Goal: Task Accomplishment & Management: Manage account settings

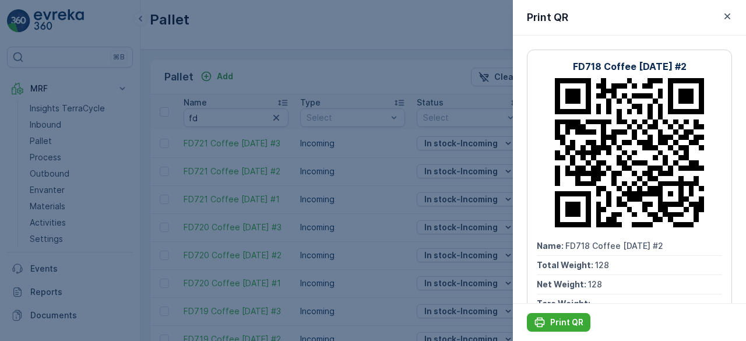
scroll to position [0, 673]
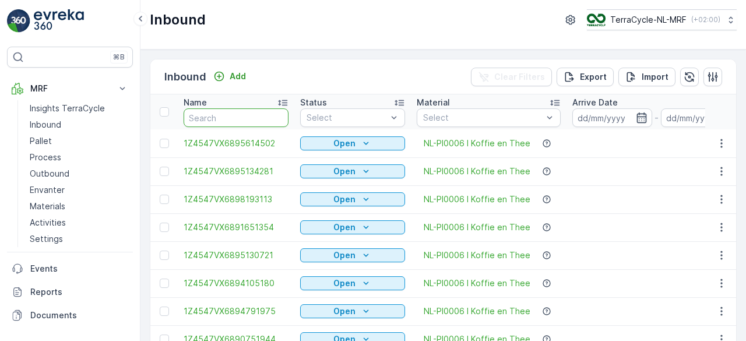
click at [245, 118] on input "text" at bounding box center [236, 117] width 105 height 19
click at [46, 140] on p "Pallet" at bounding box center [41, 141] width 22 height 12
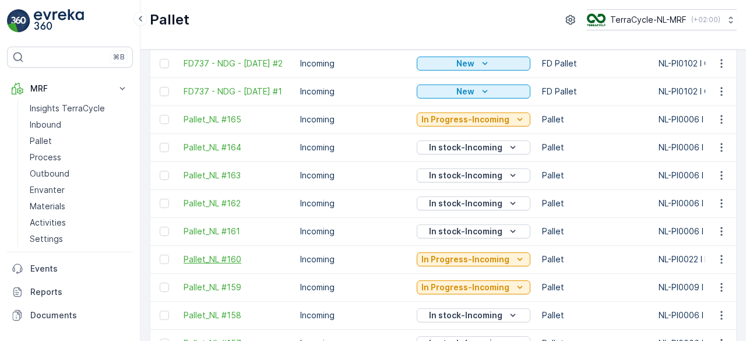
scroll to position [361, 0]
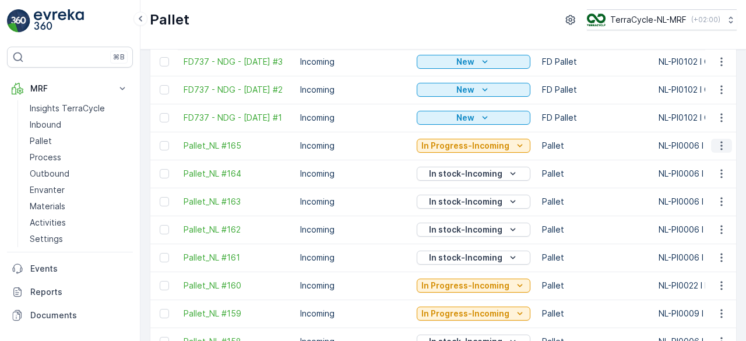
click at [720, 152] on icon "button" at bounding box center [722, 146] width 12 height 12
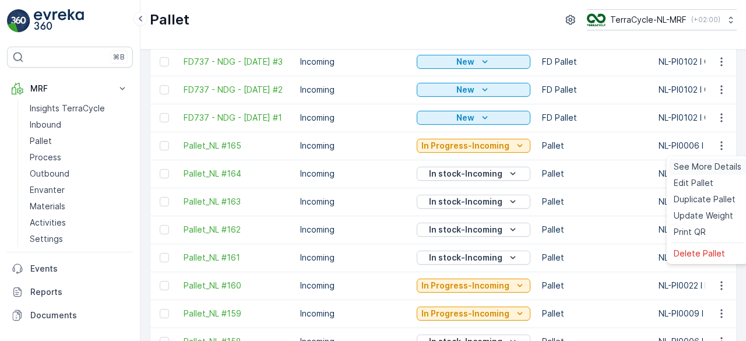
click at [698, 165] on span "See More Details" at bounding box center [708, 167] width 68 height 12
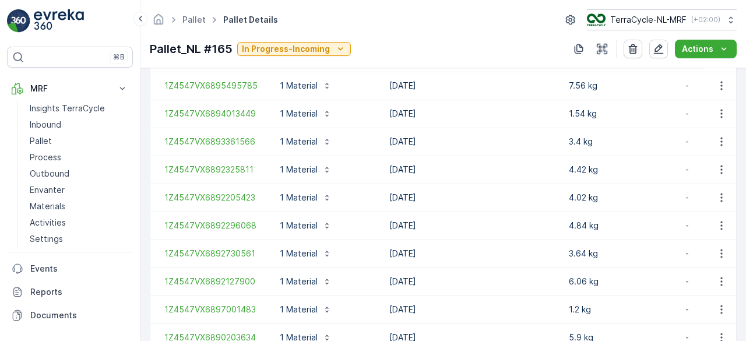
scroll to position [973, 0]
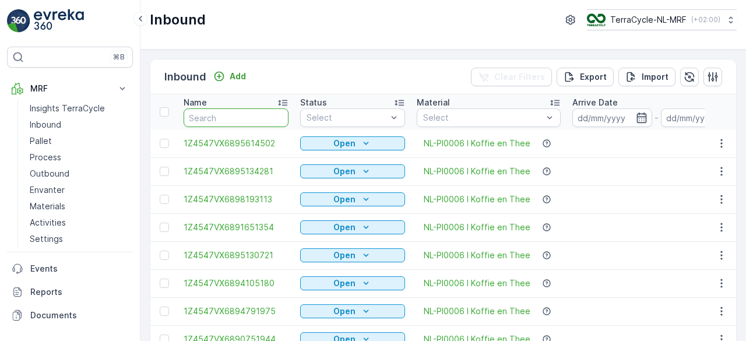
click at [260, 116] on input "text" at bounding box center [236, 117] width 105 height 19
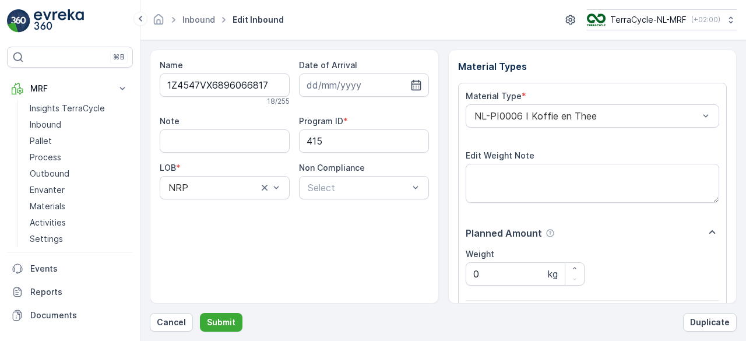
scroll to position [181, 0]
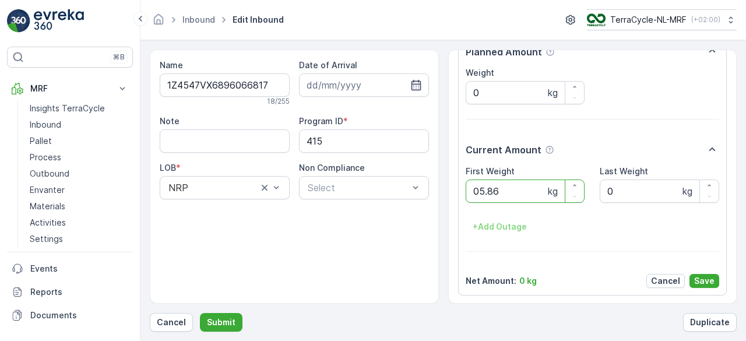
click at [200, 313] on button "Submit" at bounding box center [221, 322] width 43 height 19
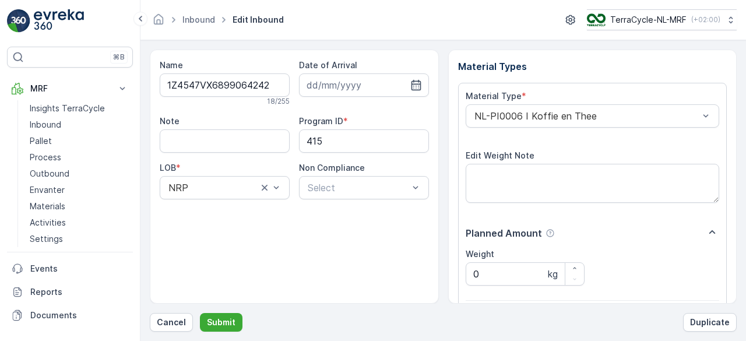
scroll to position [181, 0]
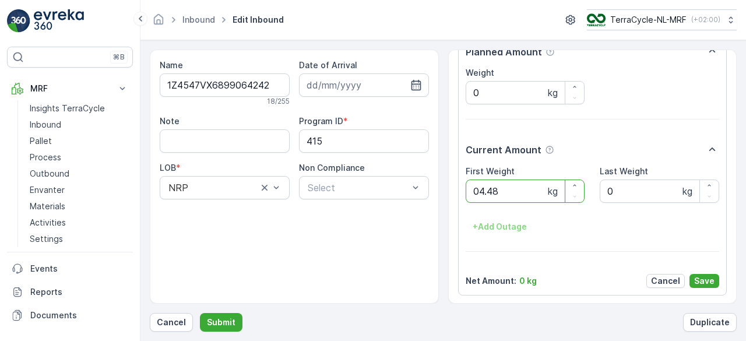
click at [200, 313] on button "Submit" at bounding box center [221, 322] width 43 height 19
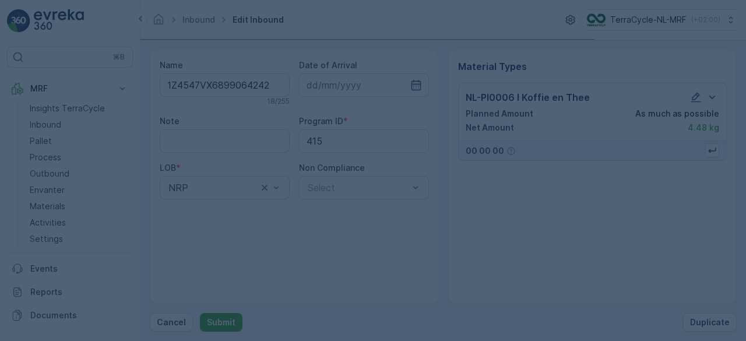
scroll to position [0, 0]
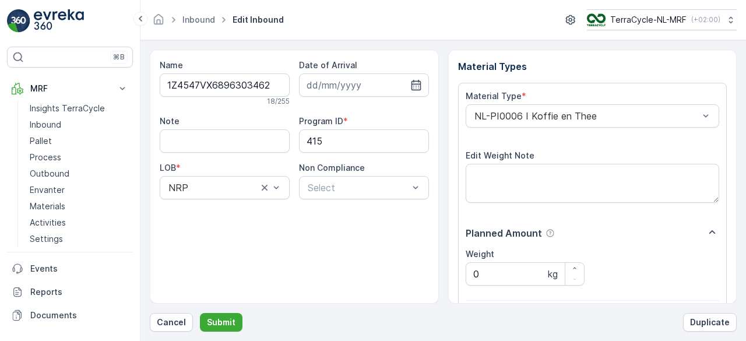
scroll to position [181, 0]
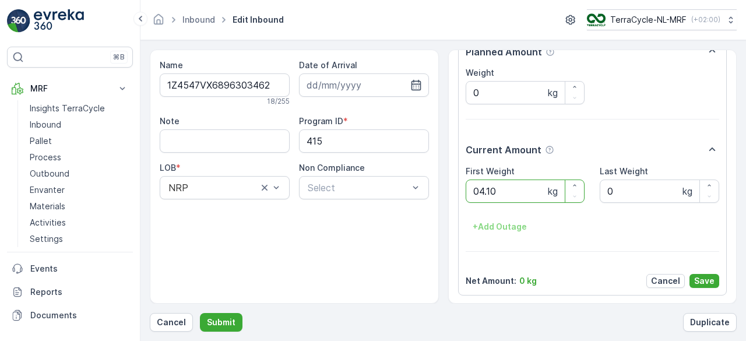
click at [200, 313] on button "Submit" at bounding box center [221, 322] width 43 height 19
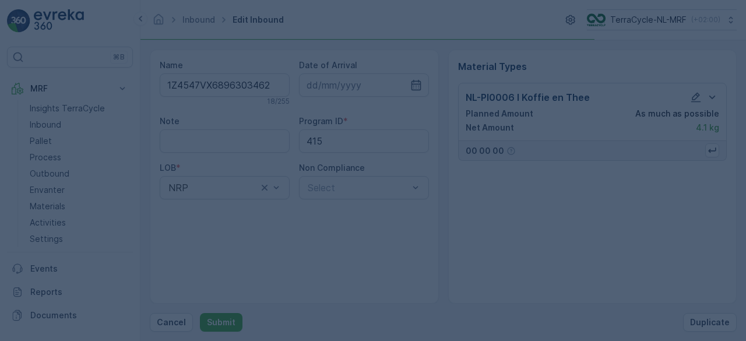
scroll to position [0, 0]
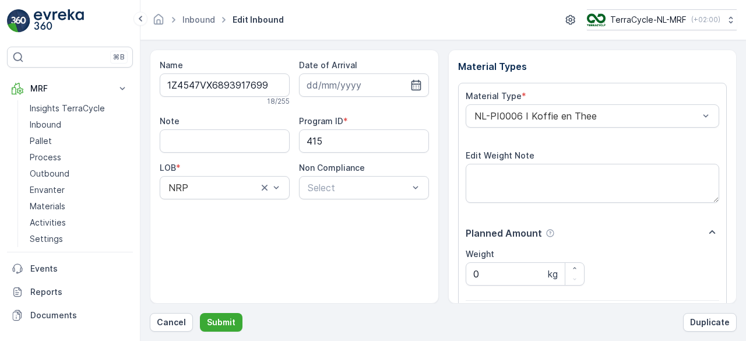
scroll to position [181, 0]
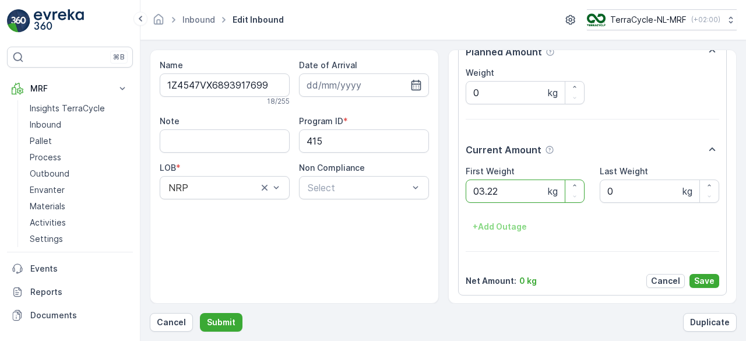
click at [200, 313] on button "Submit" at bounding box center [221, 322] width 43 height 19
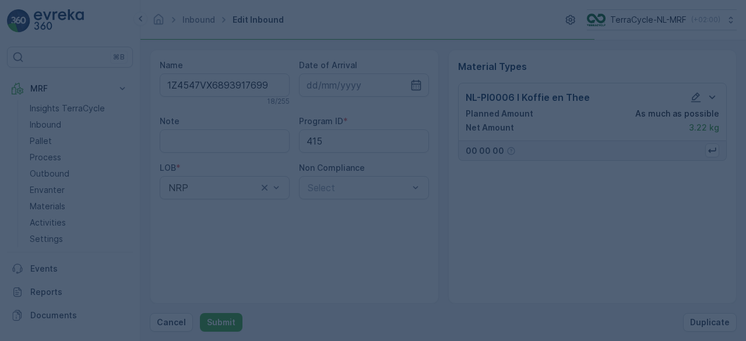
scroll to position [0, 0]
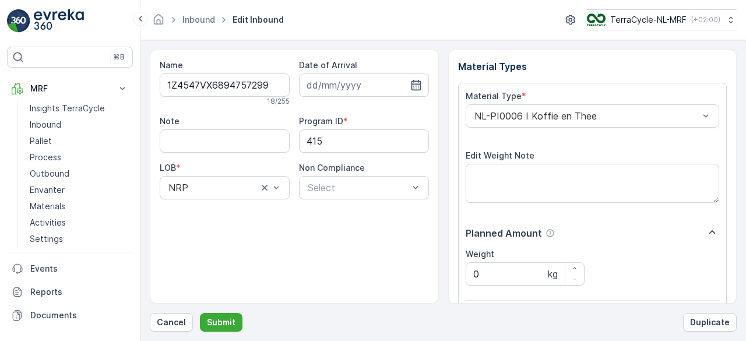
scroll to position [181, 0]
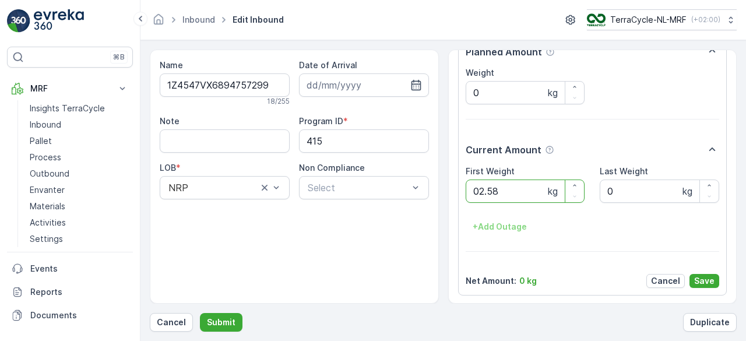
click at [200, 313] on button "Submit" at bounding box center [221, 322] width 43 height 19
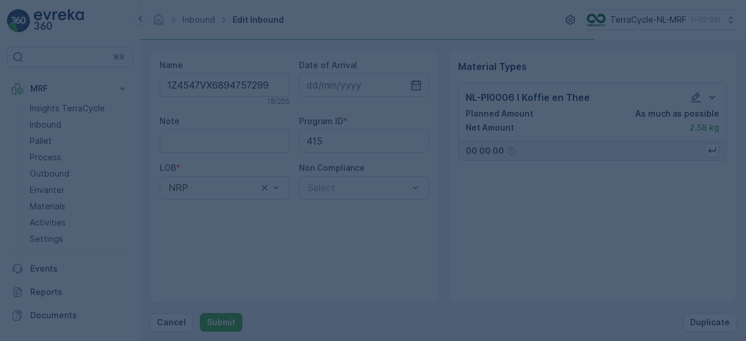
scroll to position [0, 0]
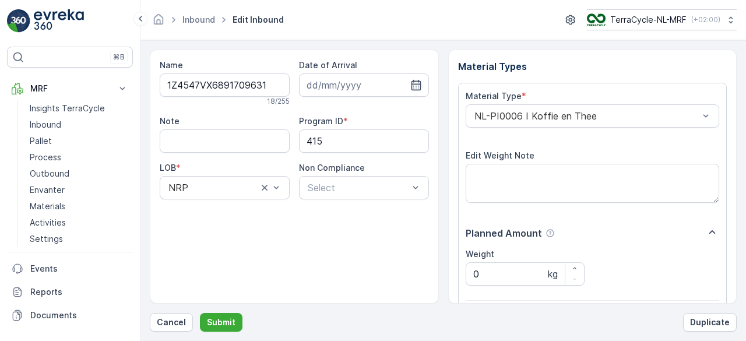
scroll to position [181, 0]
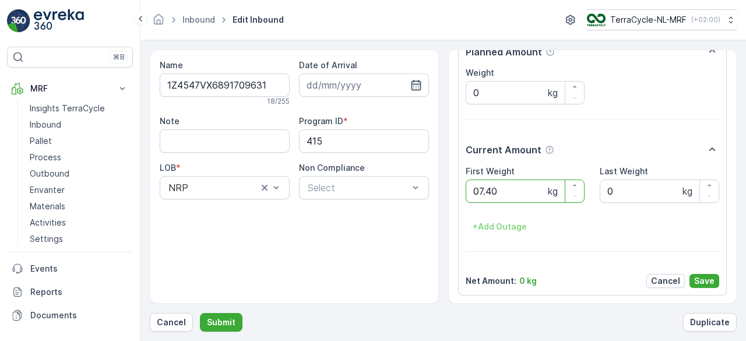
click at [200, 313] on button "Submit" at bounding box center [221, 322] width 43 height 19
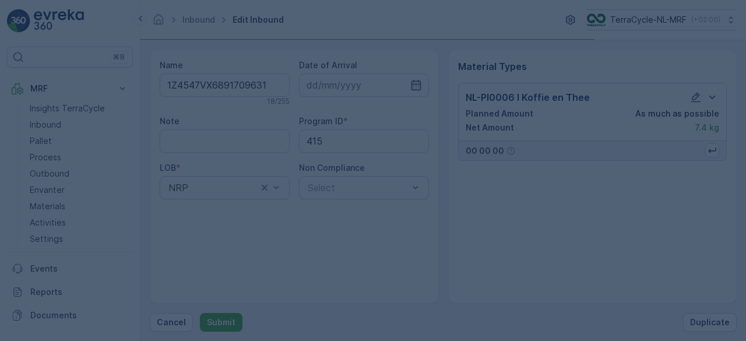
scroll to position [0, 0]
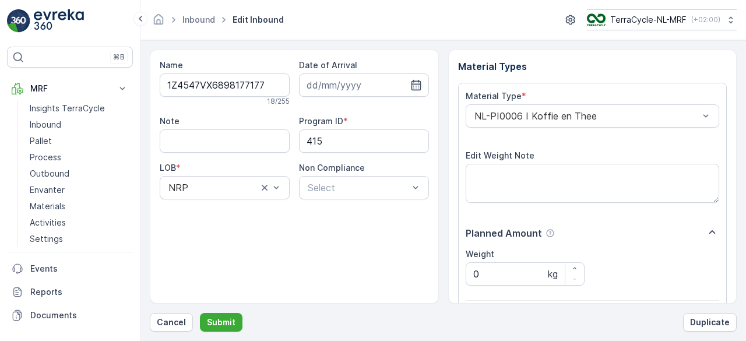
scroll to position [181, 0]
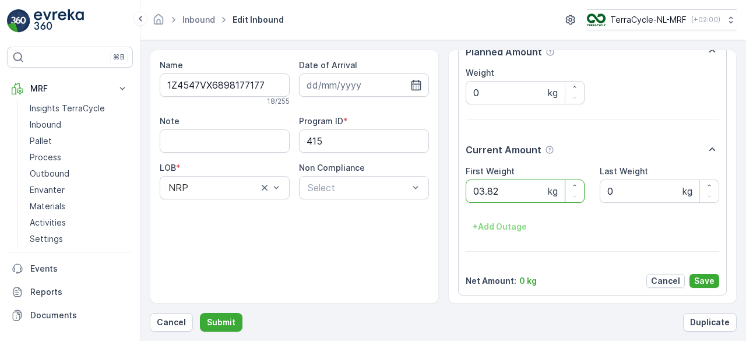
click at [200, 313] on button "Submit" at bounding box center [221, 322] width 43 height 19
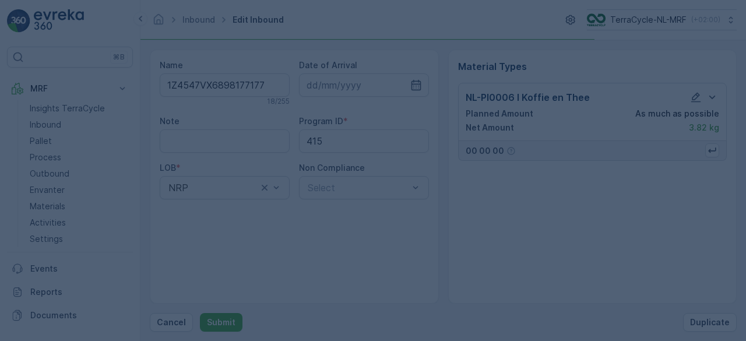
scroll to position [0, 0]
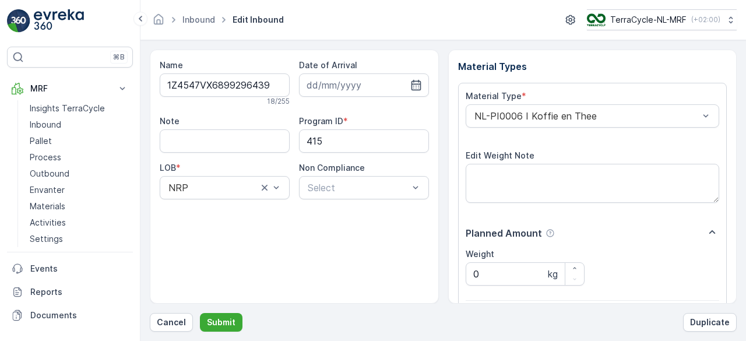
scroll to position [181, 0]
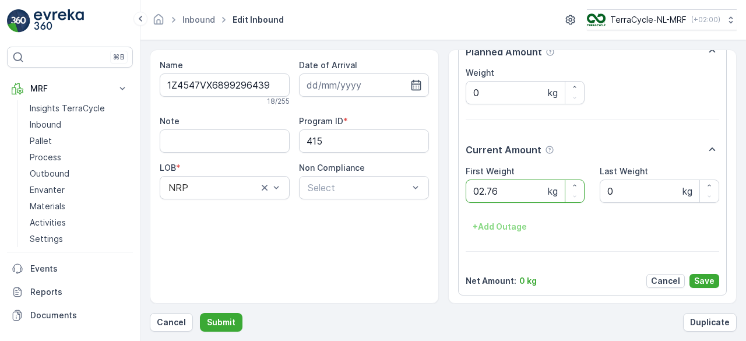
click at [200, 313] on button "Submit" at bounding box center [221, 322] width 43 height 19
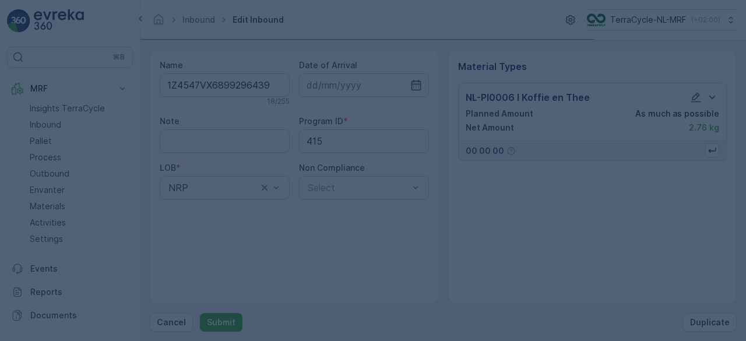
scroll to position [0, 0]
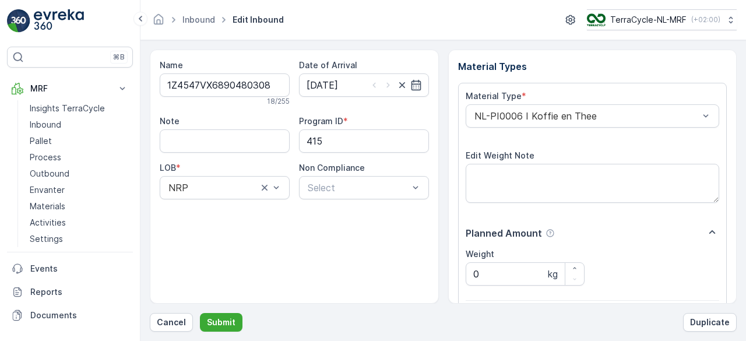
scroll to position [181, 0]
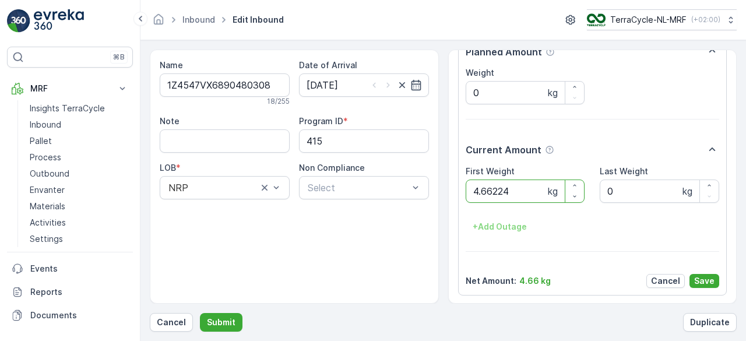
click at [200, 313] on button "Submit" at bounding box center [221, 322] width 43 height 19
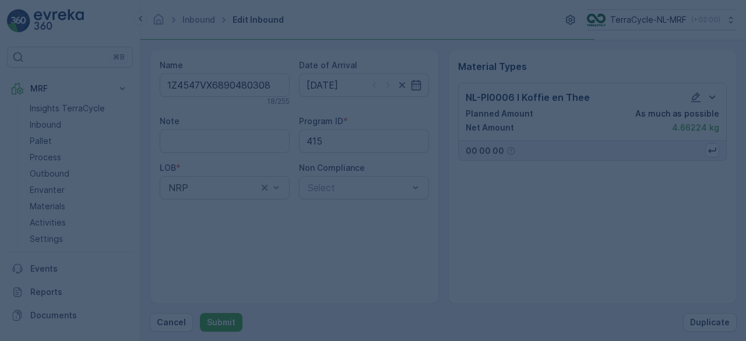
scroll to position [0, 0]
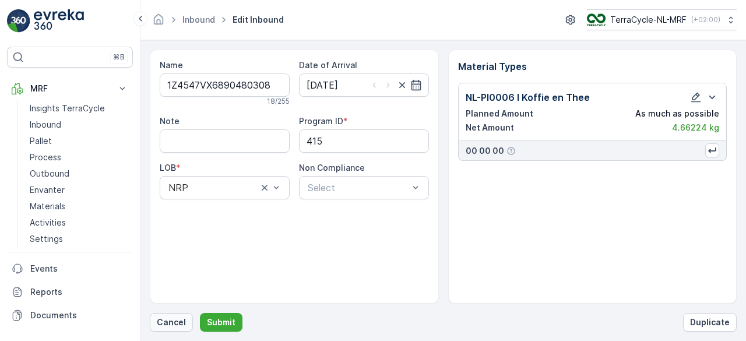
click at [175, 321] on p "Cancel" at bounding box center [171, 322] width 29 height 12
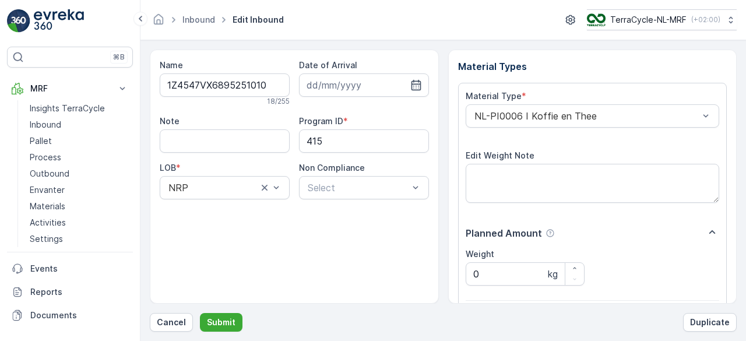
scroll to position [181, 0]
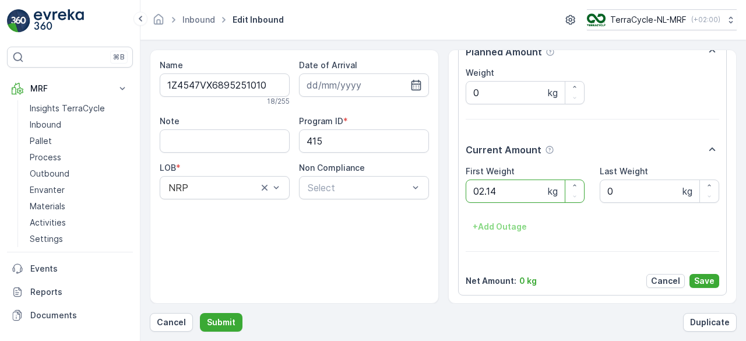
click at [200, 313] on button "Submit" at bounding box center [221, 322] width 43 height 19
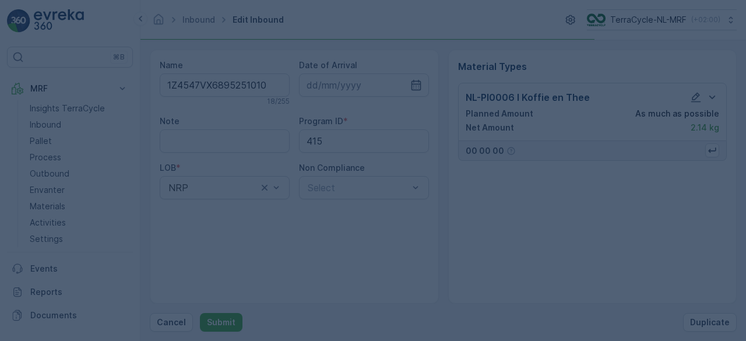
scroll to position [0, 0]
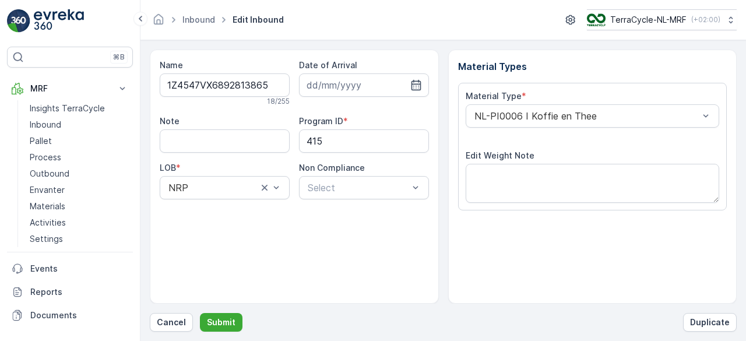
scroll to position [181, 0]
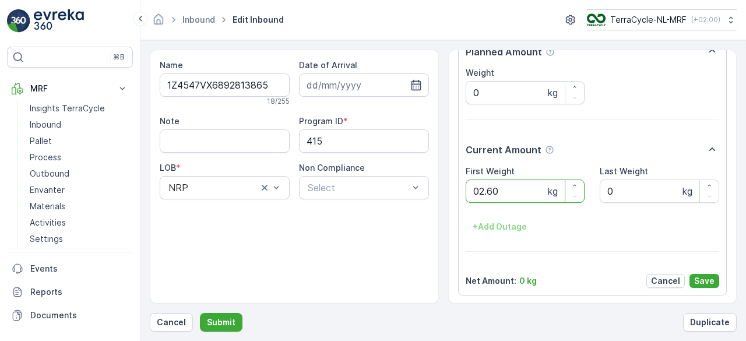
click at [200, 313] on button "Submit" at bounding box center [221, 322] width 43 height 19
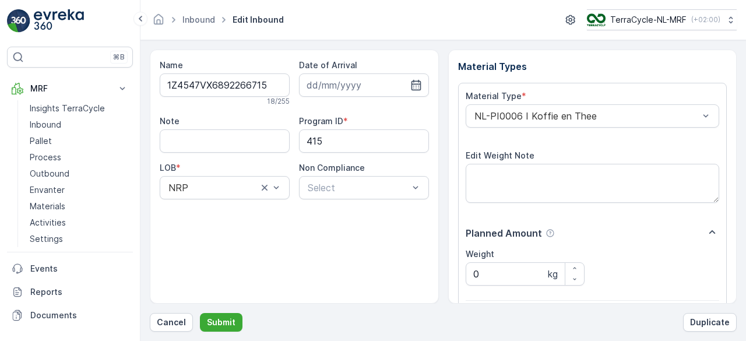
scroll to position [181, 0]
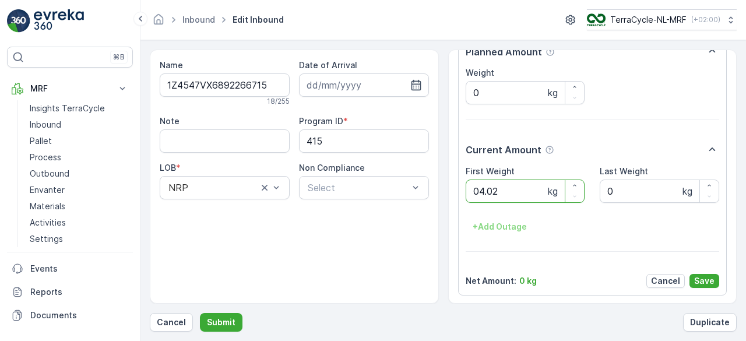
click at [200, 313] on button "Submit" at bounding box center [221, 322] width 43 height 19
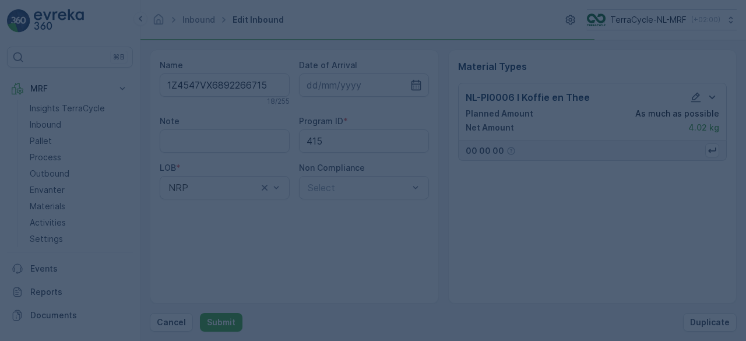
scroll to position [0, 0]
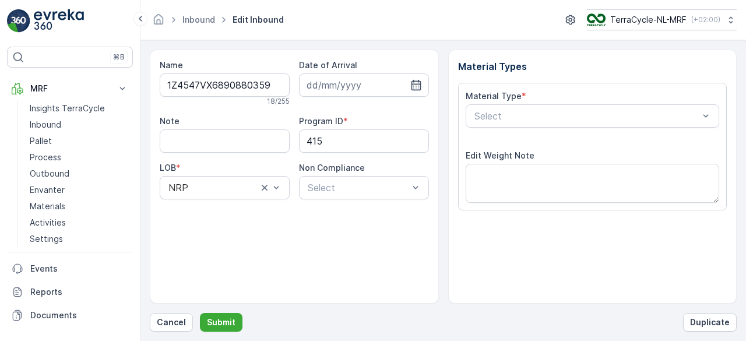
scroll to position [181, 0]
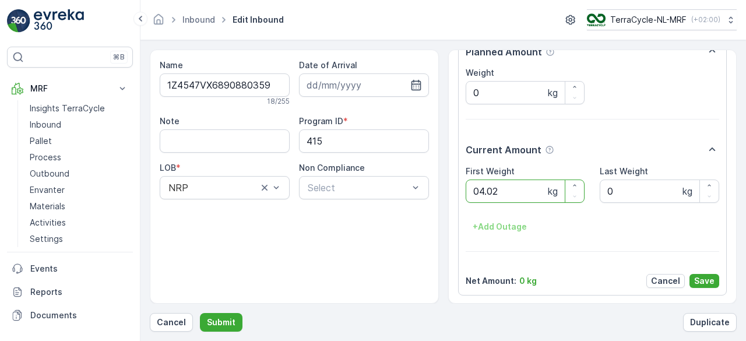
click at [200, 313] on button "Submit" at bounding box center [221, 322] width 43 height 19
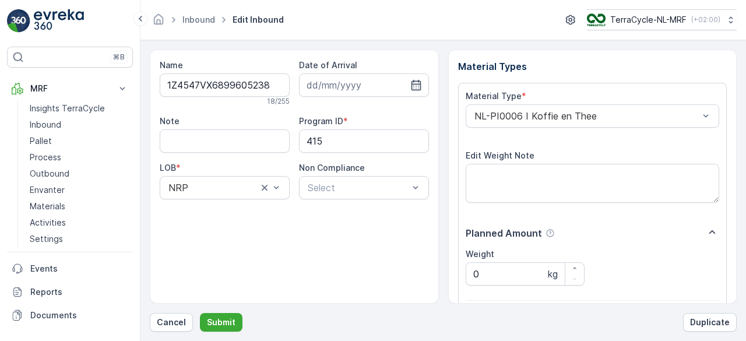
scroll to position [181, 0]
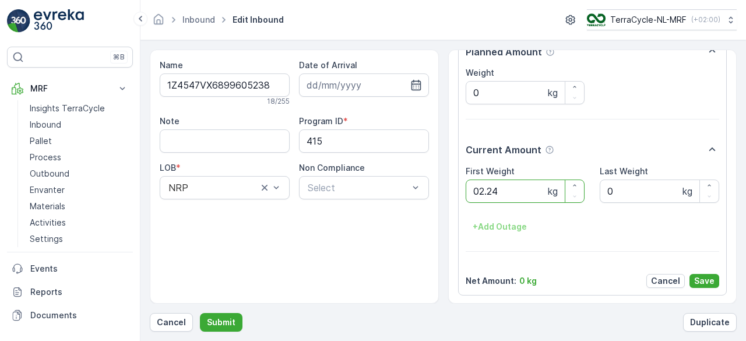
click at [200, 313] on button "Submit" at bounding box center [221, 322] width 43 height 19
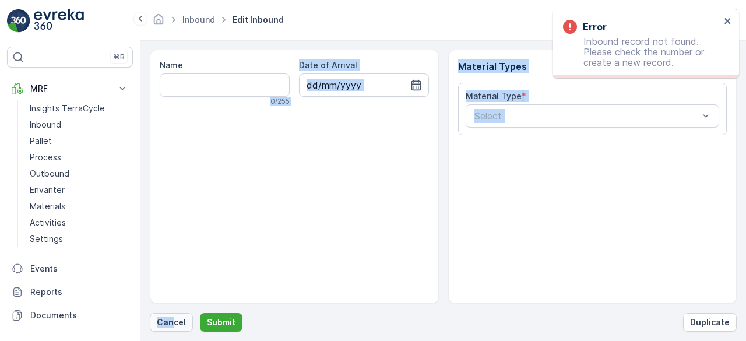
drag, startPoint x: 182, startPoint y: 307, endPoint x: 171, endPoint y: 326, distance: 21.9
click at [171, 326] on div "Name 0 / 255 Date of Arrival Material Types Material Type * Select Cancel Submi…" at bounding box center [443, 191] width 587 height 282
click at [171, 326] on p "Cancel" at bounding box center [171, 322] width 29 height 12
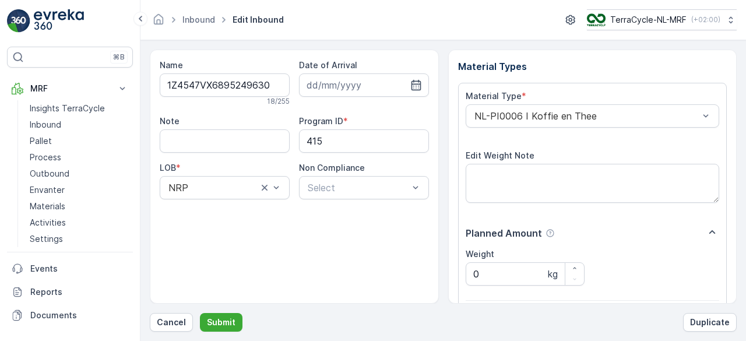
scroll to position [181, 0]
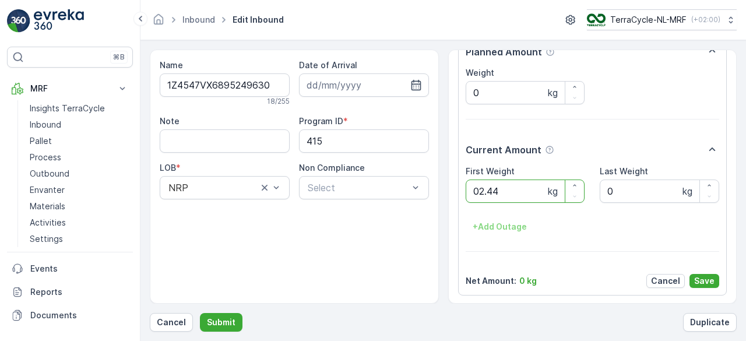
click at [200, 313] on button "Submit" at bounding box center [221, 322] width 43 height 19
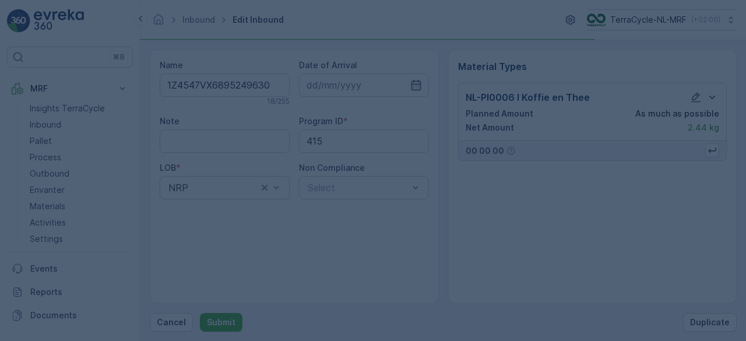
scroll to position [0, 0]
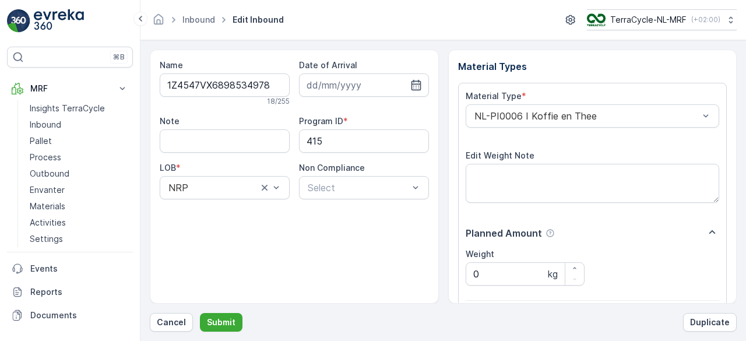
scroll to position [181, 0]
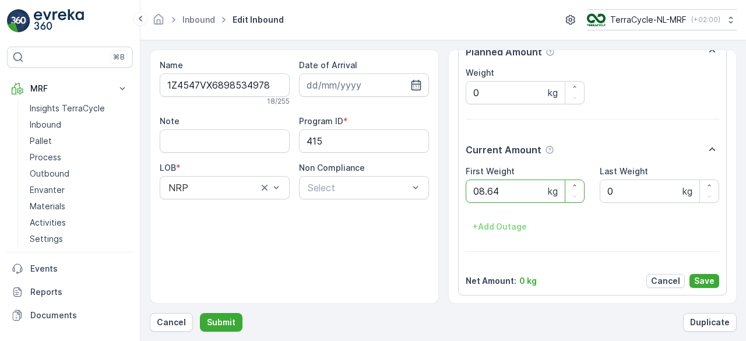
click at [200, 313] on button "Submit" at bounding box center [221, 322] width 43 height 19
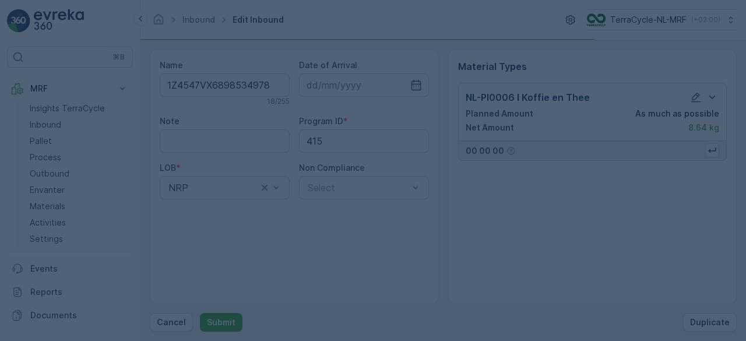
scroll to position [0, 0]
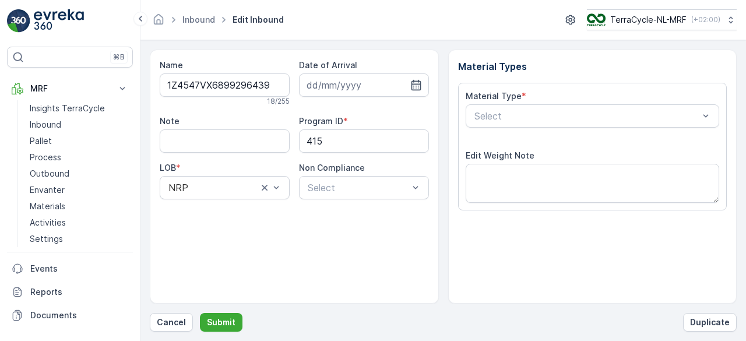
type input "[DATE]"
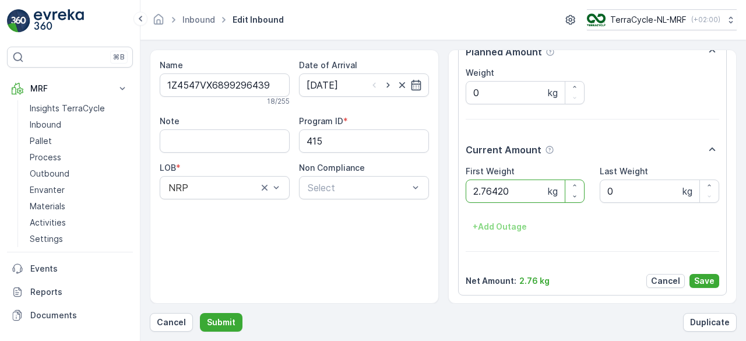
click at [200, 313] on button "Submit" at bounding box center [221, 322] width 43 height 19
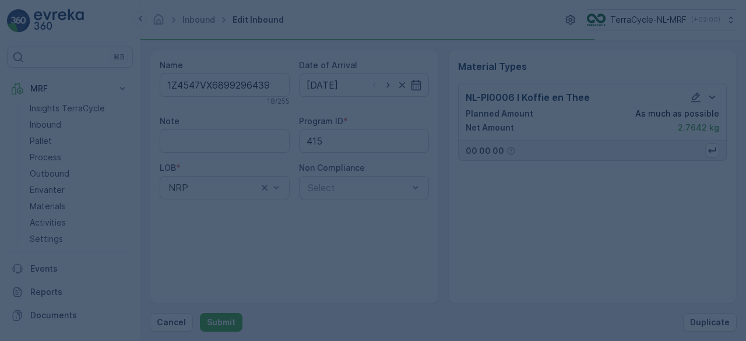
scroll to position [0, 0]
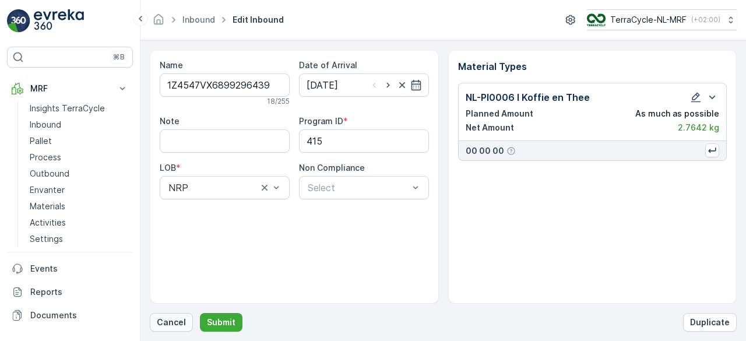
click at [176, 318] on p "Cancel" at bounding box center [171, 322] width 29 height 12
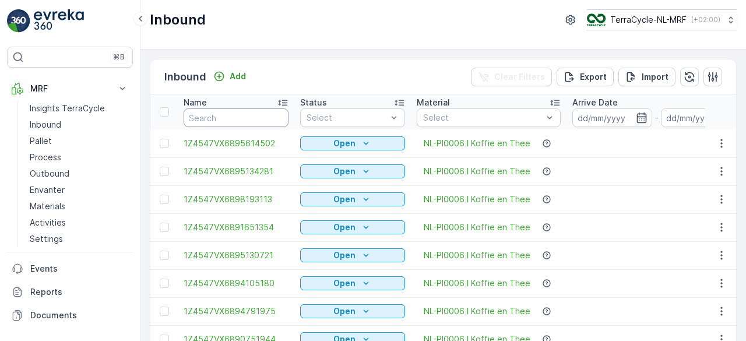
click at [250, 111] on input "text" at bounding box center [236, 117] width 105 height 19
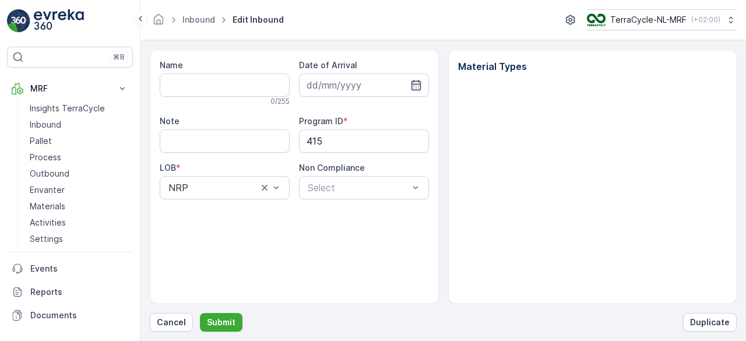
type input "1Z4547VX6899296439"
type input "[DATE]"
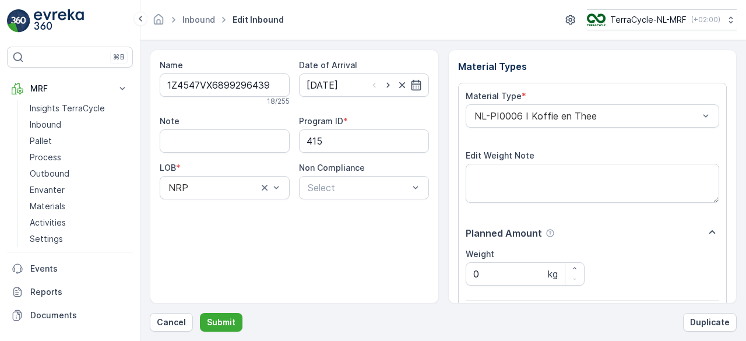
scroll to position [181, 0]
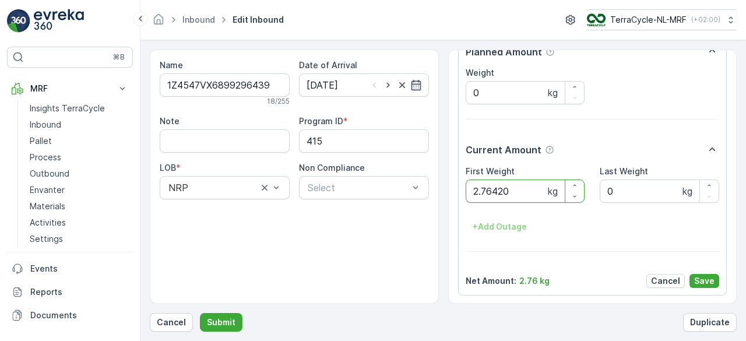
click at [200, 313] on button "Submit" at bounding box center [221, 322] width 43 height 19
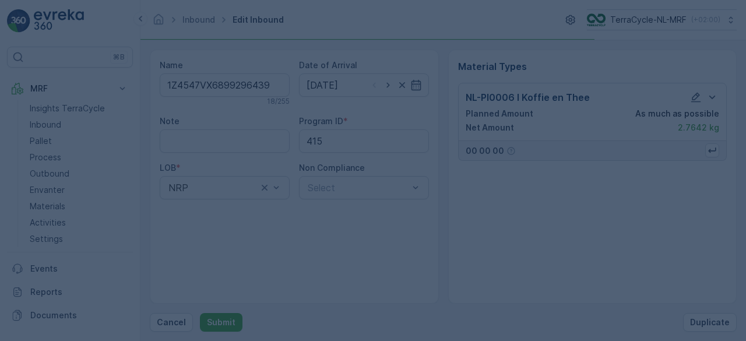
scroll to position [0, 0]
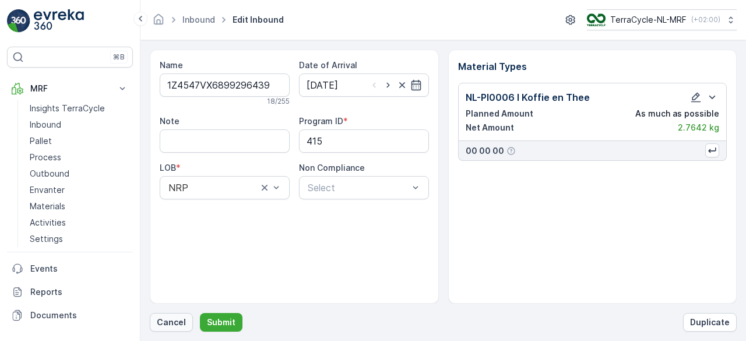
click at [170, 322] on p "Cancel" at bounding box center [171, 322] width 29 height 12
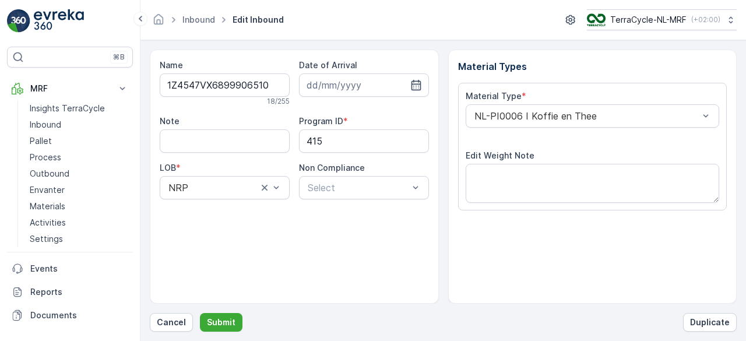
scroll to position [181, 0]
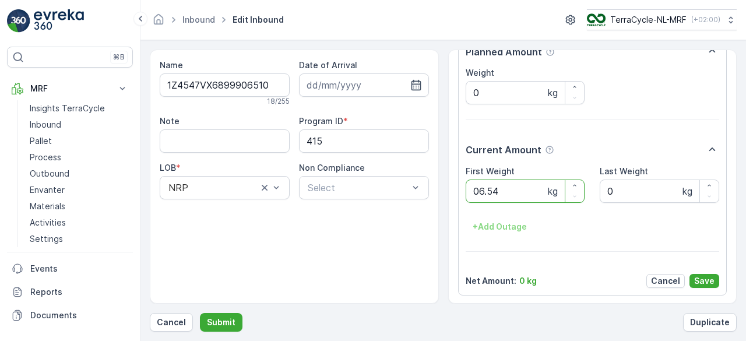
click at [200, 313] on button "Submit" at bounding box center [221, 322] width 43 height 19
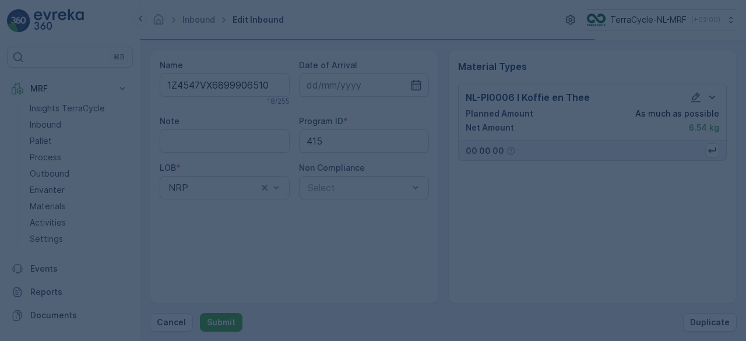
scroll to position [0, 0]
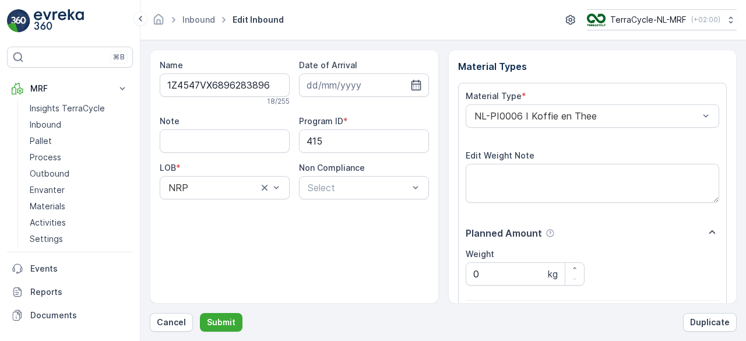
scroll to position [181, 0]
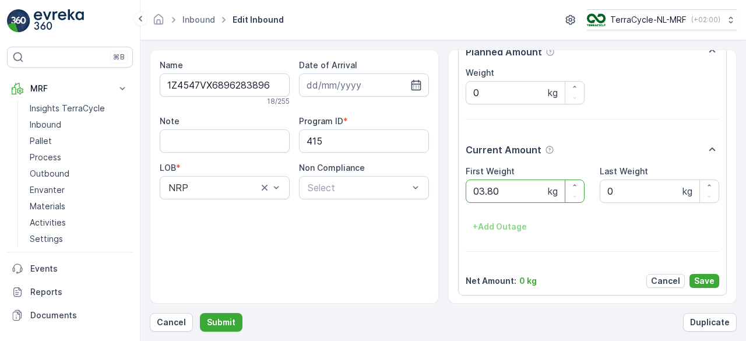
click at [200, 313] on button "Submit" at bounding box center [221, 322] width 43 height 19
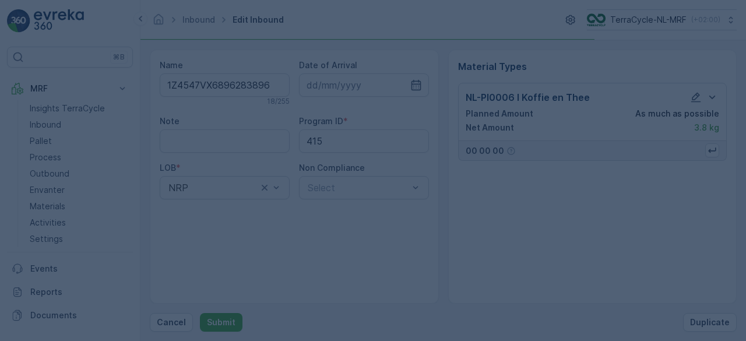
scroll to position [0, 0]
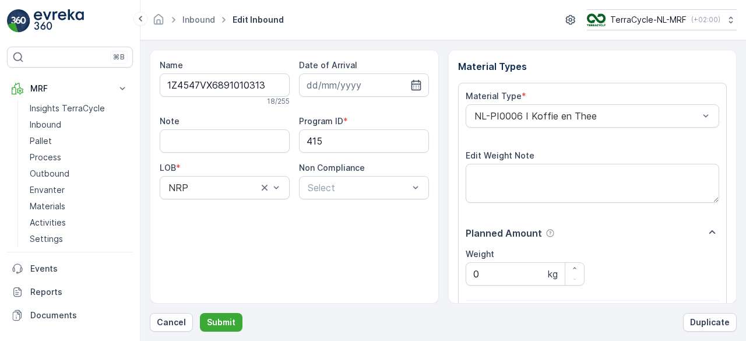
scroll to position [181, 0]
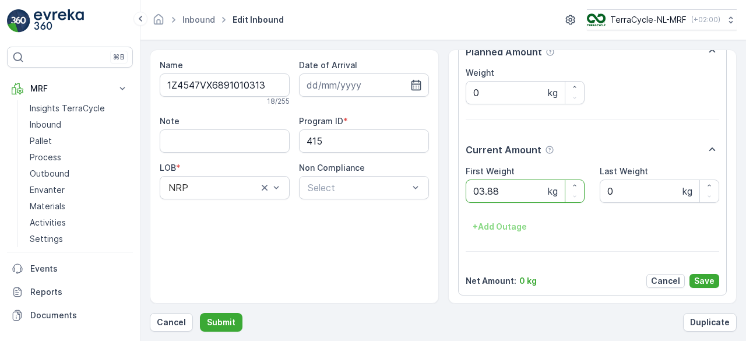
click at [200, 313] on button "Submit" at bounding box center [221, 322] width 43 height 19
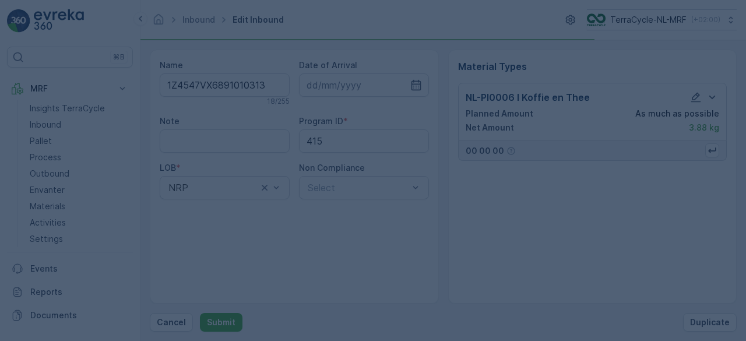
scroll to position [0, 0]
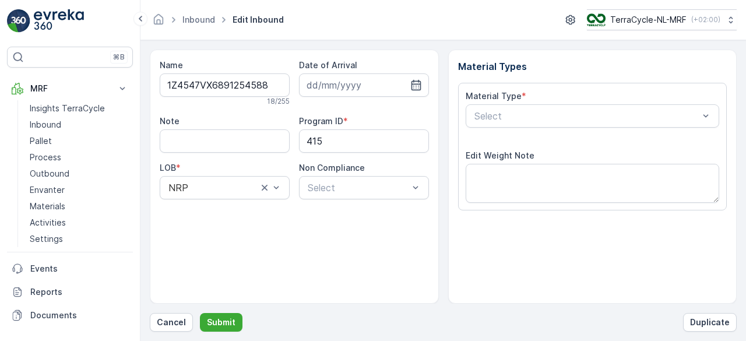
scroll to position [181, 0]
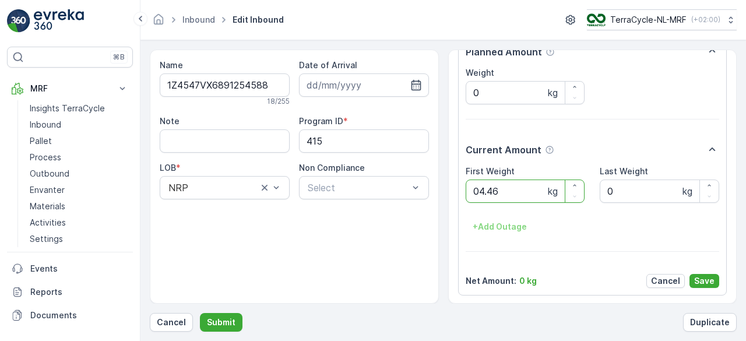
click at [200, 313] on button "Submit" at bounding box center [221, 322] width 43 height 19
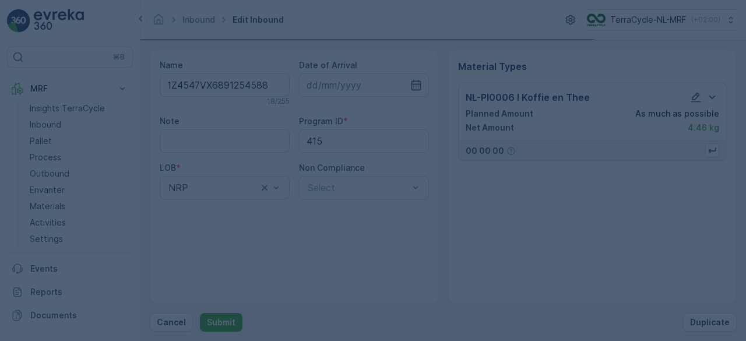
scroll to position [0, 0]
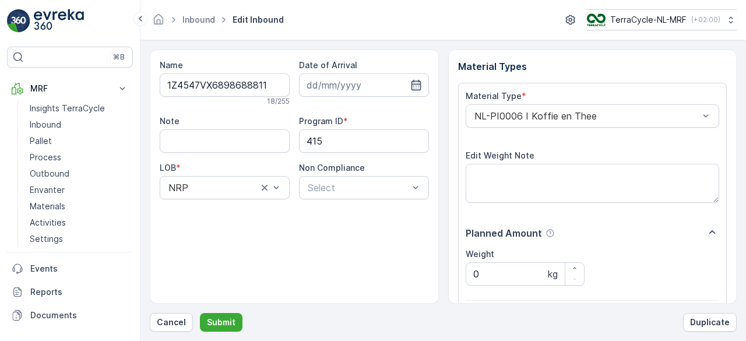
scroll to position [181, 0]
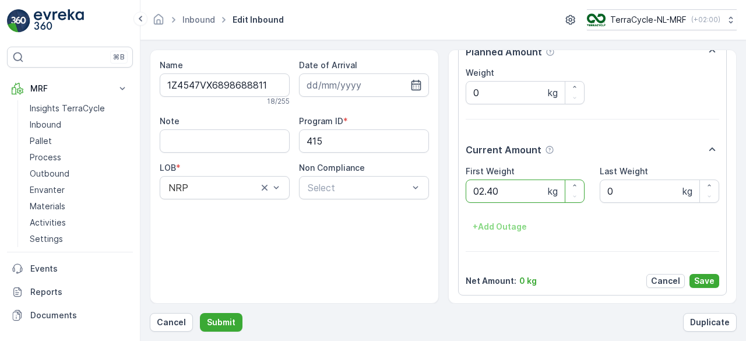
click at [200, 313] on button "Submit" at bounding box center [221, 322] width 43 height 19
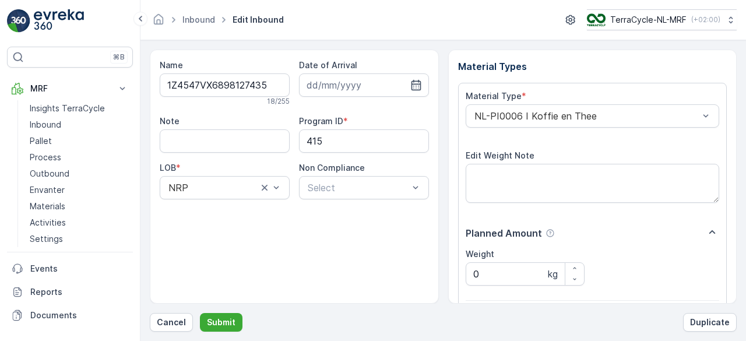
scroll to position [181, 0]
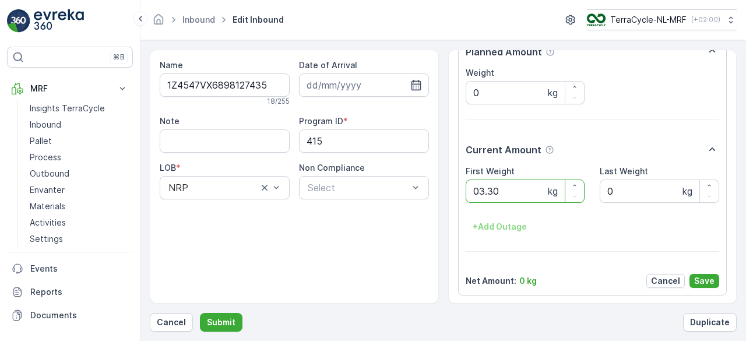
click at [200, 313] on button "Submit" at bounding box center [221, 322] width 43 height 19
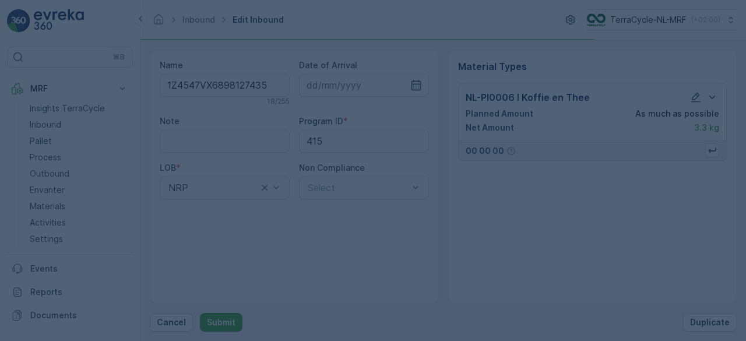
scroll to position [0, 0]
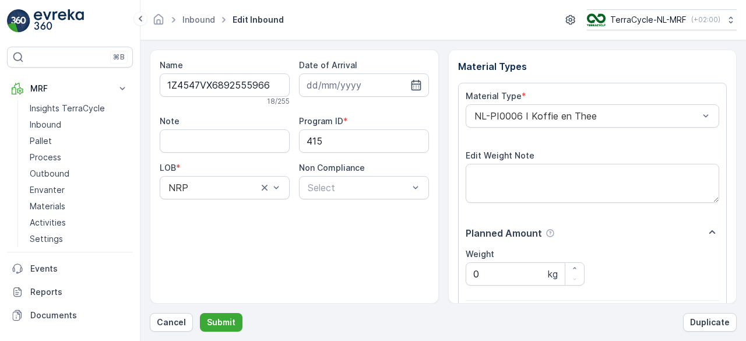
scroll to position [181, 0]
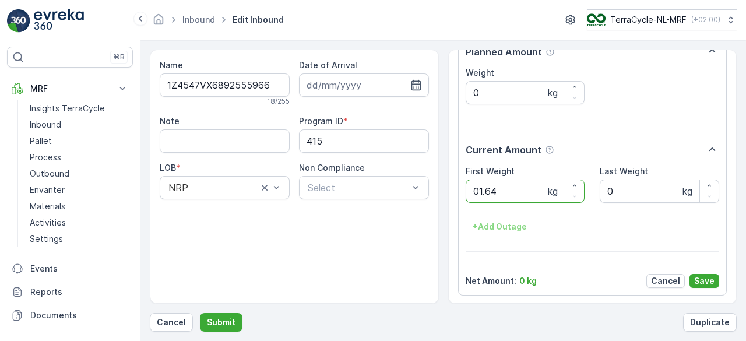
click at [200, 313] on button "Submit" at bounding box center [221, 322] width 43 height 19
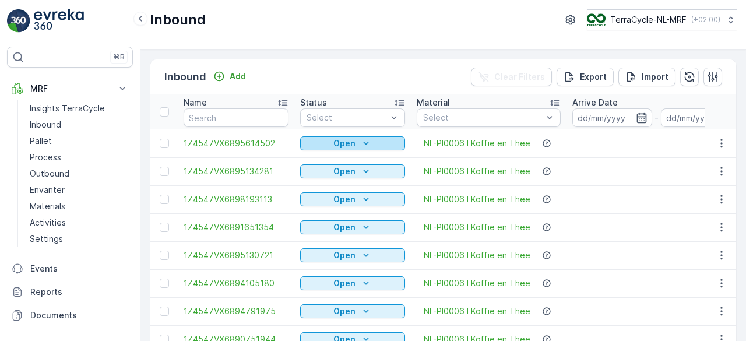
click at [367, 142] on icon "Open" at bounding box center [366, 144] width 12 height 12
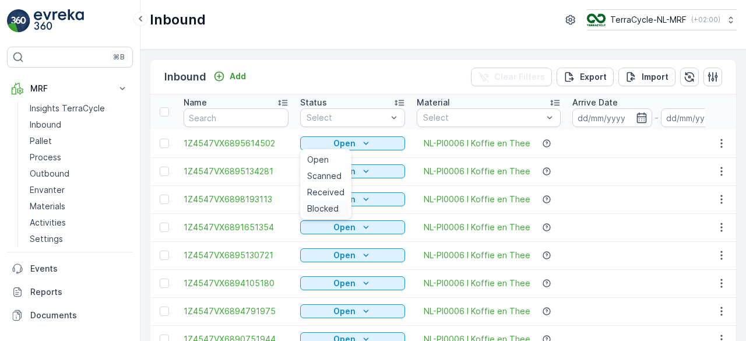
click at [325, 207] on span "Blocked" at bounding box center [322, 209] width 31 height 12
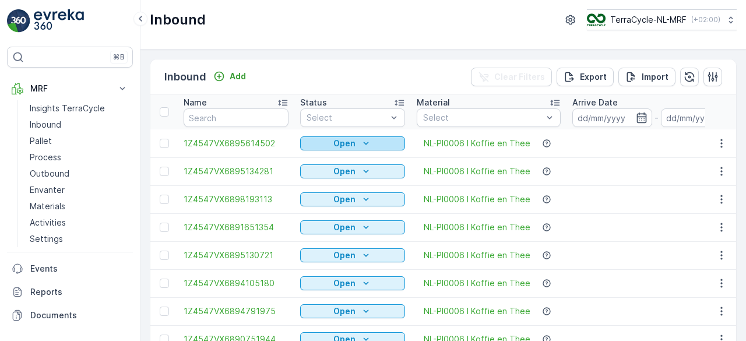
click at [364, 143] on icon "Open" at bounding box center [366, 144] width 12 height 12
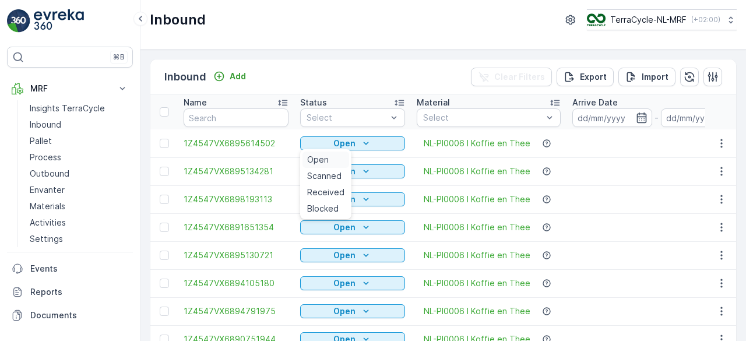
click at [325, 162] on span "Open" at bounding box center [318, 160] width 22 height 12
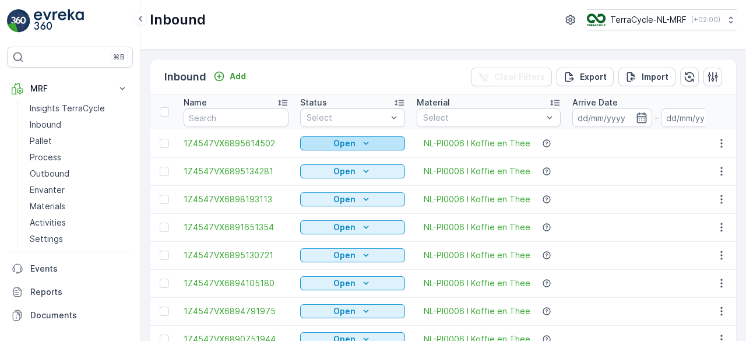
click at [370, 144] on icon "Open" at bounding box center [366, 144] width 12 height 12
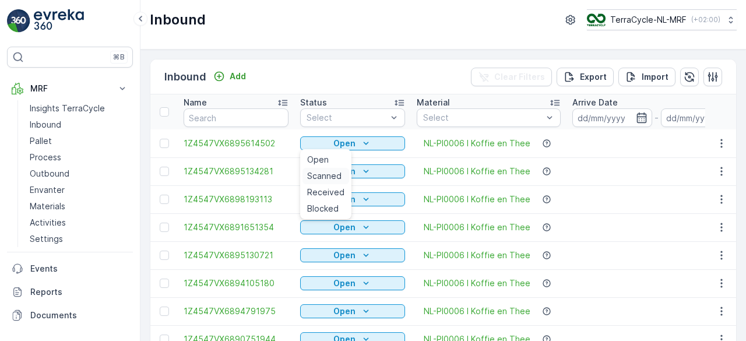
click at [334, 178] on span "Scanned" at bounding box center [324, 176] width 34 height 12
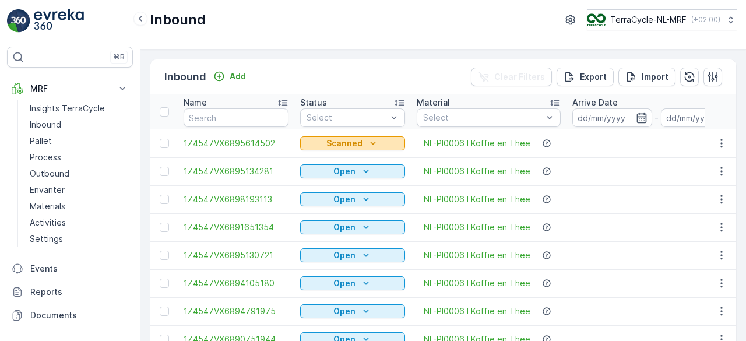
click at [371, 143] on icon "Scanned" at bounding box center [373, 143] width 5 height 3
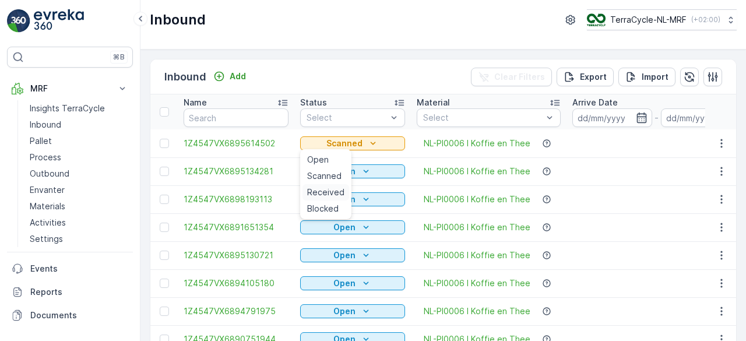
click at [328, 191] on span "Received" at bounding box center [325, 192] width 37 height 12
click at [720, 140] on icon "button" at bounding box center [722, 144] width 12 height 12
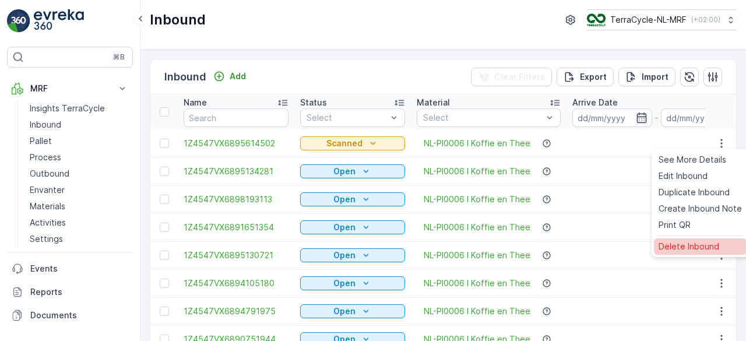
click at [688, 246] on span "Delete Inbound" at bounding box center [689, 247] width 61 height 12
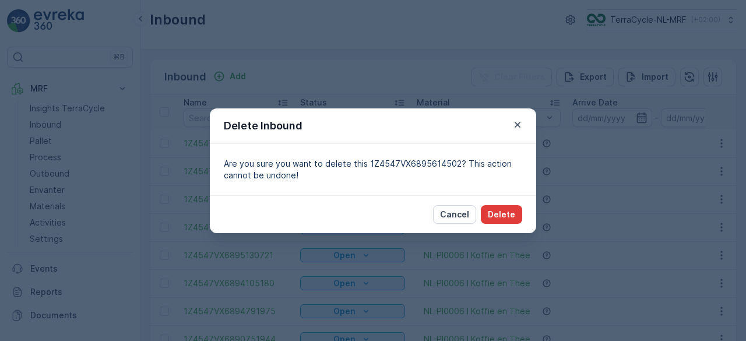
click at [504, 213] on p "Delete" at bounding box center [501, 215] width 27 height 12
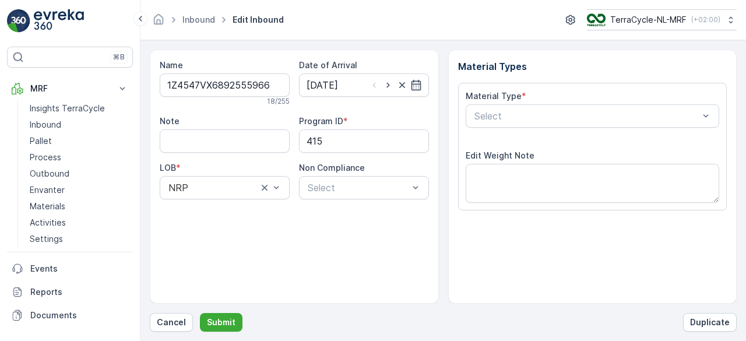
scroll to position [181, 0]
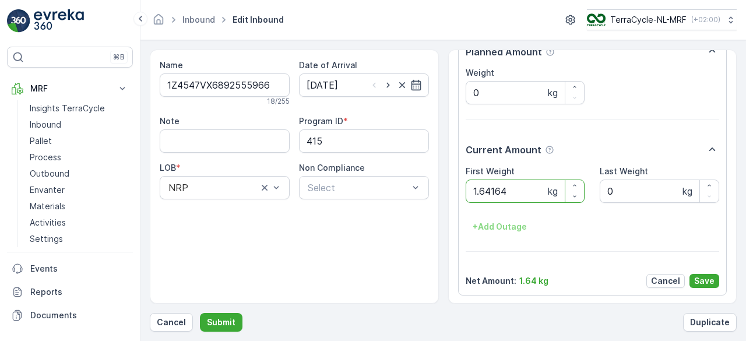
click at [200, 313] on button "Submit" at bounding box center [221, 322] width 43 height 19
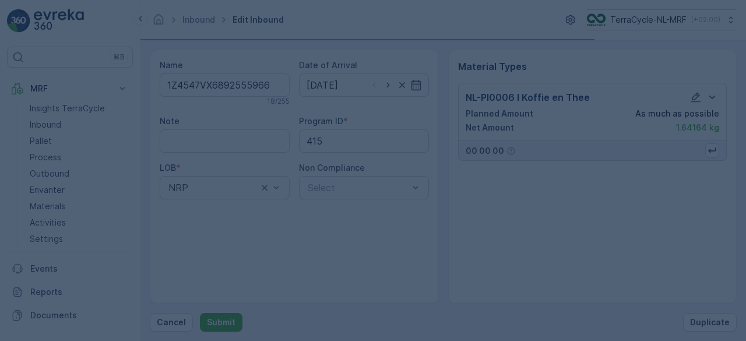
scroll to position [0, 0]
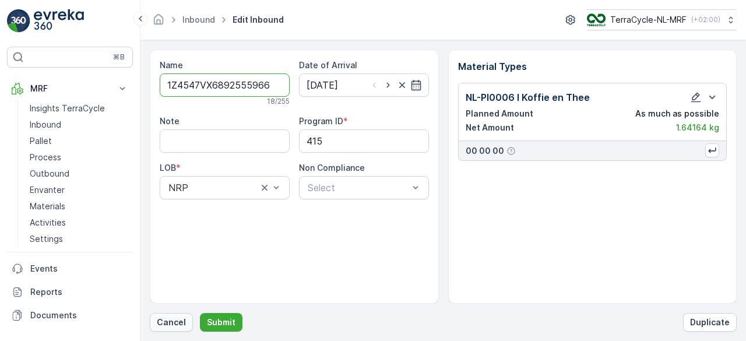
click at [174, 325] on p "Cancel" at bounding box center [171, 322] width 29 height 12
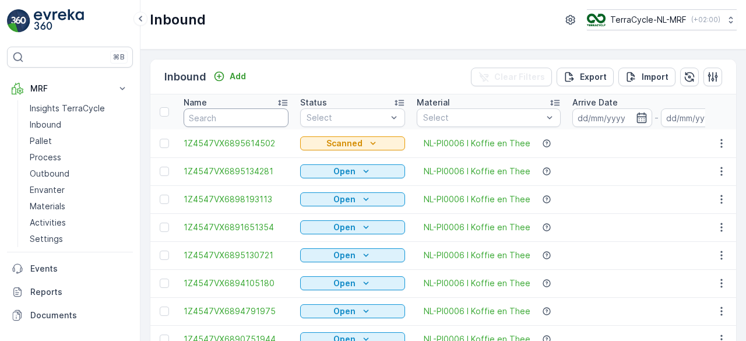
click at [260, 118] on input "text" at bounding box center [236, 117] width 105 height 19
click at [374, 145] on icon "Scanned" at bounding box center [373, 144] width 12 height 12
click at [322, 164] on span "Open" at bounding box center [318, 160] width 22 height 12
click at [378, 144] on div "Scanned" at bounding box center [353, 144] width 96 height 12
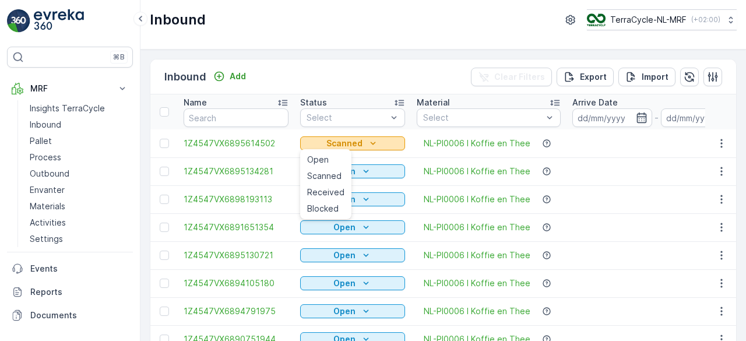
click at [378, 144] on div "Scanned" at bounding box center [353, 144] width 96 height 12
click at [328, 177] on span "Scanned" at bounding box center [324, 176] width 34 height 12
click at [375, 145] on icon "Scanned" at bounding box center [373, 144] width 12 height 12
click at [328, 191] on span "Received" at bounding box center [325, 192] width 37 height 12
click at [364, 145] on div "Scanned" at bounding box center [353, 144] width 96 height 12
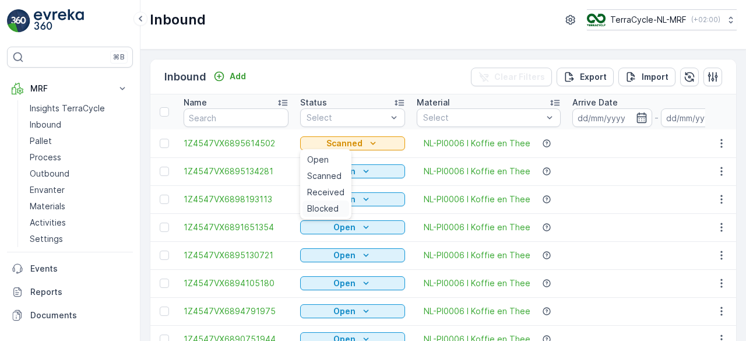
click at [316, 208] on span "Blocked" at bounding box center [322, 209] width 31 height 12
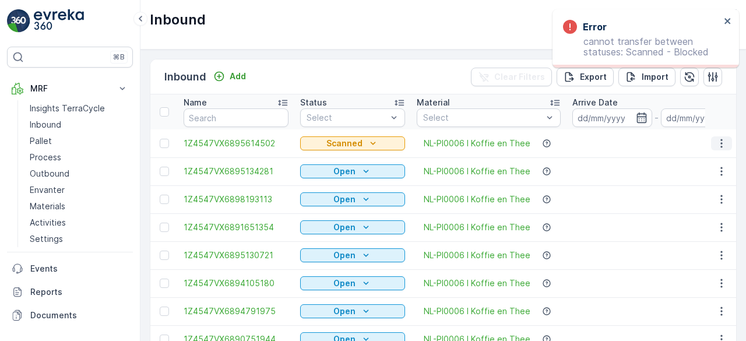
click at [720, 142] on icon "button" at bounding box center [722, 144] width 12 height 12
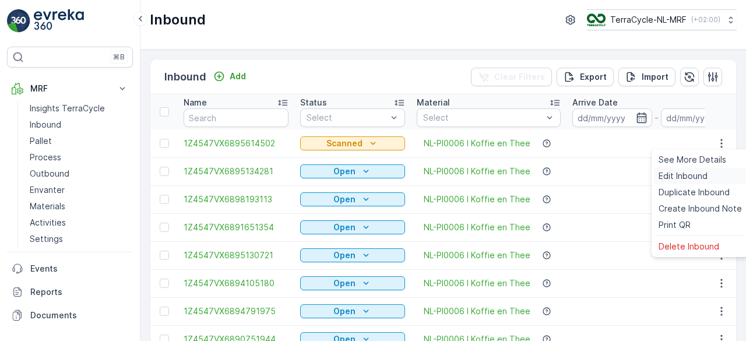
click at [685, 176] on span "Edit Inbound" at bounding box center [683, 176] width 49 height 12
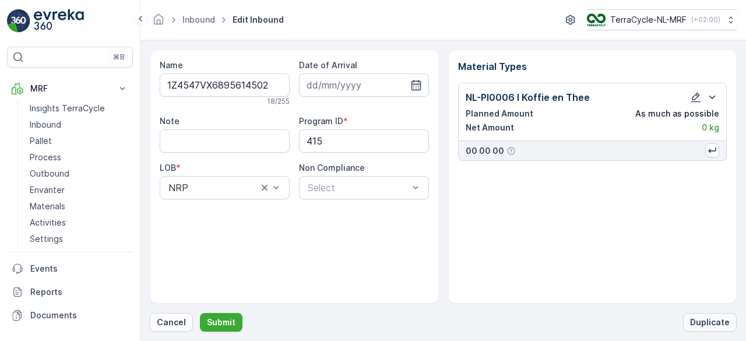
click at [715, 320] on p "Duplicate" at bounding box center [710, 322] width 40 height 12
click at [220, 322] on p "Submit" at bounding box center [221, 322] width 29 height 12
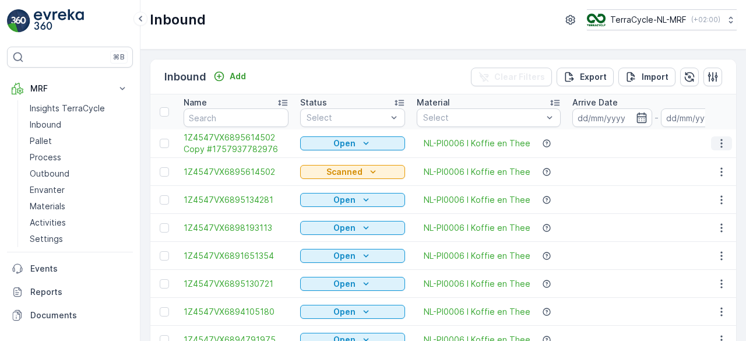
click at [716, 138] on icon "button" at bounding box center [722, 144] width 12 height 12
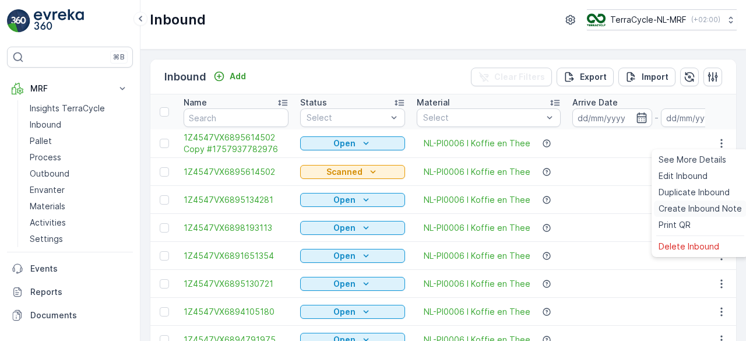
click at [667, 210] on span "Create Inbound Note" at bounding box center [700, 209] width 83 height 12
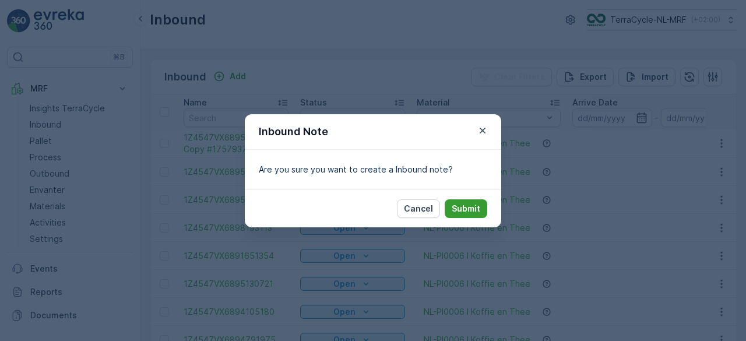
click at [466, 209] on p "Submit" at bounding box center [466, 209] width 29 height 12
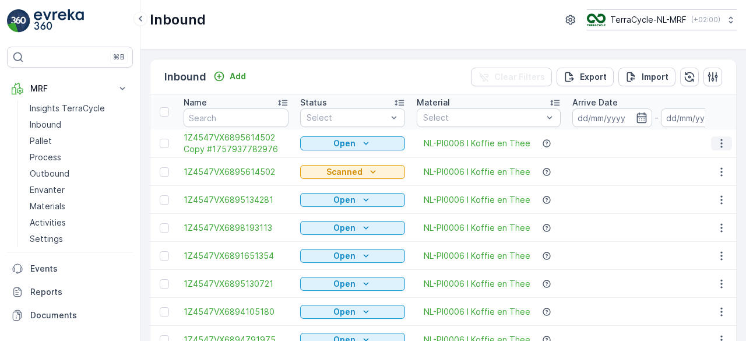
click at [718, 145] on icon "button" at bounding box center [722, 144] width 12 height 12
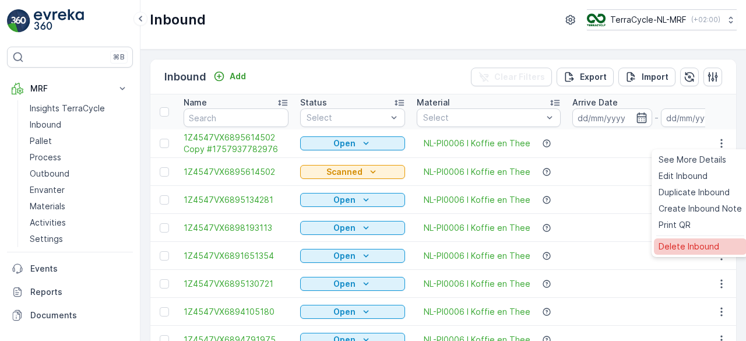
click at [681, 248] on span "Delete Inbound" at bounding box center [689, 247] width 61 height 12
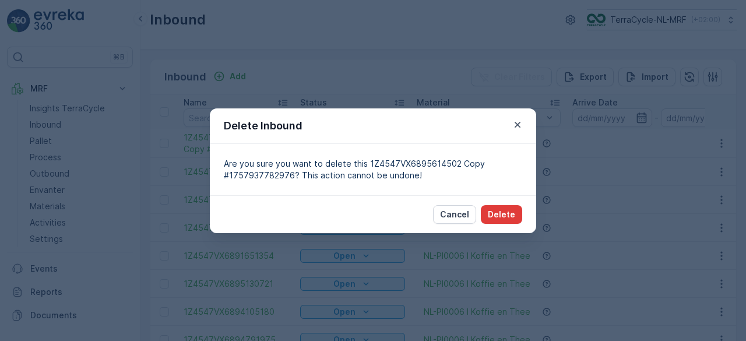
click at [501, 219] on p "Delete" at bounding box center [501, 215] width 27 height 12
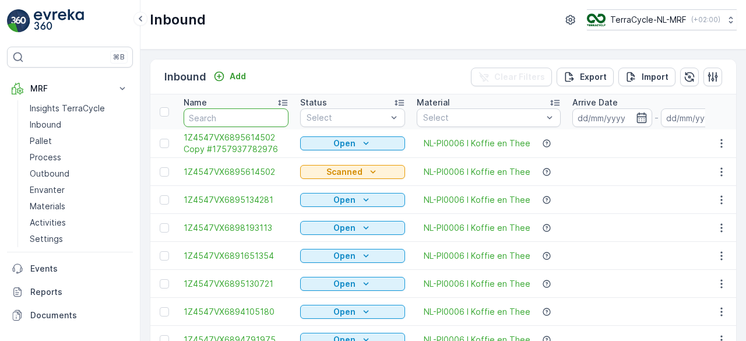
click at [226, 114] on input "text" at bounding box center [236, 117] width 105 height 19
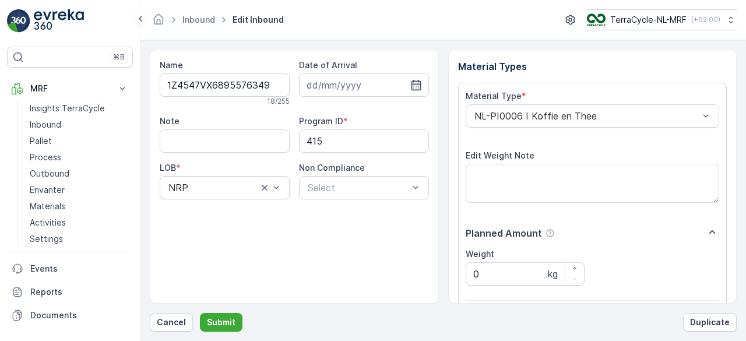
scroll to position [181, 0]
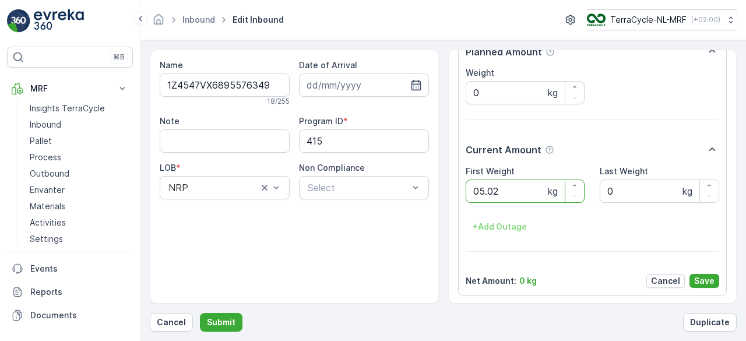
click at [200, 313] on button "Submit" at bounding box center [221, 322] width 43 height 19
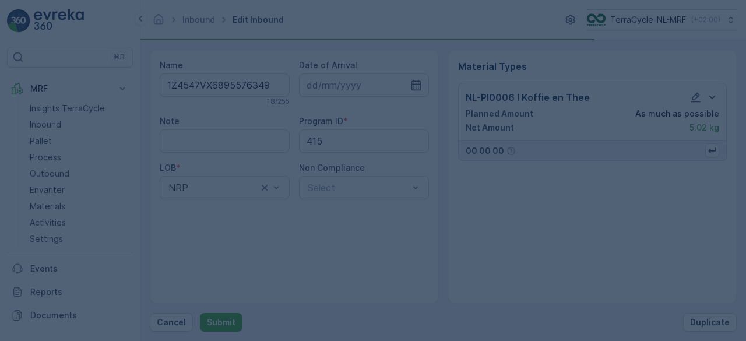
scroll to position [0, 0]
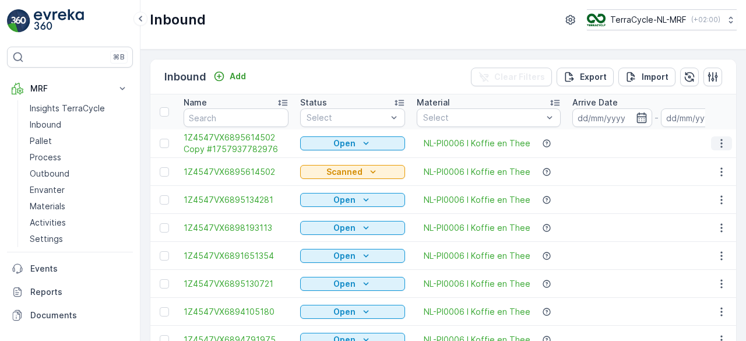
click at [720, 144] on icon "button" at bounding box center [722, 144] width 12 height 12
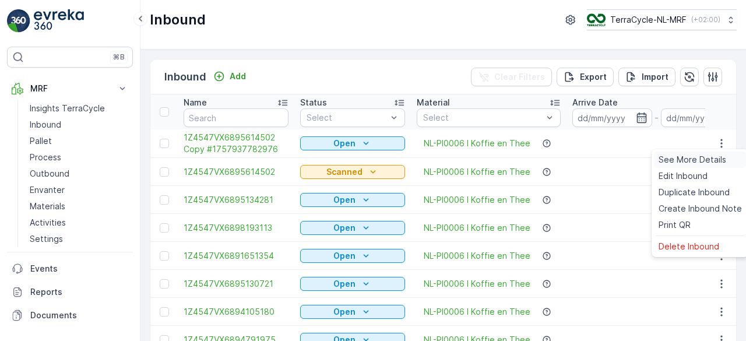
click at [691, 159] on span "See More Details" at bounding box center [693, 160] width 68 height 12
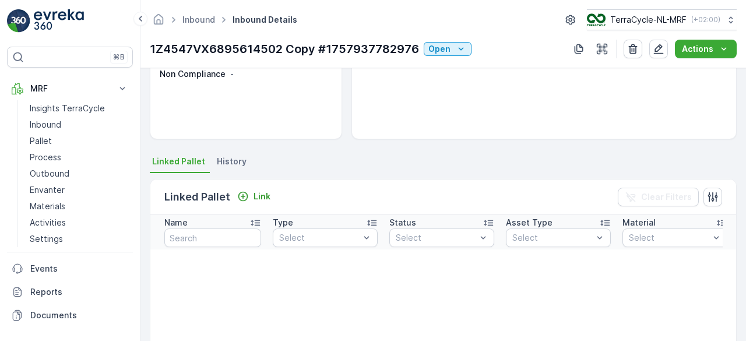
scroll to position [371, 0]
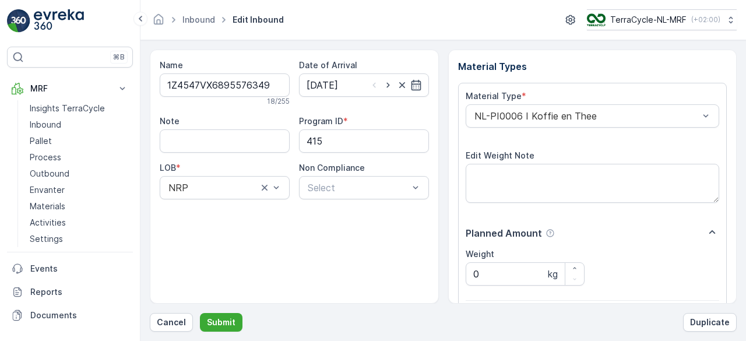
scroll to position [181, 0]
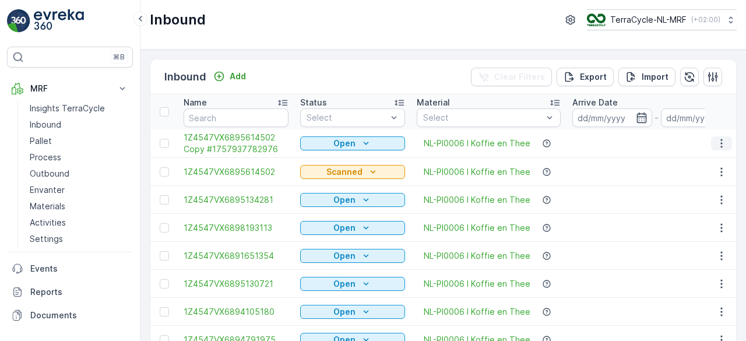
click at [716, 143] on icon "button" at bounding box center [722, 144] width 12 height 12
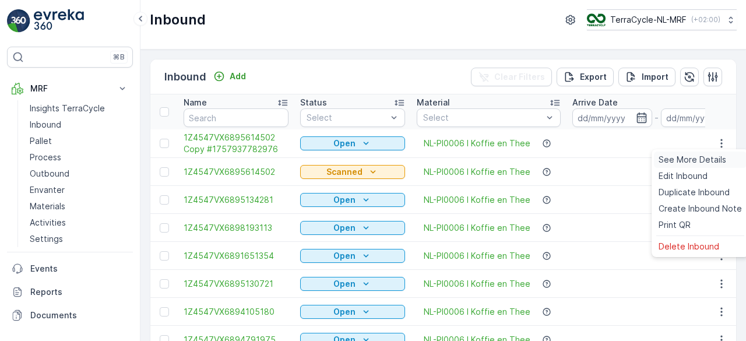
click at [668, 161] on span "See More Details" at bounding box center [693, 160] width 68 height 12
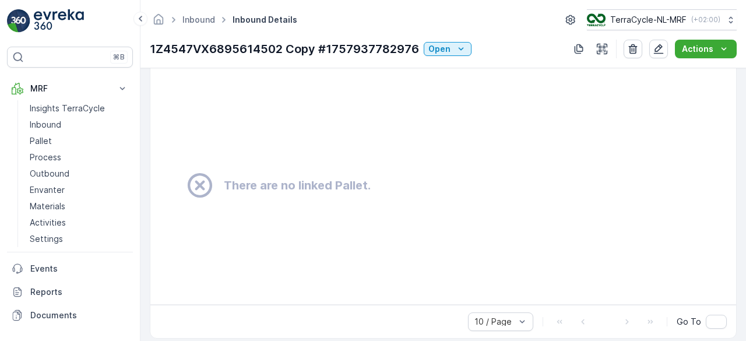
scroll to position [351, 0]
click at [455, 48] on icon "Open" at bounding box center [461, 49] width 12 height 12
click at [443, 65] on span "Open" at bounding box center [439, 66] width 22 height 12
drag, startPoint x: 443, startPoint y: 65, endPoint x: 205, endPoint y: 186, distance: 267.4
click at [205, 186] on div "Inbound Inbound Details TerraCycle-NL-MRF ( +02:00 ) 1Z4547VX6895614502 Copy #1…" at bounding box center [443, 170] width 606 height 341
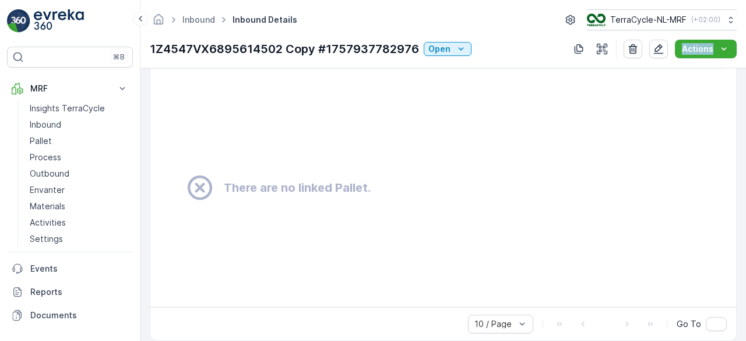
click at [205, 186] on icon at bounding box center [199, 187] width 29 height 29
click at [637, 51] on icon "button" at bounding box center [633, 49] width 9 height 10
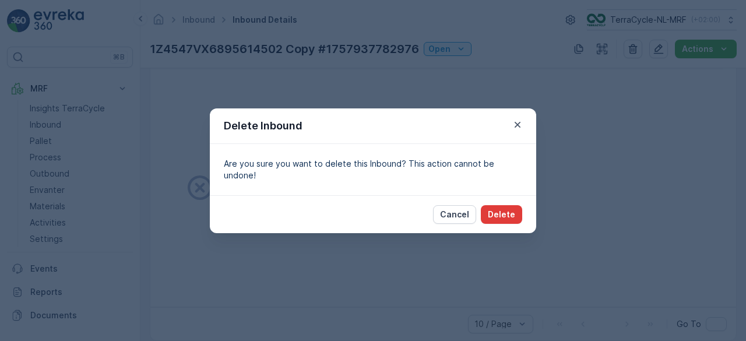
click at [505, 209] on p "Delete" at bounding box center [501, 215] width 27 height 12
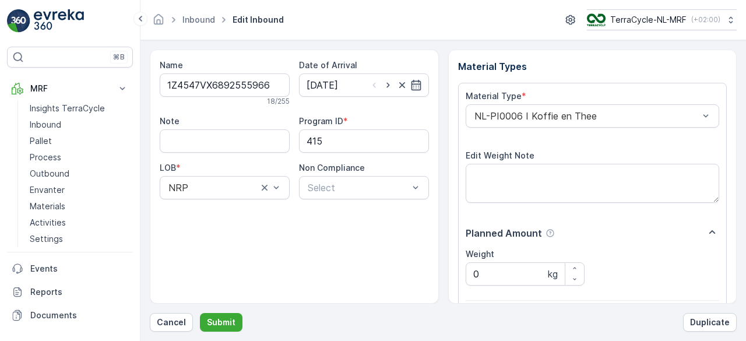
scroll to position [181, 0]
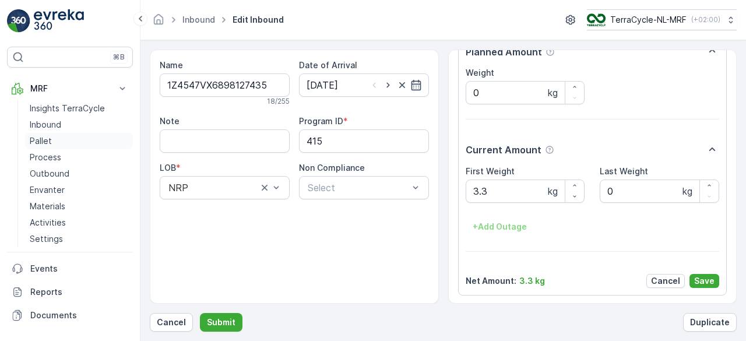
click at [37, 138] on p "Pallet" at bounding box center [41, 141] width 22 height 12
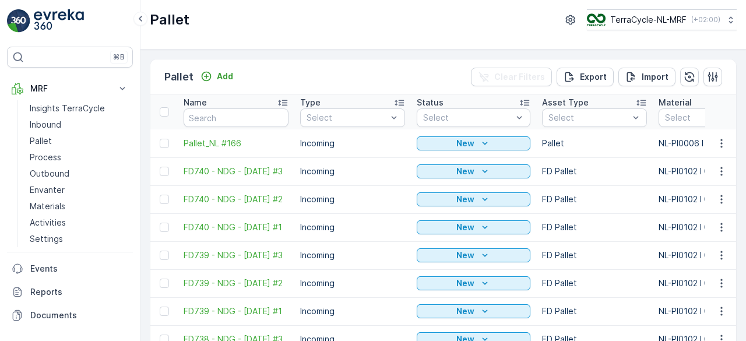
scroll to position [0, 1]
click at [363, 241] on td "Incoming" at bounding box center [351, 227] width 117 height 28
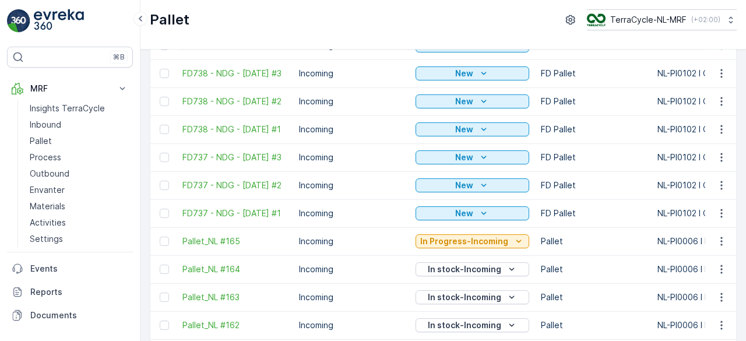
scroll to position [269, 0]
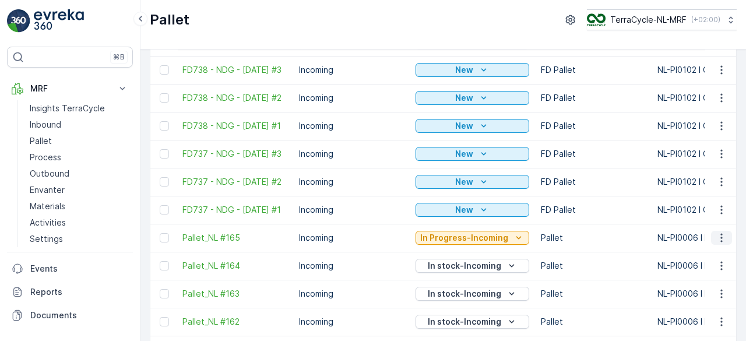
click at [716, 243] on icon "button" at bounding box center [722, 238] width 12 height 12
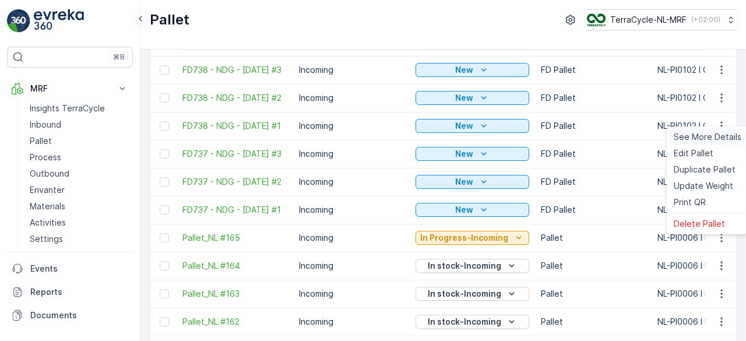
click at [699, 136] on span "See More Details" at bounding box center [708, 137] width 68 height 12
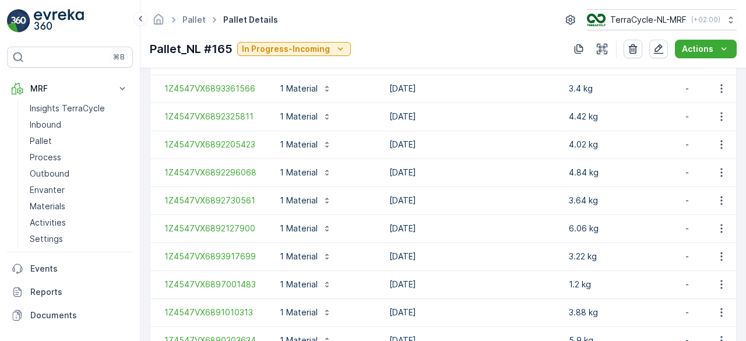
scroll to position [1532, 0]
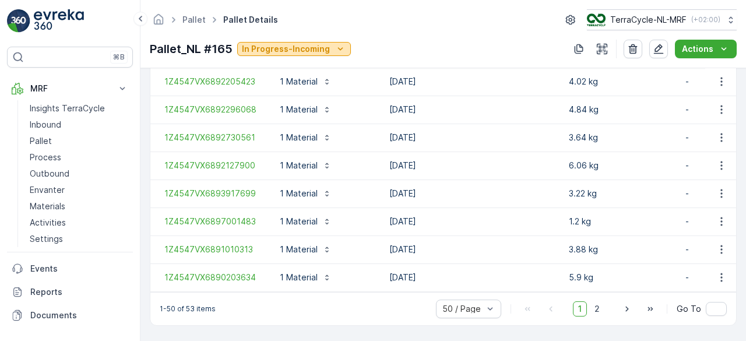
click at [337, 47] on icon "In Progress-Incoming" at bounding box center [341, 49] width 12 height 12
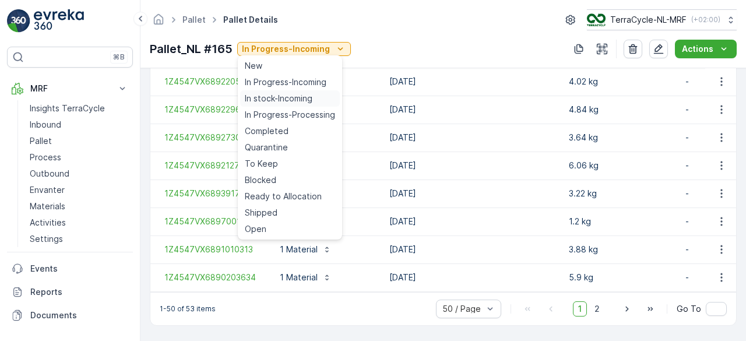
click at [279, 101] on span "In stock-Incoming" at bounding box center [279, 99] width 68 height 12
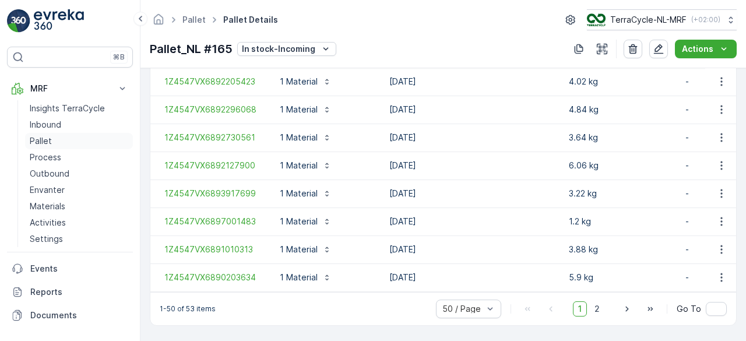
click at [36, 144] on p "Pallet" at bounding box center [41, 141] width 22 height 12
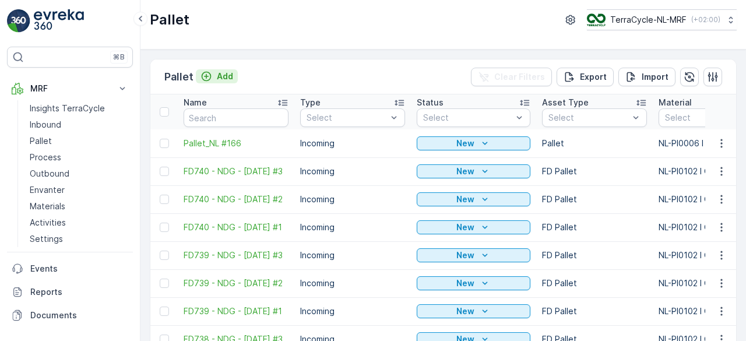
click at [225, 74] on p "Add" at bounding box center [225, 77] width 16 height 12
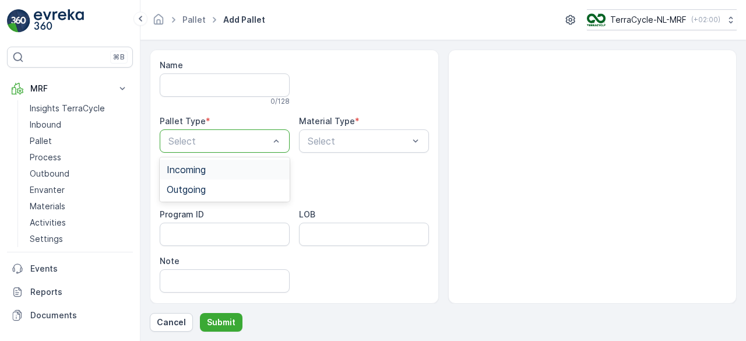
click at [231, 167] on div "Incoming" at bounding box center [225, 169] width 116 height 10
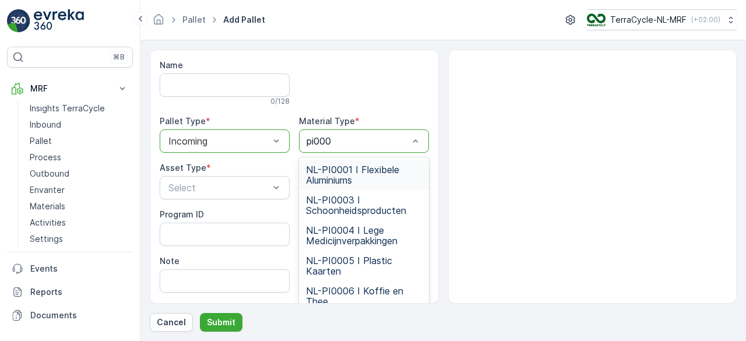
type input "pi0006"
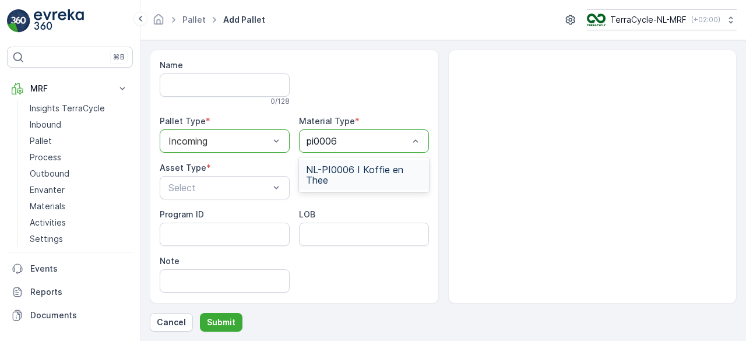
click at [364, 171] on span "NL-PI0006 I Koffie en Thee" at bounding box center [364, 174] width 116 height 21
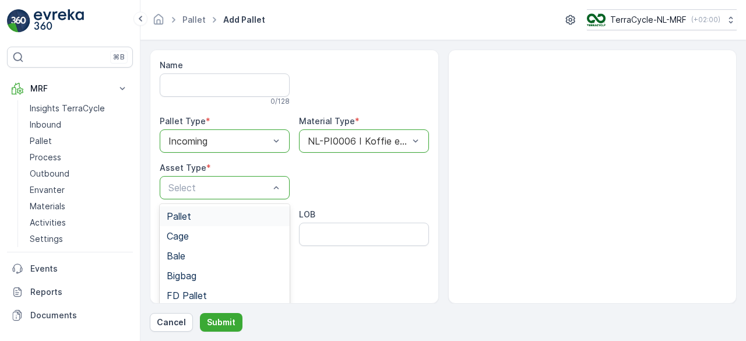
click at [195, 217] on div "Pallet" at bounding box center [225, 216] width 116 height 10
click at [226, 320] on p "Submit" at bounding box center [221, 322] width 29 height 12
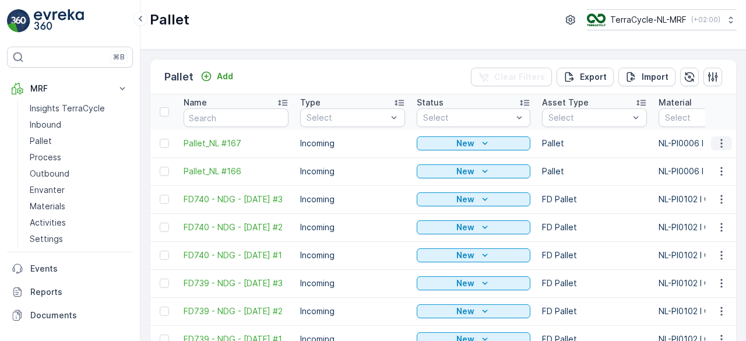
click at [720, 142] on icon "button" at bounding box center [721, 143] width 2 height 9
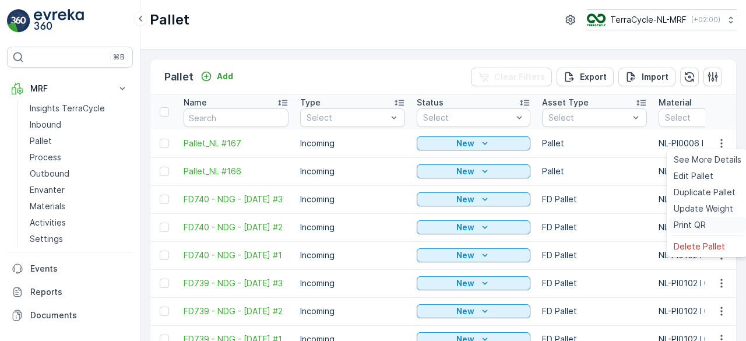
click at [680, 224] on span "Print QR" at bounding box center [690, 225] width 32 height 12
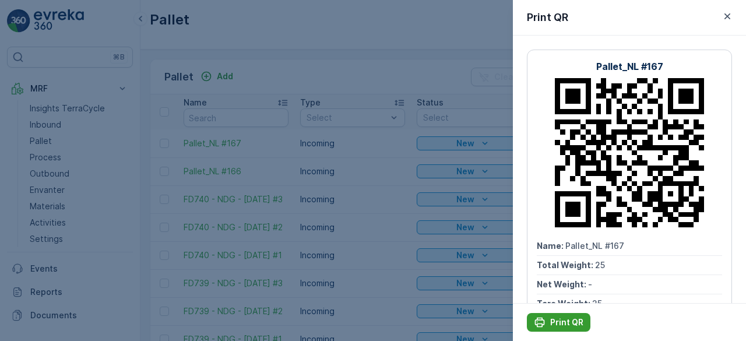
click at [544, 323] on icon "Print QR" at bounding box center [540, 323] width 10 height 10
click at [570, 321] on p "Print QR" at bounding box center [566, 322] width 33 height 12
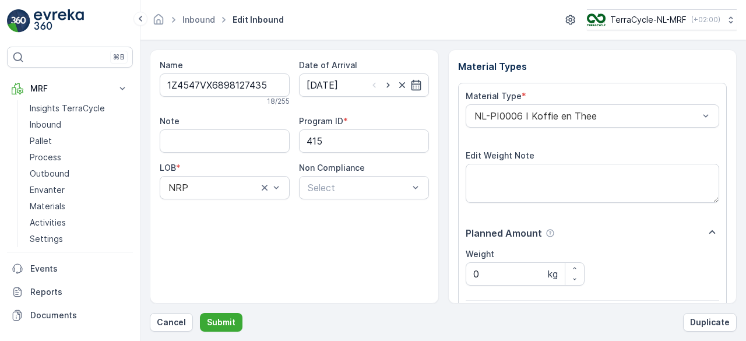
scroll to position [181, 0]
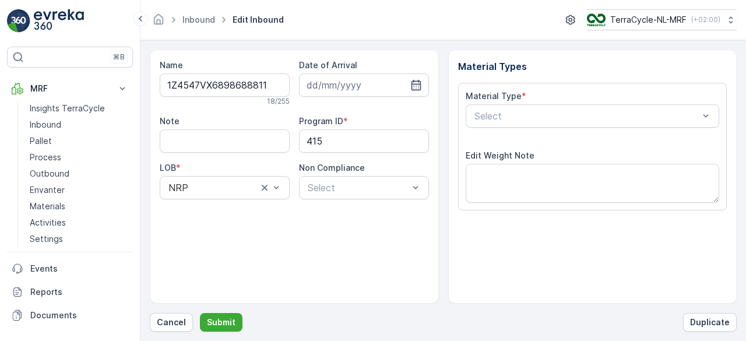
type input "[DATE]"
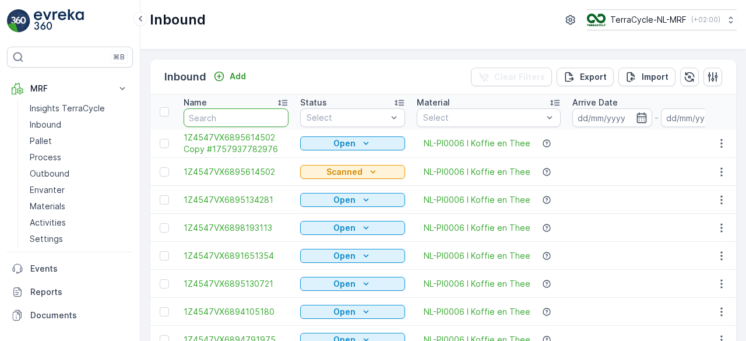
click at [216, 110] on input "text" at bounding box center [236, 117] width 105 height 19
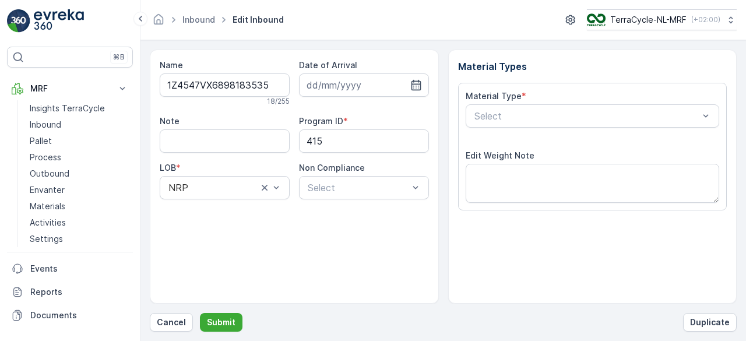
scroll to position [181, 0]
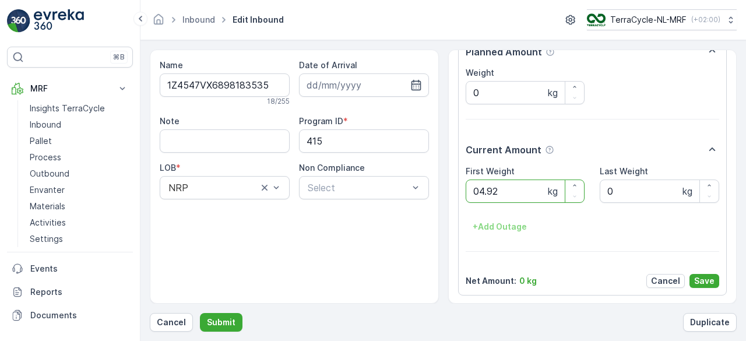
click at [200, 313] on button "Submit" at bounding box center [221, 322] width 43 height 19
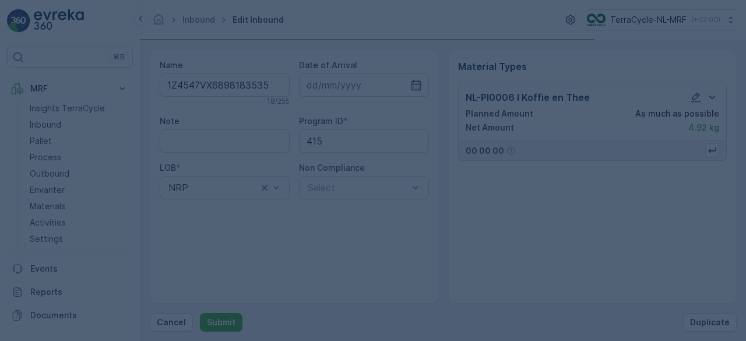
scroll to position [0, 0]
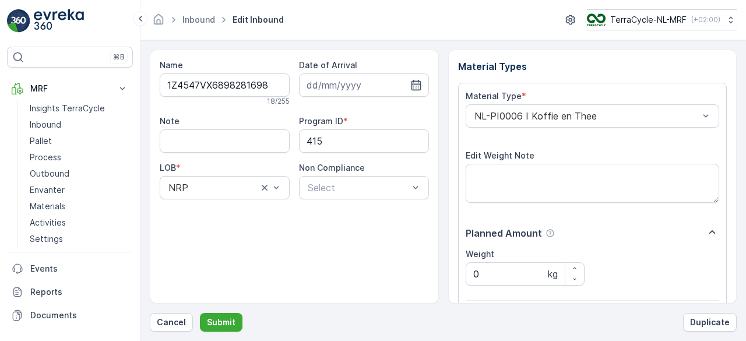
scroll to position [181, 0]
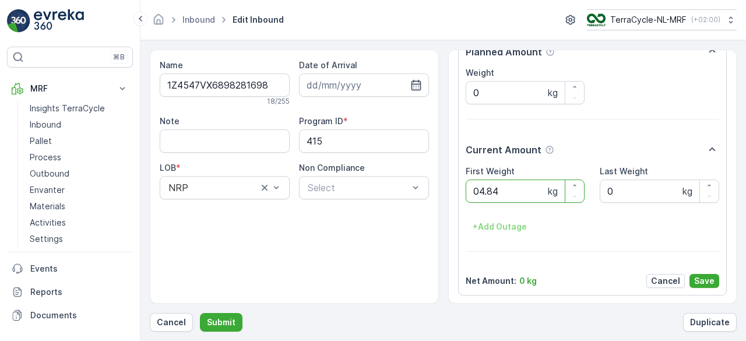
click at [200, 313] on button "Submit" at bounding box center [221, 322] width 43 height 19
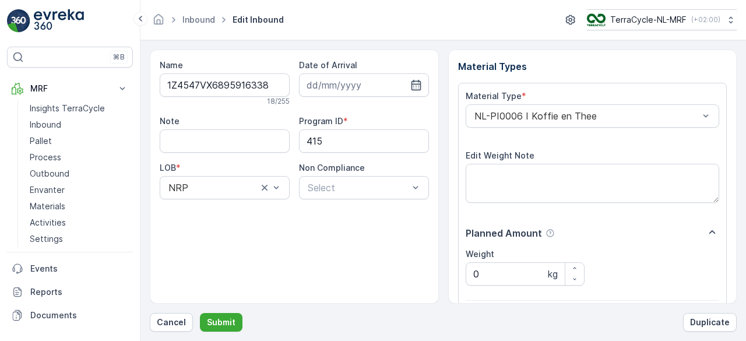
scroll to position [181, 0]
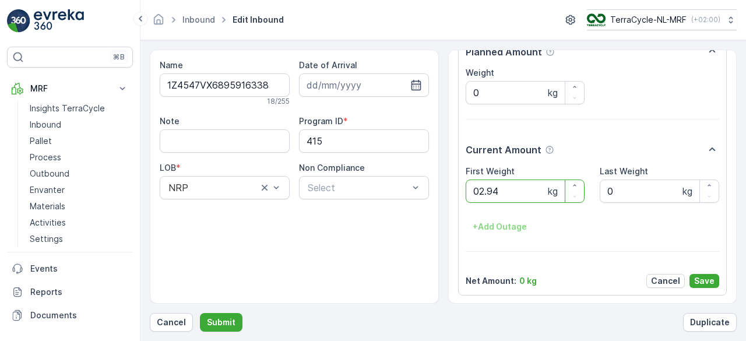
click at [200, 313] on button "Submit" at bounding box center [221, 322] width 43 height 19
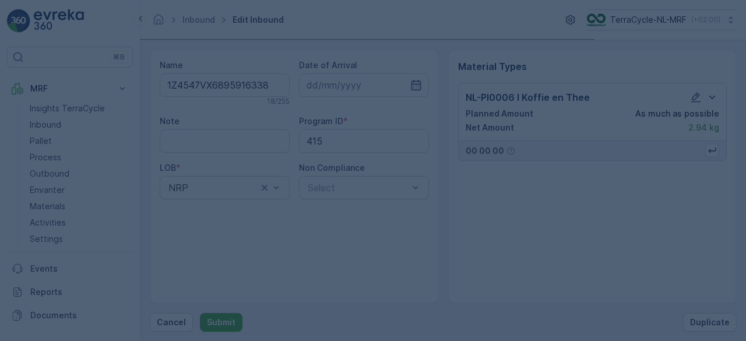
scroll to position [0, 0]
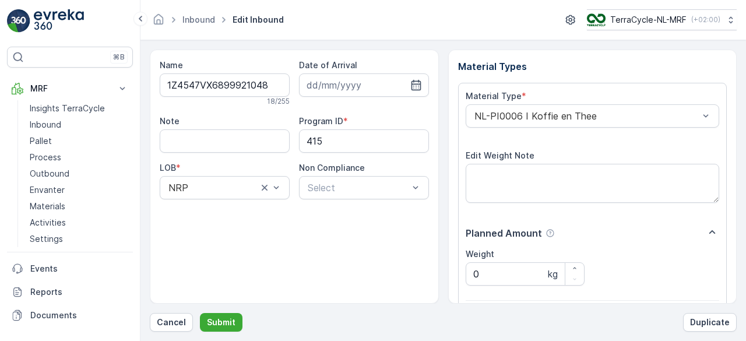
scroll to position [181, 0]
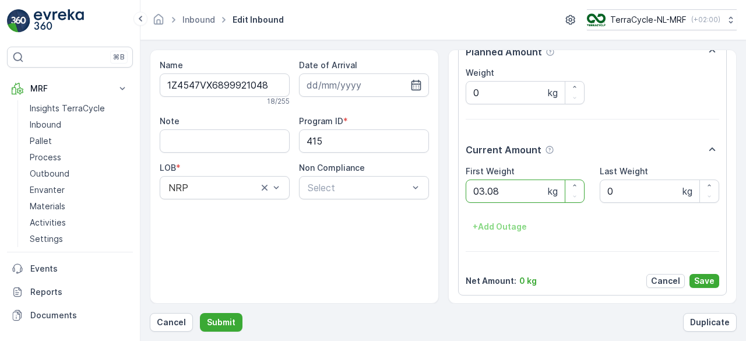
click at [200, 313] on button "Submit" at bounding box center [221, 322] width 43 height 19
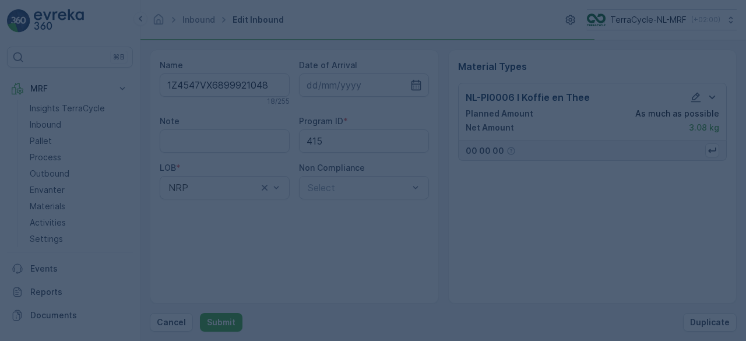
scroll to position [0, 0]
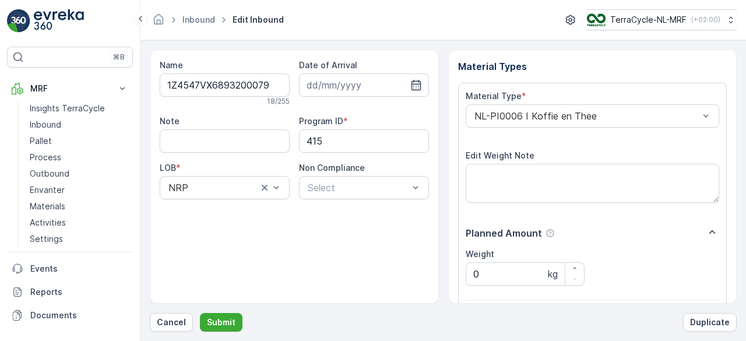
scroll to position [181, 0]
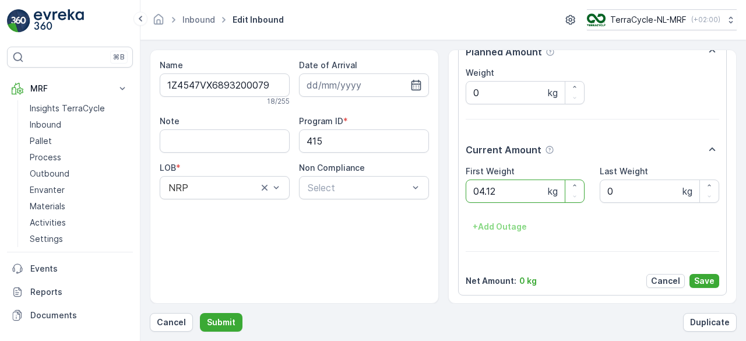
click at [200, 313] on button "Submit" at bounding box center [221, 322] width 43 height 19
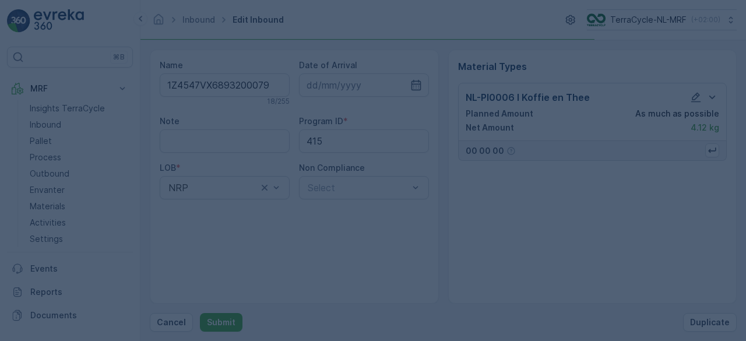
scroll to position [0, 0]
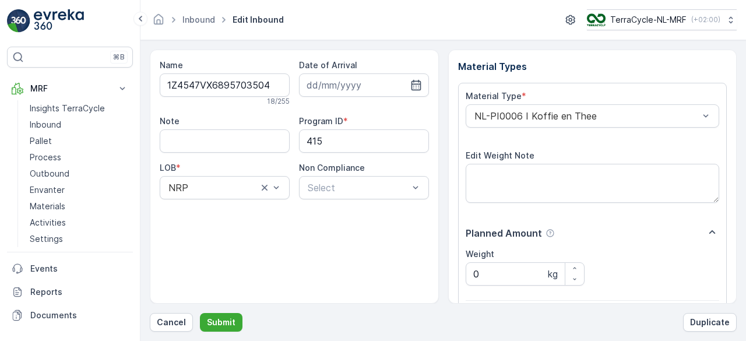
scroll to position [181, 0]
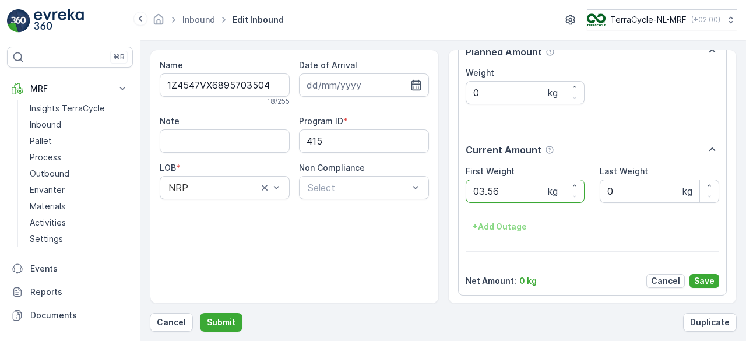
click at [200, 313] on button "Submit" at bounding box center [221, 322] width 43 height 19
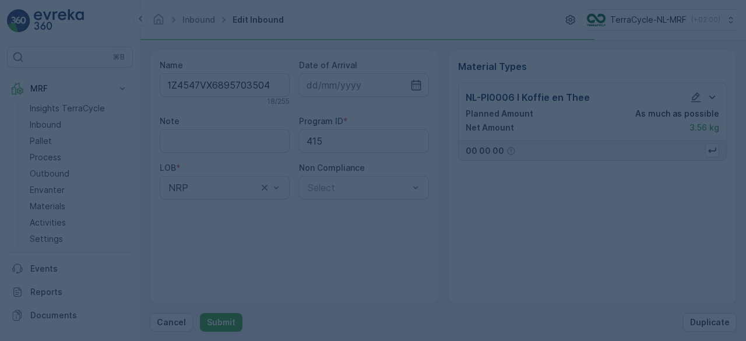
scroll to position [0, 0]
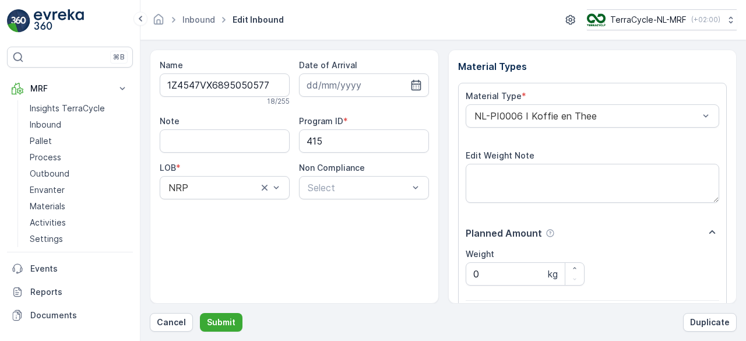
scroll to position [181, 0]
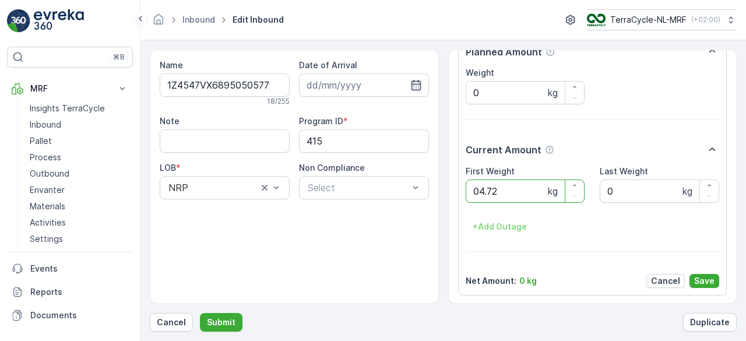
click at [200, 313] on button "Submit" at bounding box center [221, 322] width 43 height 19
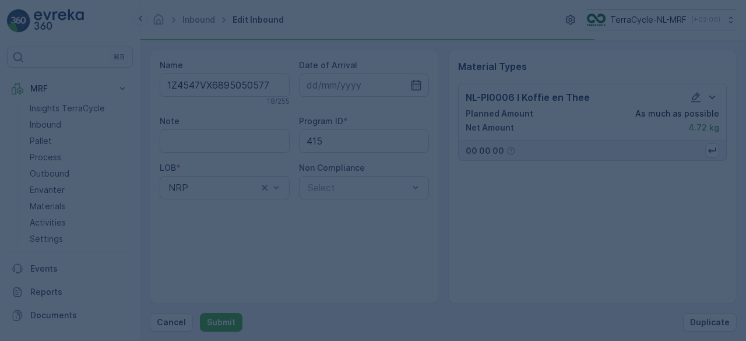
scroll to position [0, 0]
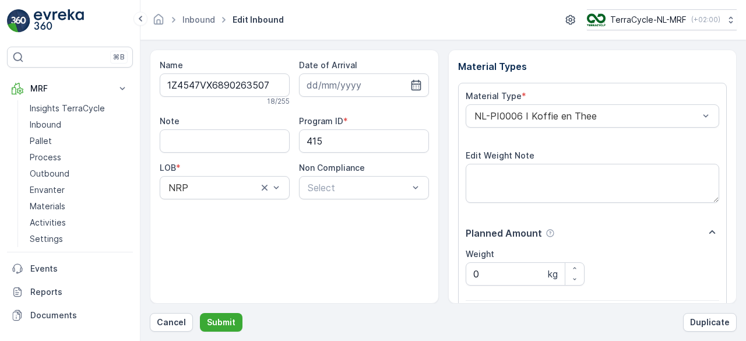
scroll to position [181, 0]
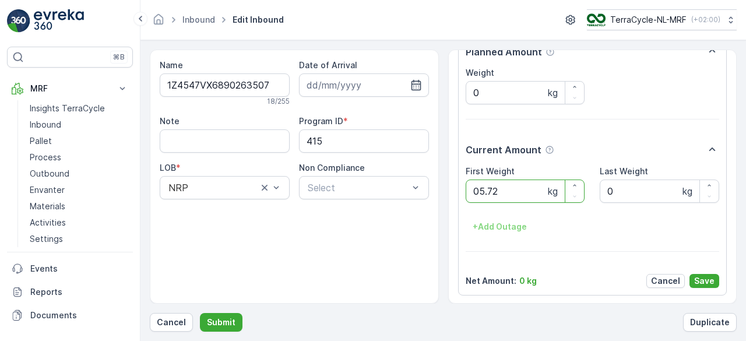
click at [200, 313] on button "Submit" at bounding box center [221, 322] width 43 height 19
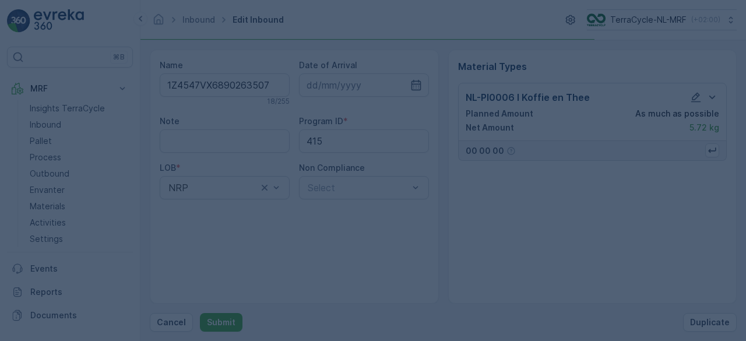
scroll to position [0, 0]
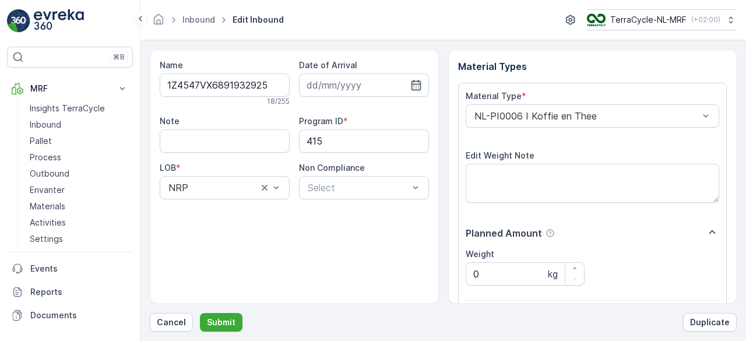
scroll to position [181, 0]
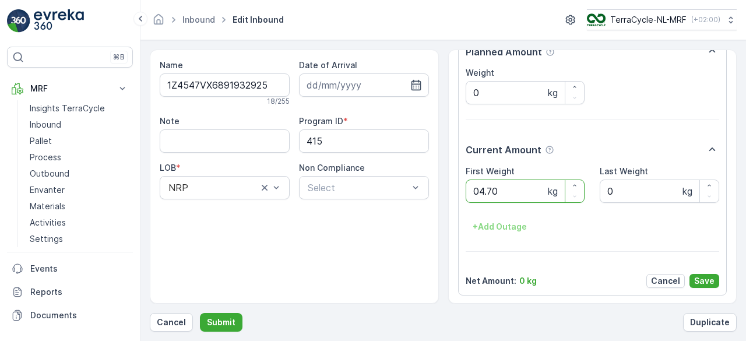
click at [200, 313] on button "Submit" at bounding box center [221, 322] width 43 height 19
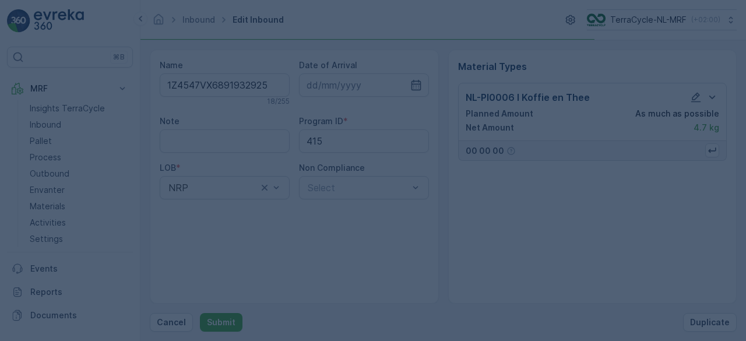
scroll to position [0, 0]
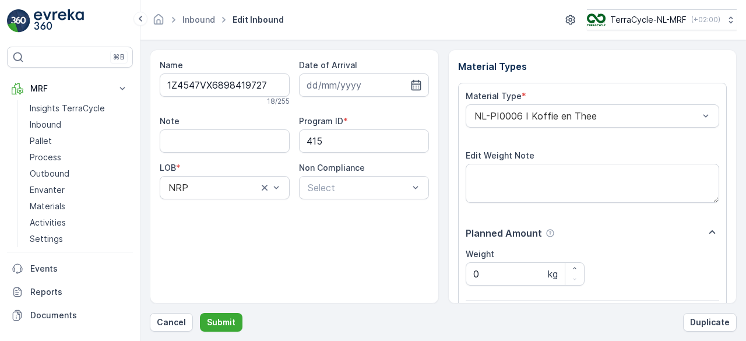
scroll to position [181, 0]
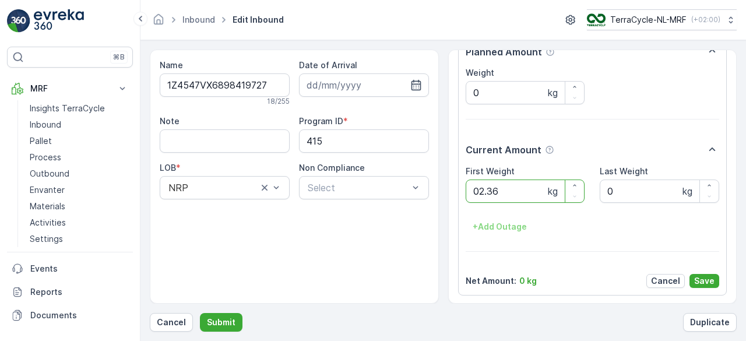
click at [200, 313] on button "Submit" at bounding box center [221, 322] width 43 height 19
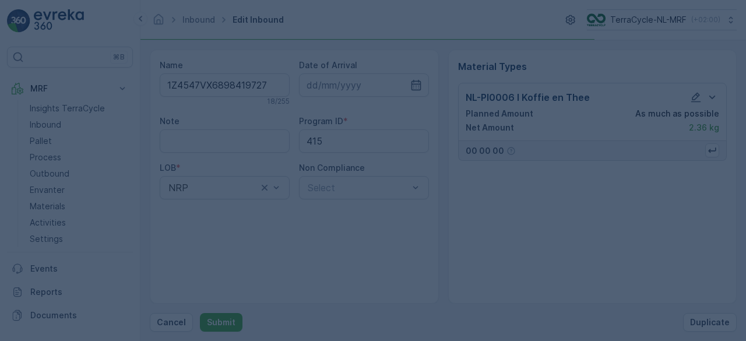
scroll to position [0, 0]
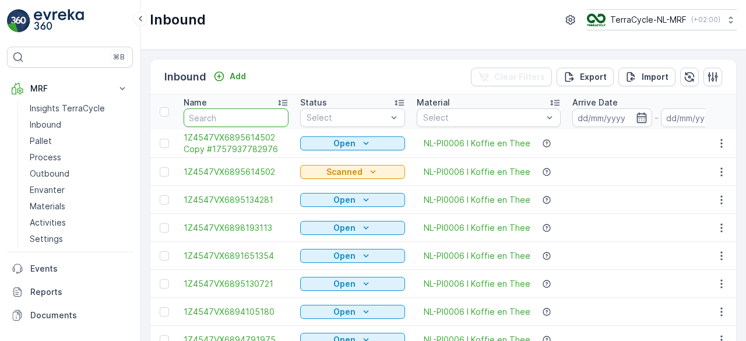
click at [219, 116] on input "text" at bounding box center [236, 117] width 105 height 19
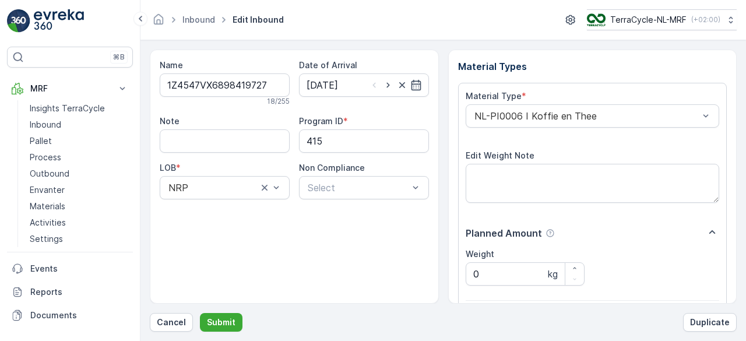
scroll to position [181, 0]
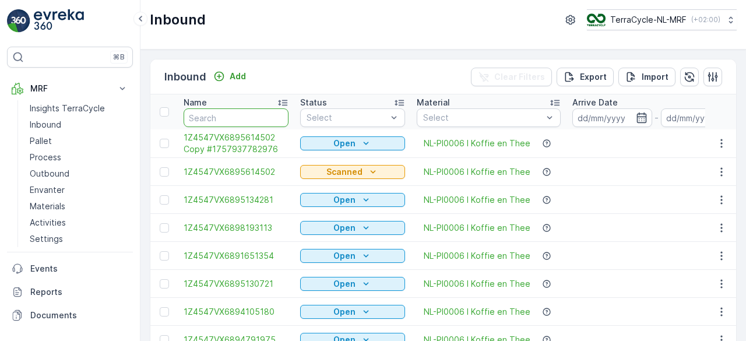
click at [252, 119] on input "text" at bounding box center [236, 117] width 105 height 19
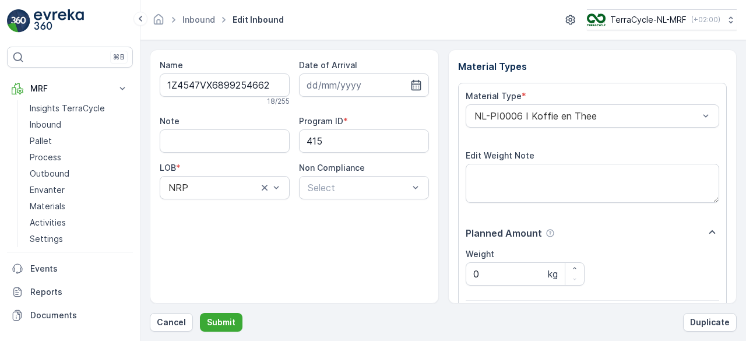
scroll to position [181, 0]
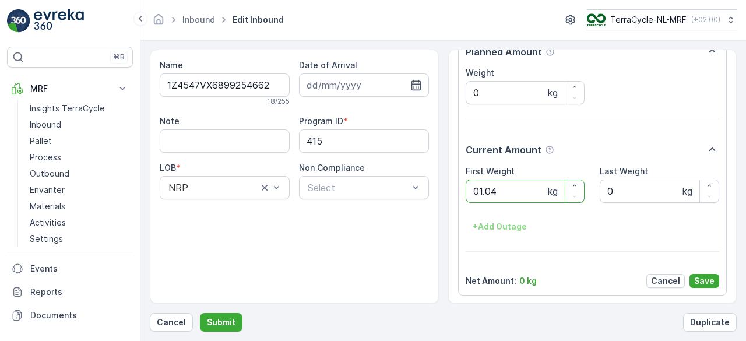
click at [200, 313] on button "Submit" at bounding box center [221, 322] width 43 height 19
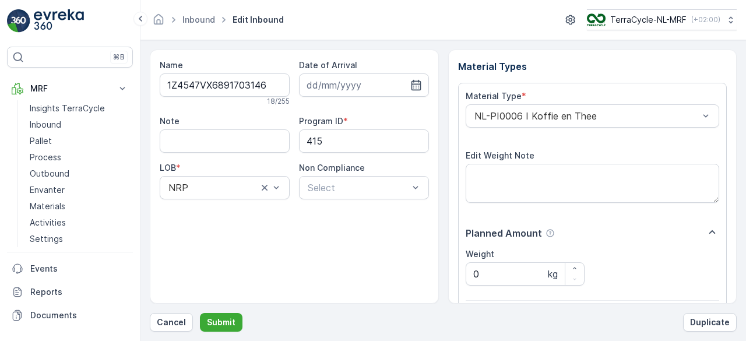
scroll to position [181, 0]
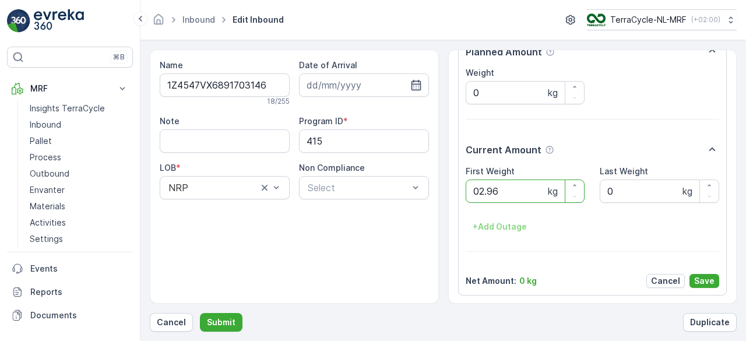
click at [200, 313] on button "Submit" at bounding box center [221, 322] width 43 height 19
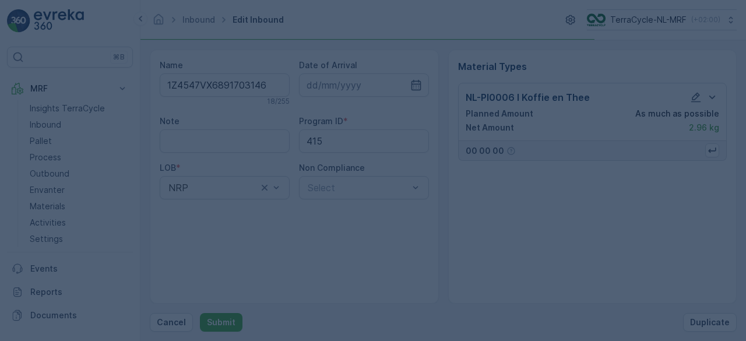
scroll to position [0, 0]
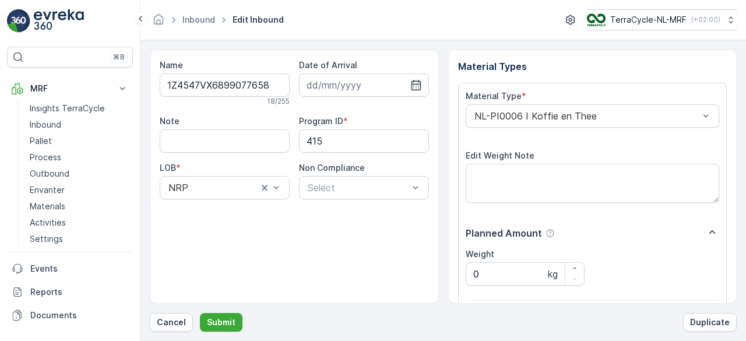
scroll to position [181, 0]
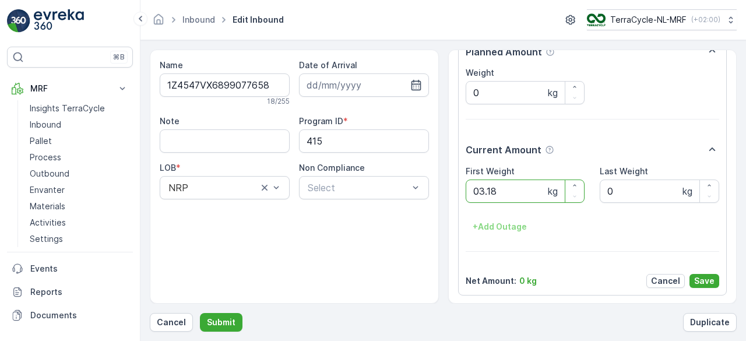
click at [200, 313] on button "Submit" at bounding box center [221, 322] width 43 height 19
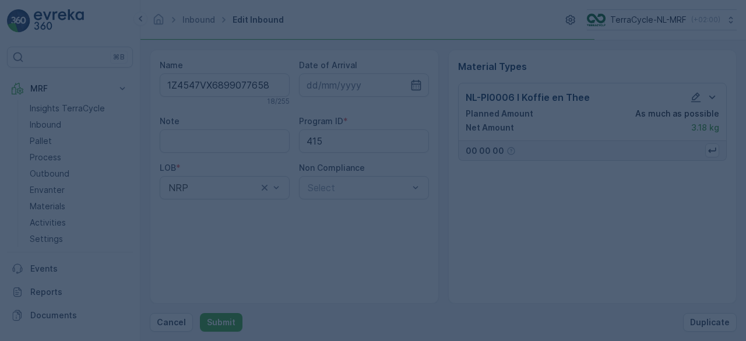
scroll to position [0, 0]
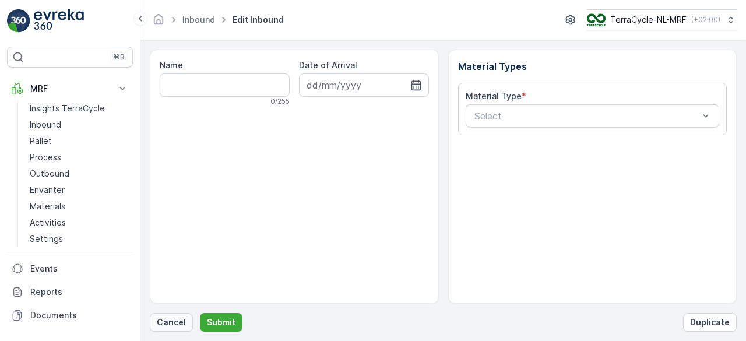
click at [175, 325] on p "Cancel" at bounding box center [171, 322] width 29 height 12
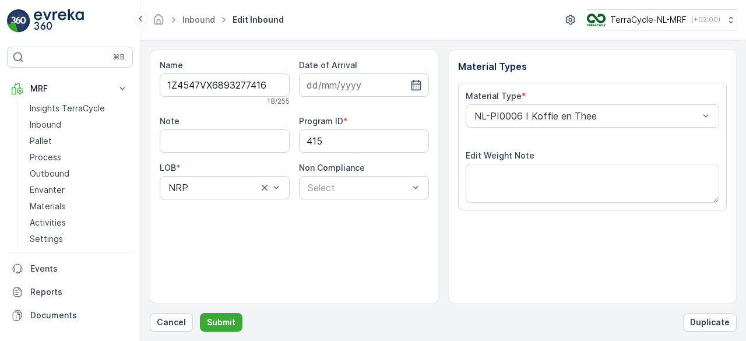
scroll to position [181, 0]
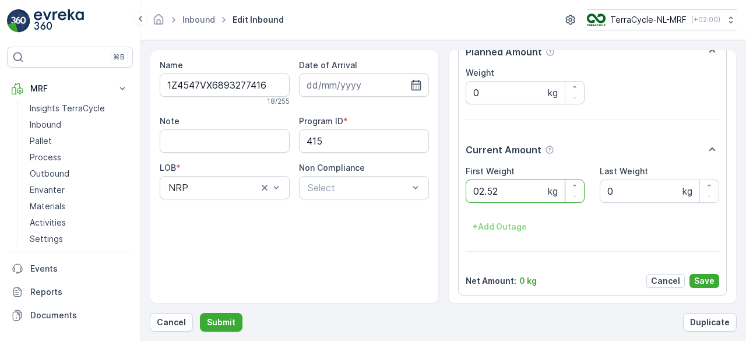
click at [200, 313] on button "Submit" at bounding box center [221, 322] width 43 height 19
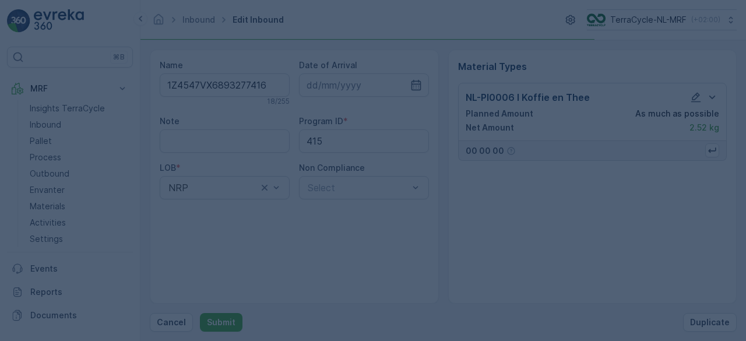
scroll to position [0, 0]
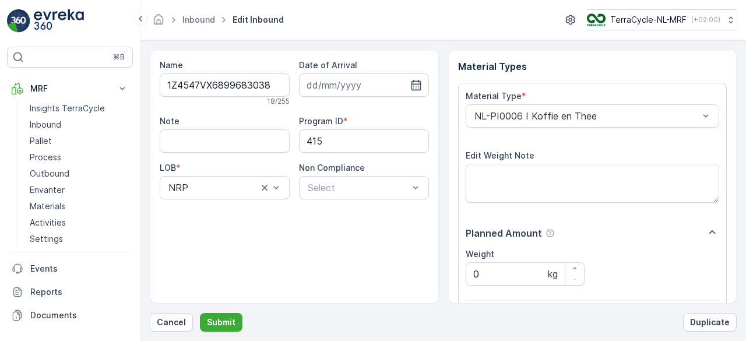
scroll to position [181, 0]
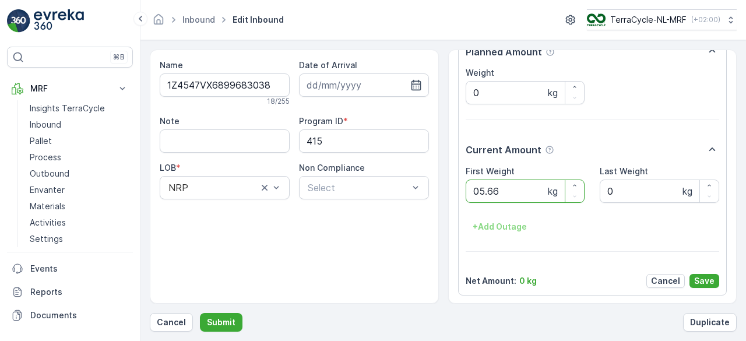
click at [200, 313] on button "Submit" at bounding box center [221, 322] width 43 height 19
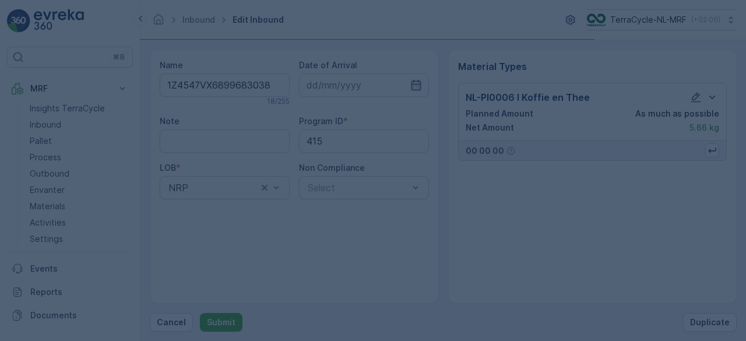
scroll to position [0, 0]
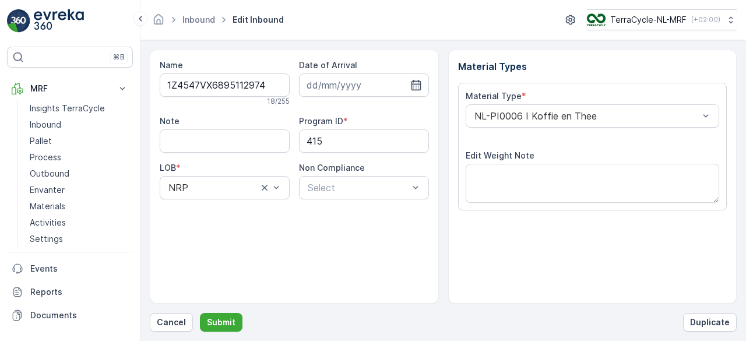
scroll to position [181, 0]
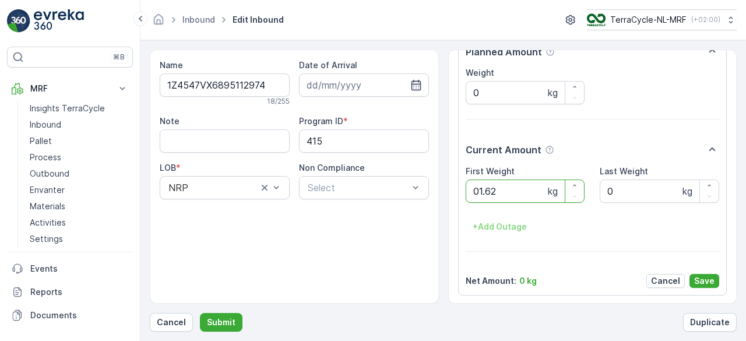
click at [200, 313] on button "Submit" at bounding box center [221, 322] width 43 height 19
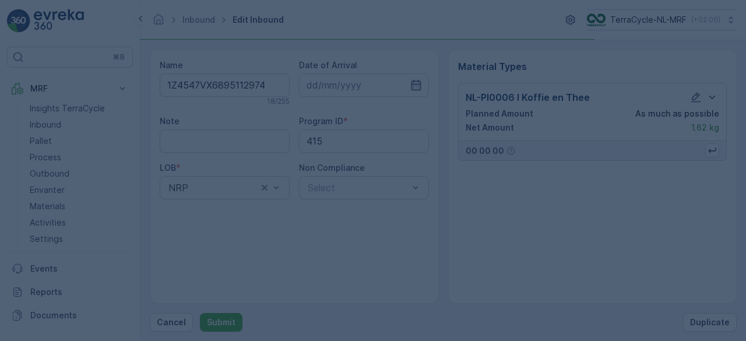
scroll to position [0, 0]
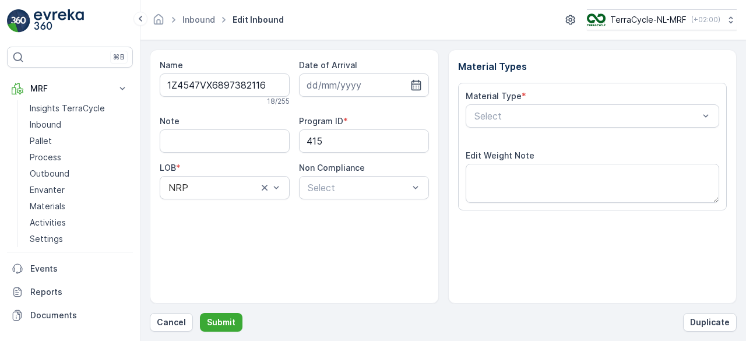
scroll to position [181, 0]
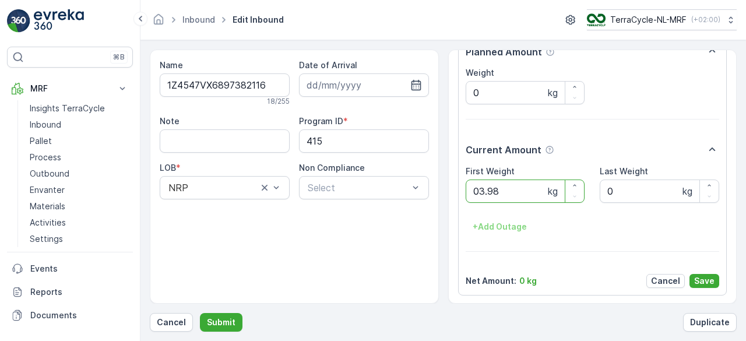
click at [200, 313] on button "Submit" at bounding box center [221, 322] width 43 height 19
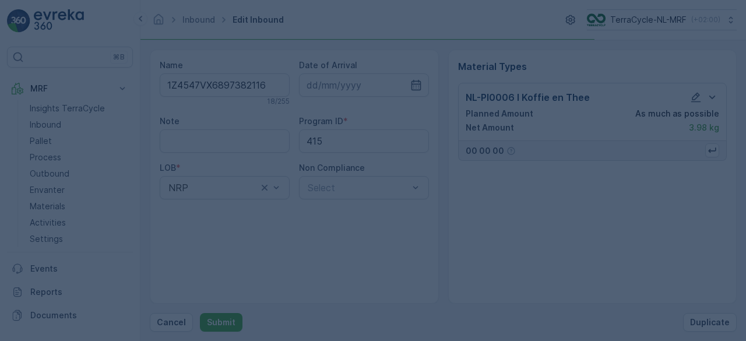
scroll to position [0, 0]
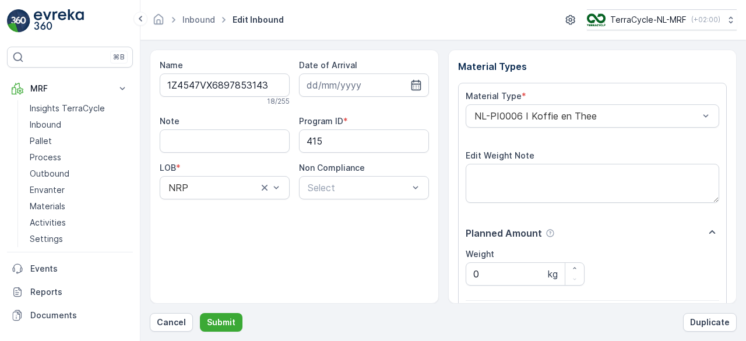
scroll to position [181, 0]
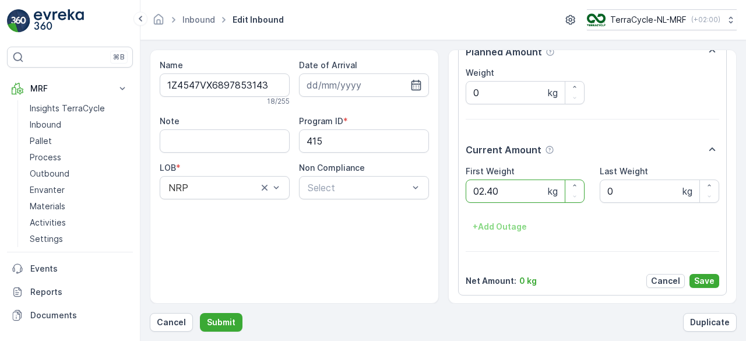
click at [200, 313] on button "Submit" at bounding box center [221, 322] width 43 height 19
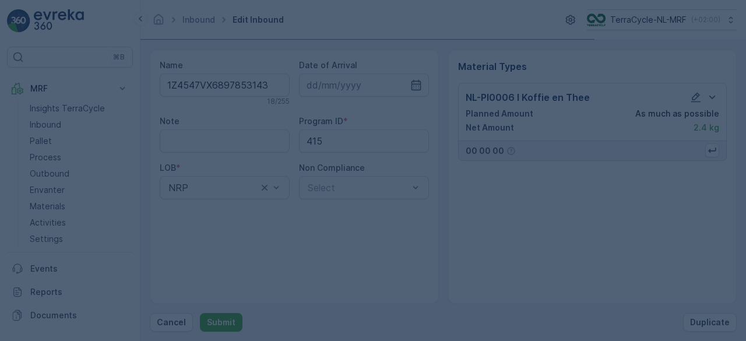
scroll to position [0, 0]
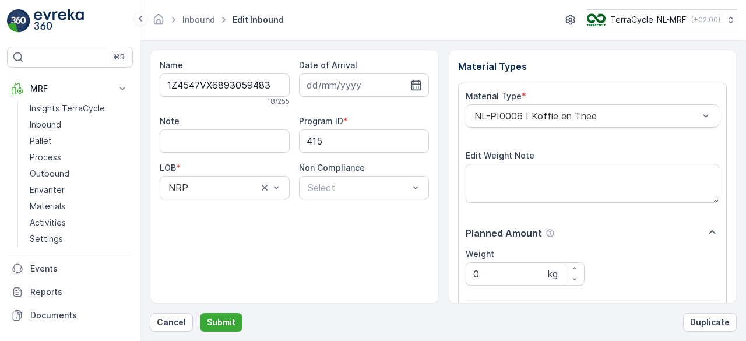
scroll to position [181, 0]
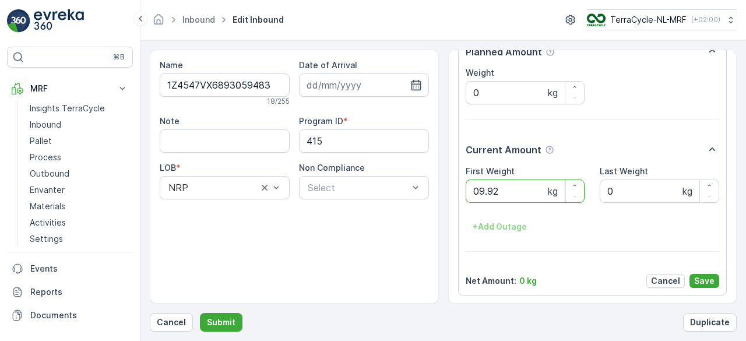
click at [200, 313] on button "Submit" at bounding box center [221, 322] width 43 height 19
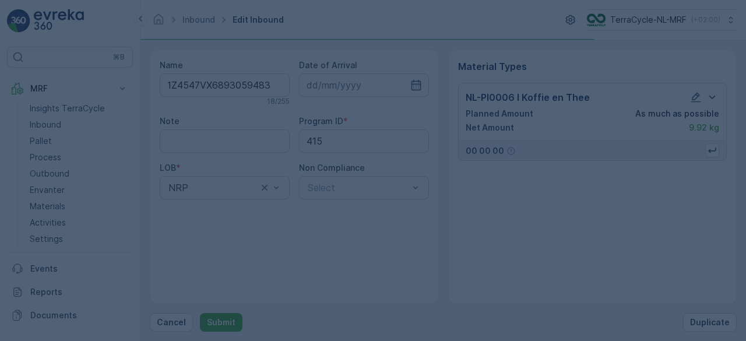
scroll to position [0, 0]
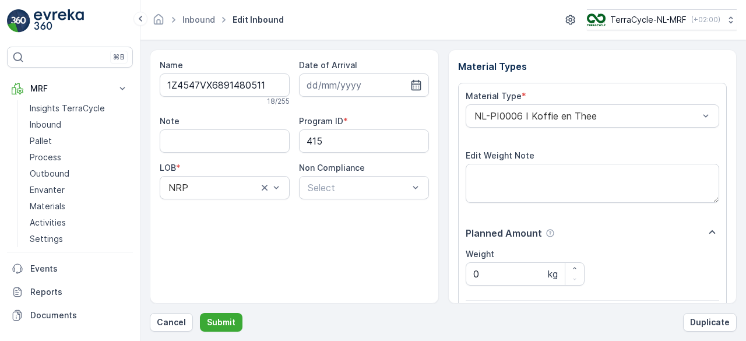
scroll to position [181, 0]
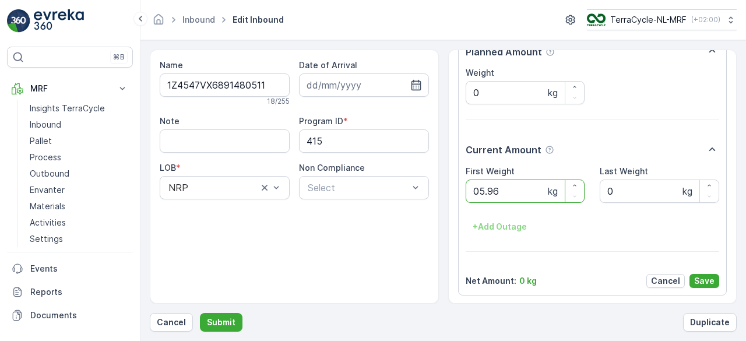
click at [200, 313] on button "Submit" at bounding box center [221, 322] width 43 height 19
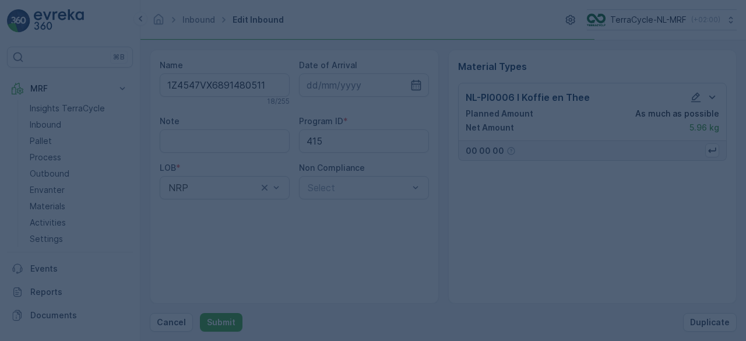
scroll to position [0, 0]
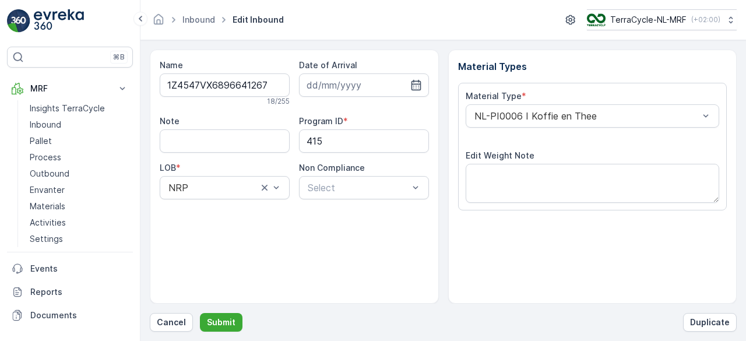
scroll to position [181, 0]
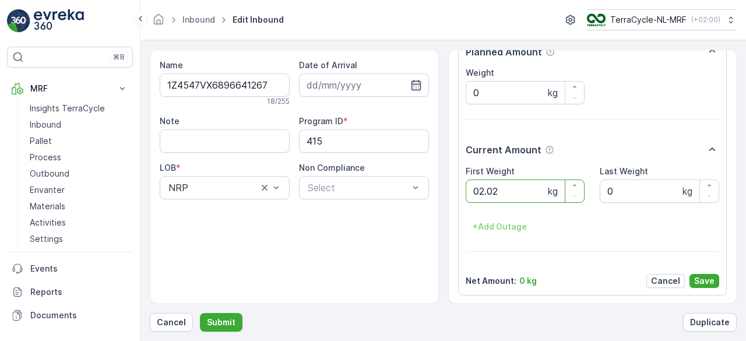
click at [200, 313] on button "Submit" at bounding box center [221, 322] width 43 height 19
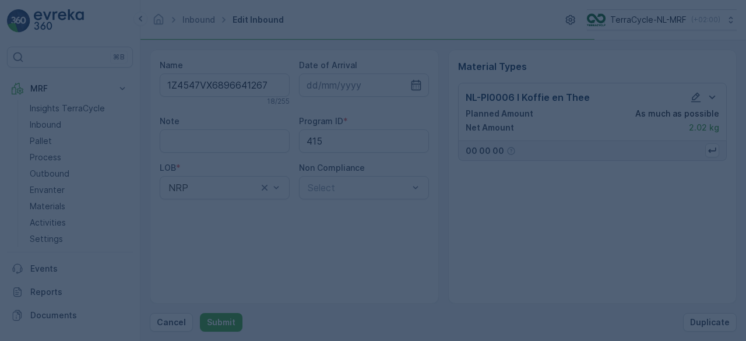
scroll to position [0, 0]
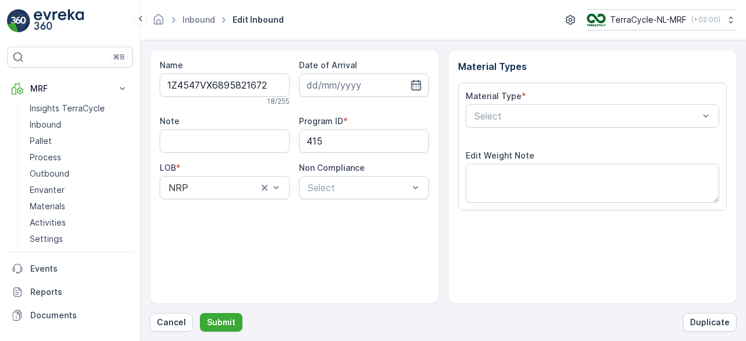
scroll to position [181, 0]
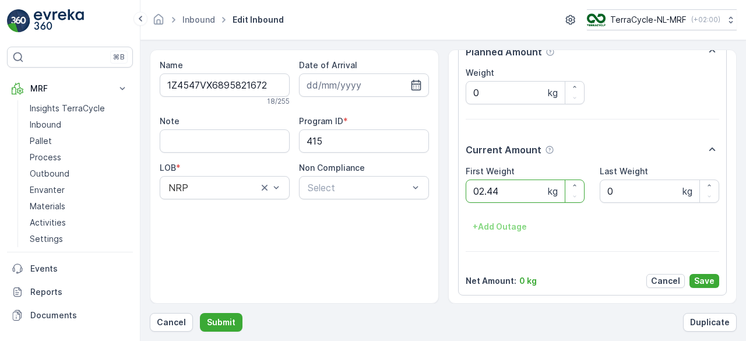
click at [200, 313] on button "Submit" at bounding box center [221, 322] width 43 height 19
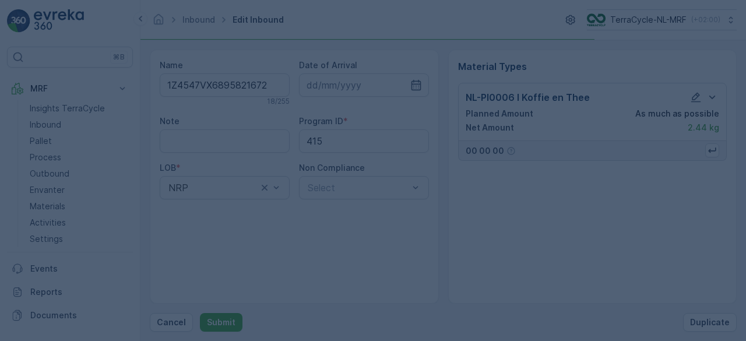
scroll to position [0, 0]
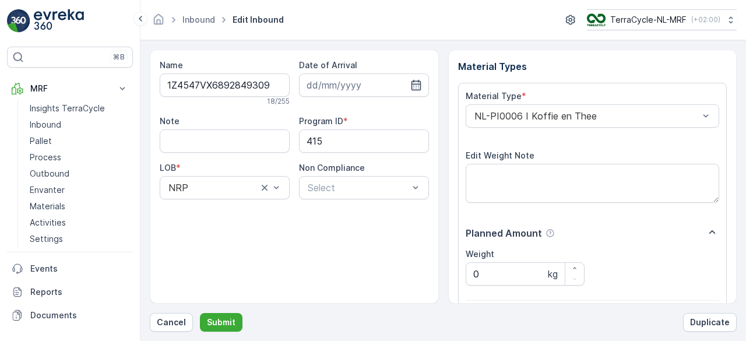
scroll to position [181, 0]
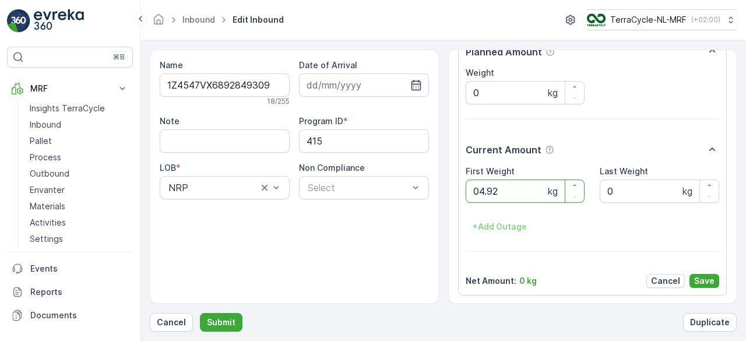
click at [200, 313] on button "Submit" at bounding box center [221, 322] width 43 height 19
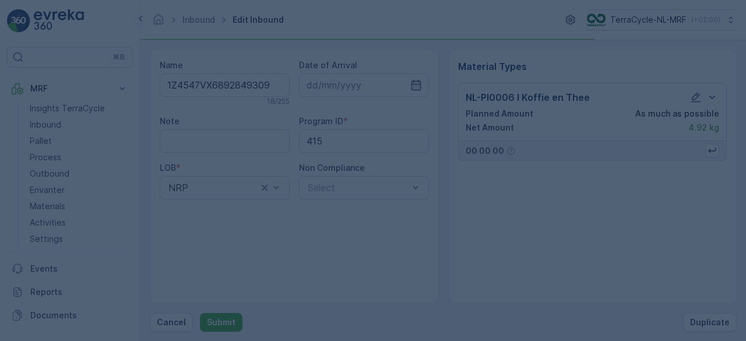
scroll to position [0, 0]
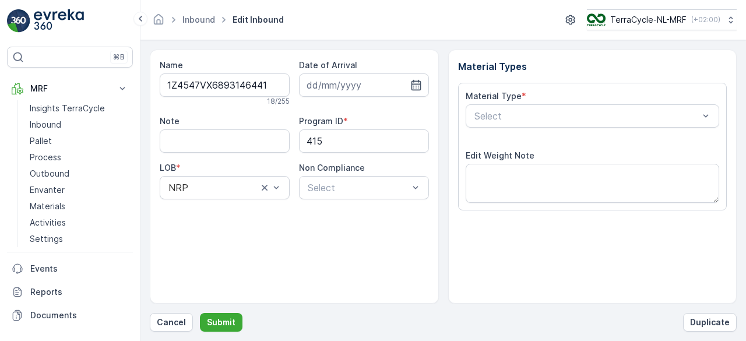
scroll to position [181, 0]
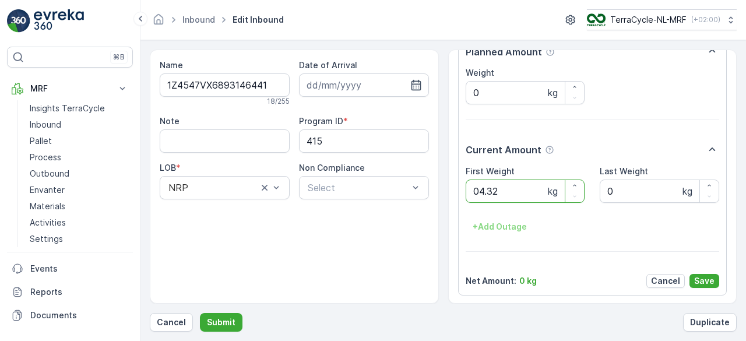
click at [200, 313] on button "Submit" at bounding box center [221, 322] width 43 height 19
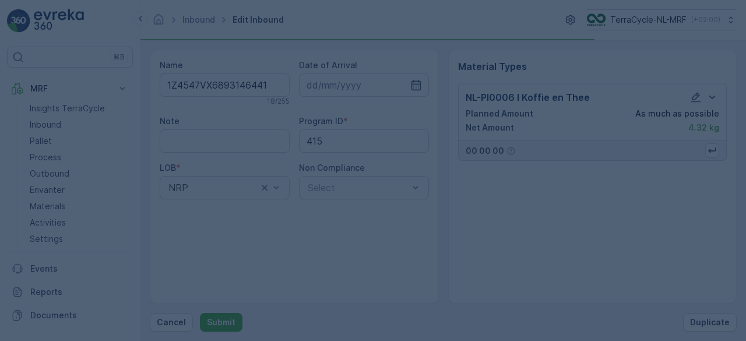
scroll to position [0, 0]
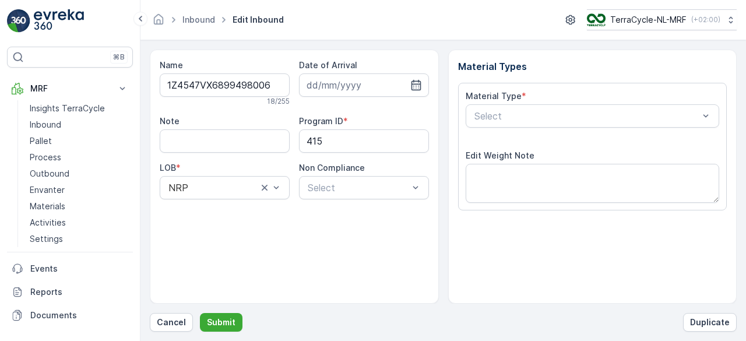
scroll to position [181, 0]
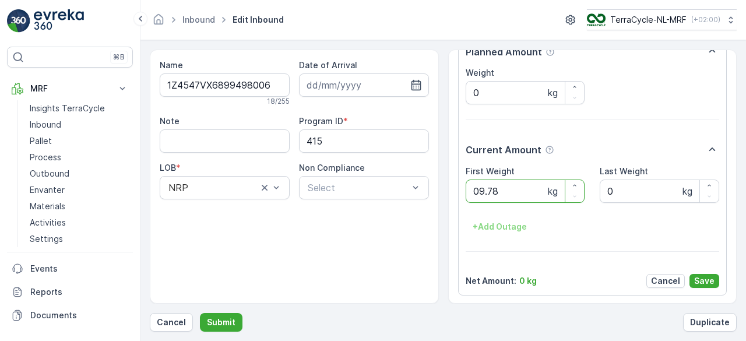
click at [200, 313] on button "Submit" at bounding box center [221, 322] width 43 height 19
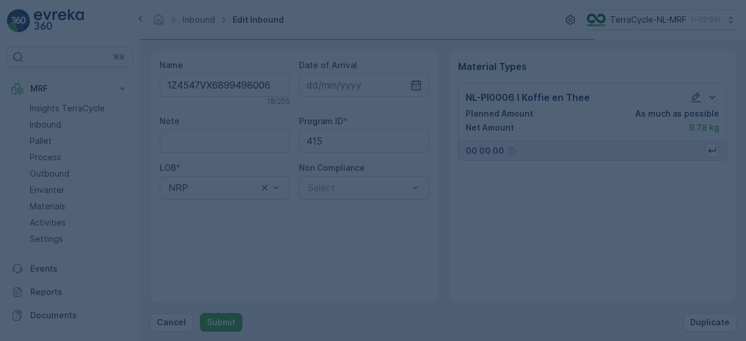
scroll to position [0, 0]
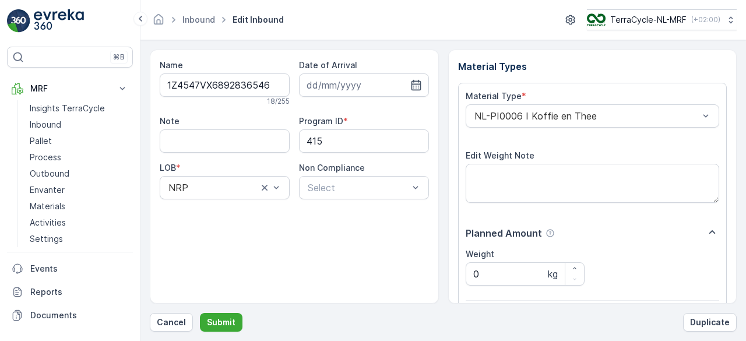
scroll to position [181, 0]
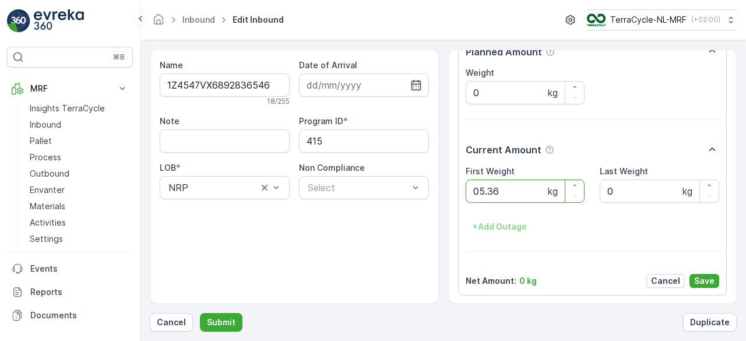
click at [200, 313] on button "Submit" at bounding box center [221, 322] width 43 height 19
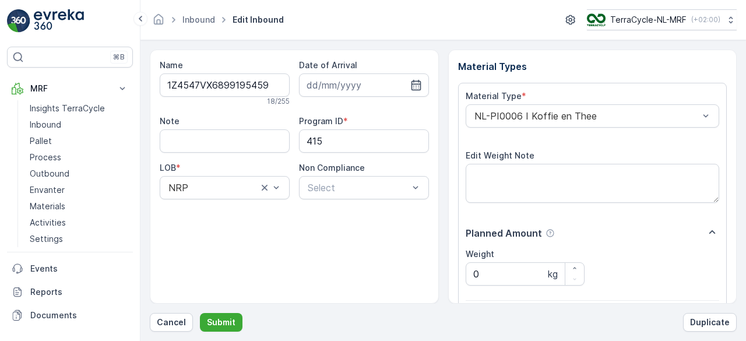
scroll to position [181, 0]
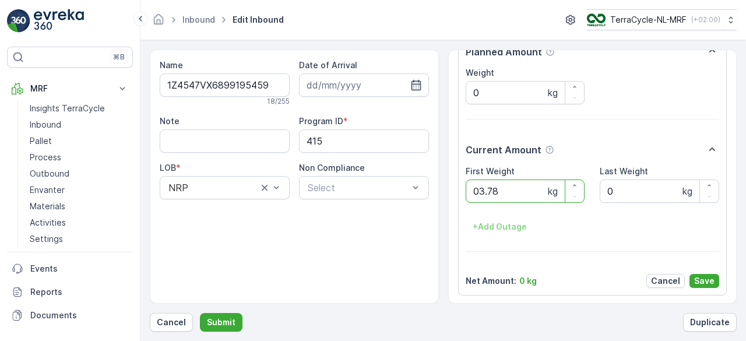
click at [200, 313] on button "Submit" at bounding box center [221, 322] width 43 height 19
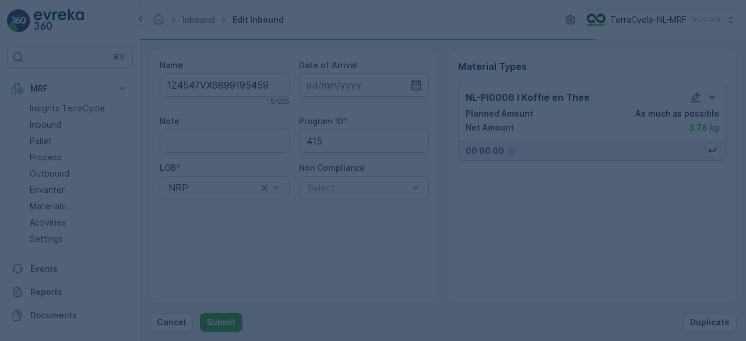
scroll to position [0, 0]
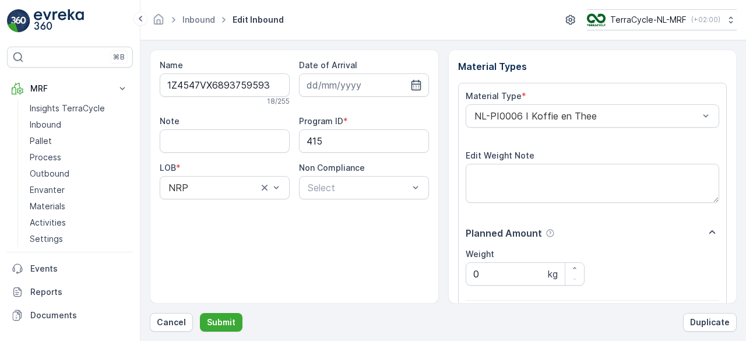
scroll to position [181, 0]
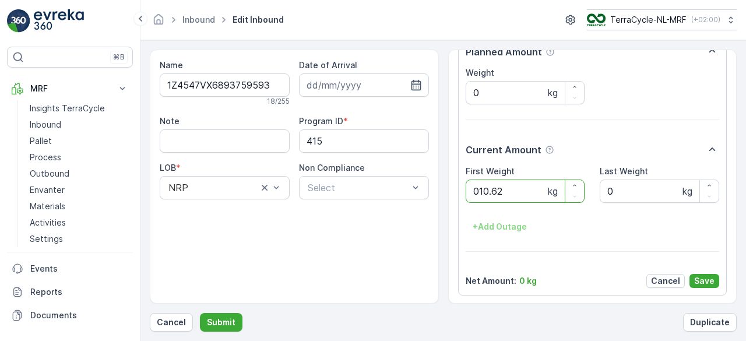
click at [200, 313] on button "Submit" at bounding box center [221, 322] width 43 height 19
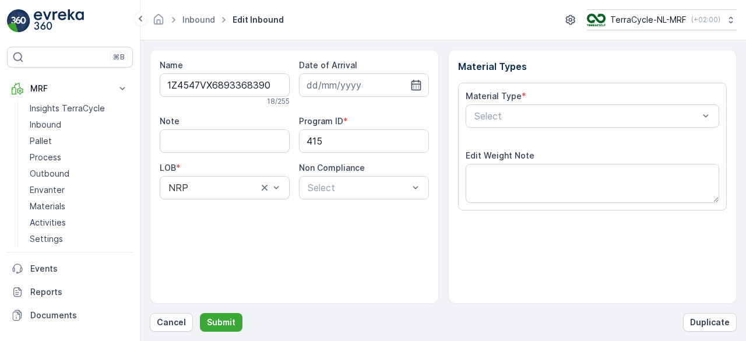
scroll to position [181, 0]
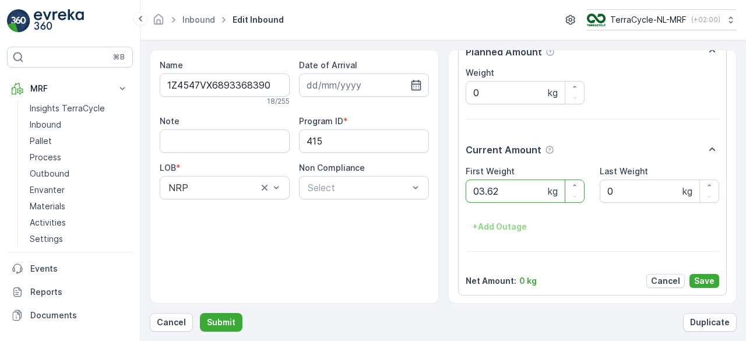
click at [200, 313] on button "Submit" at bounding box center [221, 322] width 43 height 19
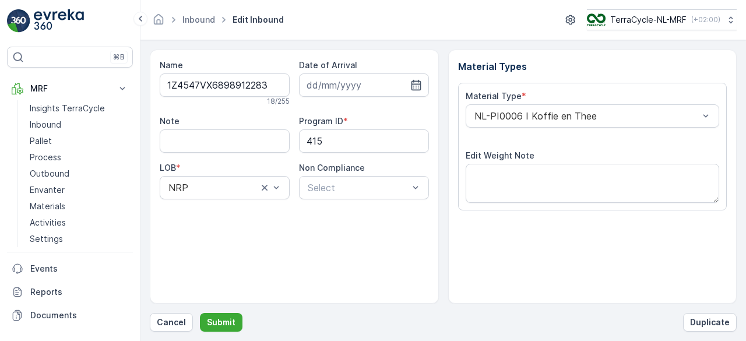
scroll to position [181, 0]
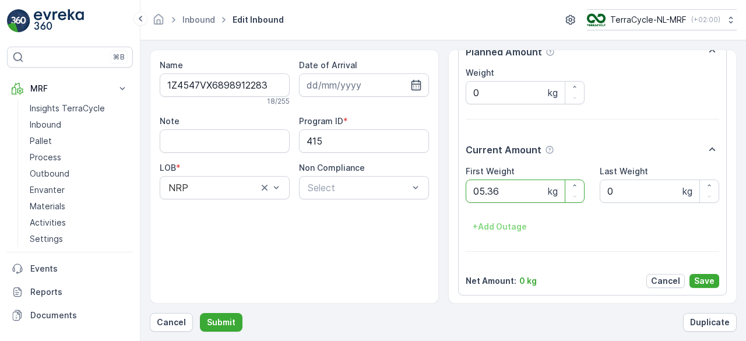
click at [200, 313] on button "Submit" at bounding box center [221, 322] width 43 height 19
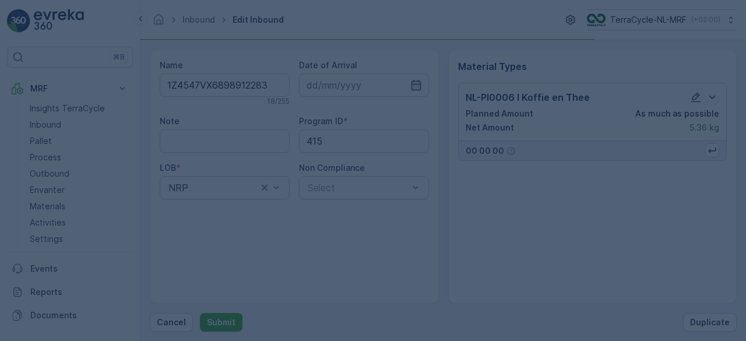
scroll to position [0, 0]
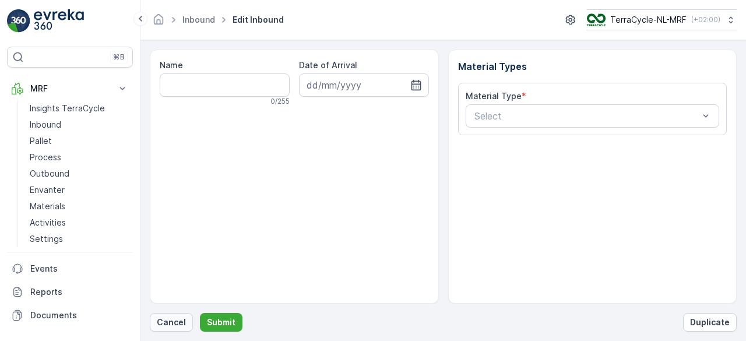
click at [171, 327] on p "Cancel" at bounding box center [171, 322] width 29 height 12
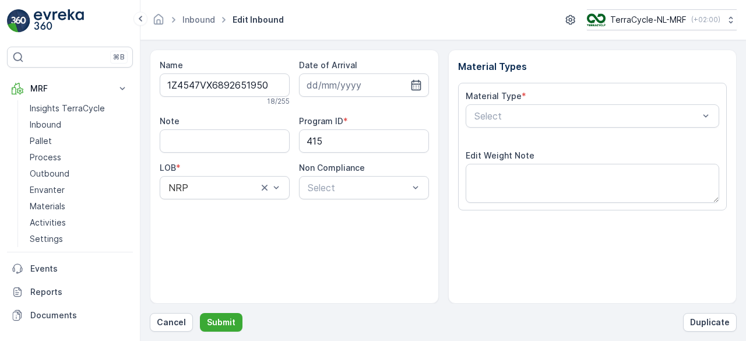
scroll to position [181, 0]
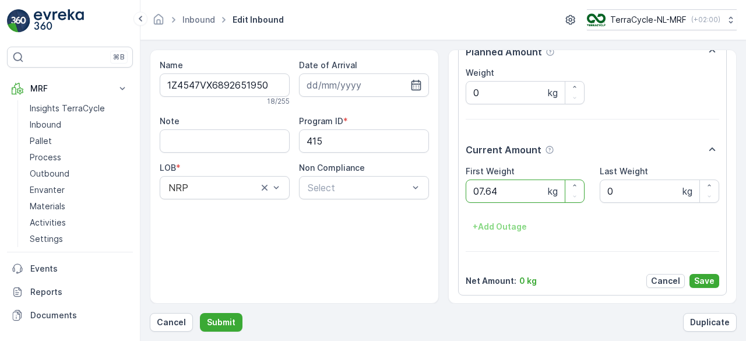
click at [200, 313] on button "Submit" at bounding box center [221, 322] width 43 height 19
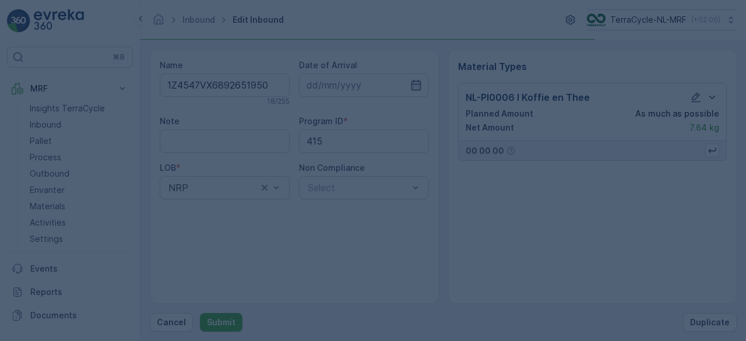
scroll to position [0, 0]
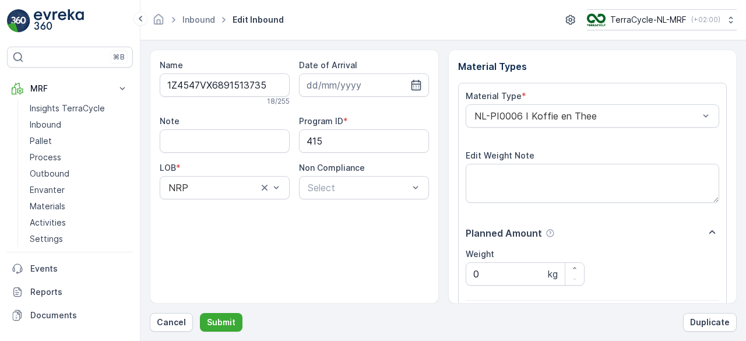
scroll to position [181, 0]
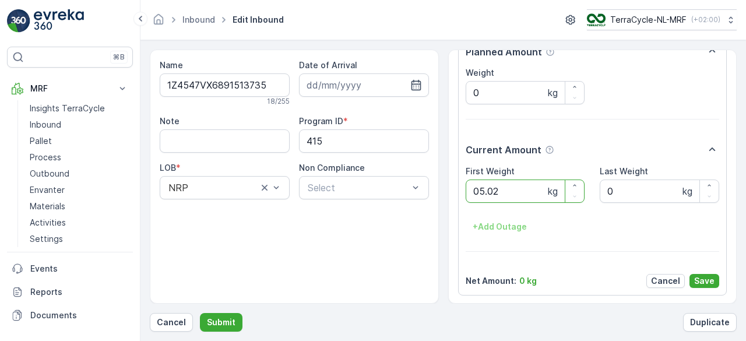
click at [200, 313] on button "Submit" at bounding box center [221, 322] width 43 height 19
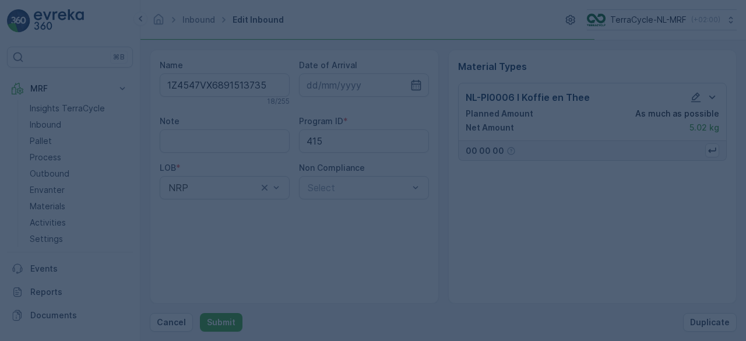
scroll to position [0, 0]
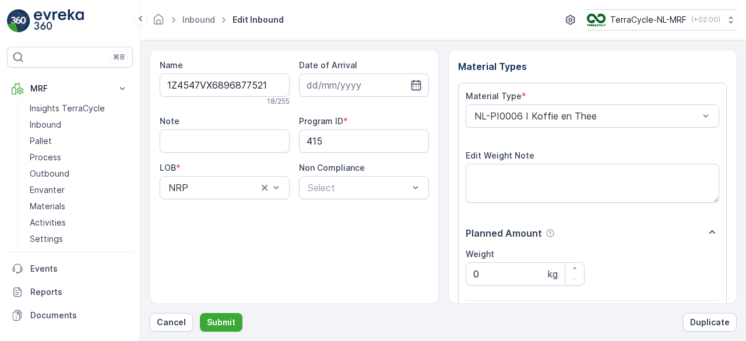
scroll to position [181, 0]
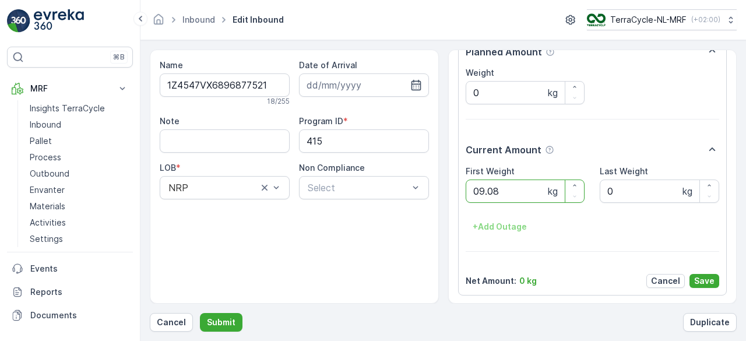
click at [200, 313] on button "Submit" at bounding box center [221, 322] width 43 height 19
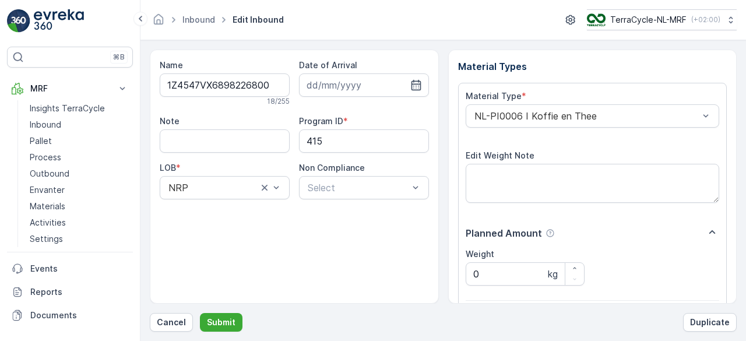
scroll to position [181, 0]
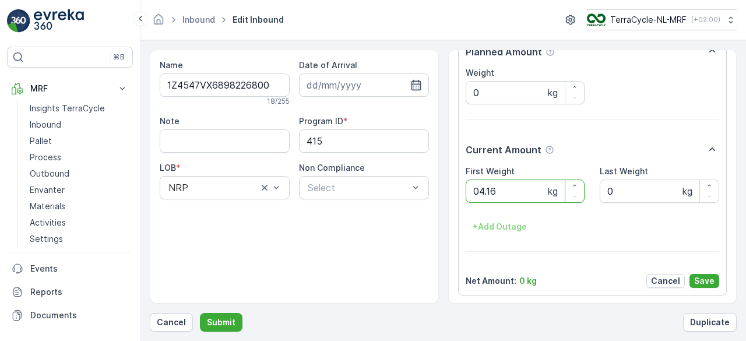
click at [200, 313] on button "Submit" at bounding box center [221, 322] width 43 height 19
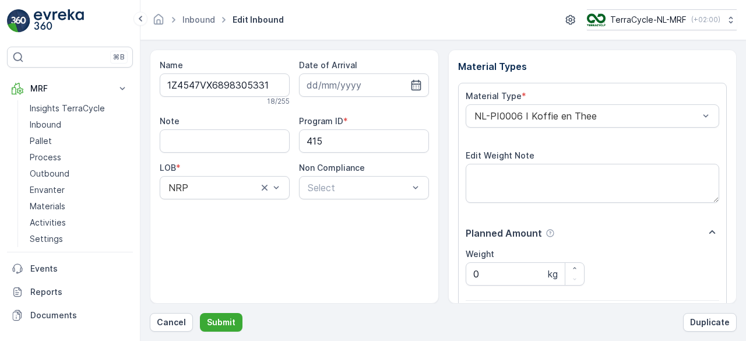
scroll to position [181, 0]
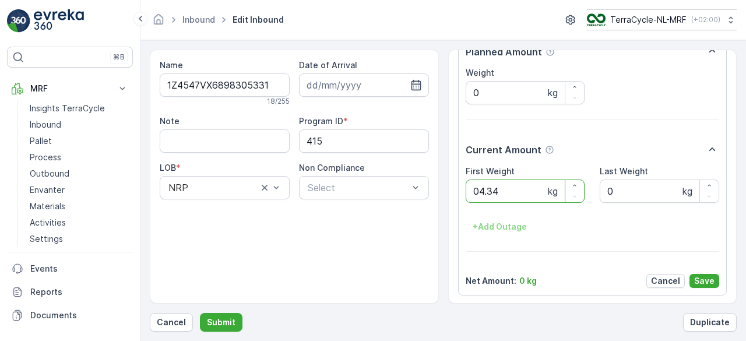
click at [200, 313] on button "Submit" at bounding box center [221, 322] width 43 height 19
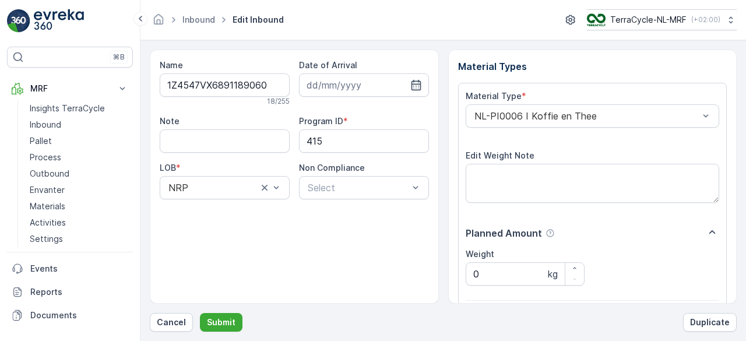
scroll to position [181, 0]
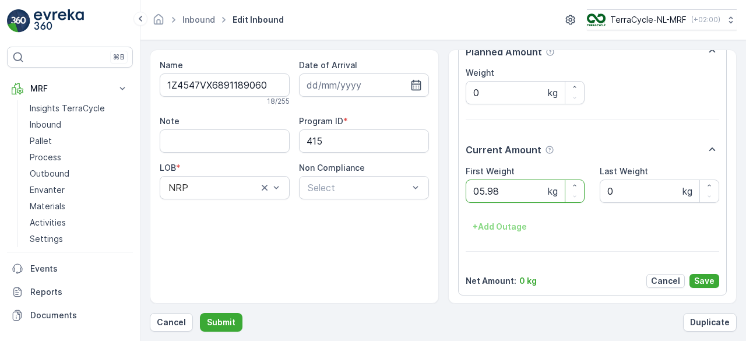
click at [200, 313] on button "Submit" at bounding box center [221, 322] width 43 height 19
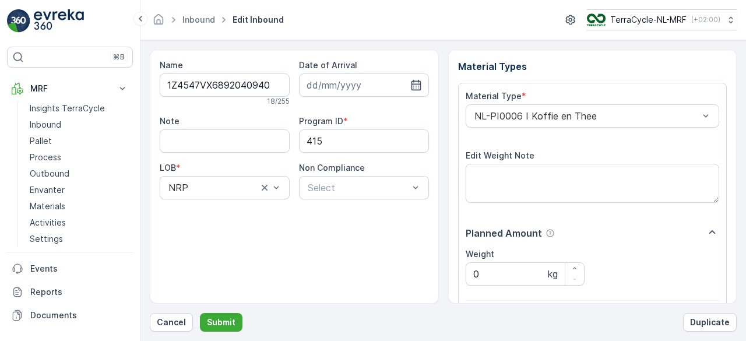
scroll to position [181, 0]
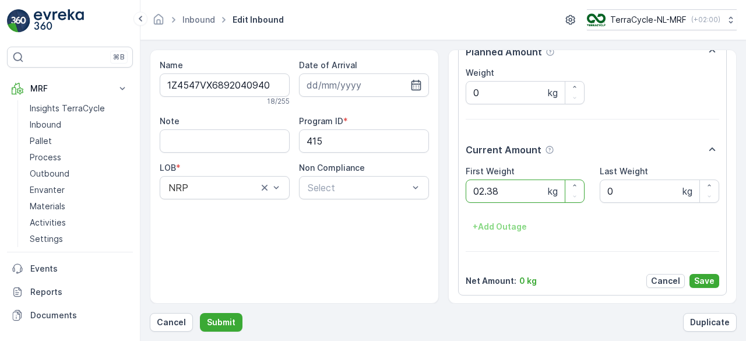
click at [200, 313] on button "Submit" at bounding box center [221, 322] width 43 height 19
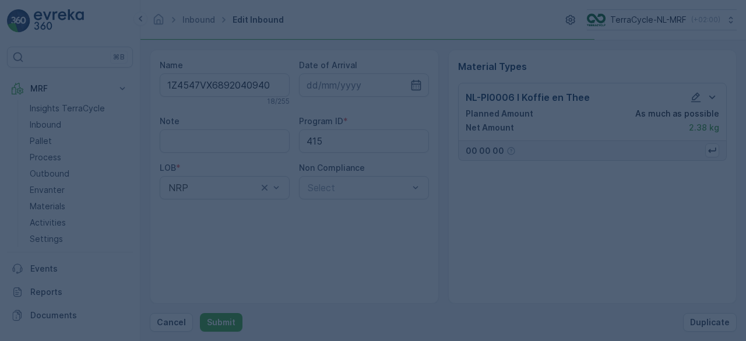
scroll to position [0, 0]
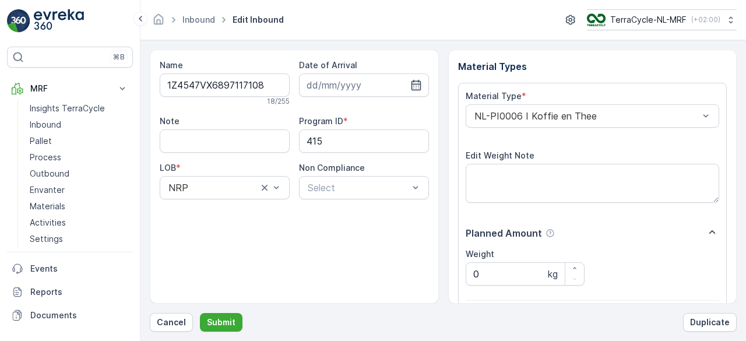
scroll to position [181, 0]
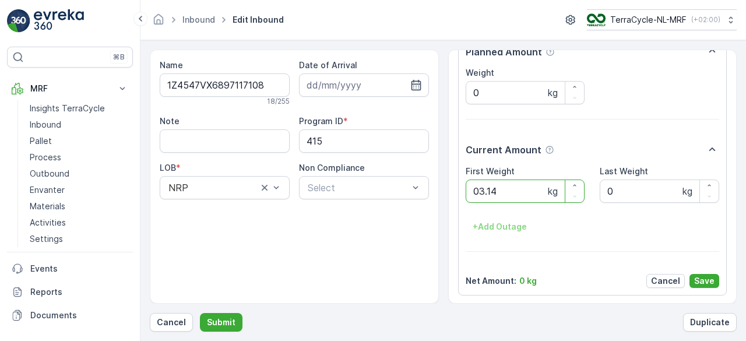
click at [200, 313] on button "Submit" at bounding box center [221, 322] width 43 height 19
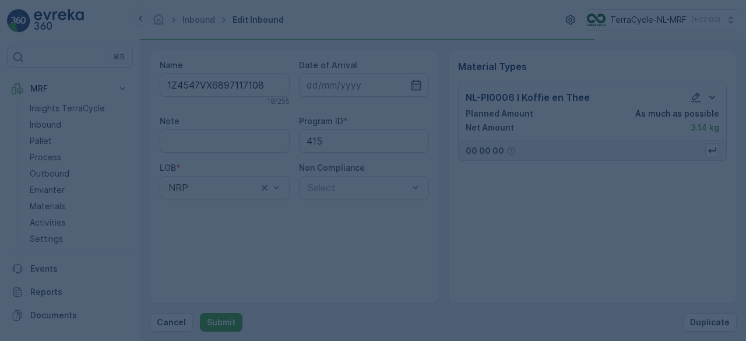
scroll to position [0, 0]
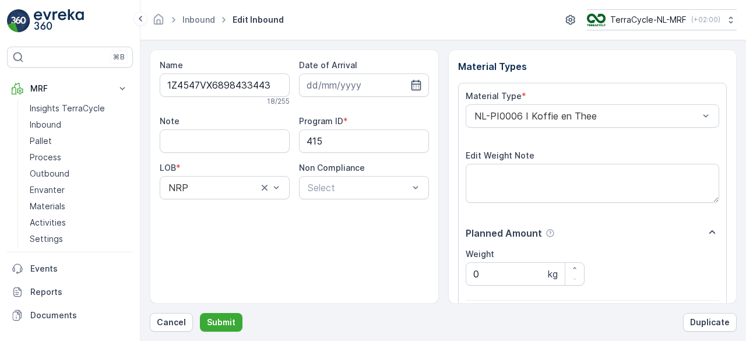
scroll to position [181, 0]
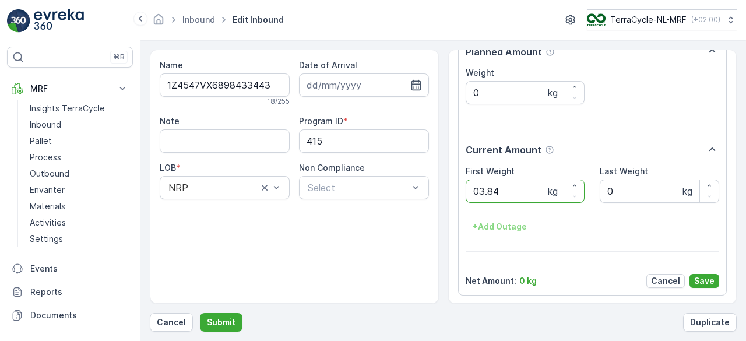
click at [200, 313] on button "Submit" at bounding box center [221, 322] width 43 height 19
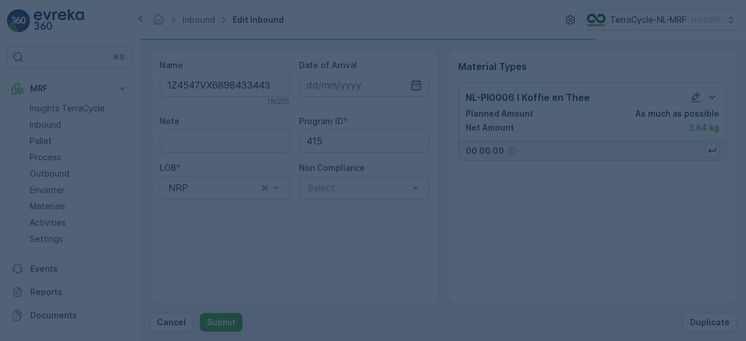
scroll to position [0, 0]
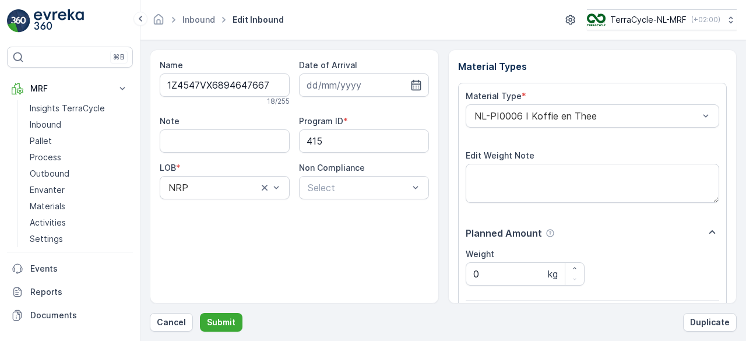
scroll to position [181, 0]
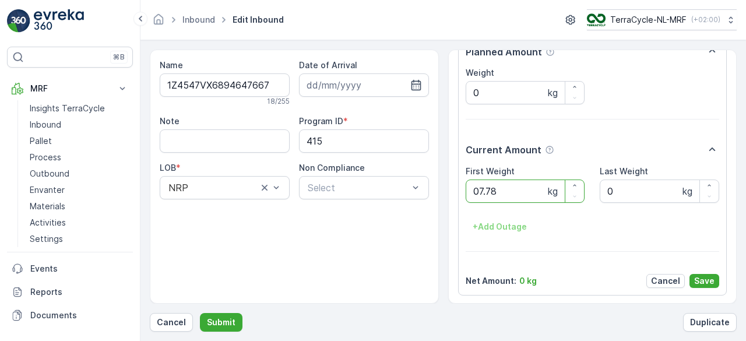
click at [200, 313] on button "Submit" at bounding box center [221, 322] width 43 height 19
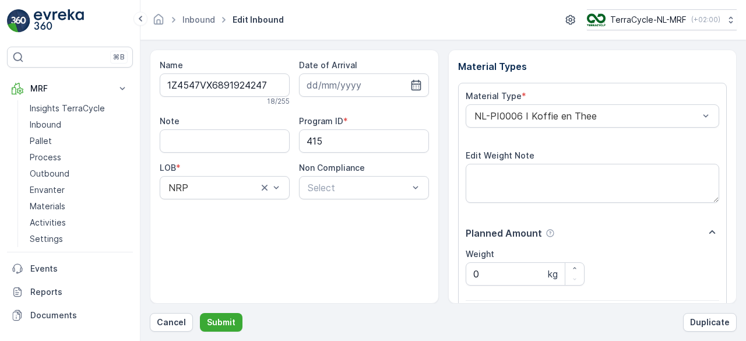
scroll to position [181, 0]
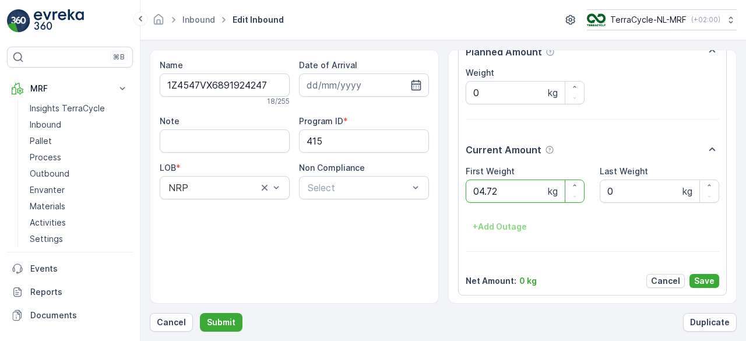
click at [200, 313] on button "Submit" at bounding box center [221, 322] width 43 height 19
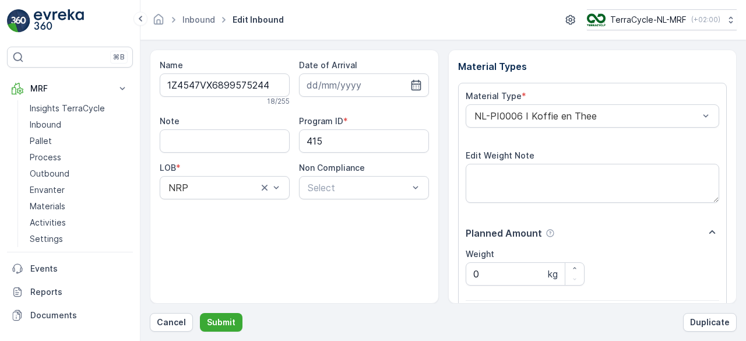
scroll to position [181, 0]
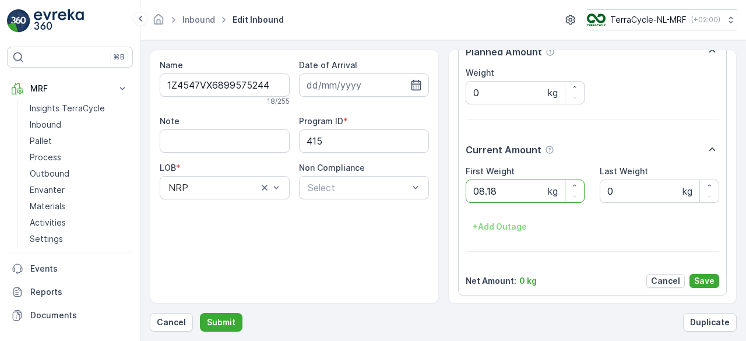
click at [200, 313] on button "Submit" at bounding box center [221, 322] width 43 height 19
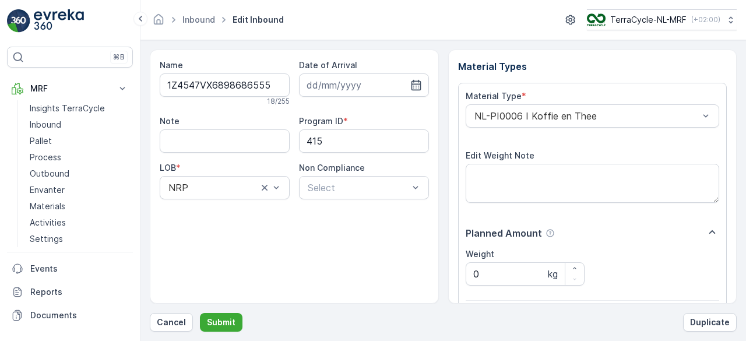
scroll to position [181, 0]
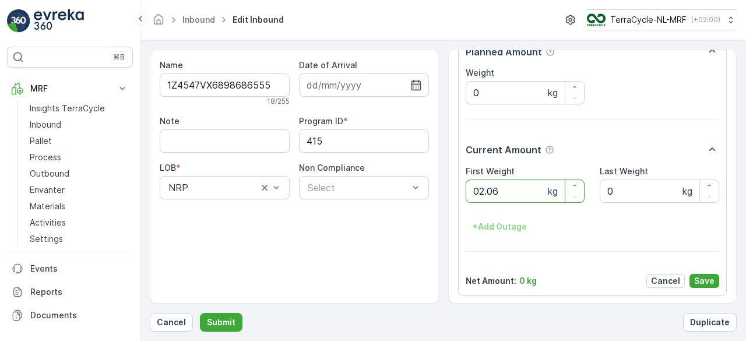
click at [200, 313] on button "Submit" at bounding box center [221, 322] width 43 height 19
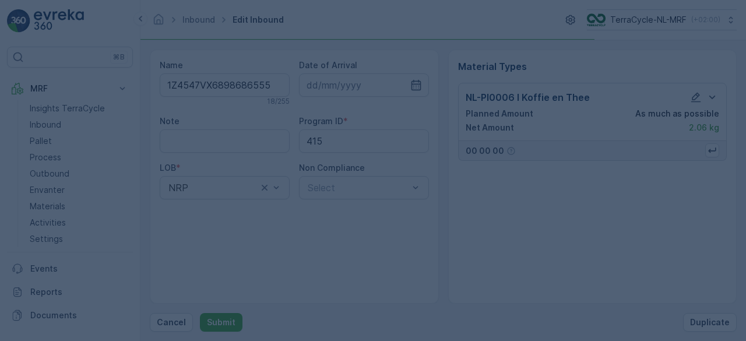
scroll to position [0, 0]
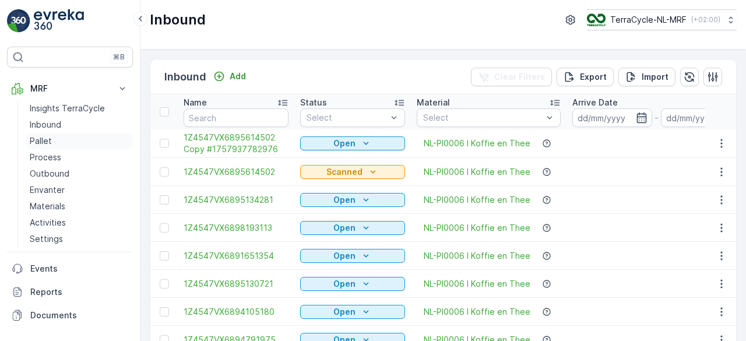
click at [38, 140] on p "Pallet" at bounding box center [41, 141] width 22 height 12
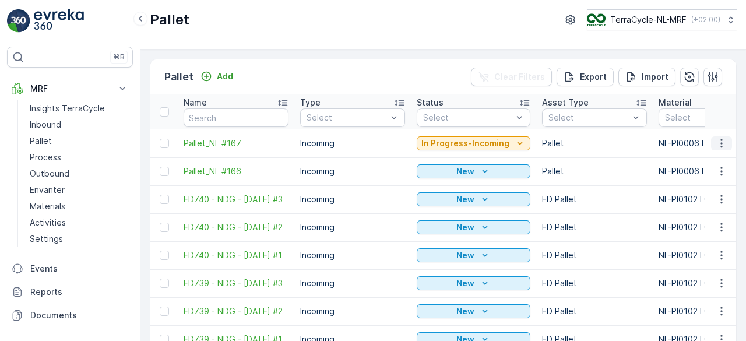
click at [720, 142] on icon "button" at bounding box center [721, 143] width 2 height 9
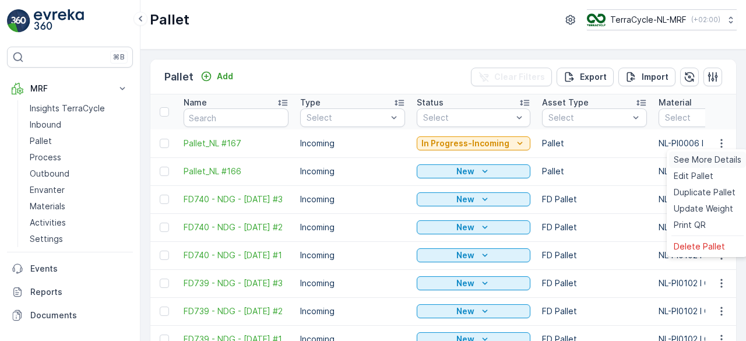
click at [712, 161] on span "See More Details" at bounding box center [708, 160] width 68 height 12
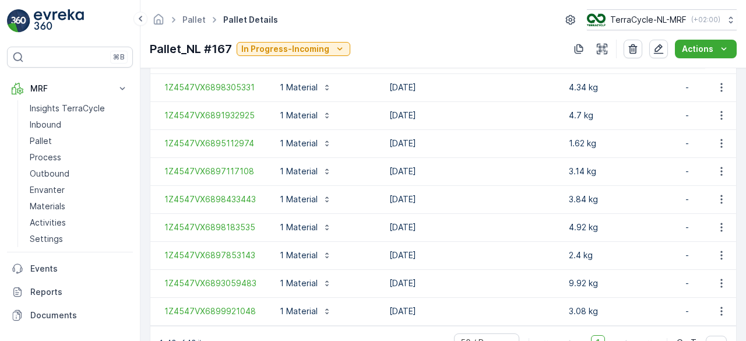
scroll to position [1298, 0]
drag, startPoint x: 556, startPoint y: 181, endPoint x: 540, endPoint y: 189, distance: 18.2
click at [540, 189] on td "[DATE]" at bounding box center [472, 200] width 179 height 28
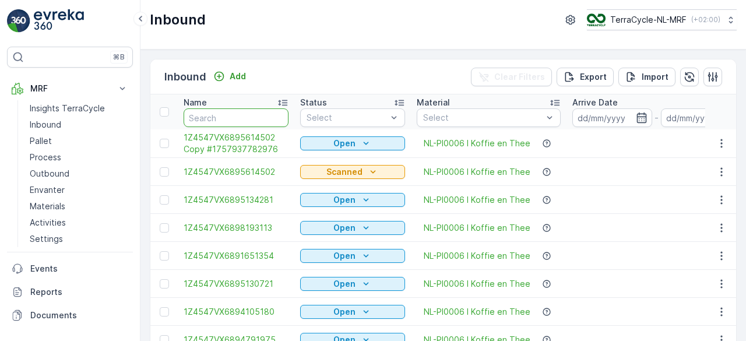
click at [245, 112] on input "text" at bounding box center [236, 117] width 105 height 19
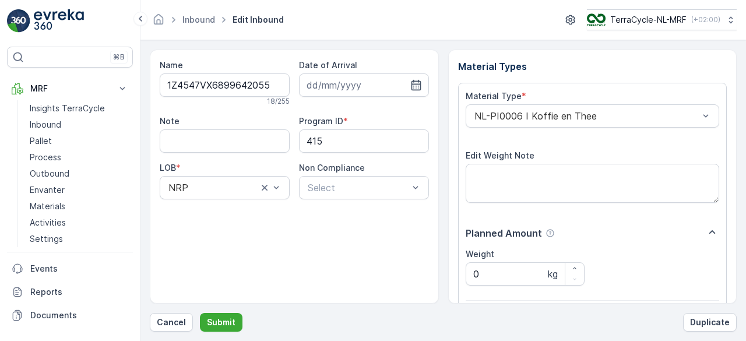
scroll to position [181, 0]
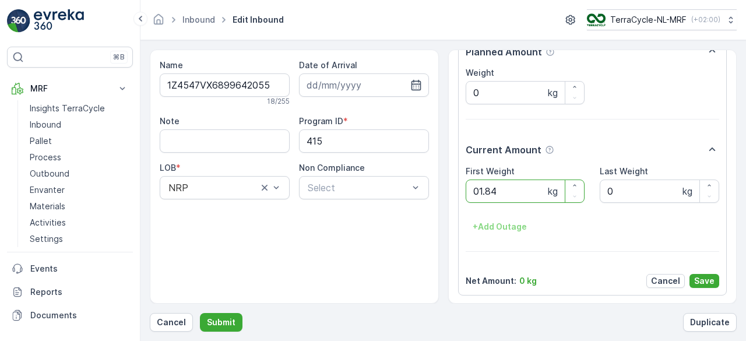
click at [200, 313] on button "Submit" at bounding box center [221, 322] width 43 height 19
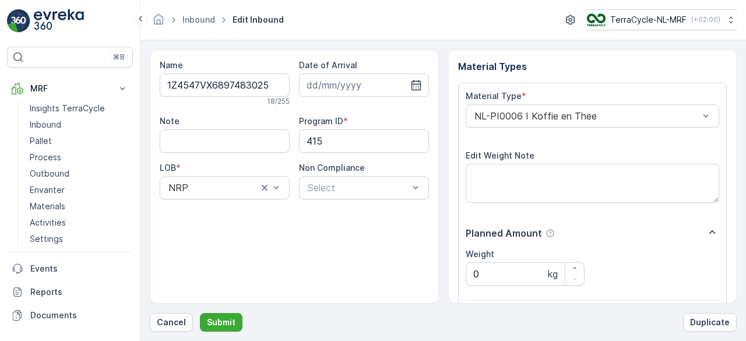
scroll to position [181, 0]
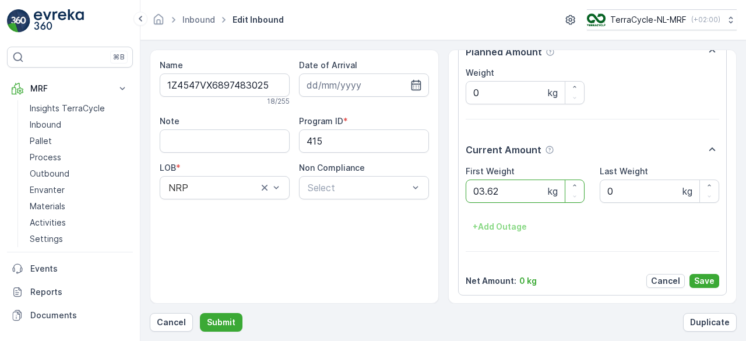
click at [200, 313] on button "Submit" at bounding box center [221, 322] width 43 height 19
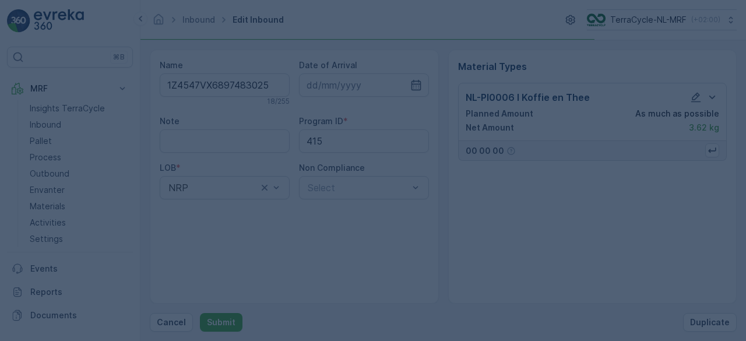
scroll to position [0, 0]
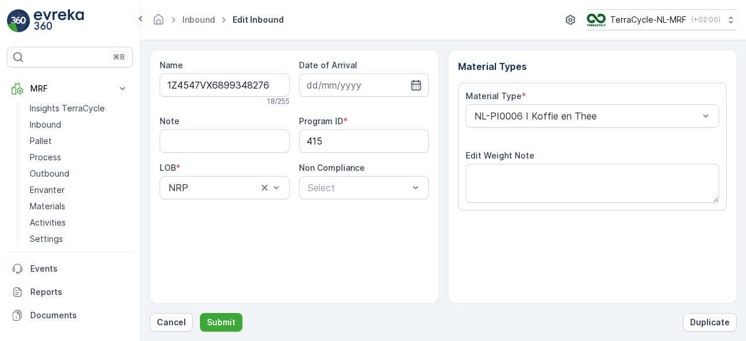
scroll to position [181, 0]
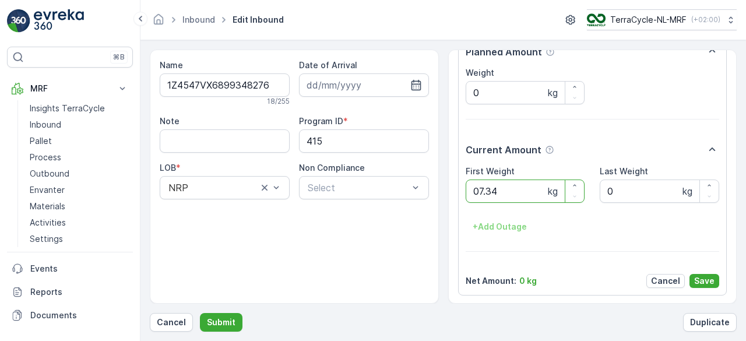
click at [200, 313] on button "Submit" at bounding box center [221, 322] width 43 height 19
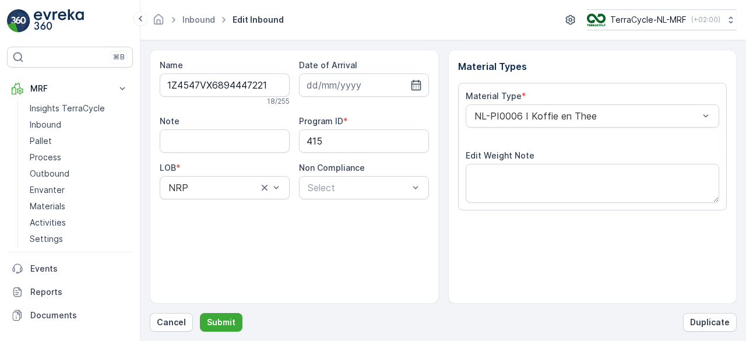
scroll to position [181, 0]
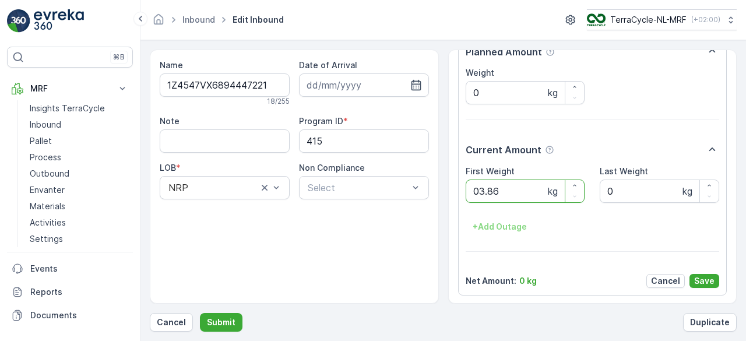
click at [200, 313] on button "Submit" at bounding box center [221, 322] width 43 height 19
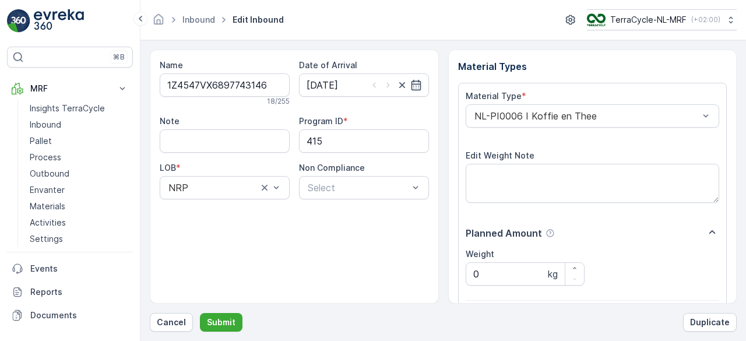
scroll to position [181, 0]
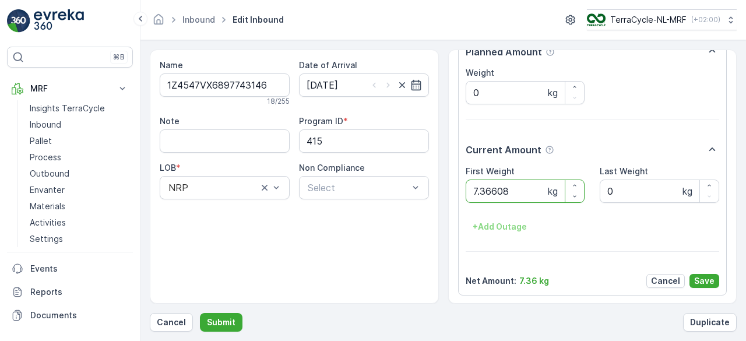
click at [200, 313] on button "Submit" at bounding box center [221, 322] width 43 height 19
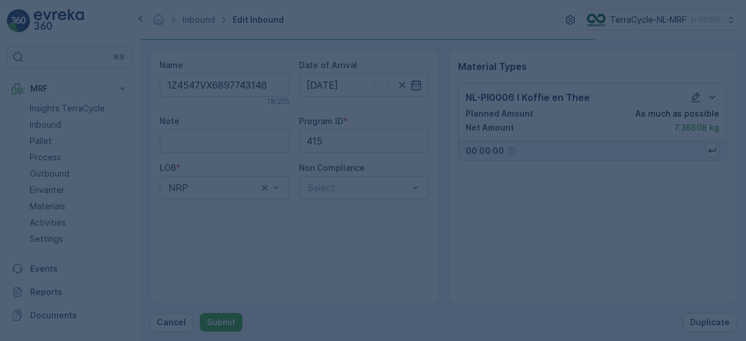
scroll to position [0, 0]
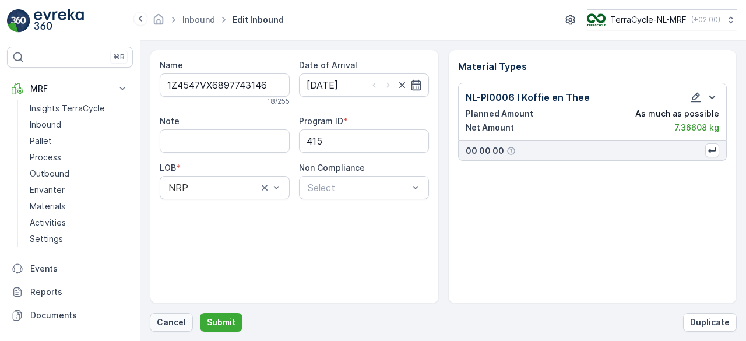
click at [178, 321] on p "Cancel" at bounding box center [171, 322] width 29 height 12
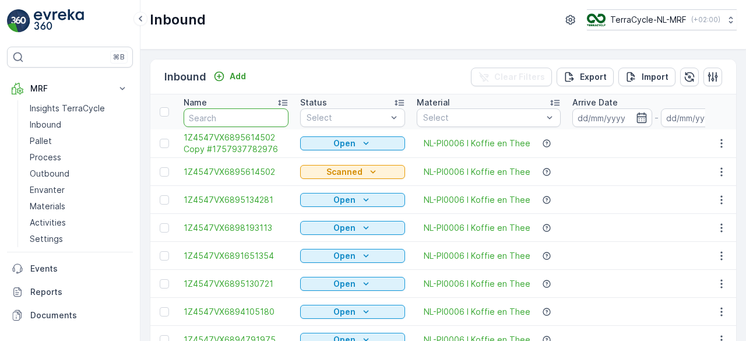
click at [244, 116] on input "text" at bounding box center [236, 117] width 105 height 19
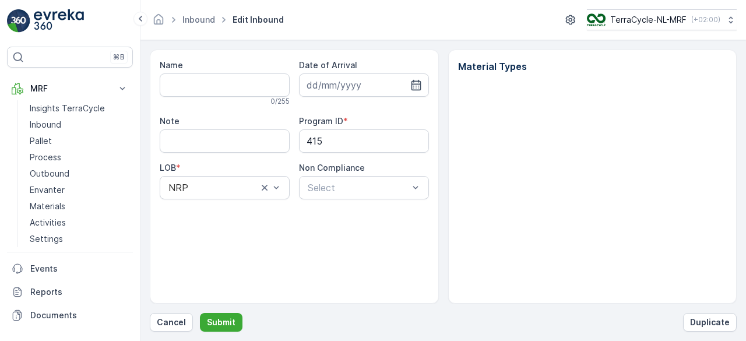
type input "1Z4547VX6897743146"
type input "01.05.2025"
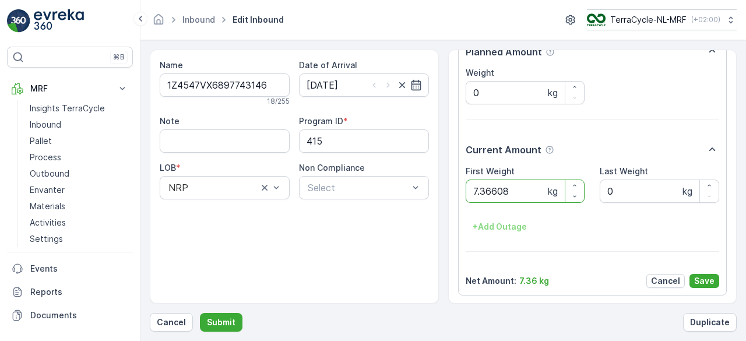
click at [200, 313] on button "Submit" at bounding box center [221, 322] width 43 height 19
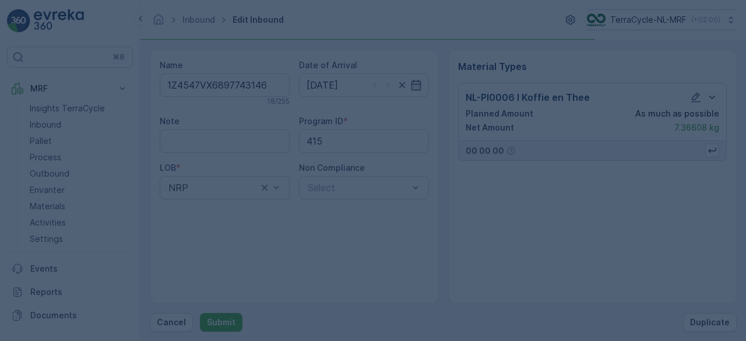
scroll to position [0, 0]
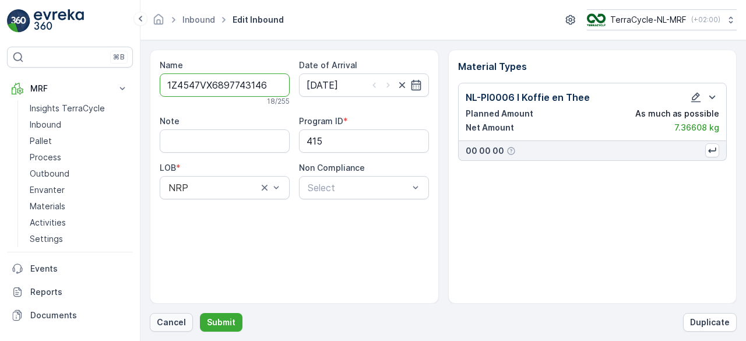
click at [168, 321] on p "Cancel" at bounding box center [171, 322] width 29 height 12
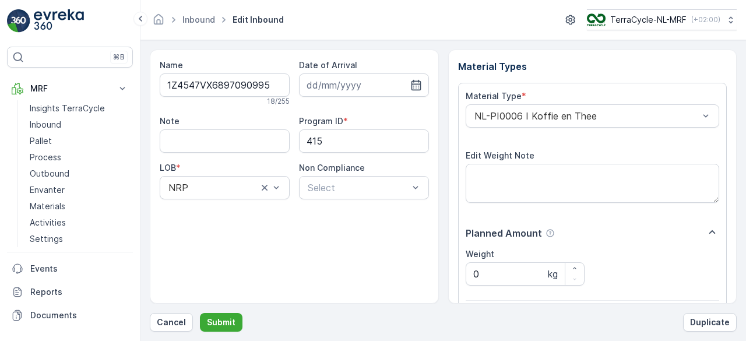
scroll to position [181, 0]
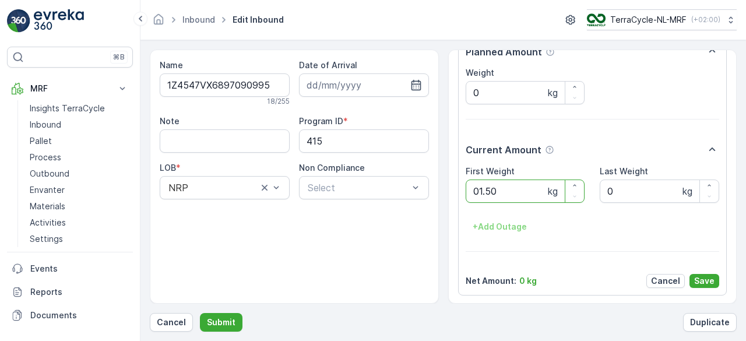
click at [200, 313] on button "Submit" at bounding box center [221, 322] width 43 height 19
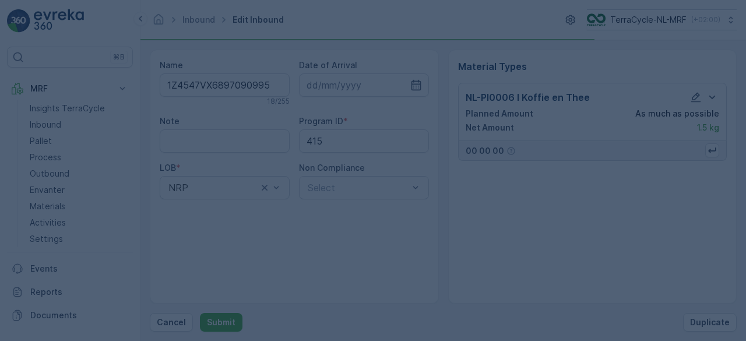
scroll to position [0, 0]
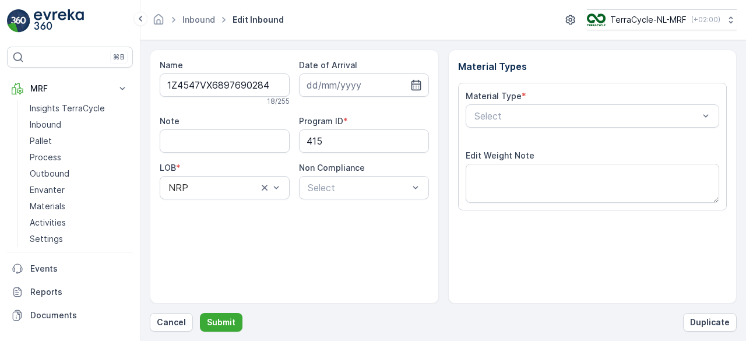
scroll to position [181, 0]
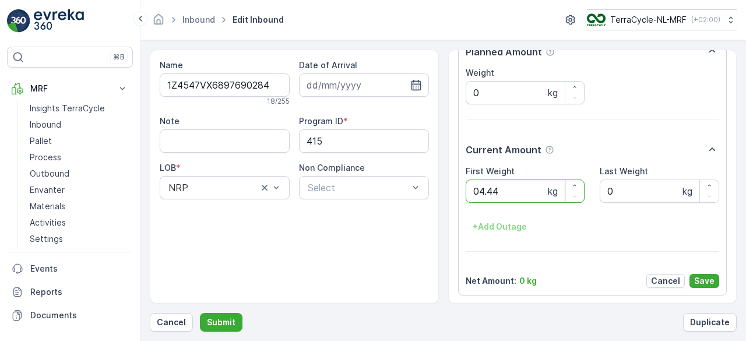
click at [200, 313] on button "Submit" at bounding box center [221, 322] width 43 height 19
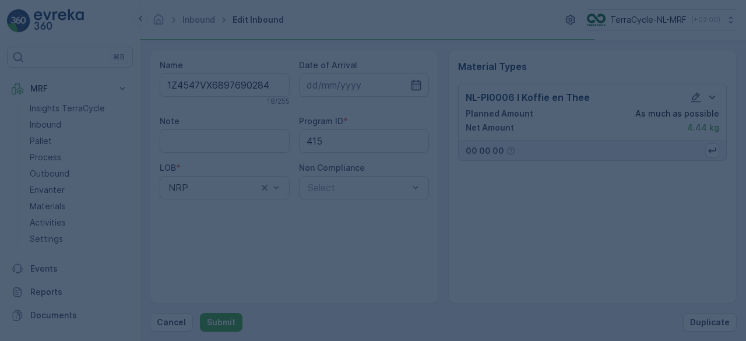
scroll to position [0, 0]
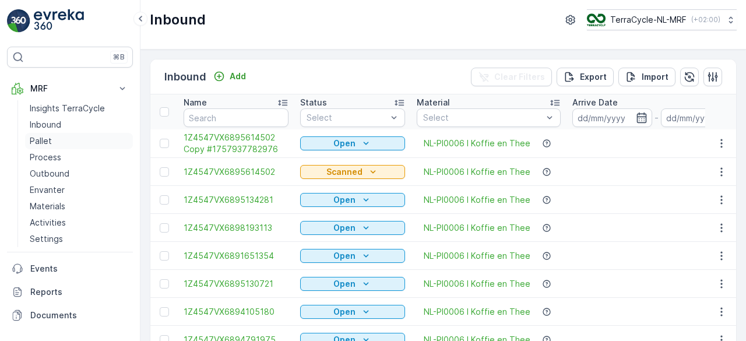
click at [37, 138] on p "Pallet" at bounding box center [41, 141] width 22 height 12
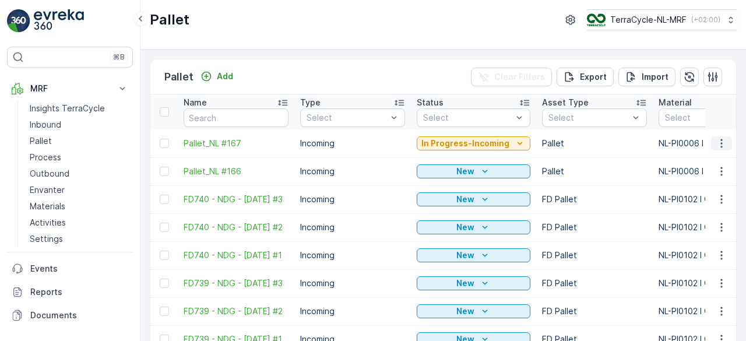
click at [721, 145] on icon "button" at bounding box center [722, 144] width 12 height 12
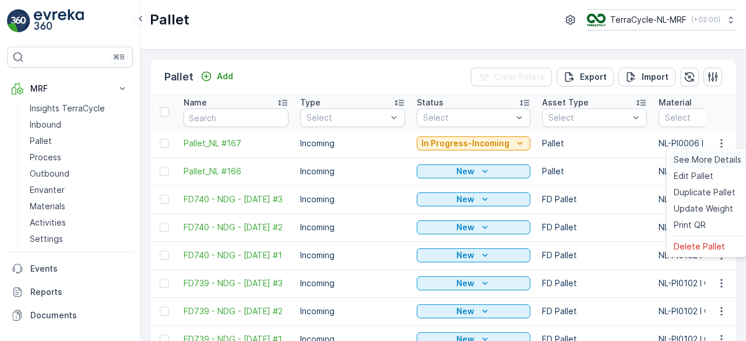
click at [736, 161] on span "See More Details" at bounding box center [708, 160] width 68 height 12
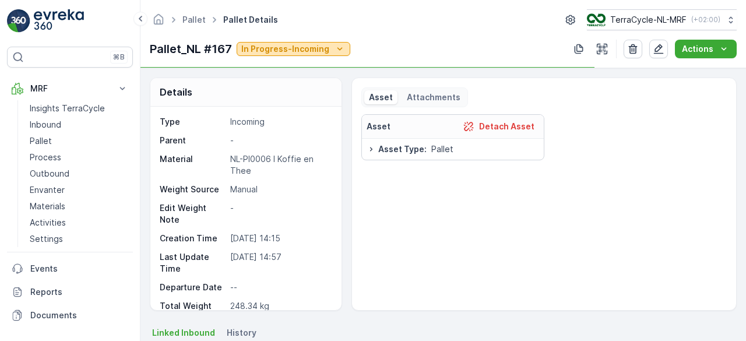
click at [339, 47] on icon "In Progress-Incoming" at bounding box center [340, 49] width 12 height 12
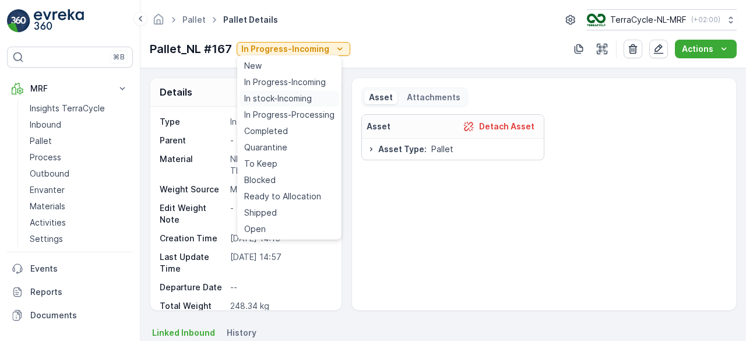
click at [309, 100] on span "In stock-Incoming" at bounding box center [278, 99] width 68 height 12
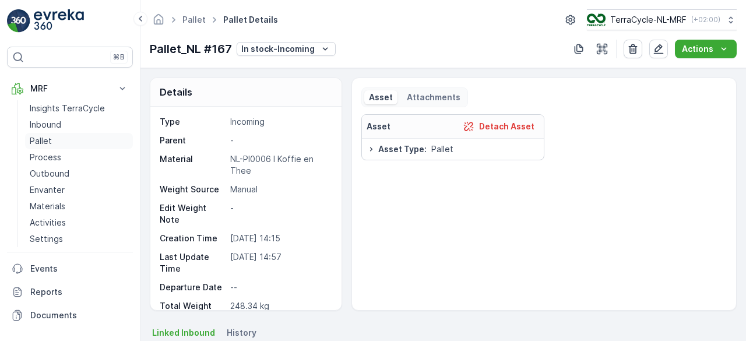
click at [38, 140] on p "Pallet" at bounding box center [41, 141] width 22 height 12
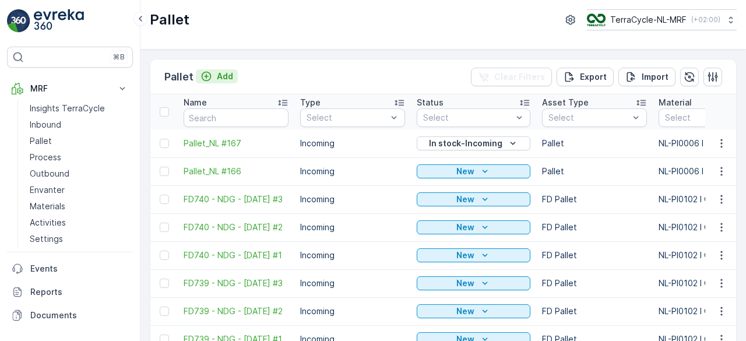
click at [227, 76] on p "Add" at bounding box center [225, 77] width 16 height 12
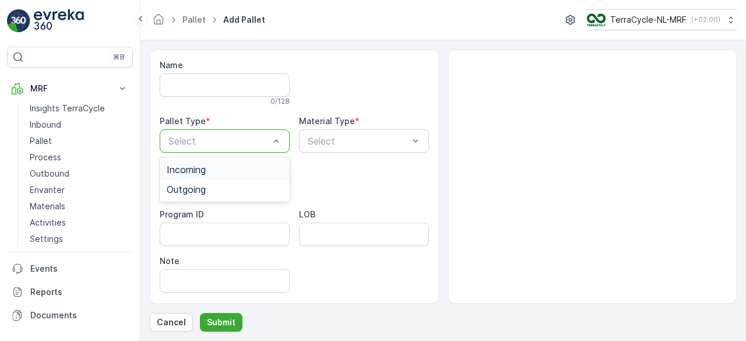
click at [247, 171] on div "Incoming" at bounding box center [225, 169] width 116 height 10
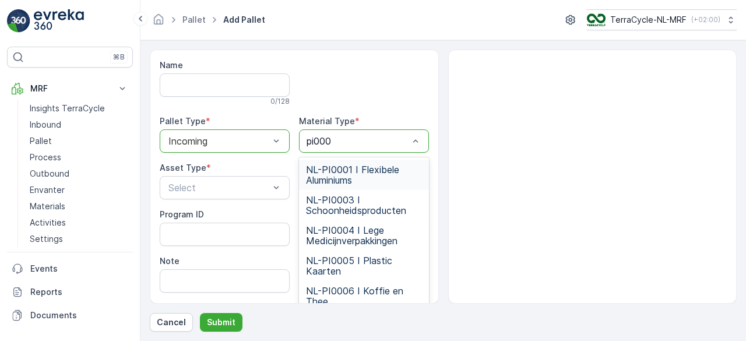
type input "pi0006"
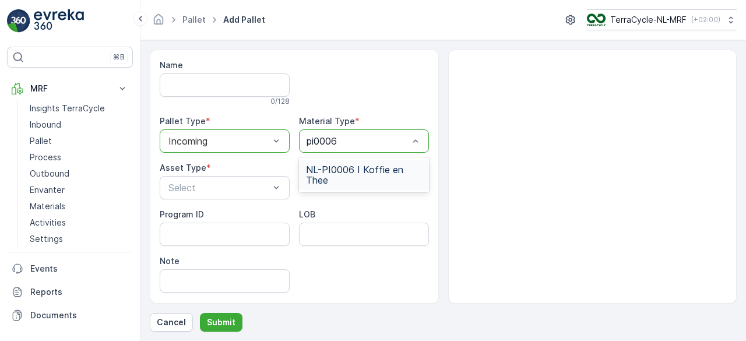
click at [347, 171] on span "NL-PI0006 I Koffie en Thee" at bounding box center [364, 174] width 116 height 21
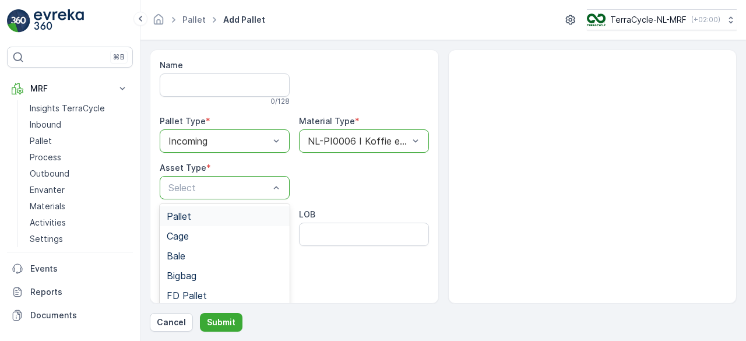
click at [233, 220] on div "Pallet" at bounding box center [225, 216] width 116 height 10
click at [224, 323] on p "Submit" at bounding box center [221, 322] width 29 height 12
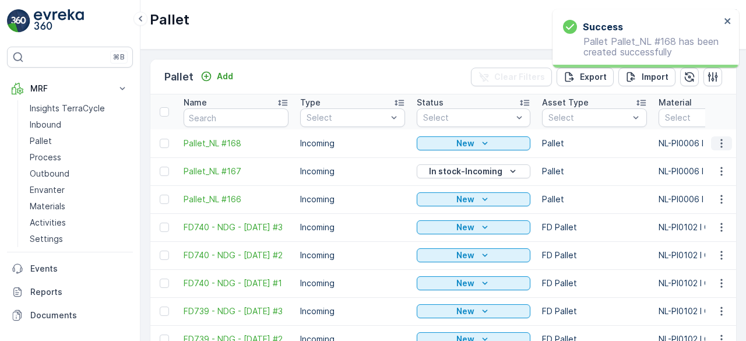
click at [718, 144] on icon "button" at bounding box center [722, 144] width 12 height 12
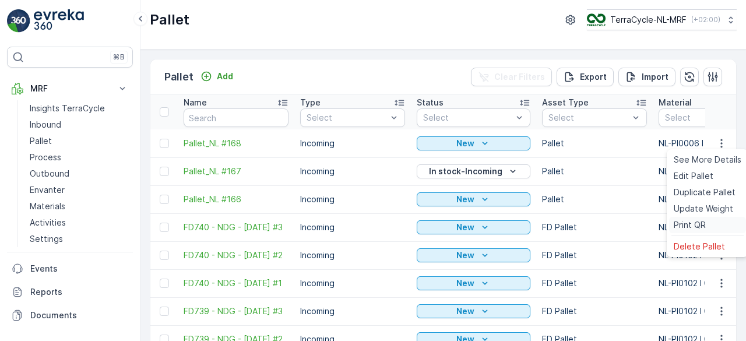
click at [687, 222] on span "Print QR" at bounding box center [690, 225] width 32 height 12
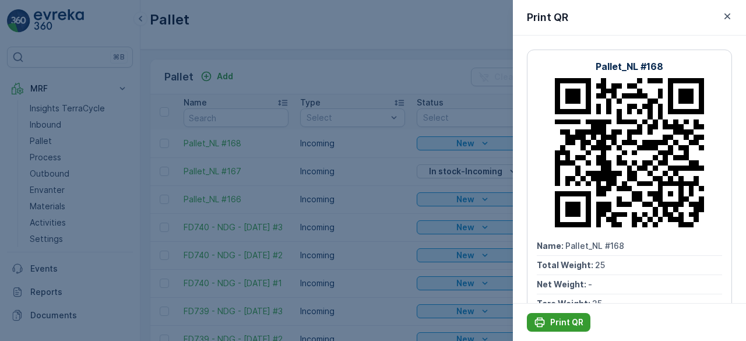
click at [554, 318] on p "Print QR" at bounding box center [566, 322] width 33 height 12
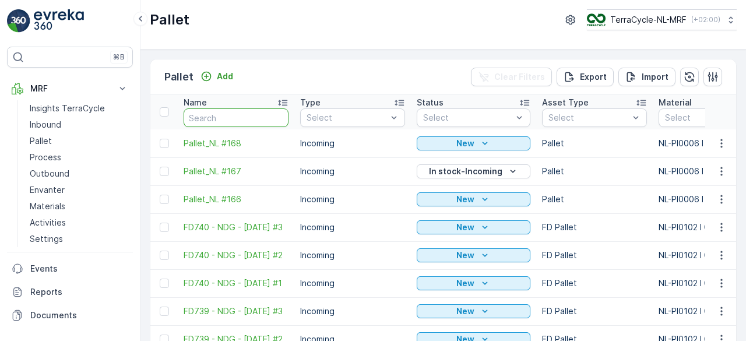
click at [230, 115] on input "text" at bounding box center [236, 117] width 105 height 19
type input "4208211AC"
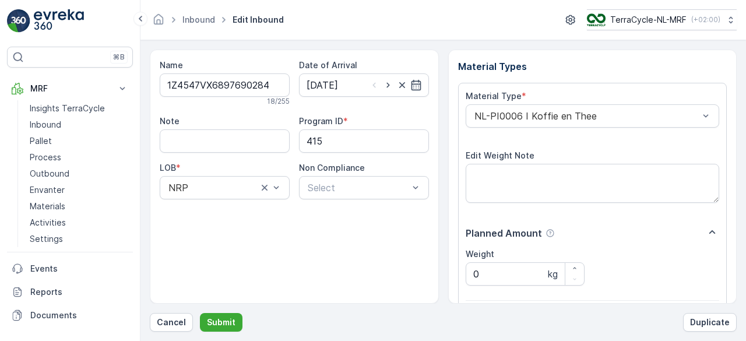
scroll to position [181, 0]
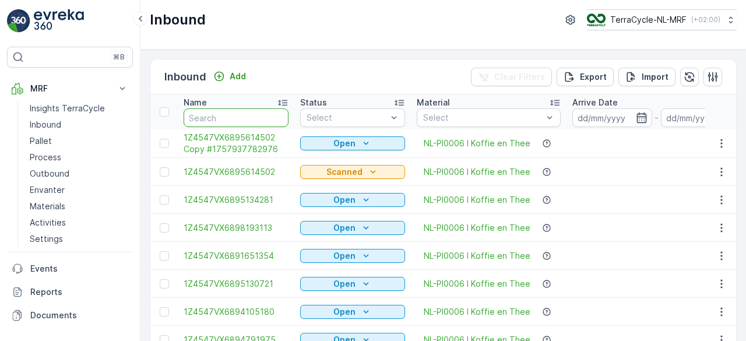
click at [233, 116] on input "text" at bounding box center [236, 117] width 105 height 19
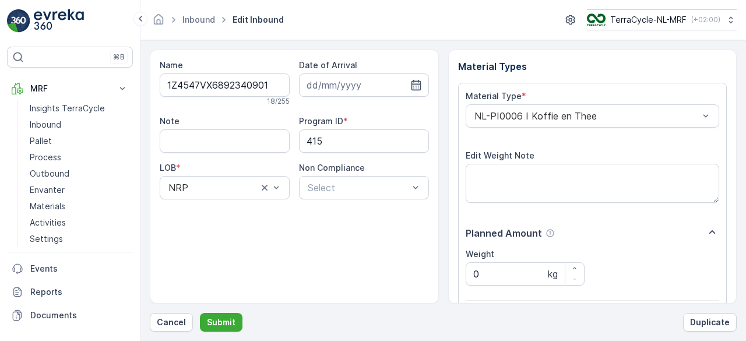
scroll to position [181, 0]
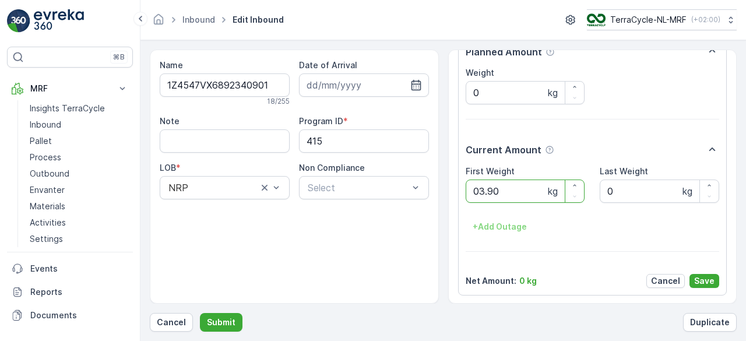
click at [200, 313] on button "Submit" at bounding box center [221, 322] width 43 height 19
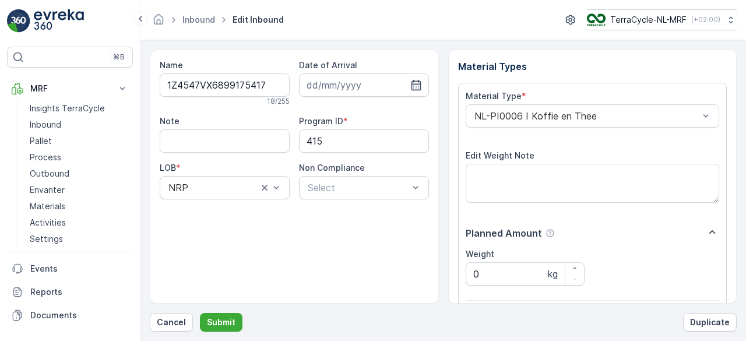
scroll to position [181, 0]
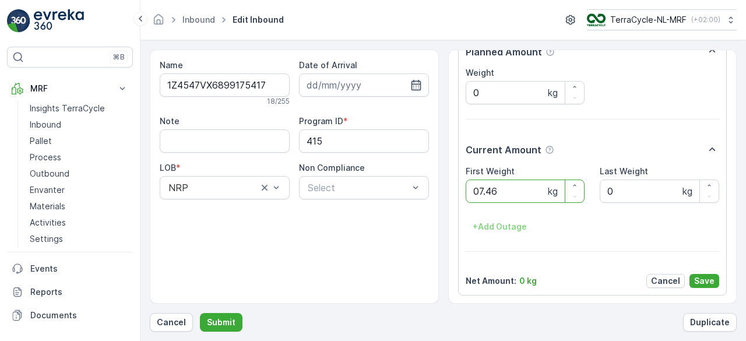
click at [200, 313] on button "Submit" at bounding box center [221, 322] width 43 height 19
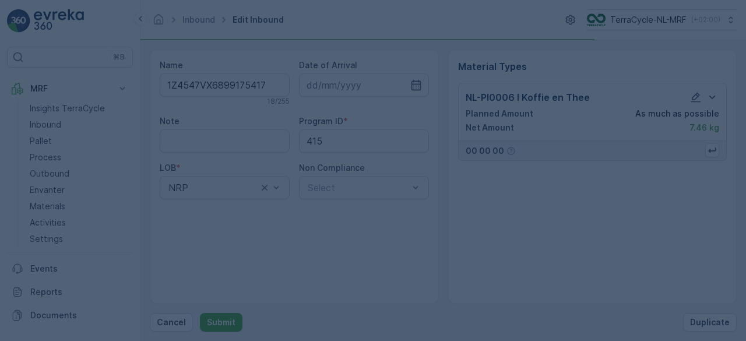
scroll to position [0, 0]
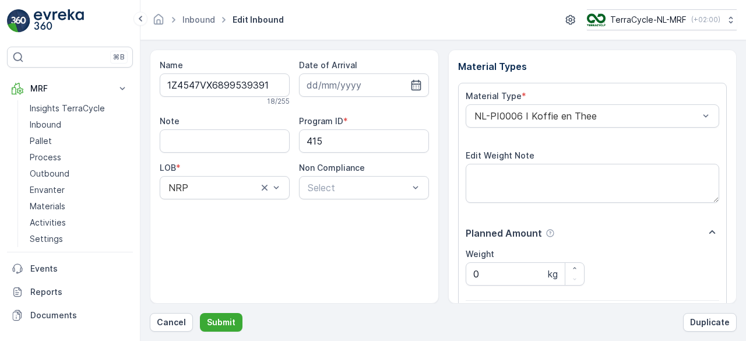
scroll to position [181, 0]
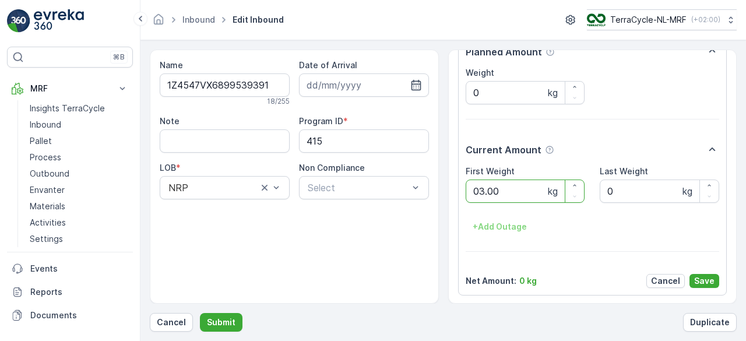
click at [200, 313] on button "Submit" at bounding box center [221, 322] width 43 height 19
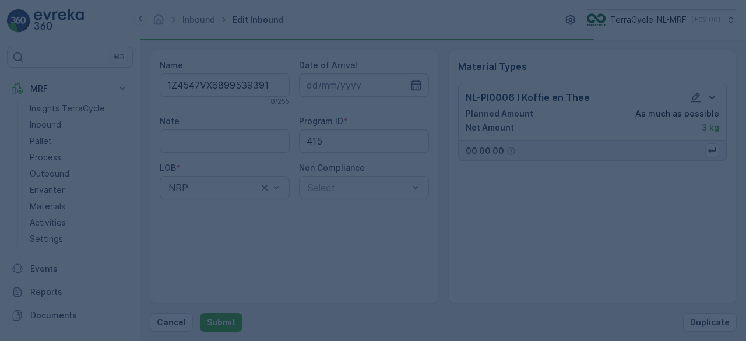
scroll to position [0, 0]
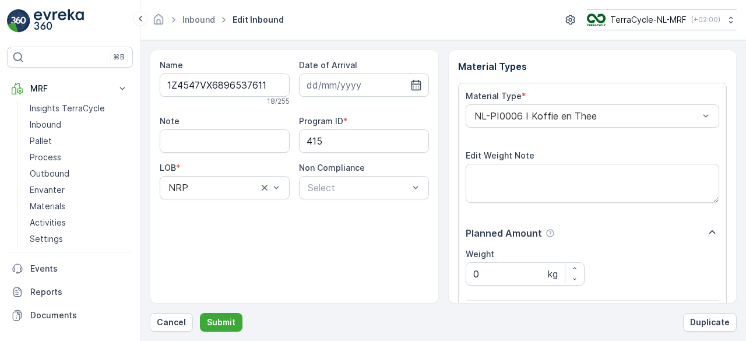
scroll to position [181, 0]
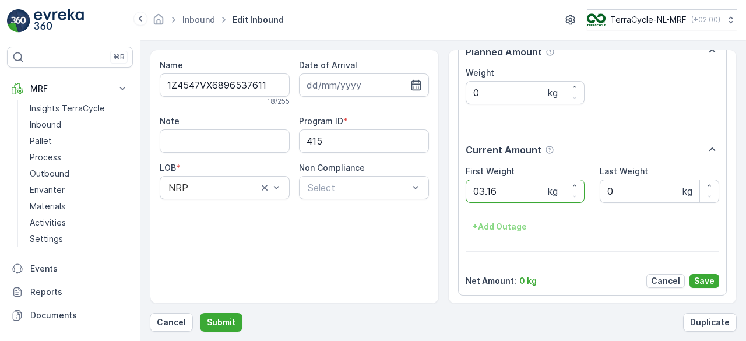
click at [200, 313] on button "Submit" at bounding box center [221, 322] width 43 height 19
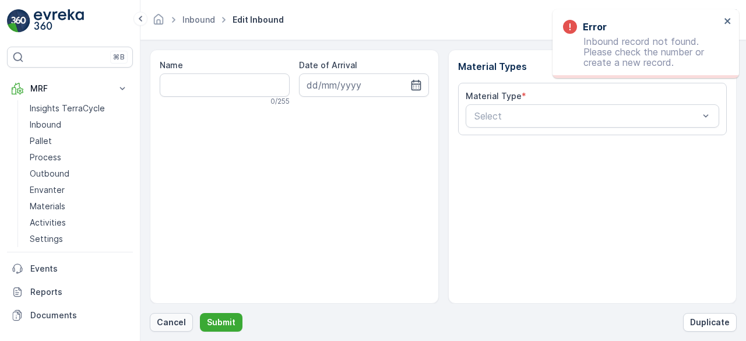
click at [174, 318] on p "Cancel" at bounding box center [171, 322] width 29 height 12
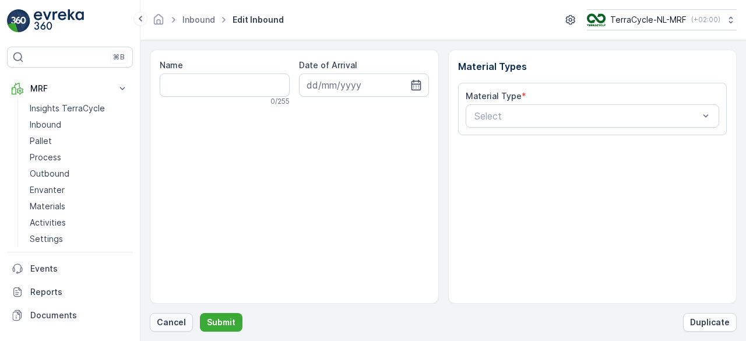
click at [175, 324] on p "Cancel" at bounding box center [171, 322] width 29 height 12
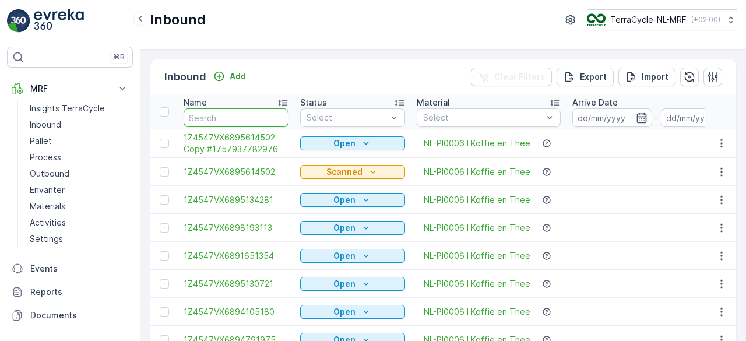
click at [255, 115] on input "text" at bounding box center [236, 117] width 105 height 19
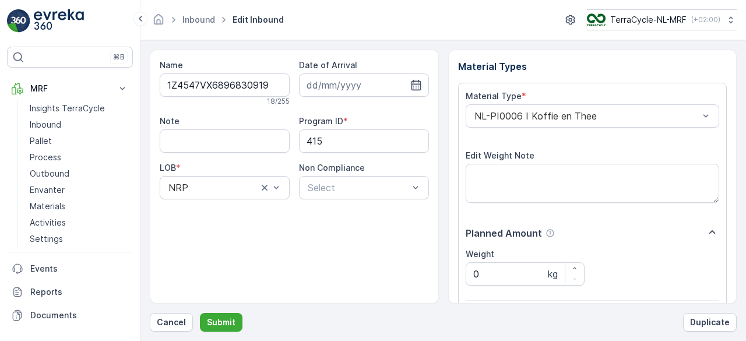
scroll to position [181, 0]
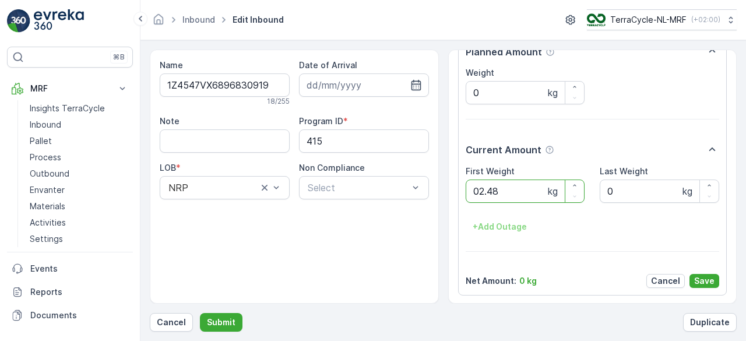
click at [200, 313] on button "Submit" at bounding box center [221, 322] width 43 height 19
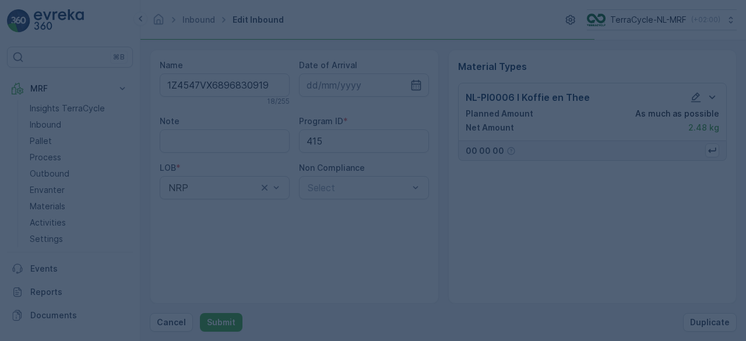
scroll to position [0, 0]
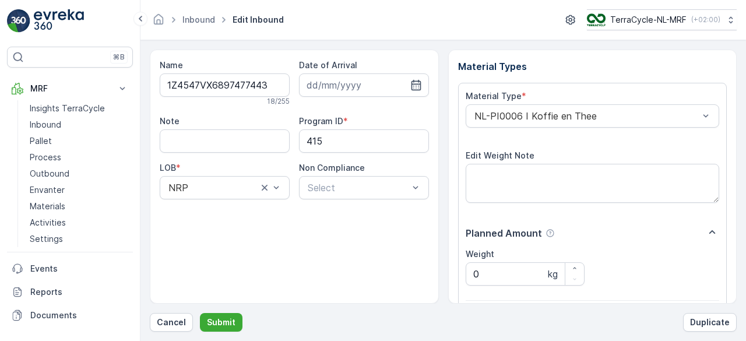
scroll to position [181, 0]
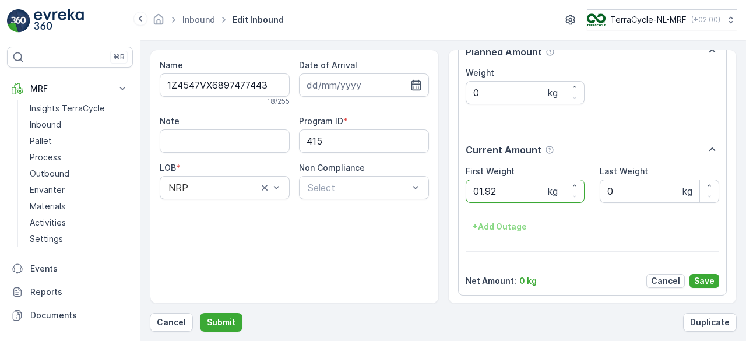
click at [200, 313] on button "Submit" at bounding box center [221, 322] width 43 height 19
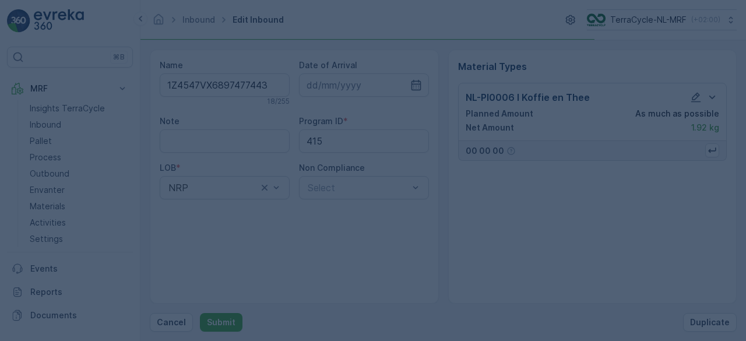
scroll to position [0, 0]
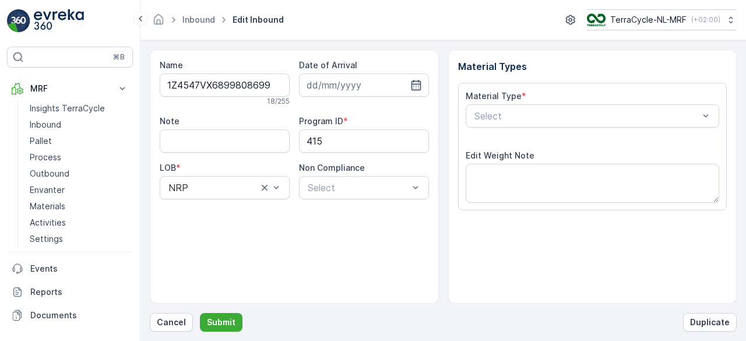
scroll to position [181, 0]
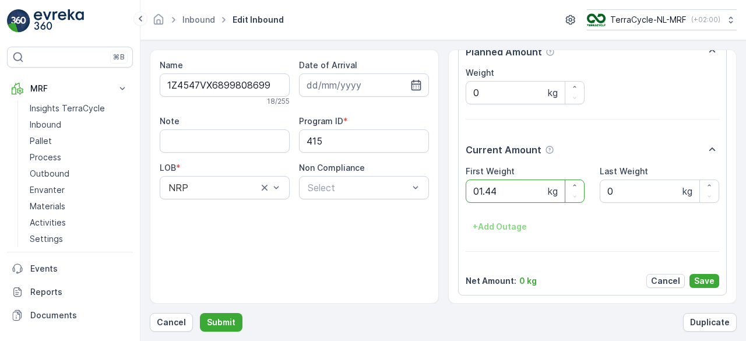
click at [200, 313] on button "Submit" at bounding box center [221, 322] width 43 height 19
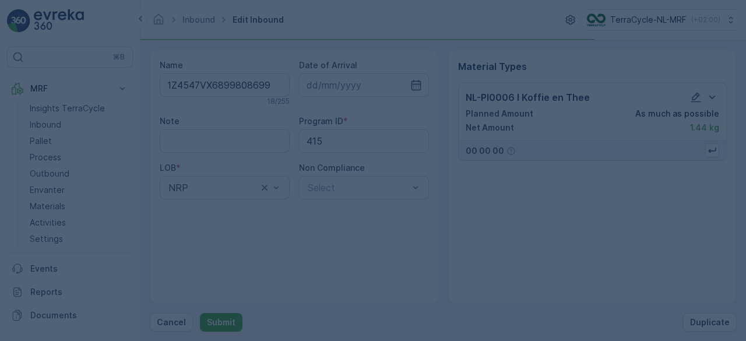
scroll to position [0, 0]
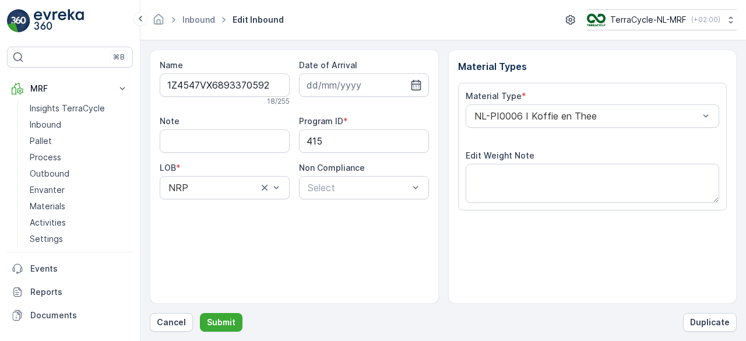
scroll to position [181, 0]
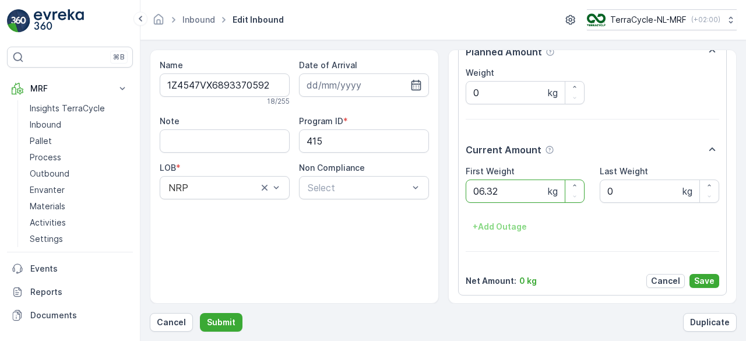
click at [200, 313] on button "Submit" at bounding box center [221, 322] width 43 height 19
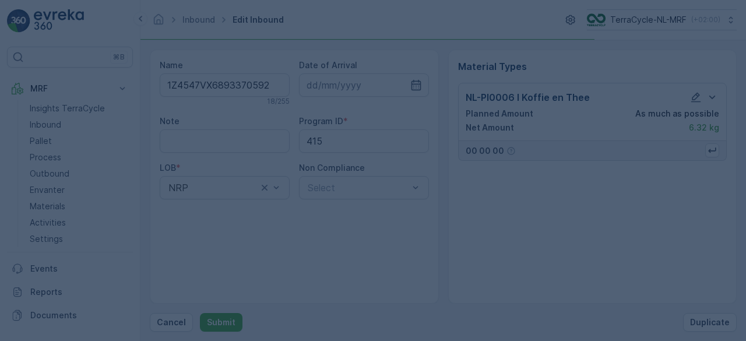
scroll to position [0, 0]
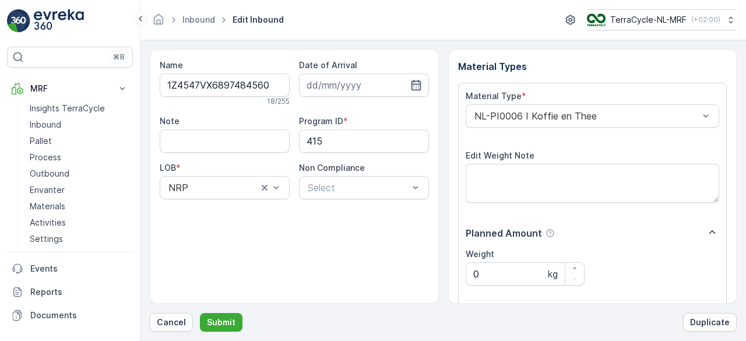
scroll to position [181, 0]
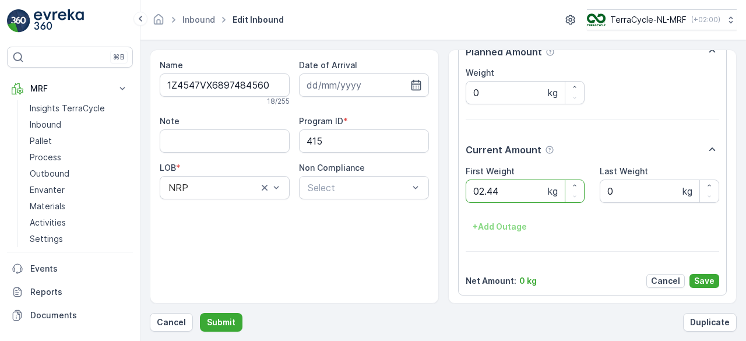
click at [200, 313] on button "Submit" at bounding box center [221, 322] width 43 height 19
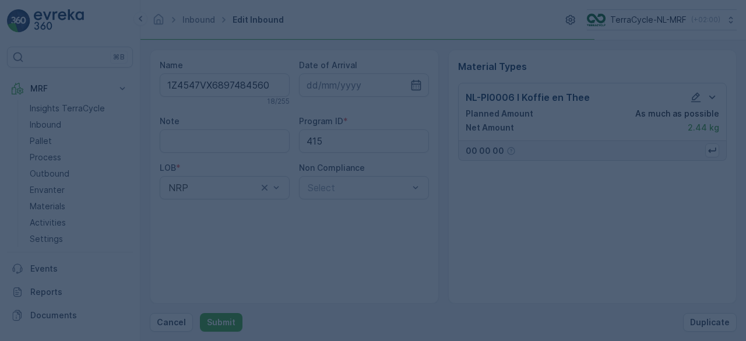
scroll to position [0, 0]
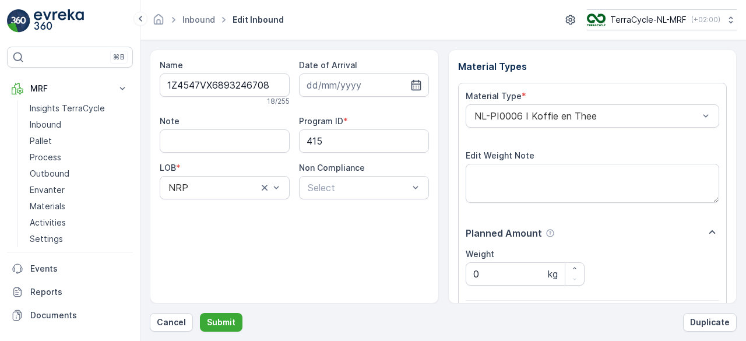
scroll to position [181, 0]
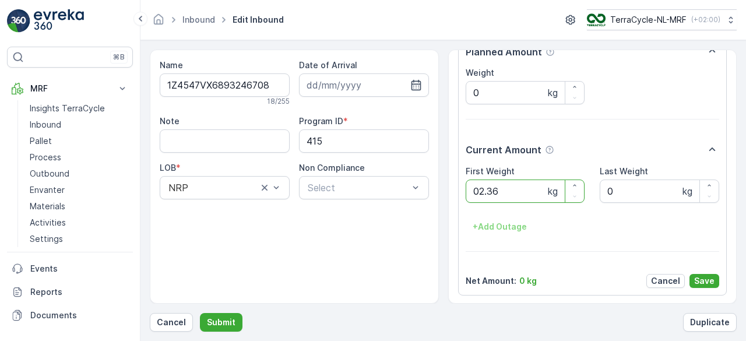
click at [200, 313] on button "Submit" at bounding box center [221, 322] width 43 height 19
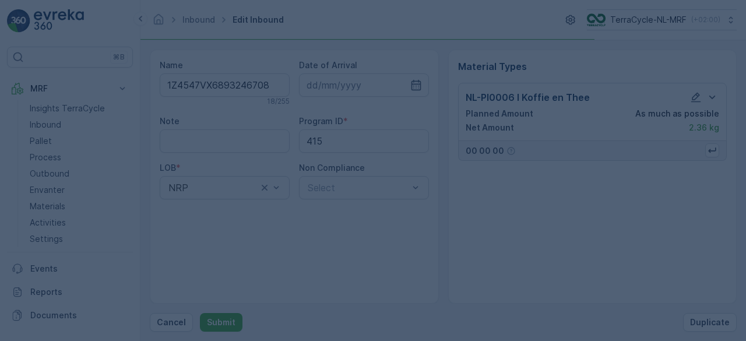
scroll to position [0, 0]
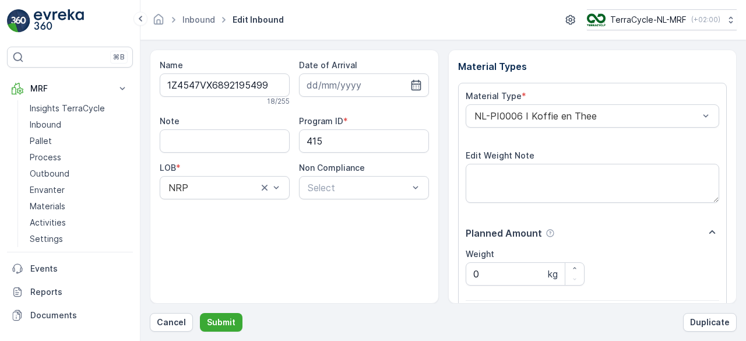
scroll to position [181, 0]
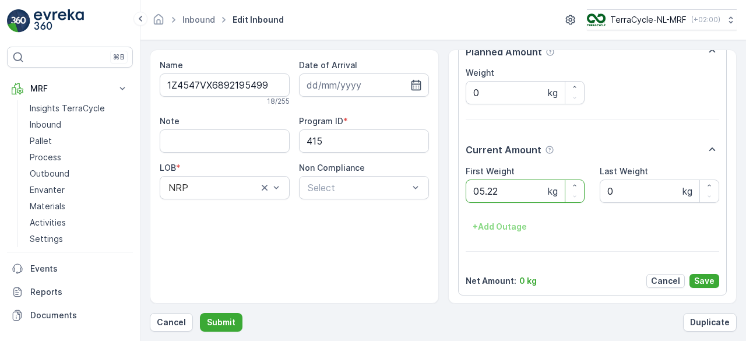
click at [200, 313] on button "Submit" at bounding box center [221, 322] width 43 height 19
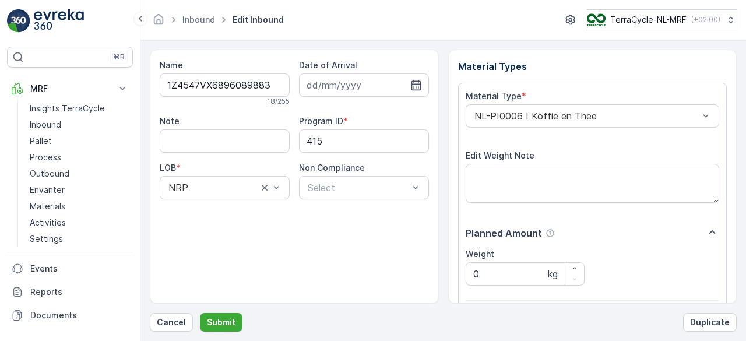
scroll to position [181, 0]
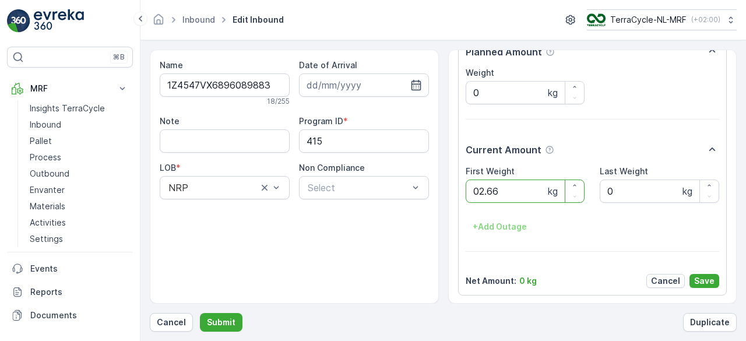
click at [200, 313] on button "Submit" at bounding box center [221, 322] width 43 height 19
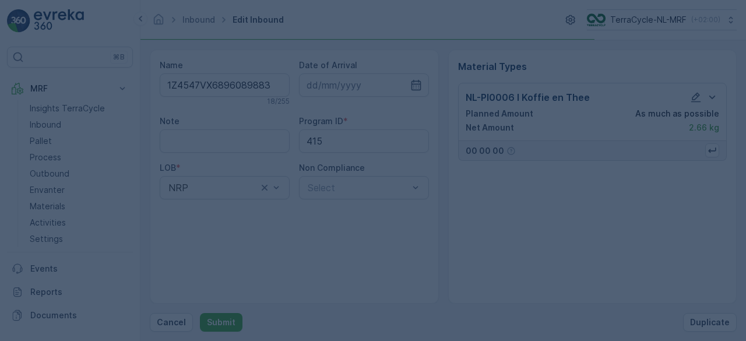
scroll to position [0, 0]
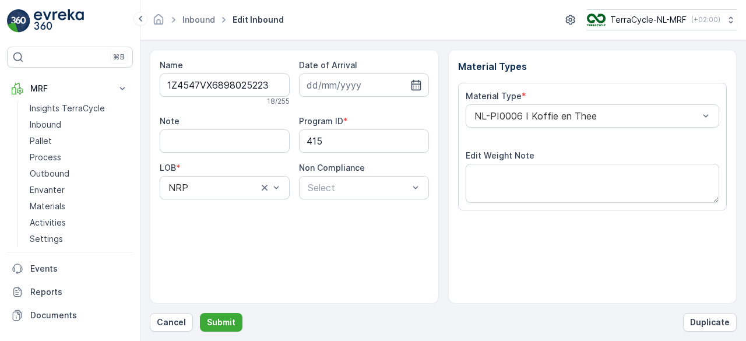
scroll to position [181, 0]
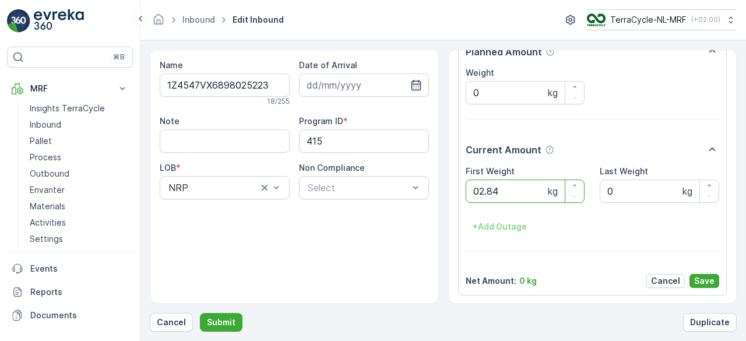
click at [200, 313] on button "Submit" at bounding box center [221, 322] width 43 height 19
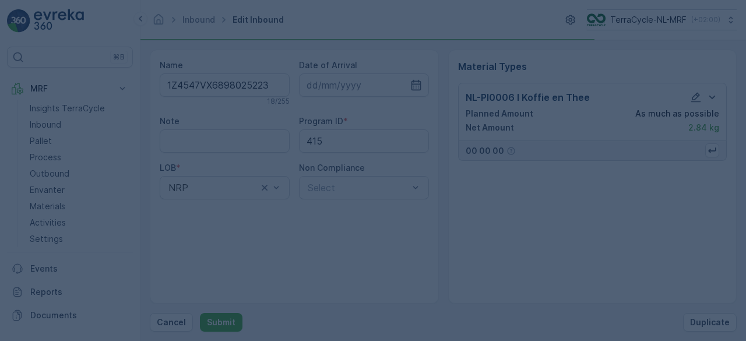
scroll to position [0, 0]
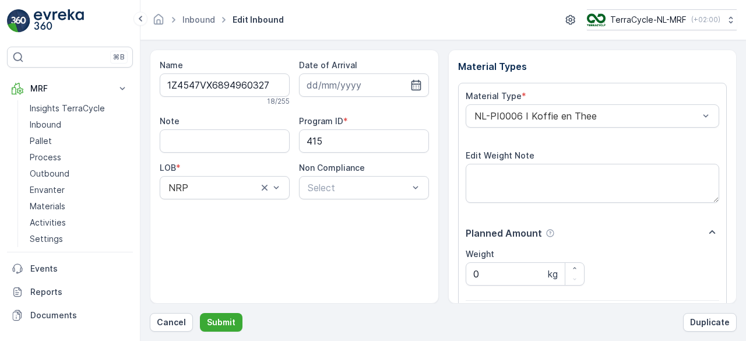
scroll to position [181, 0]
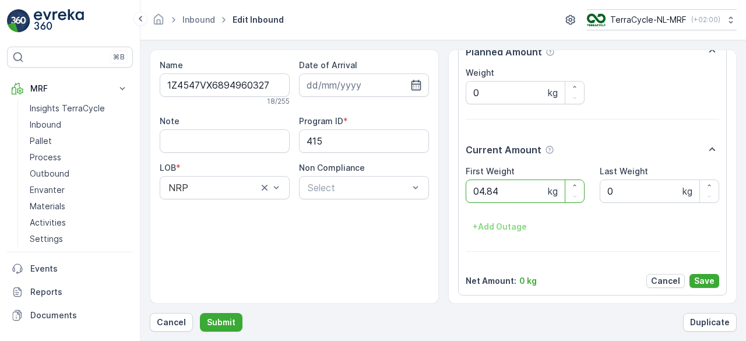
click at [200, 313] on button "Submit" at bounding box center [221, 322] width 43 height 19
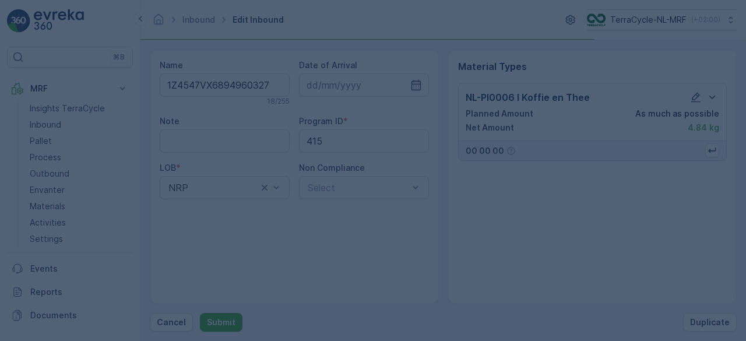
scroll to position [0, 0]
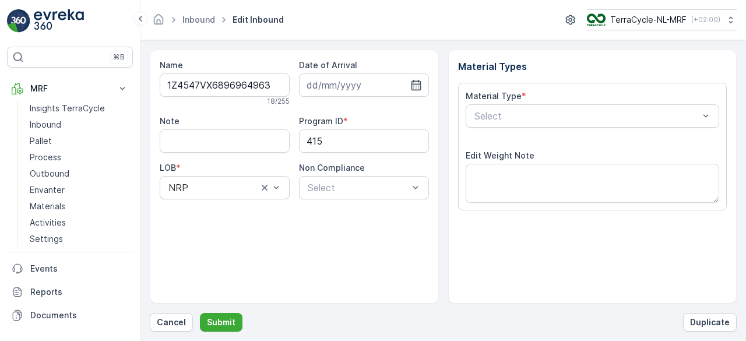
scroll to position [181, 0]
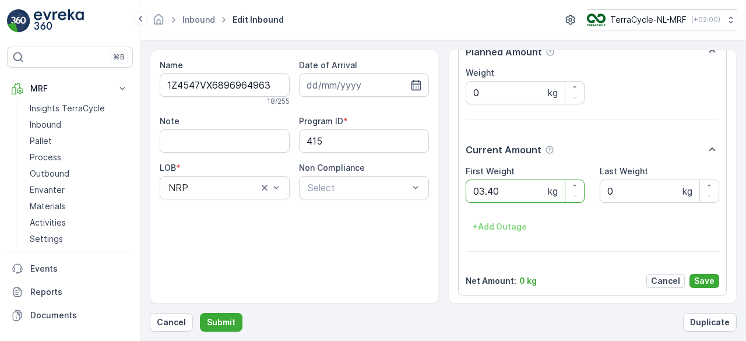
click at [200, 313] on button "Submit" at bounding box center [221, 322] width 43 height 19
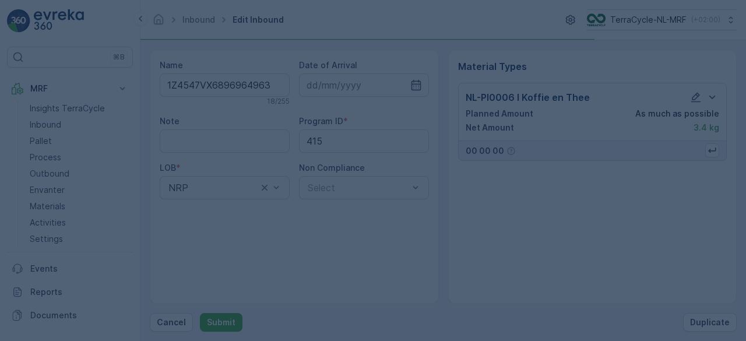
scroll to position [0, 0]
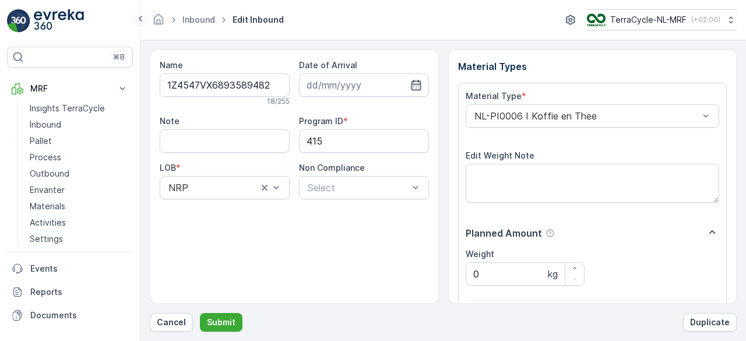
scroll to position [181, 0]
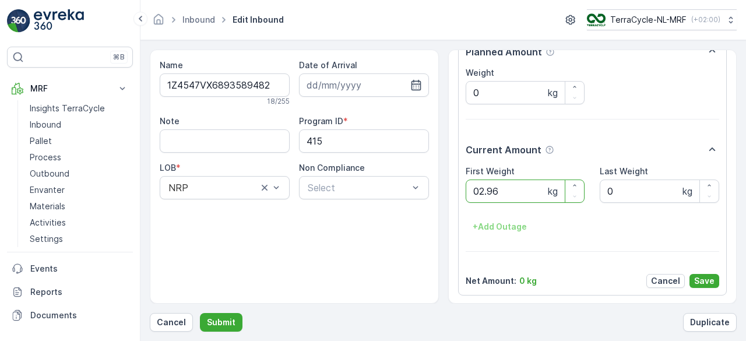
click at [200, 313] on button "Submit" at bounding box center [221, 322] width 43 height 19
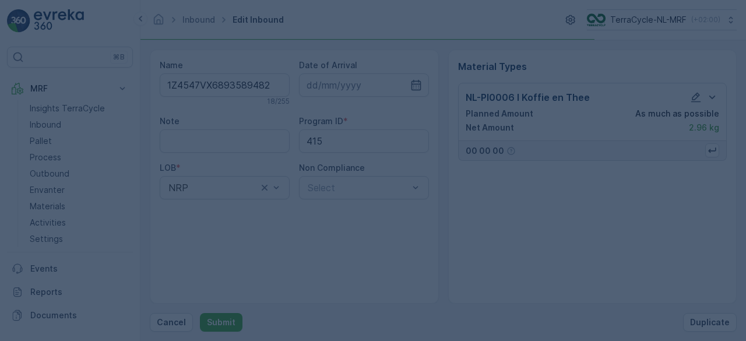
scroll to position [0, 0]
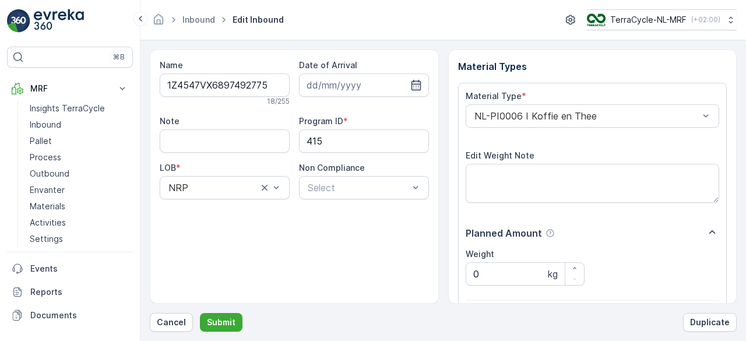
scroll to position [181, 0]
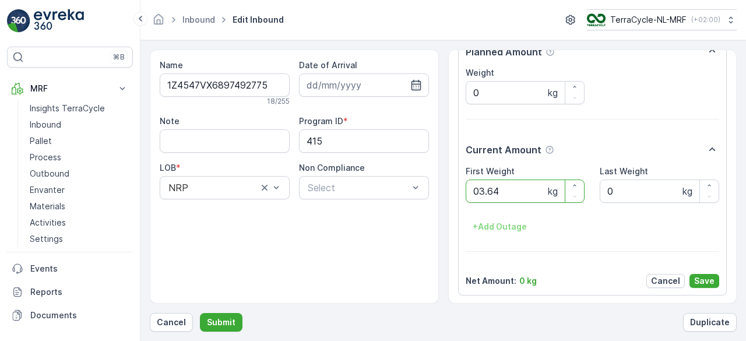
click at [200, 313] on button "Submit" at bounding box center [221, 322] width 43 height 19
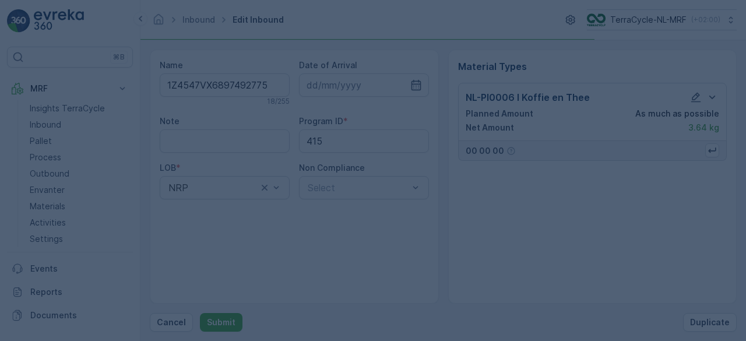
scroll to position [0, 0]
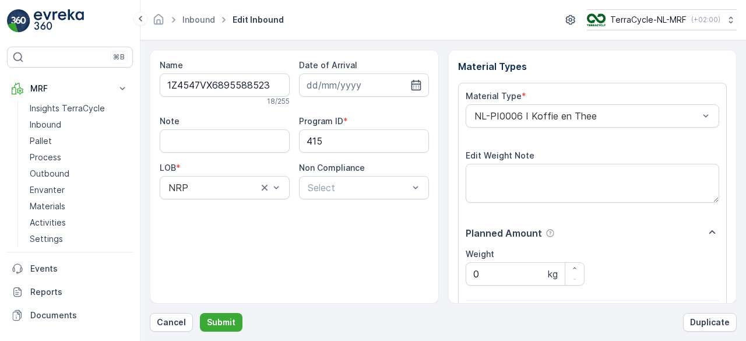
scroll to position [181, 0]
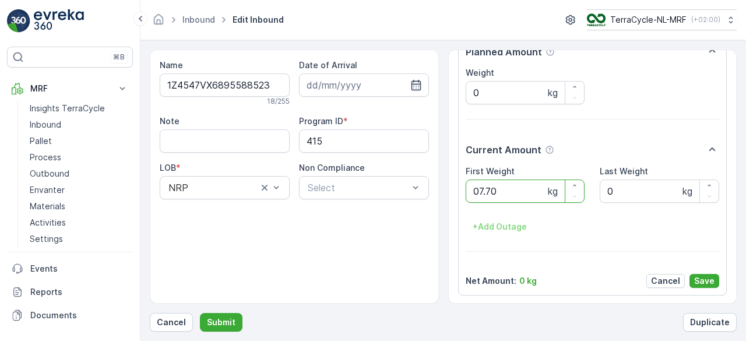
click at [200, 313] on button "Submit" at bounding box center [221, 322] width 43 height 19
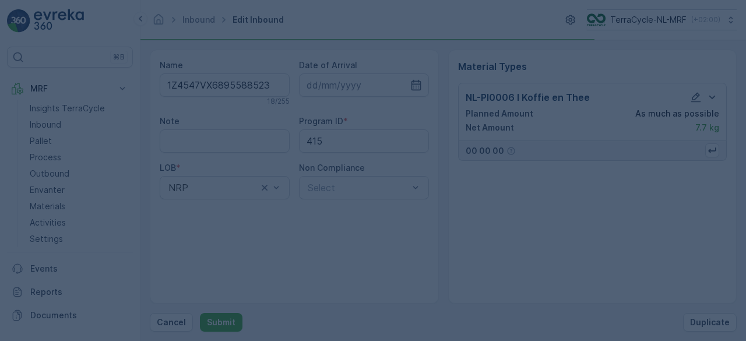
scroll to position [0, 0]
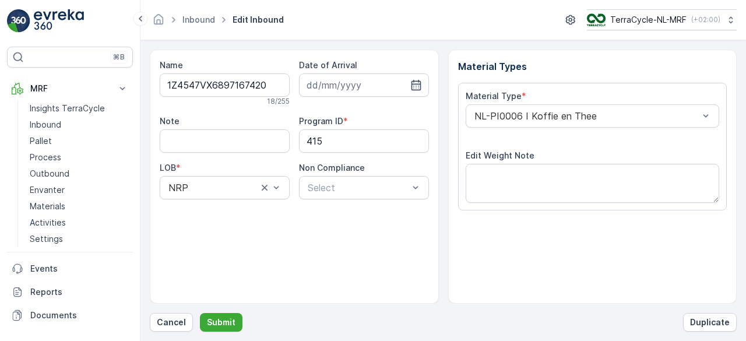
scroll to position [181, 0]
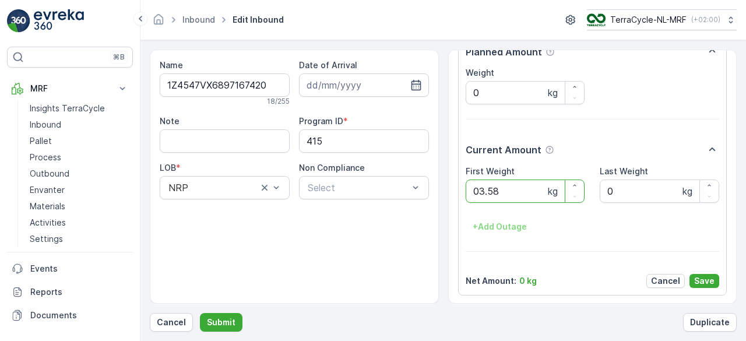
click at [200, 313] on button "Submit" at bounding box center [221, 322] width 43 height 19
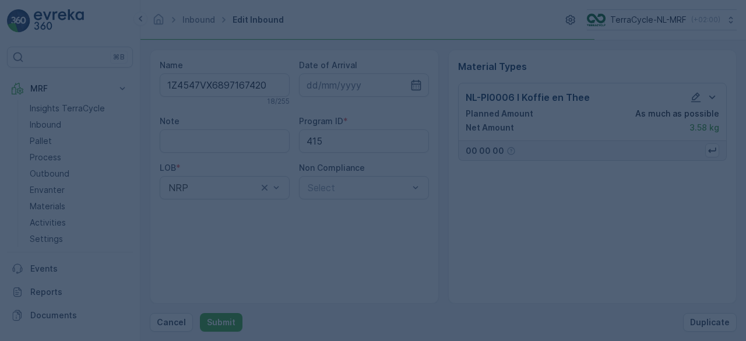
scroll to position [0, 0]
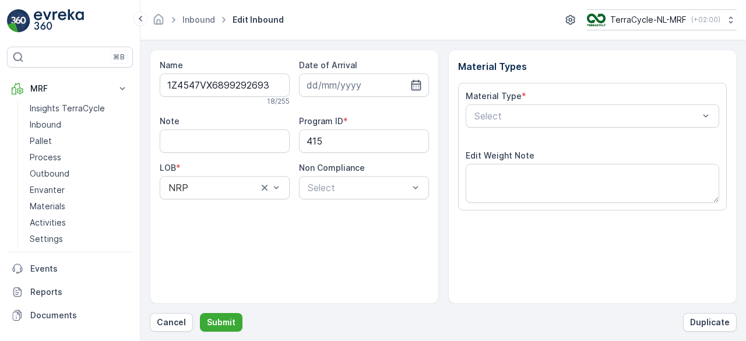
scroll to position [181, 0]
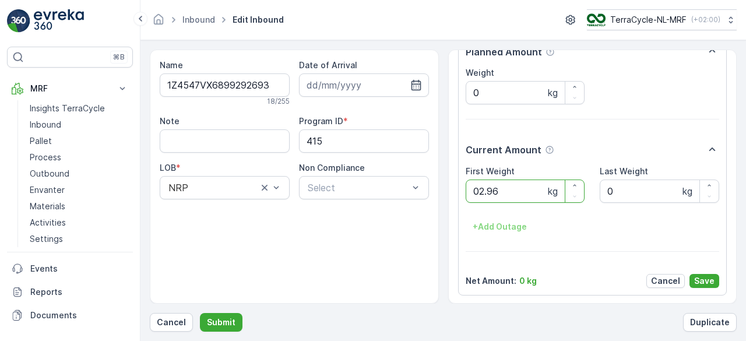
click at [200, 313] on button "Submit" at bounding box center [221, 322] width 43 height 19
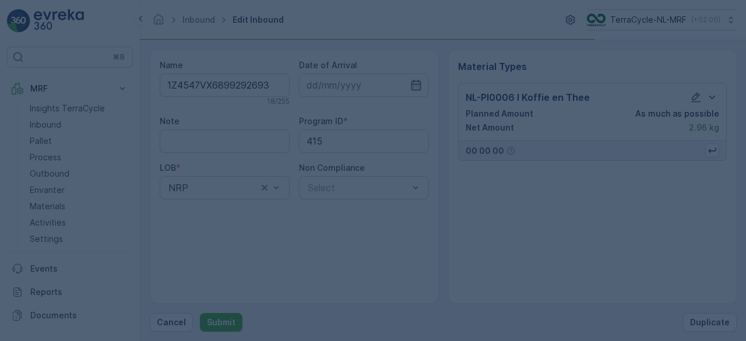
scroll to position [0, 0]
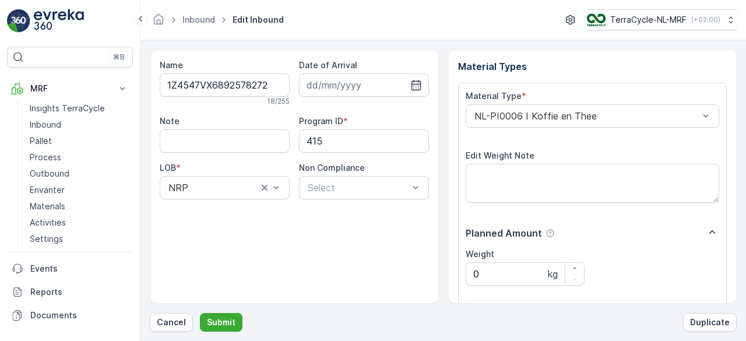
scroll to position [181, 0]
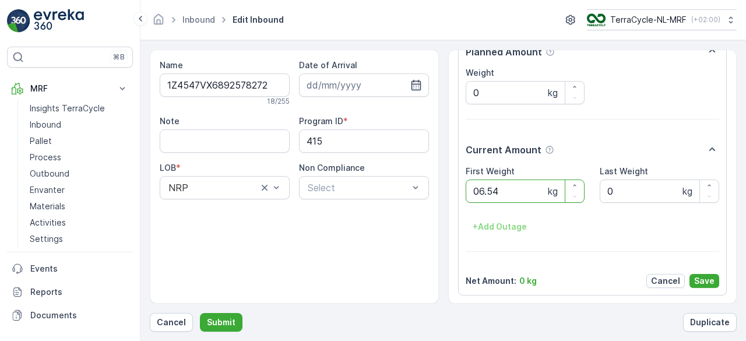
click at [200, 313] on button "Submit" at bounding box center [221, 322] width 43 height 19
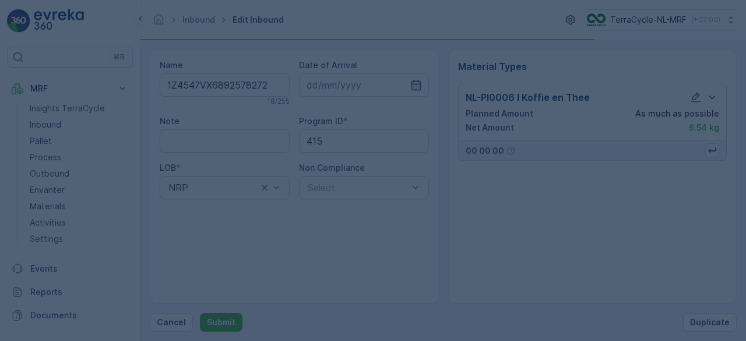
scroll to position [0, 0]
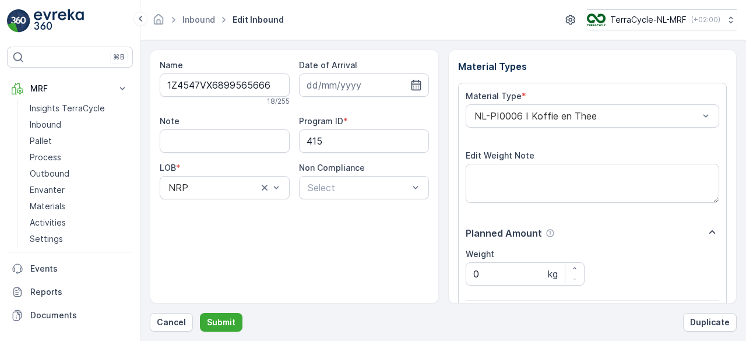
scroll to position [181, 0]
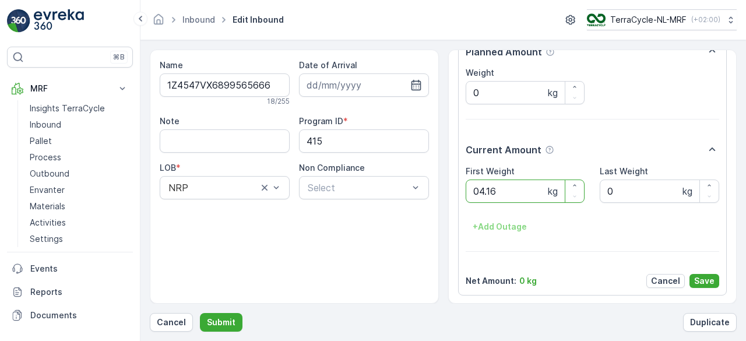
click at [200, 313] on button "Submit" at bounding box center [221, 322] width 43 height 19
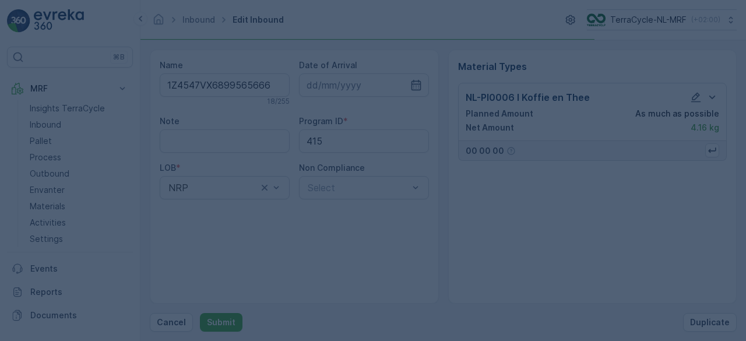
scroll to position [0, 0]
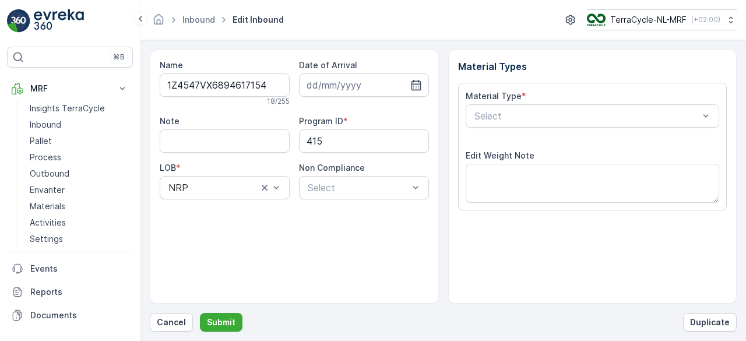
scroll to position [181, 0]
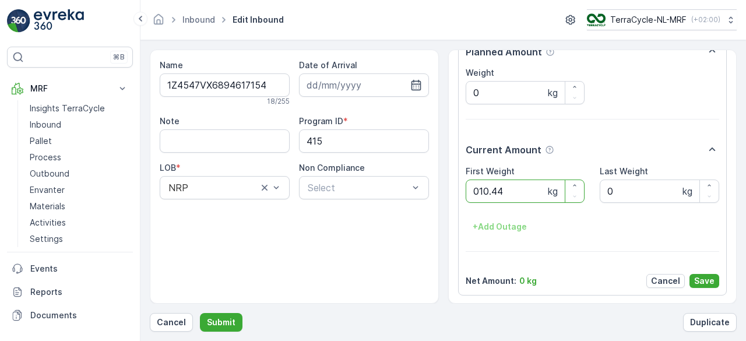
click at [200, 313] on button "Submit" at bounding box center [221, 322] width 43 height 19
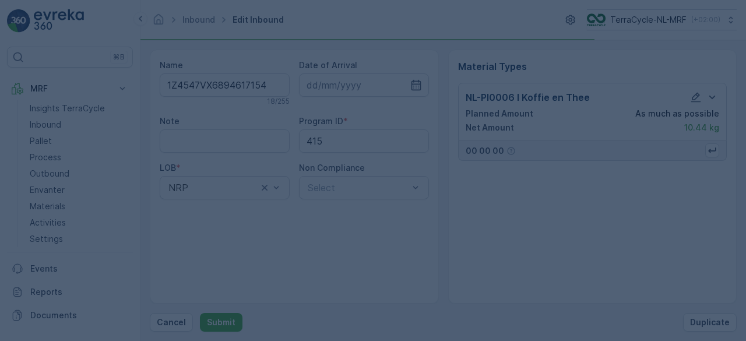
scroll to position [0, 0]
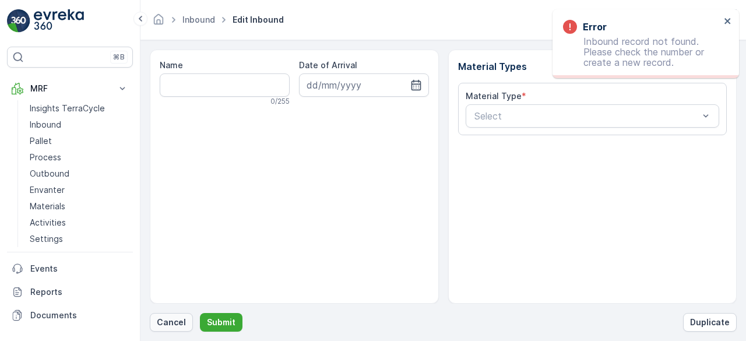
click at [173, 321] on p "Cancel" at bounding box center [171, 322] width 29 height 12
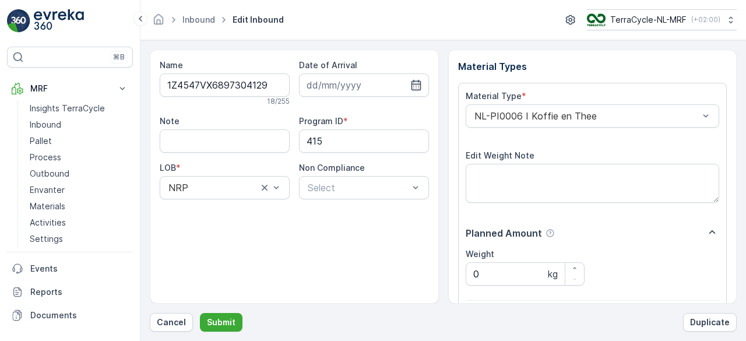
scroll to position [181, 0]
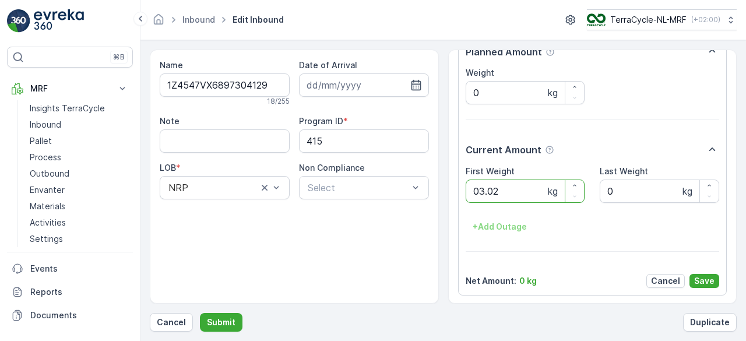
click at [200, 313] on button "Submit" at bounding box center [221, 322] width 43 height 19
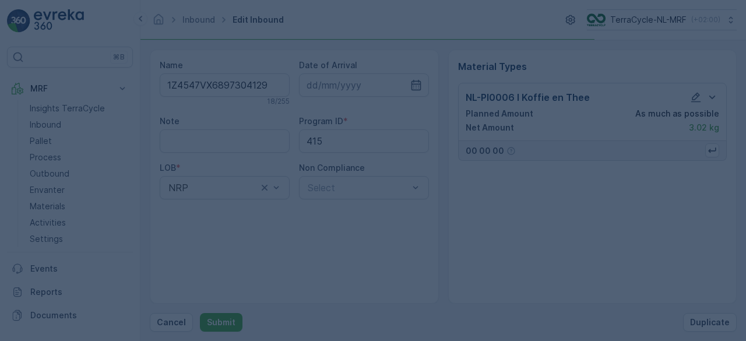
scroll to position [0, 0]
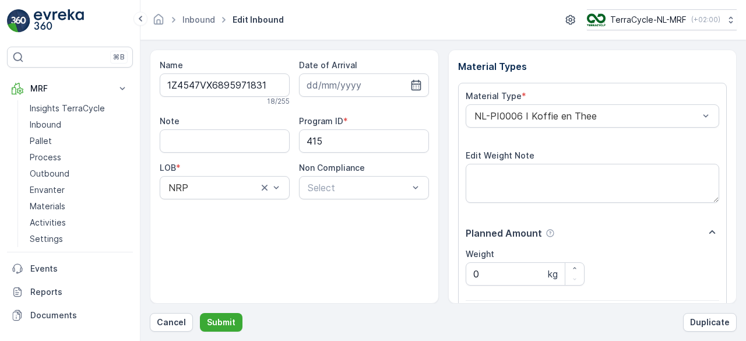
scroll to position [181, 0]
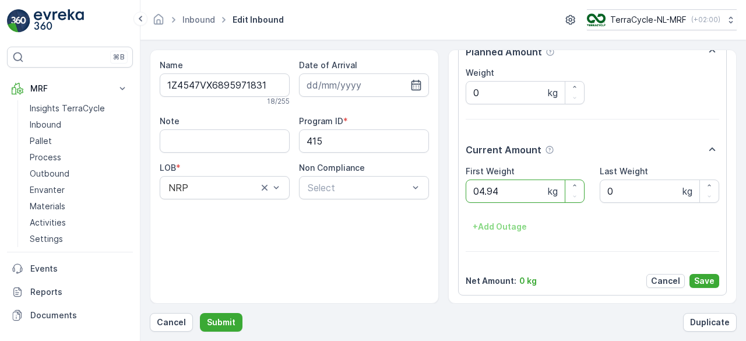
click at [200, 313] on button "Submit" at bounding box center [221, 322] width 43 height 19
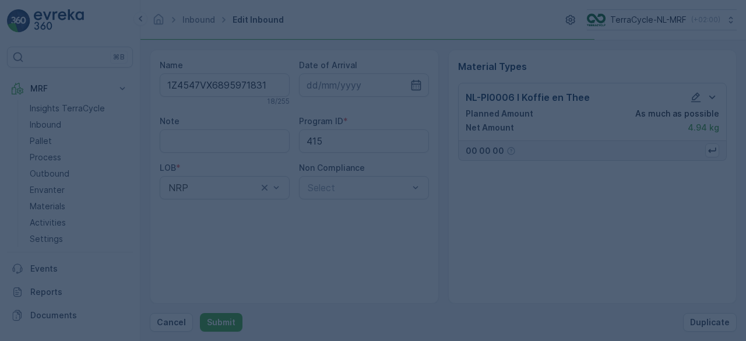
scroll to position [0, 0]
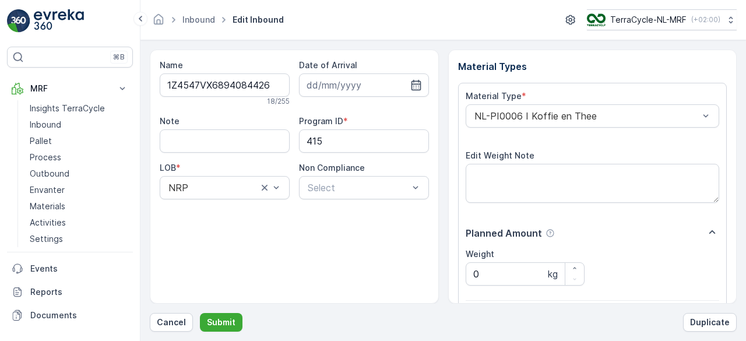
scroll to position [181, 0]
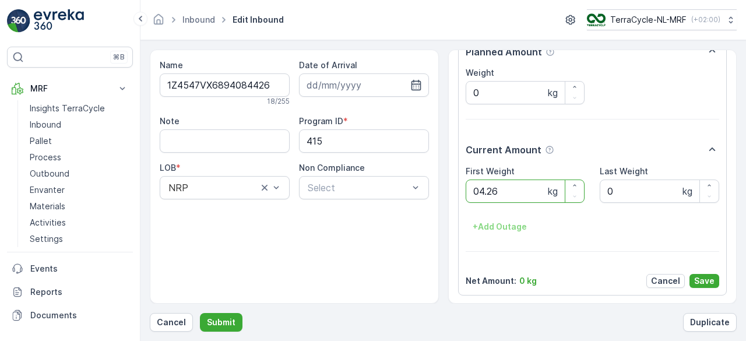
click at [200, 313] on button "Submit" at bounding box center [221, 322] width 43 height 19
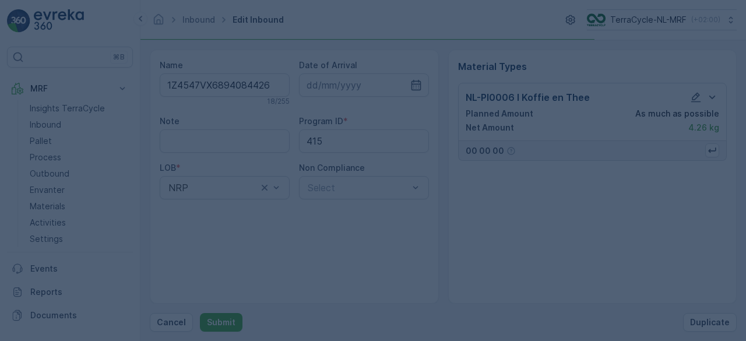
scroll to position [0, 0]
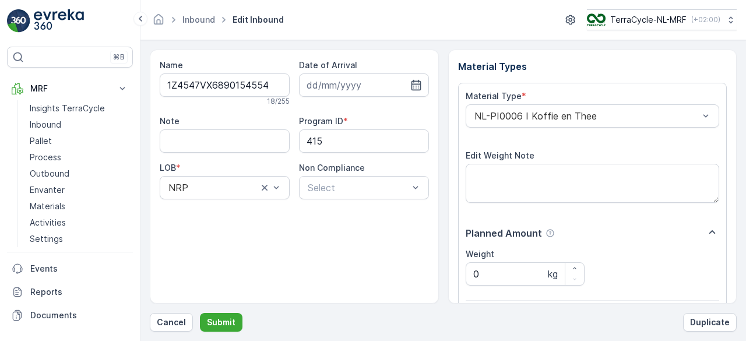
scroll to position [181, 0]
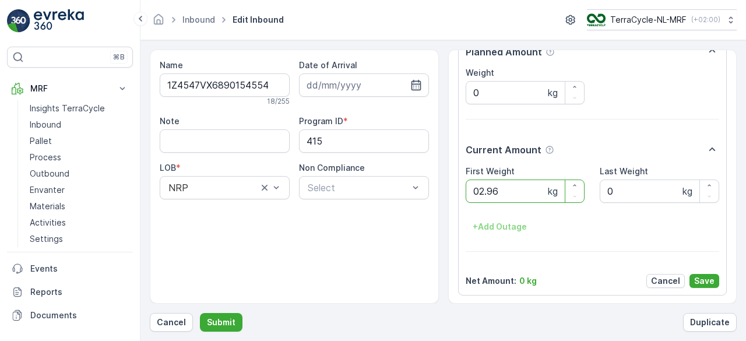
click at [200, 313] on button "Submit" at bounding box center [221, 322] width 43 height 19
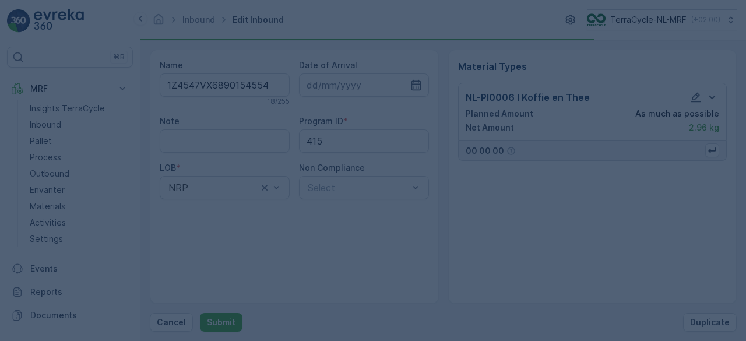
scroll to position [0, 0]
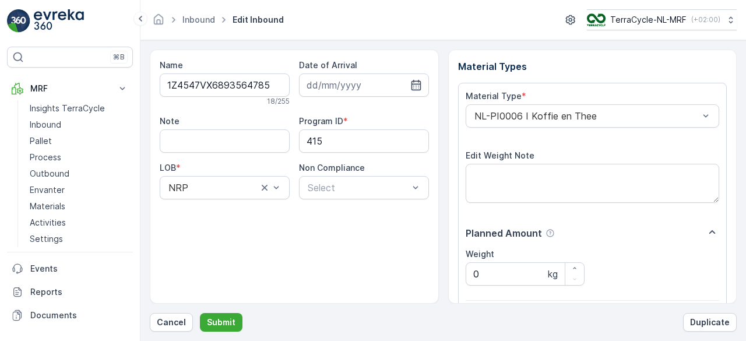
scroll to position [181, 0]
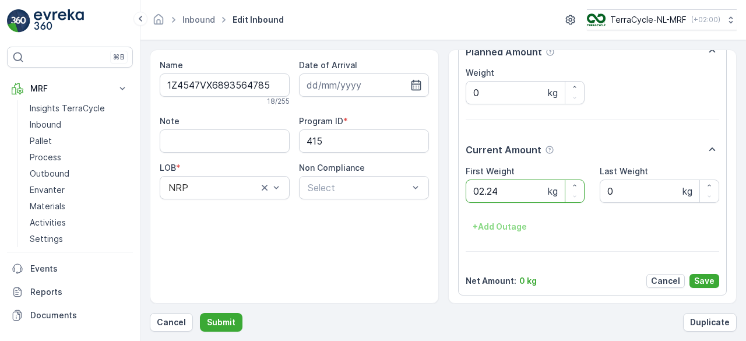
click at [200, 313] on button "Submit" at bounding box center [221, 322] width 43 height 19
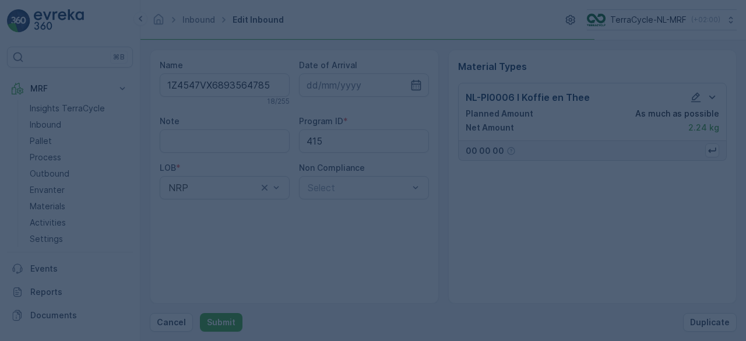
scroll to position [0, 0]
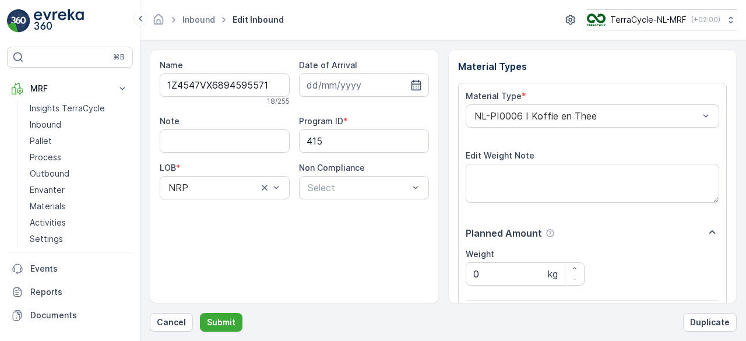
scroll to position [181, 0]
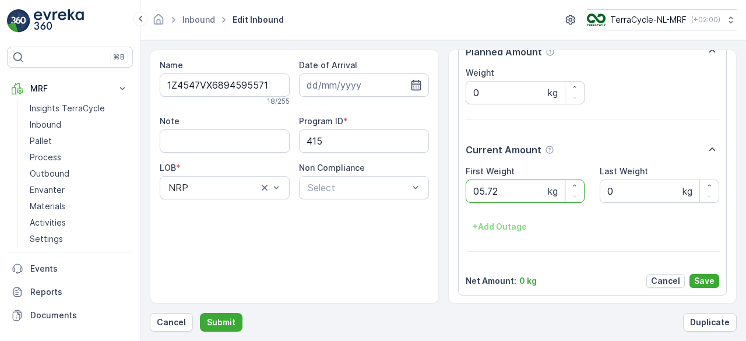
click at [200, 313] on button "Submit" at bounding box center [221, 322] width 43 height 19
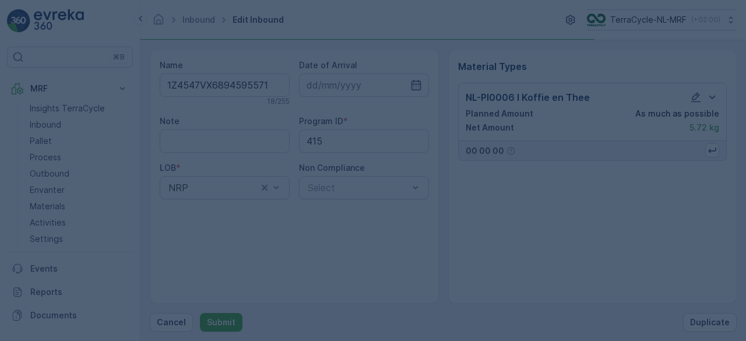
scroll to position [0, 0]
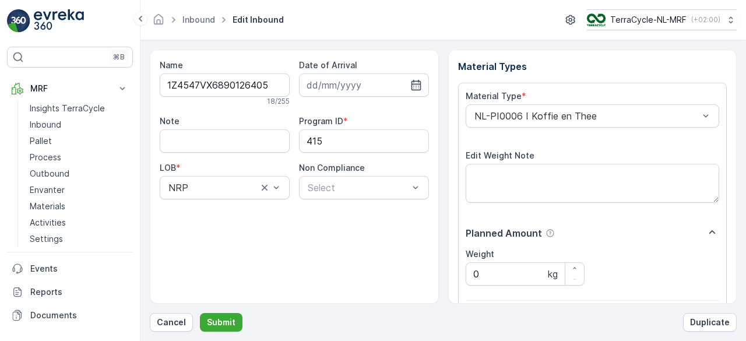
scroll to position [181, 0]
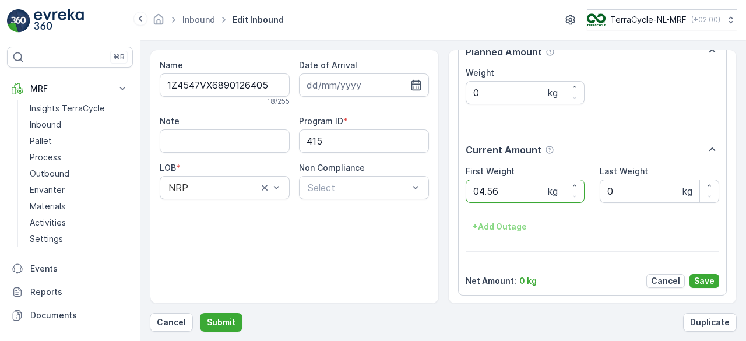
click at [200, 313] on button "Submit" at bounding box center [221, 322] width 43 height 19
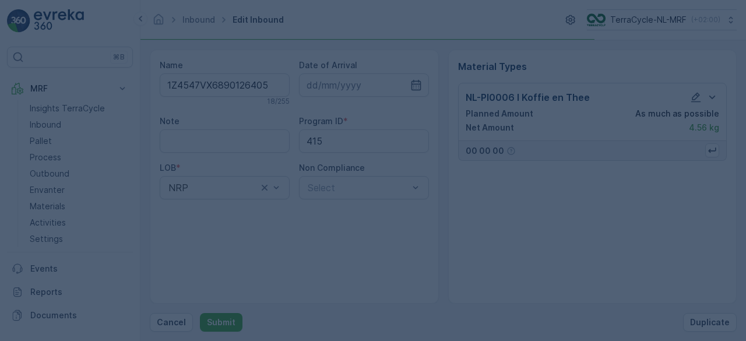
scroll to position [0, 0]
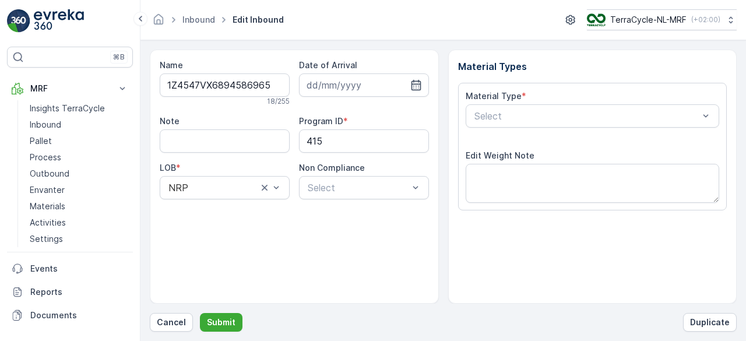
scroll to position [181, 0]
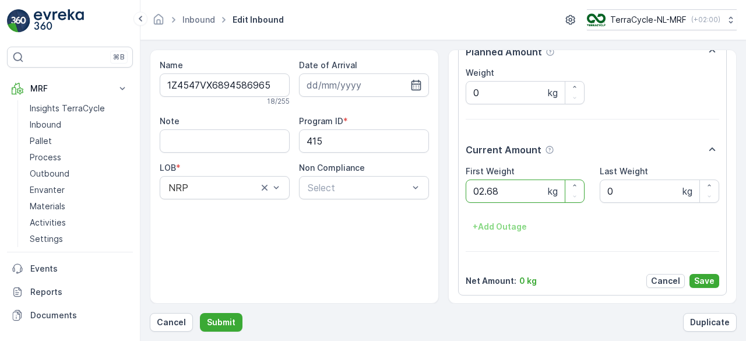
click at [200, 313] on button "Submit" at bounding box center [221, 322] width 43 height 19
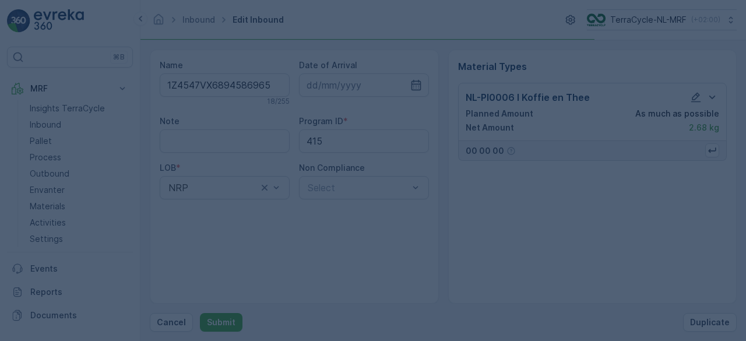
scroll to position [0, 0]
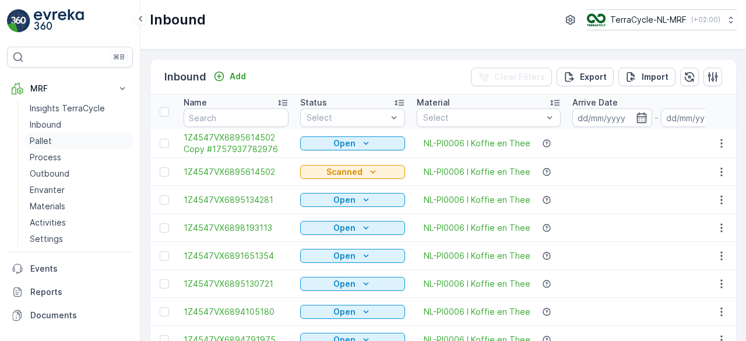
click at [47, 142] on p "Pallet" at bounding box center [41, 141] width 22 height 12
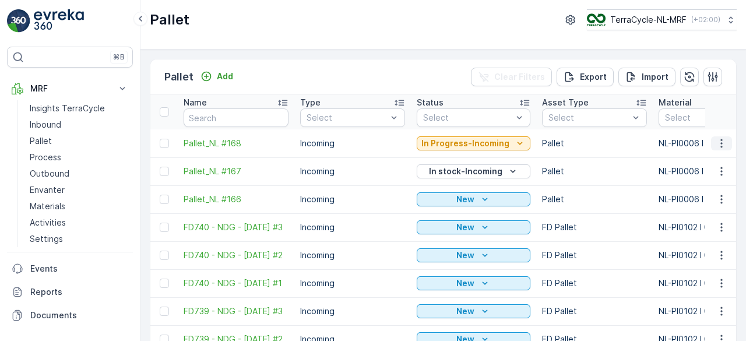
click at [720, 145] on icon "button" at bounding box center [721, 143] width 2 height 9
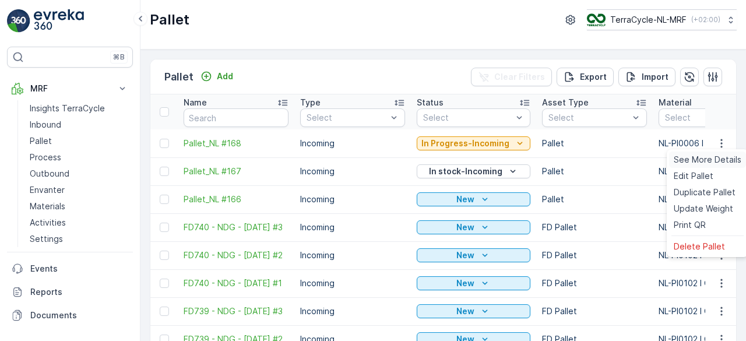
click at [709, 161] on span "See More Details" at bounding box center [708, 160] width 68 height 12
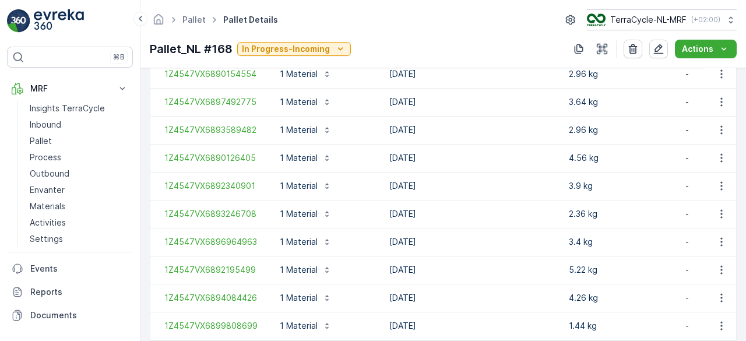
scroll to position [1001, 0]
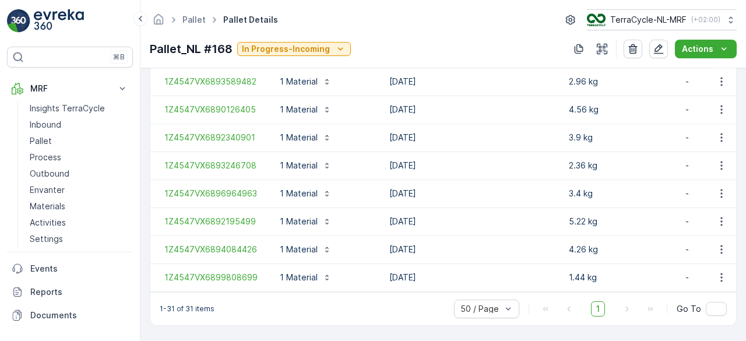
click at [390, 16] on div "Pallet Pallet Details TerraCycle-NL-MRF ( +02:00 )" at bounding box center [443, 19] width 587 height 21
click at [40, 142] on p "Pallet" at bounding box center [41, 141] width 22 height 12
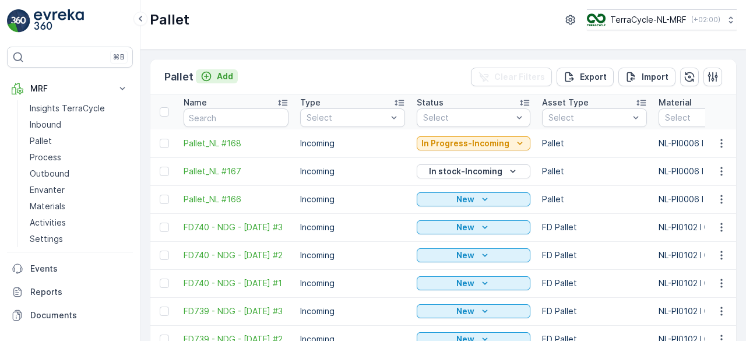
click at [219, 72] on p "Add" at bounding box center [225, 77] width 16 height 12
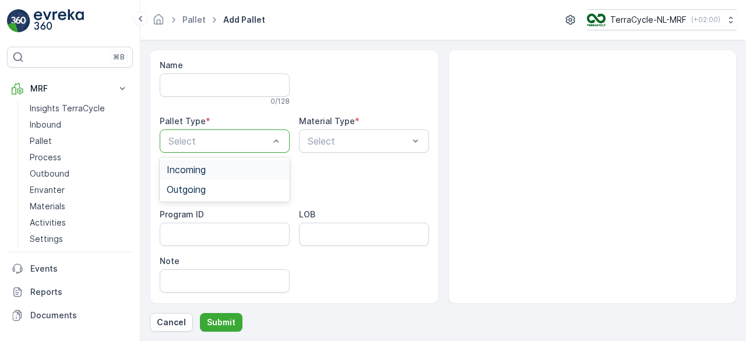
click at [234, 167] on div "Incoming" at bounding box center [225, 169] width 116 height 10
click at [38, 144] on p "Pallet" at bounding box center [41, 141] width 22 height 12
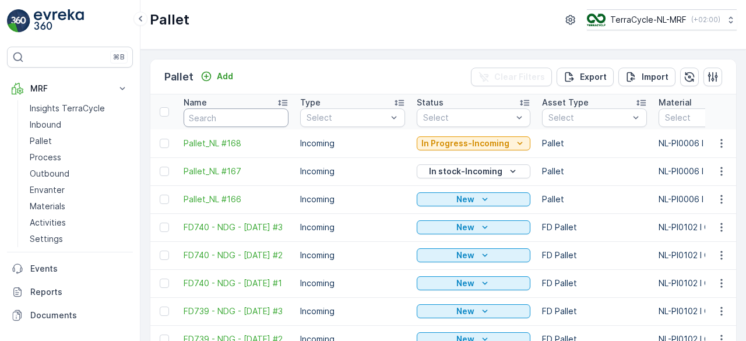
click at [234, 116] on input "text" at bounding box center [236, 117] width 105 height 19
type input "fd"
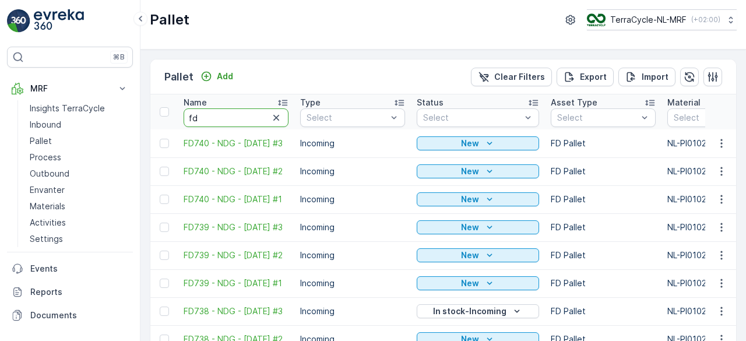
click at [234, 116] on input "fd" at bounding box center [236, 117] width 105 height 19
click at [234, 116] on input "fd7" at bounding box center [236, 117] width 105 height 19
type input "fd73"
click at [234, 116] on input "fd73" at bounding box center [236, 117] width 105 height 19
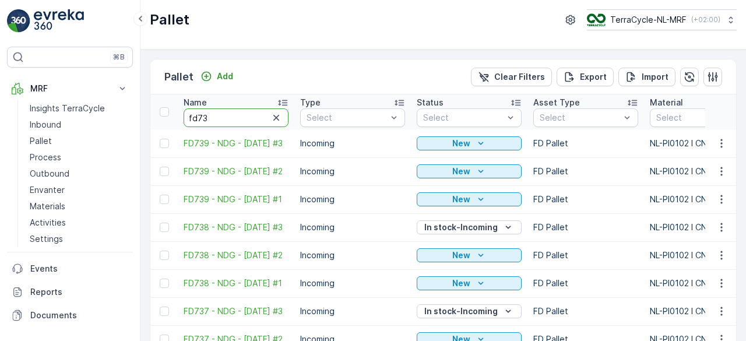
click at [234, 116] on input "fd73" at bounding box center [236, 117] width 105 height 19
type input "fd737"
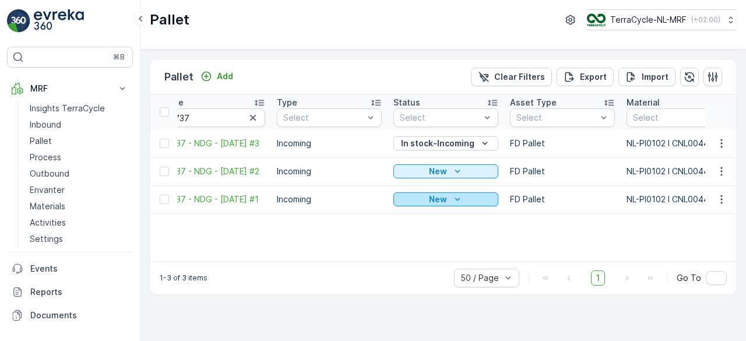
scroll to position [0, 23]
click at [723, 203] on icon "button" at bounding box center [722, 199] width 12 height 12
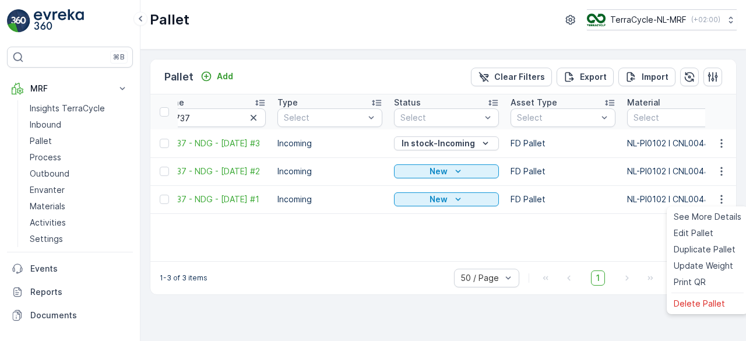
scroll to position [0, 0]
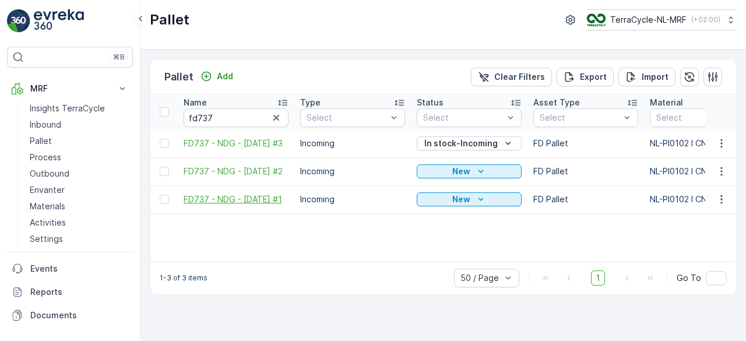
click at [205, 201] on span "FD737 - NDG - [DATE] #1" at bounding box center [236, 199] width 105 height 12
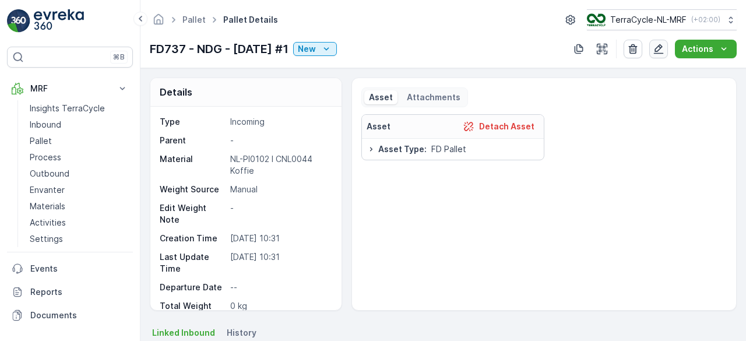
click at [659, 48] on icon "button" at bounding box center [659, 49] width 12 height 12
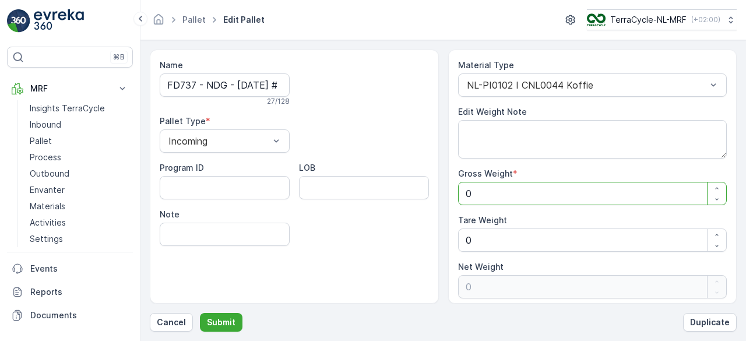
click at [553, 197] on Weight "0" at bounding box center [592, 193] width 269 height 23
type Weight "1"
type Weight "14"
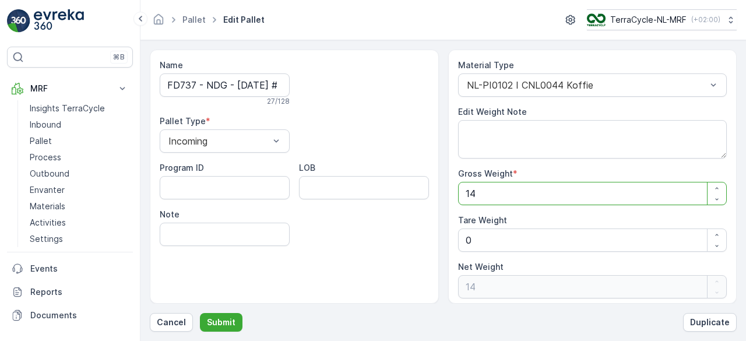
type Weight "142"
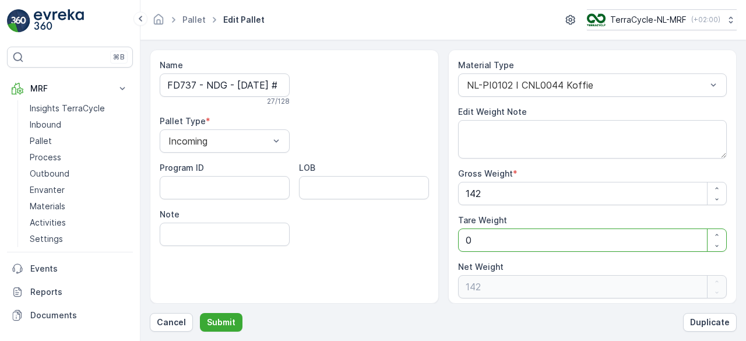
click at [495, 243] on Weight "0" at bounding box center [592, 239] width 269 height 23
type Weight "0"
type Weight "3"
type Weight "139"
type Weight "30"
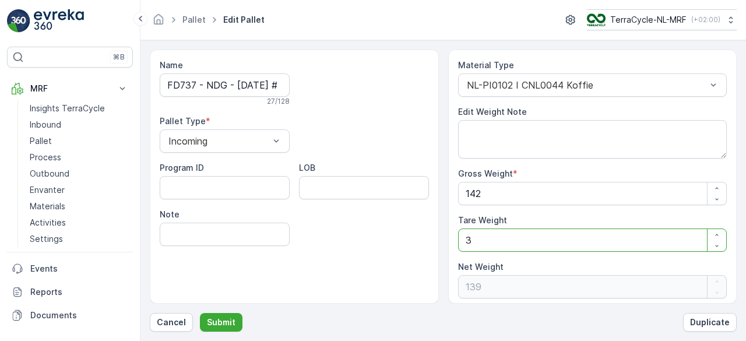
type Weight "112"
type Weight "3"
type Weight "139"
type Weight "0"
type Weight "2"
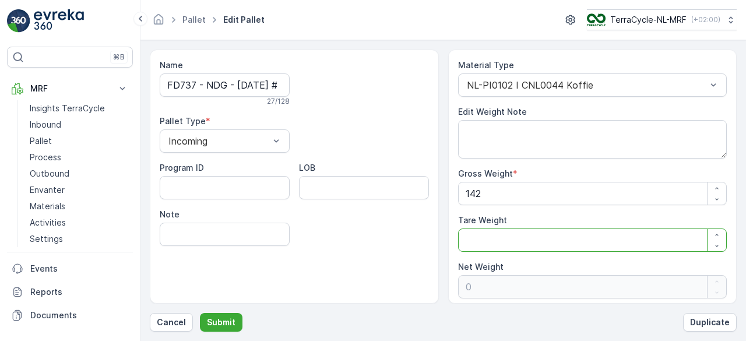
type Weight "140"
type Weight "25"
type Weight "117"
type Weight "25"
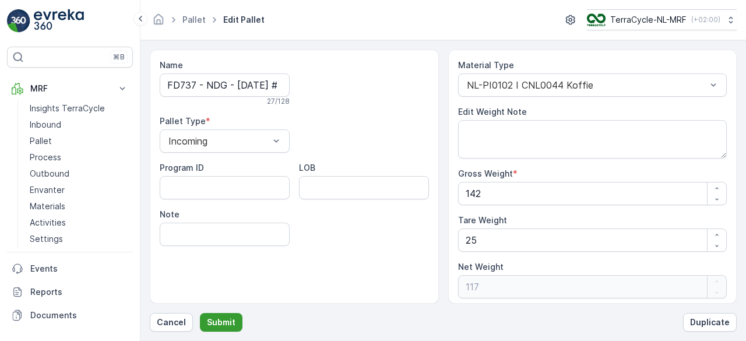
click at [230, 323] on p "Submit" at bounding box center [221, 322] width 29 height 12
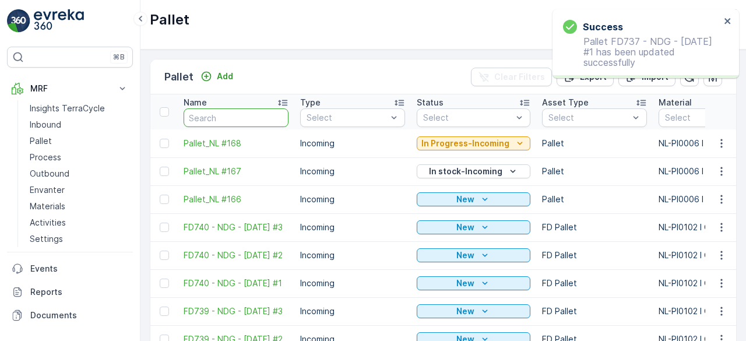
click at [232, 118] on input "text" at bounding box center [236, 117] width 105 height 19
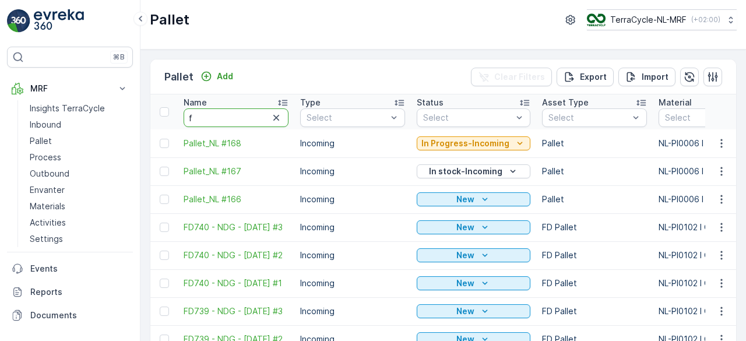
type input "fd"
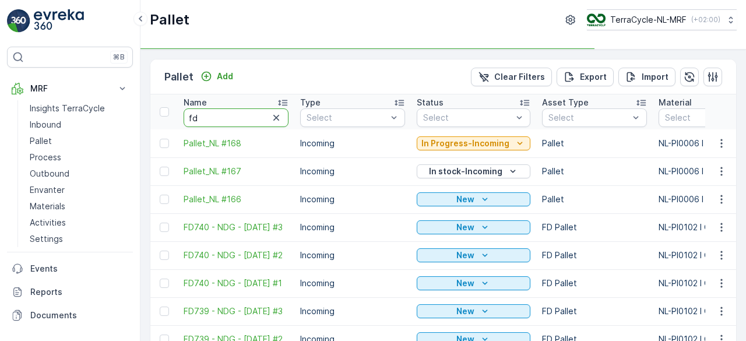
type input "fd7"
click at [232, 118] on input "fd7" at bounding box center [236, 117] width 105 height 19
type input "fd73"
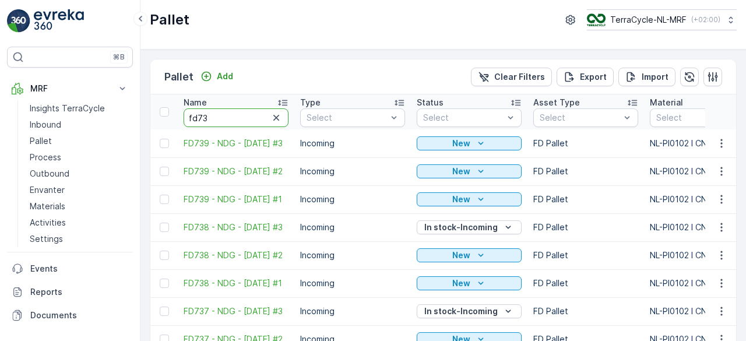
click at [232, 118] on input "fd73" at bounding box center [236, 117] width 105 height 19
type input "fd737"
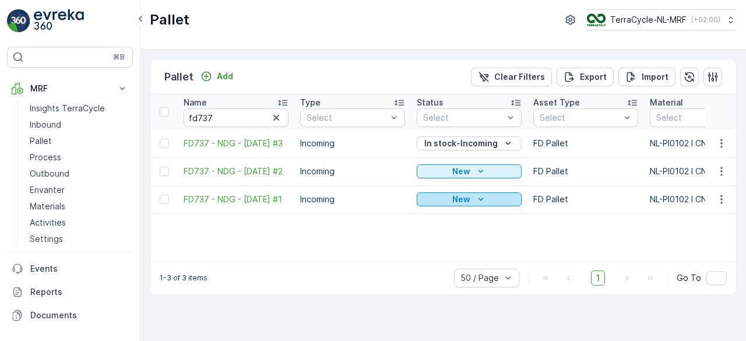
click at [446, 199] on div "New" at bounding box center [469, 199] width 96 height 12
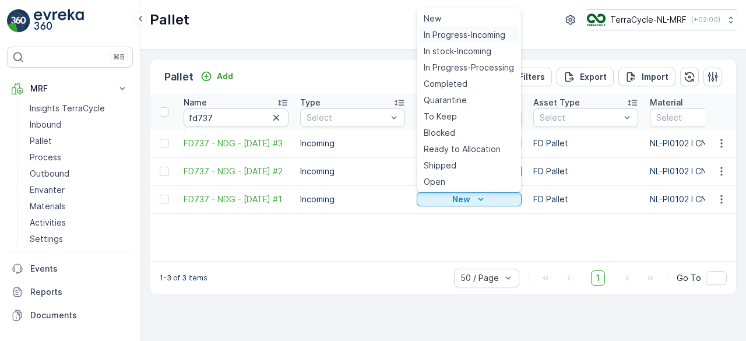
click at [466, 31] on span "In Progress-Incoming" at bounding box center [465, 35] width 82 height 12
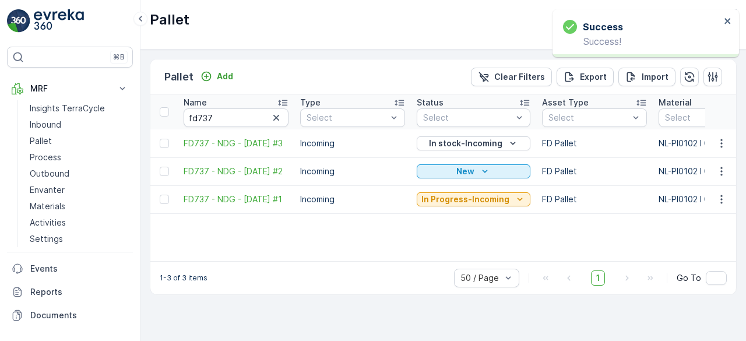
click at [470, 206] on div "In Progress-Incoming" at bounding box center [474, 199] width 114 height 16
click at [449, 193] on button "In Progress-Incoming" at bounding box center [474, 199] width 114 height 14
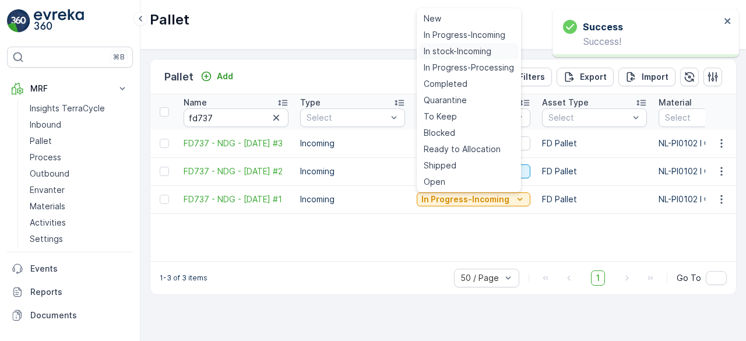
click at [430, 55] on span "In stock-Incoming" at bounding box center [458, 51] width 68 height 12
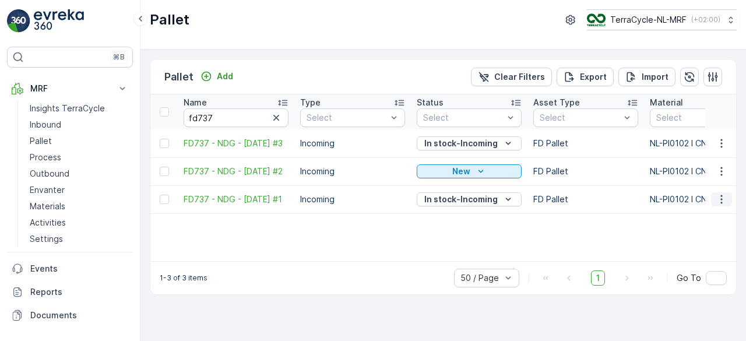
click at [720, 202] on icon "button" at bounding box center [722, 199] width 12 height 12
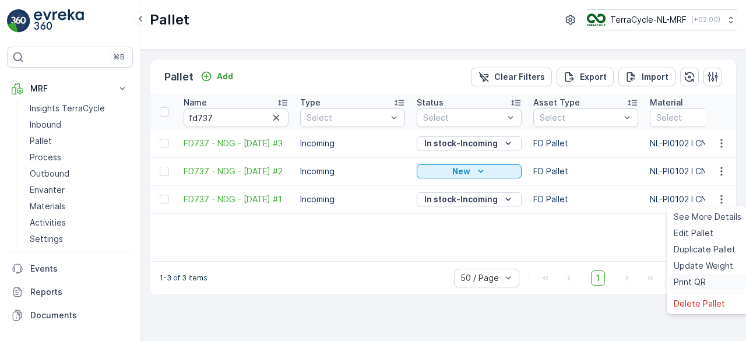
click at [685, 280] on span "Print QR" at bounding box center [690, 282] width 32 height 12
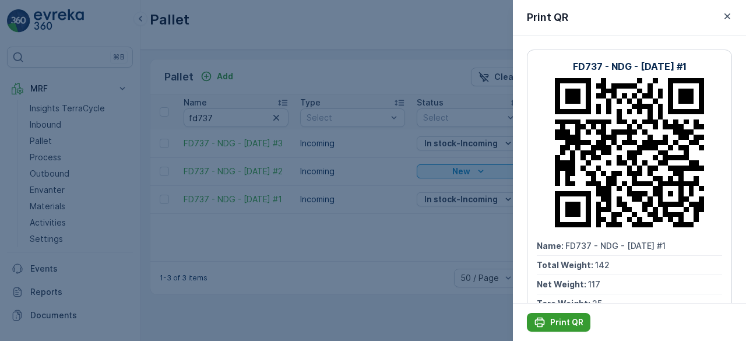
click at [531, 322] on button "Print QR" at bounding box center [559, 322] width 64 height 19
click at [561, 325] on p "Print QR" at bounding box center [566, 322] width 33 height 12
click at [723, 19] on icon "button" at bounding box center [727, 16] width 12 height 12
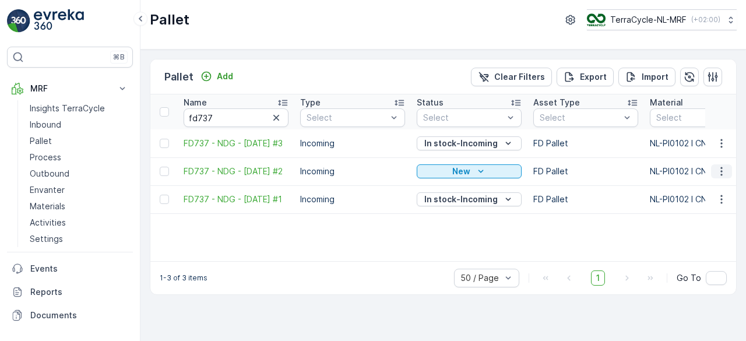
click at [722, 170] on icon "button" at bounding box center [722, 172] width 12 height 12
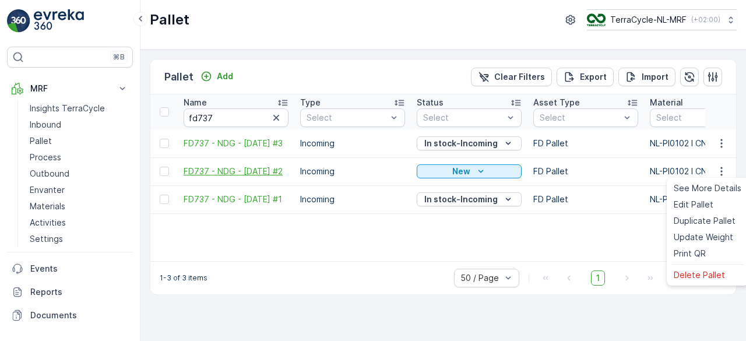
click at [220, 167] on span "FD737 - NDG - [DATE] #2" at bounding box center [236, 172] width 105 height 12
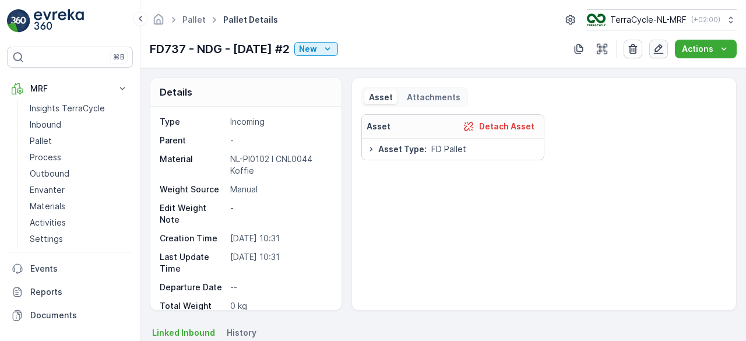
click at [663, 45] on icon "button" at bounding box center [659, 49] width 10 height 10
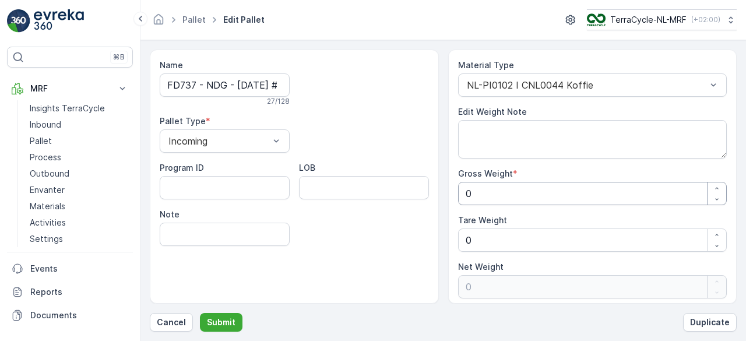
click at [498, 195] on Weight "0" at bounding box center [592, 193] width 269 height 23
type Weight "1"
type Weight "11"
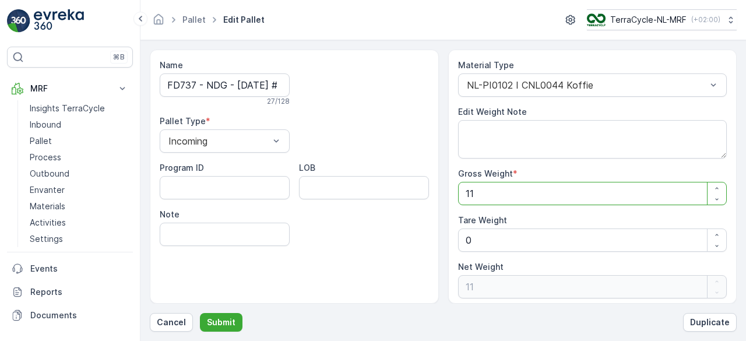
type Weight "118"
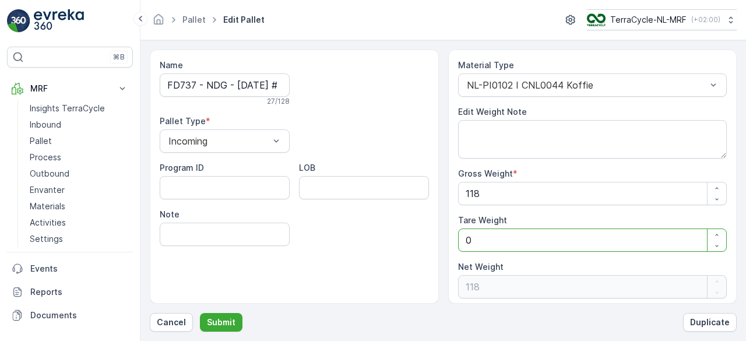
click at [480, 236] on Weight "0" at bounding box center [592, 239] width 269 height 23
type Weight "0"
type Weight "2"
type Weight "116"
type Weight "25"
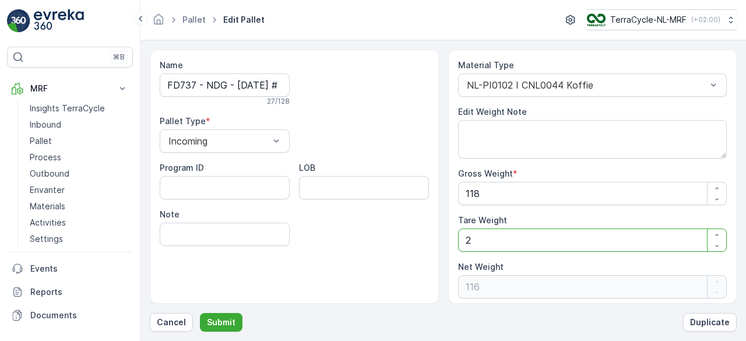
type Weight "93"
type Weight "25"
click at [219, 320] on p "Submit" at bounding box center [221, 322] width 29 height 12
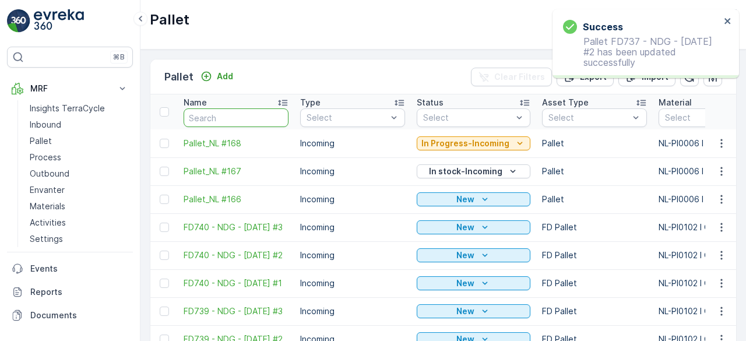
click at [216, 119] on input "text" at bounding box center [236, 117] width 105 height 19
type input "fd"
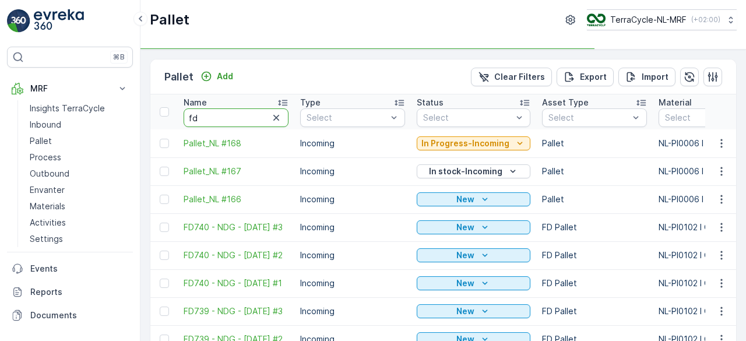
click at [216, 119] on input "fd" at bounding box center [236, 117] width 105 height 19
type input "fd7"
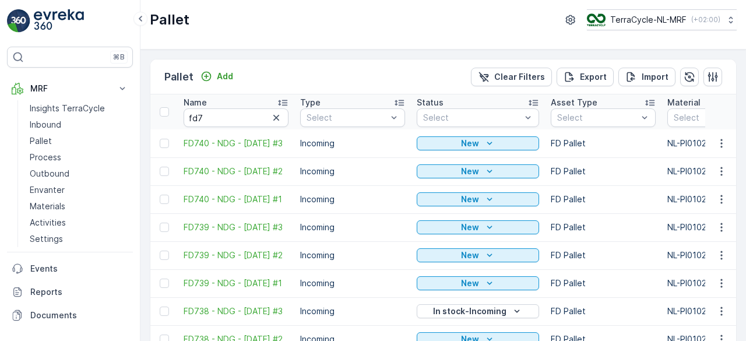
type input "fd"
click at [216, 119] on input "fd7" at bounding box center [236, 117] width 105 height 19
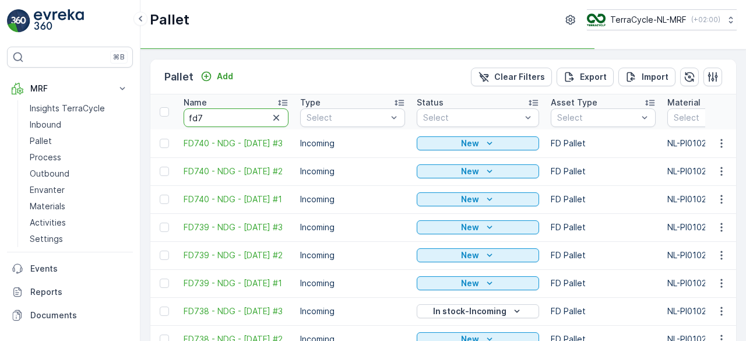
type input "fd73"
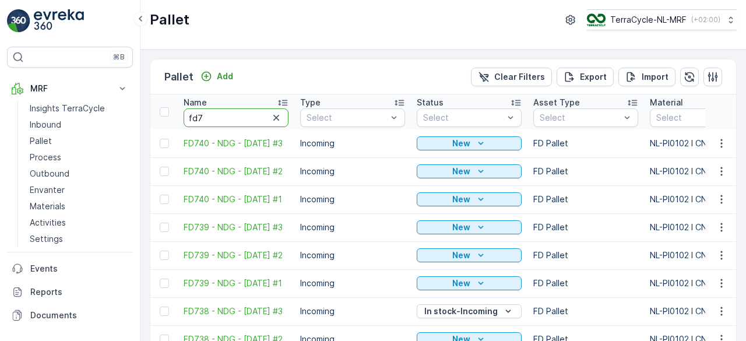
click at [216, 119] on input "fd7" at bounding box center [236, 117] width 105 height 19
click at [216, 119] on input "fd73" at bounding box center [236, 117] width 105 height 19
type input "fd737"
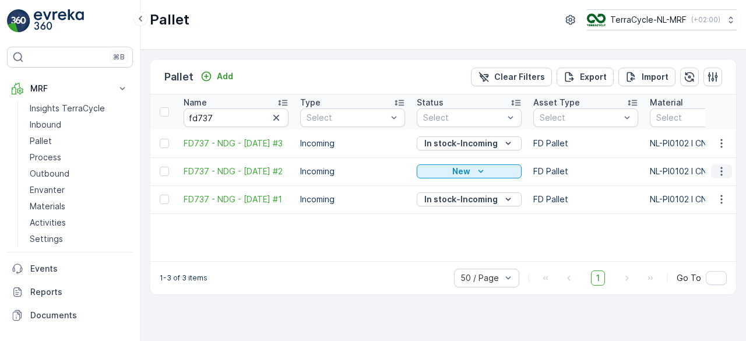
click at [721, 170] on icon "button" at bounding box center [722, 172] width 12 height 12
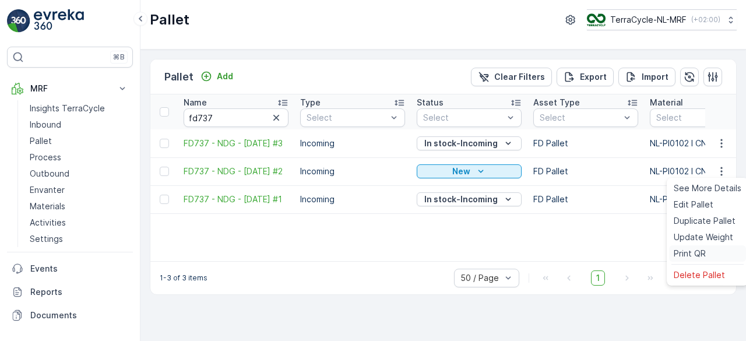
click at [685, 255] on span "Print QR" at bounding box center [690, 254] width 32 height 12
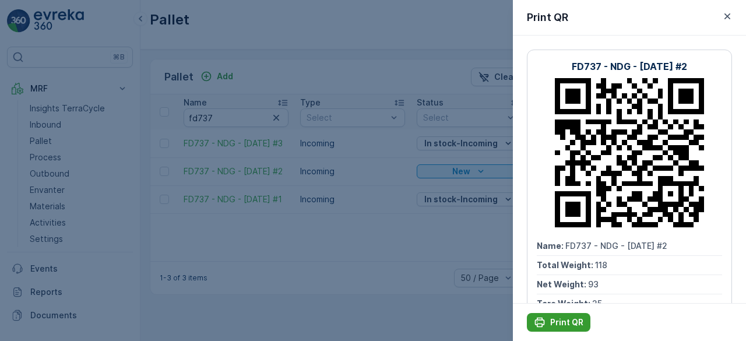
click at [550, 319] on p "Print QR" at bounding box center [566, 322] width 33 height 12
click at [393, 276] on div at bounding box center [373, 170] width 746 height 341
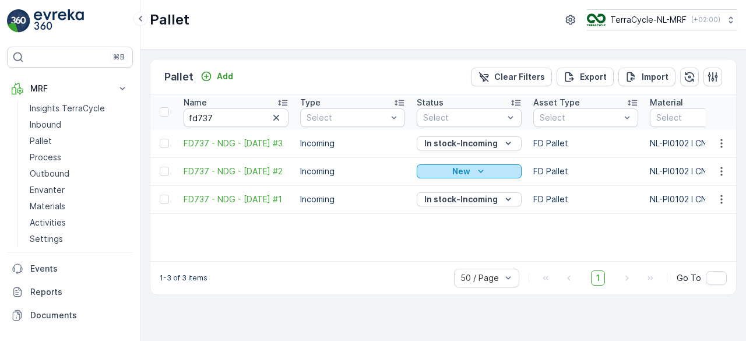
click at [458, 177] on button "New" at bounding box center [469, 171] width 105 height 14
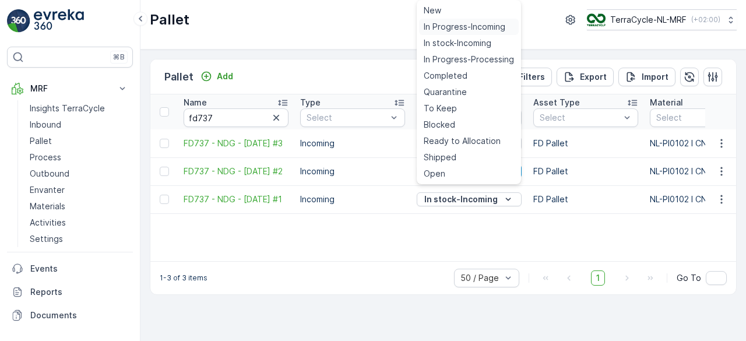
click at [452, 24] on span "In Progress-Incoming" at bounding box center [465, 27] width 82 height 12
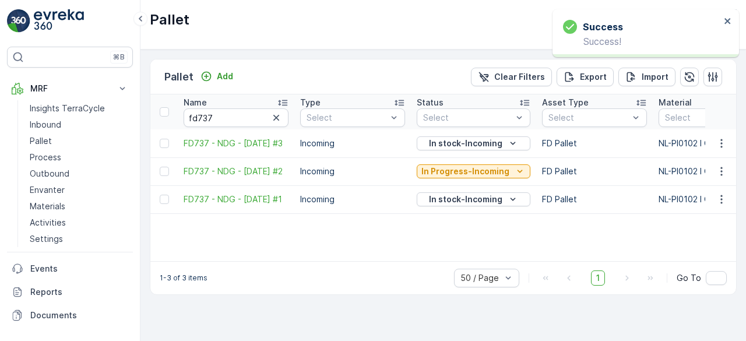
click at [451, 175] on p "In Progress-Incoming" at bounding box center [465, 172] width 88 height 12
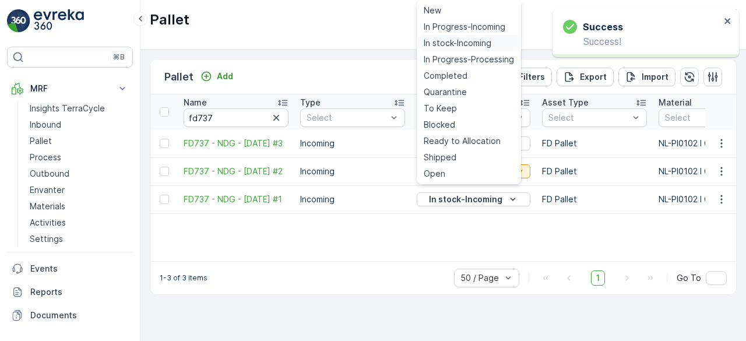
click at [450, 45] on span "In stock-Incoming" at bounding box center [458, 43] width 68 height 12
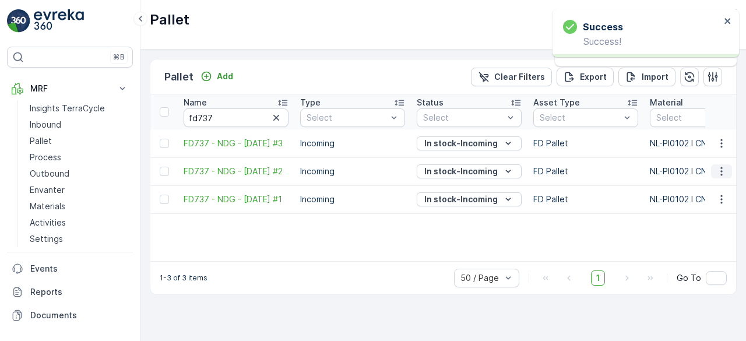
click at [718, 173] on icon "button" at bounding box center [722, 172] width 12 height 12
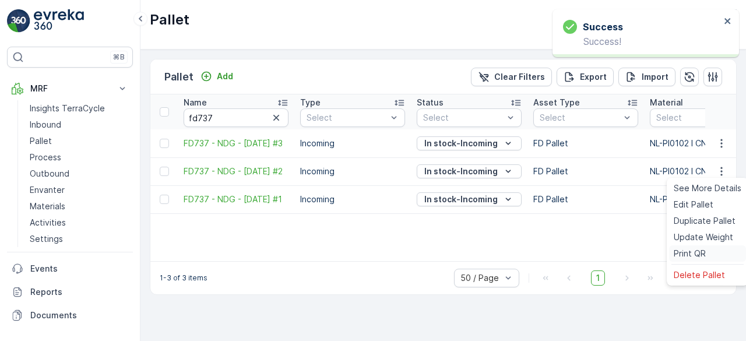
click at [691, 251] on span "Print QR" at bounding box center [690, 254] width 32 height 12
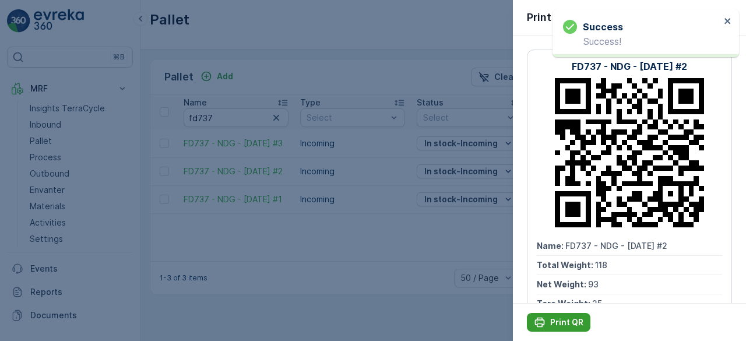
click at [561, 319] on p "Print QR" at bounding box center [566, 322] width 33 height 12
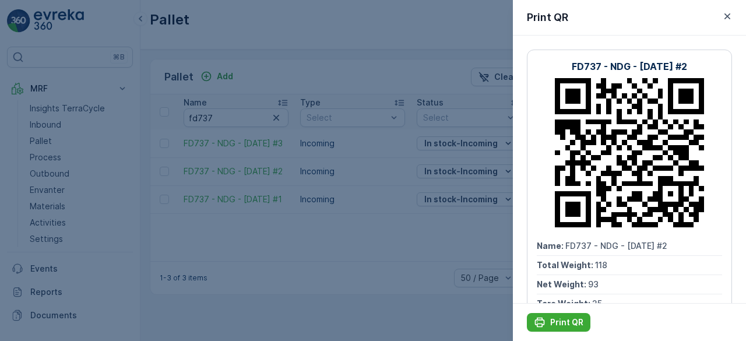
click at [298, 64] on div at bounding box center [373, 170] width 746 height 341
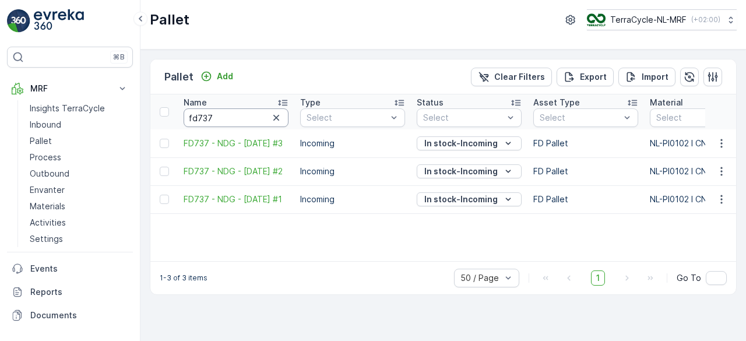
click at [249, 123] on input "fd737" at bounding box center [236, 117] width 105 height 19
type input "fd73"
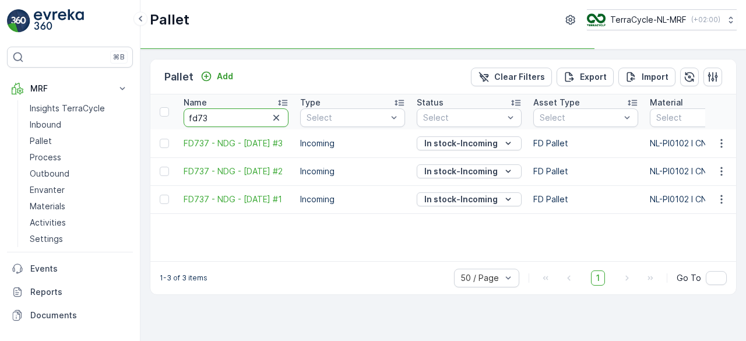
click at [249, 123] on input "fd73" at bounding box center [236, 117] width 105 height 19
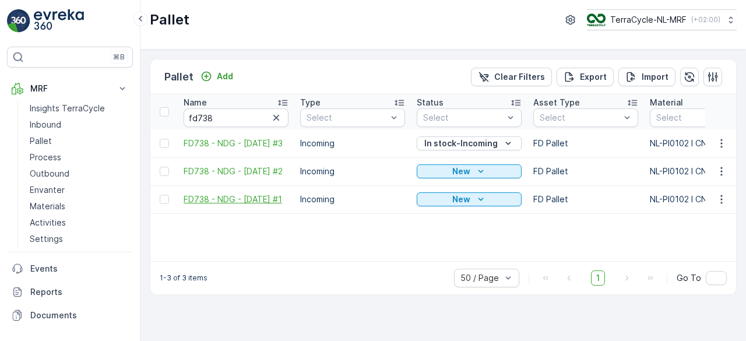
click at [196, 194] on span "FD738 - NDG - [DATE] #1" at bounding box center [236, 199] width 105 height 12
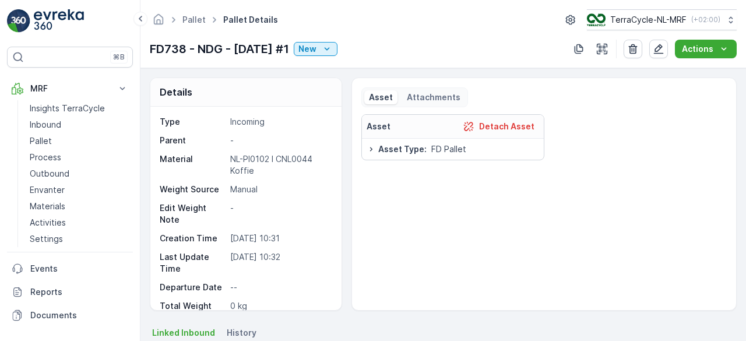
scroll to position [5, 0]
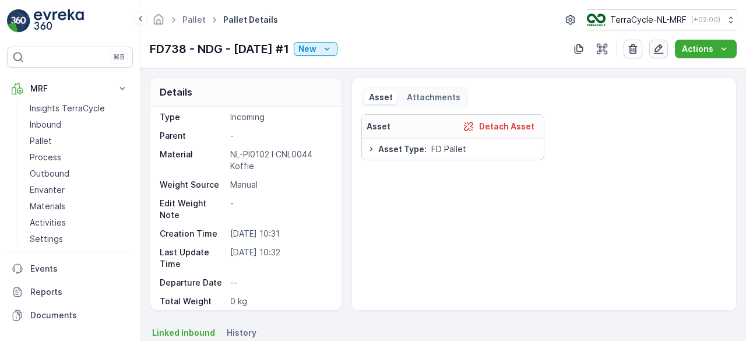
click at [659, 41] on button "button" at bounding box center [658, 49] width 19 height 19
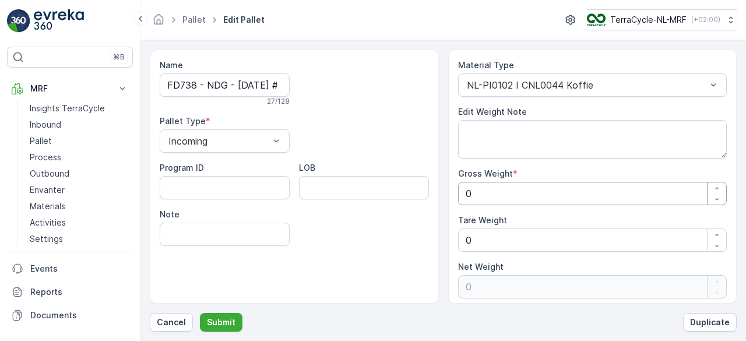
click at [545, 192] on Weight "0" at bounding box center [592, 193] width 269 height 23
type Weight "1"
type Weight "11"
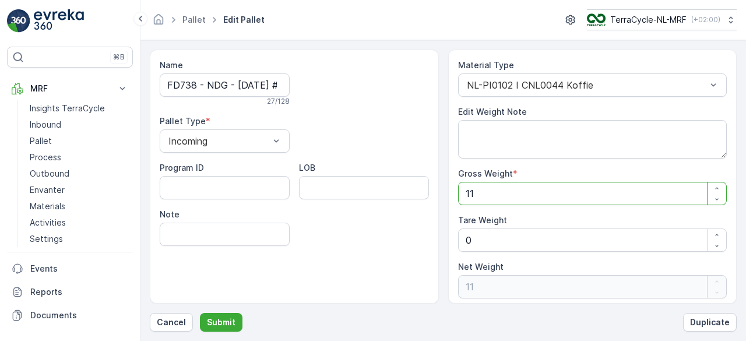
type Weight "1"
type Weight "14"
type Weight "144"
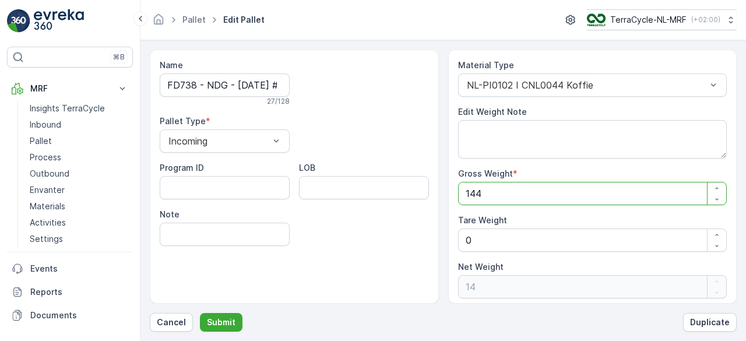
type Weight "144"
click at [497, 236] on Weight "0" at bounding box center [592, 239] width 269 height 23
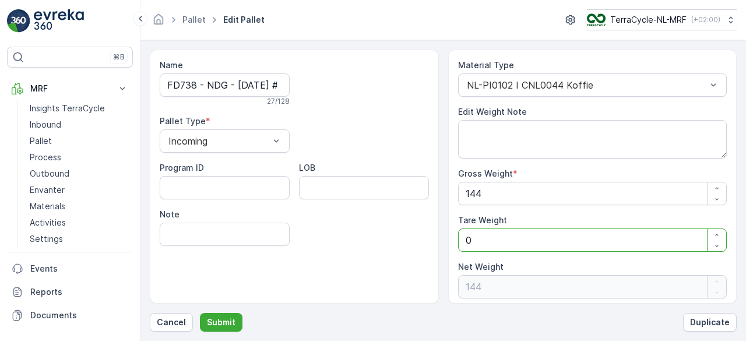
type Weight "0"
type Weight "2"
type Weight "142"
type Weight "25"
type Weight "119"
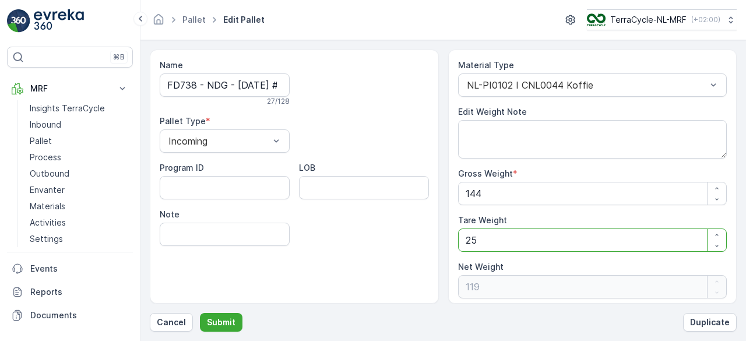
type Weight "25"
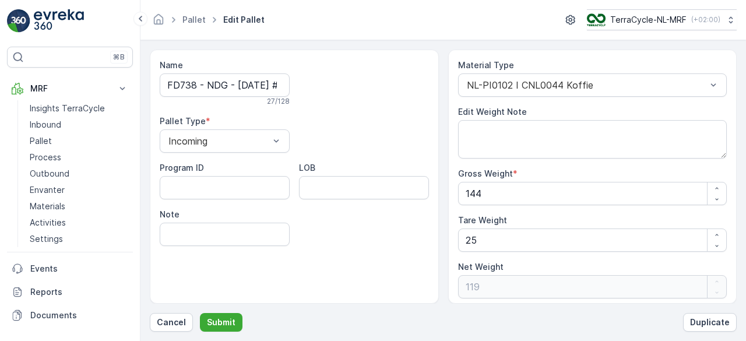
click at [418, 275] on div "Name FD738 - NDG - 11.09.2025 #1 27 / 128 Pallet Type * Incoming Program ID LOB…" at bounding box center [294, 177] width 289 height 254
click at [225, 320] on p "Submit" at bounding box center [221, 322] width 29 height 12
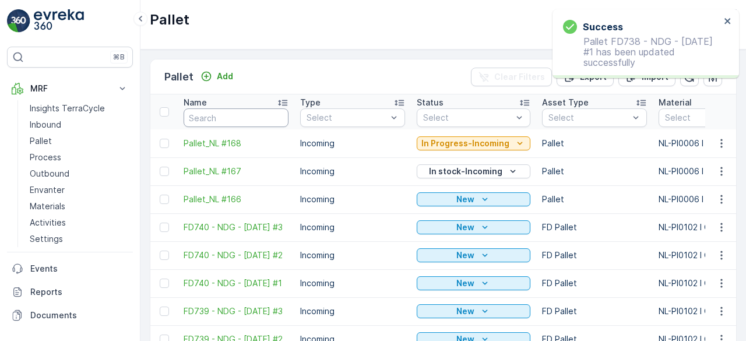
click at [212, 111] on input "text" at bounding box center [236, 117] width 105 height 19
type input "fd"
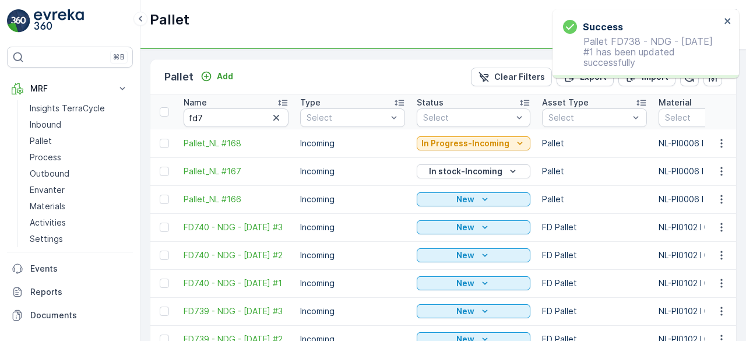
type input "fd"
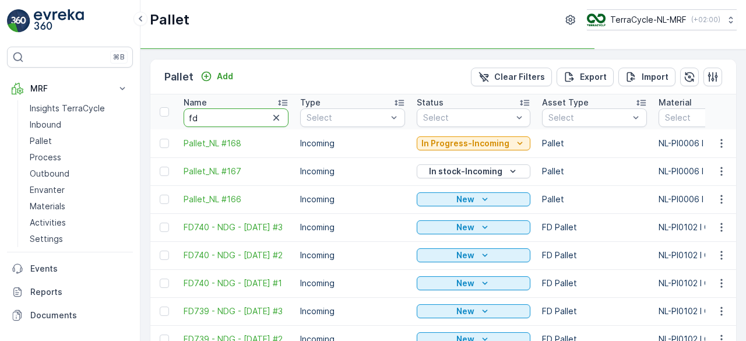
click at [212, 111] on input "fd" at bounding box center [236, 117] width 105 height 19
click at [212, 111] on input "fd7" at bounding box center [236, 117] width 105 height 19
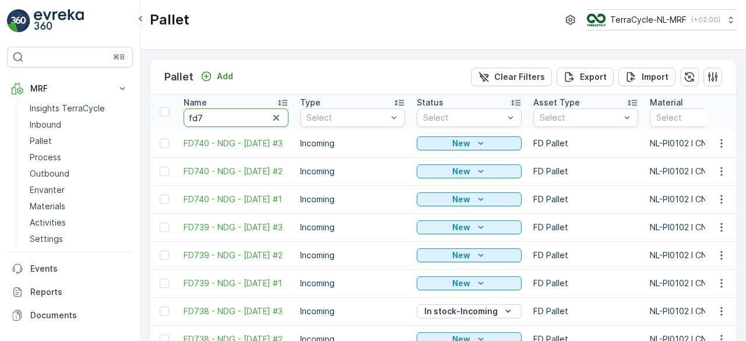
click at [212, 111] on input "fd7" at bounding box center [236, 117] width 105 height 19
type input "fd73"
click at [212, 111] on input "fd73" at bounding box center [236, 117] width 105 height 19
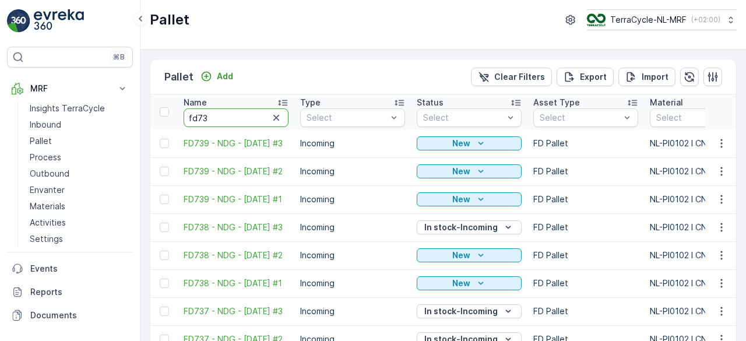
click at [212, 111] on input "fd73" at bounding box center [236, 117] width 105 height 19
type input "fd738"
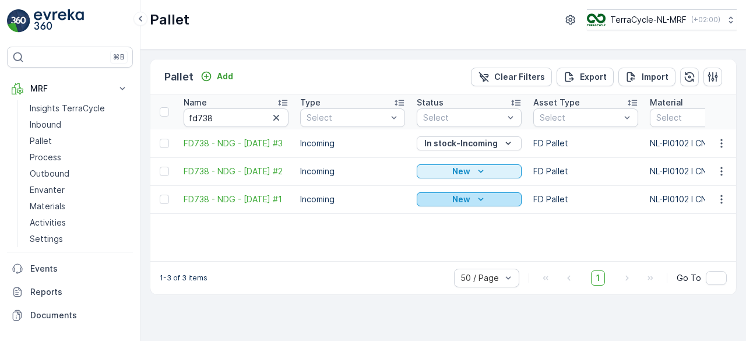
click at [446, 198] on div "New" at bounding box center [469, 199] width 96 height 12
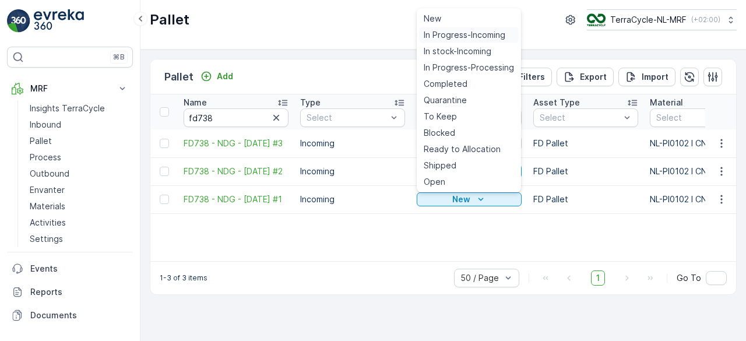
click at [471, 31] on span "In Progress-Incoming" at bounding box center [465, 35] width 82 height 12
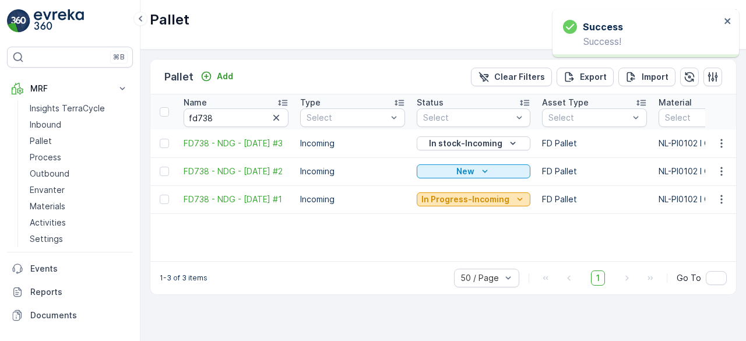
click at [457, 199] on p "In Progress-Incoming" at bounding box center [465, 199] width 88 height 12
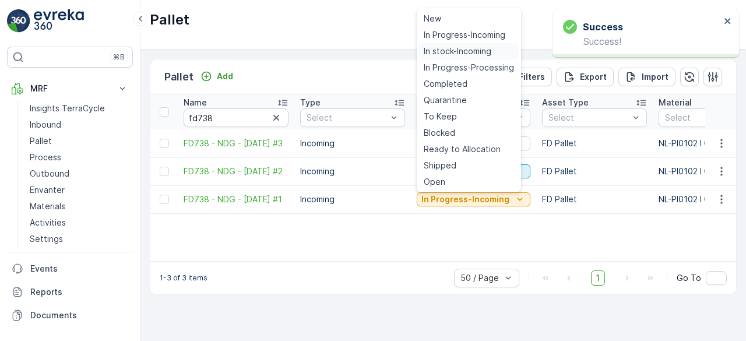
click at [443, 50] on span "In stock-Incoming" at bounding box center [458, 51] width 68 height 12
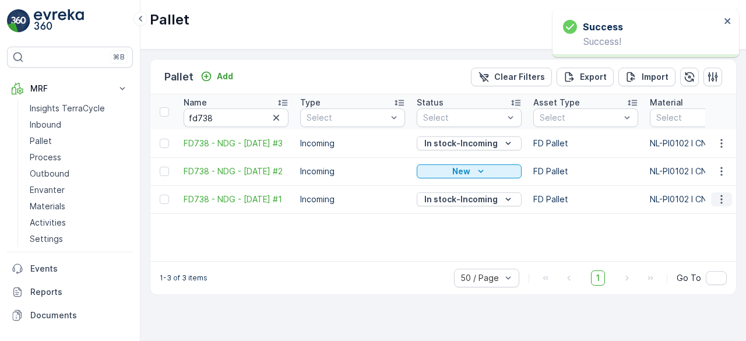
click at [723, 200] on icon "button" at bounding box center [722, 199] width 12 height 12
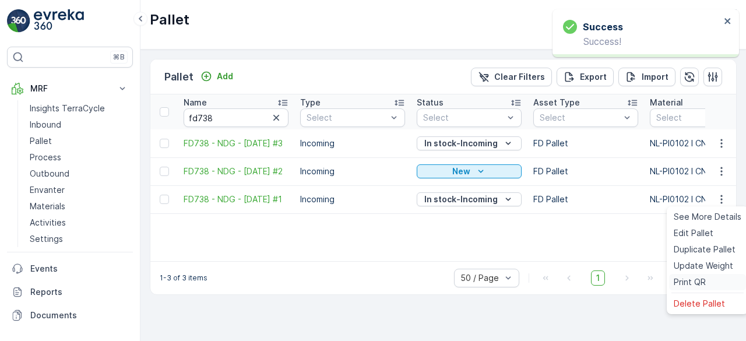
click at [676, 276] on span "Print QR" at bounding box center [690, 282] width 32 height 12
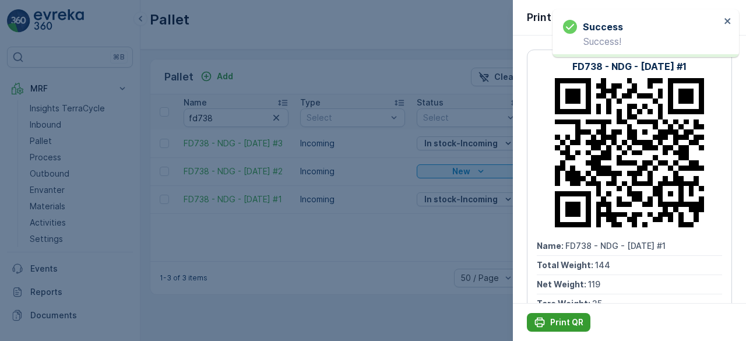
click at [548, 325] on div "Print QR" at bounding box center [559, 322] width 50 height 12
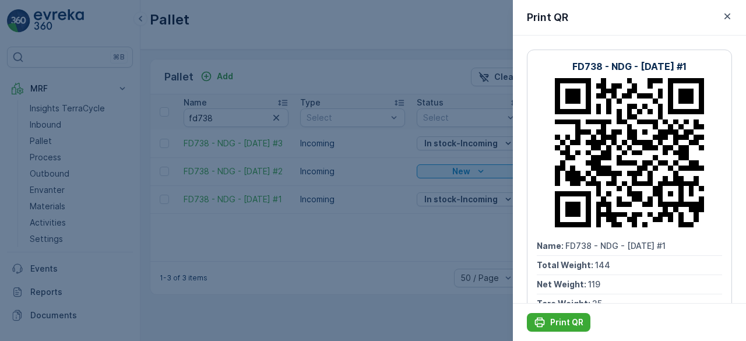
click at [298, 226] on div at bounding box center [373, 170] width 746 height 341
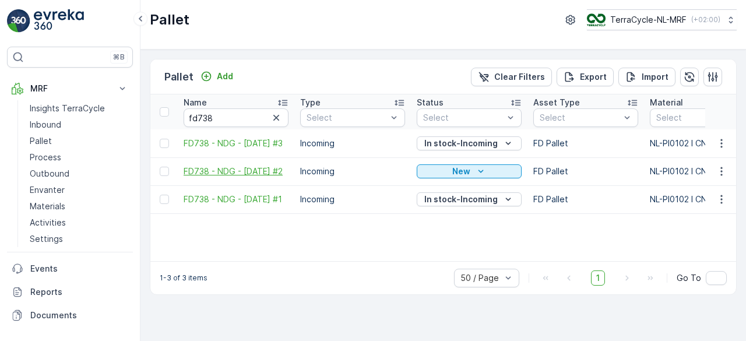
click at [233, 166] on span "FD738 - NDG - [DATE] #2" at bounding box center [236, 172] width 105 height 12
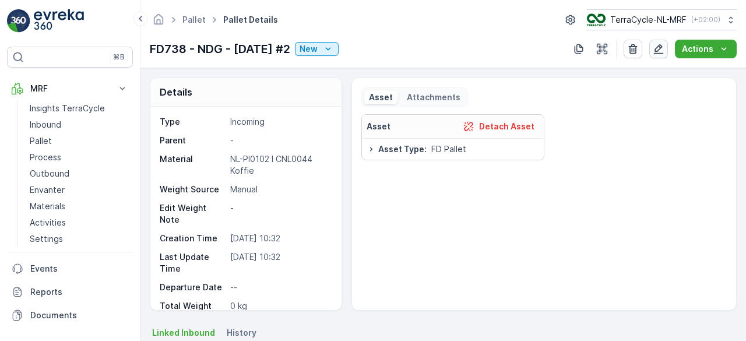
click at [659, 48] on icon "button" at bounding box center [659, 49] width 12 height 12
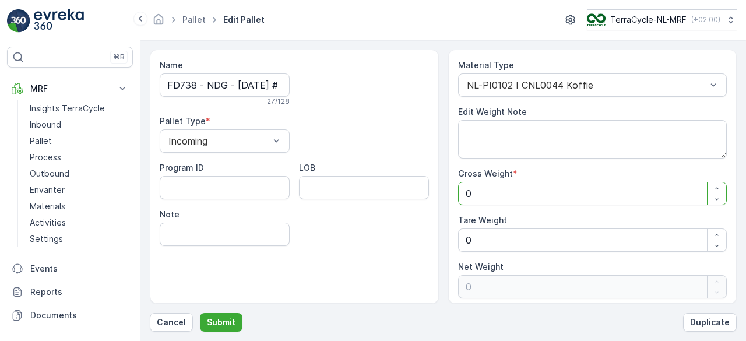
click at [491, 195] on Weight "0" at bounding box center [592, 193] width 269 height 23
type Weight "1"
type Weight "10"
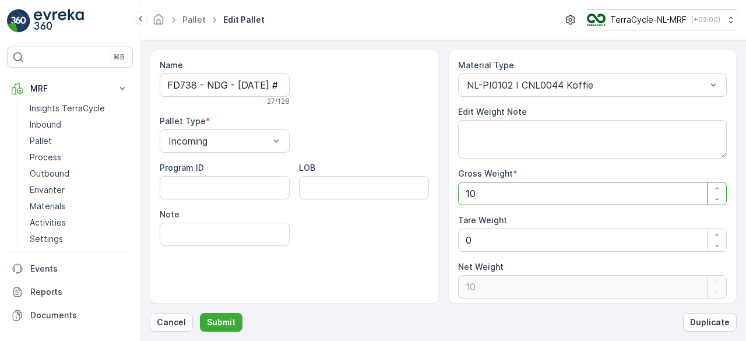
type Weight "101"
click at [474, 243] on Weight "0" at bounding box center [592, 239] width 269 height 23
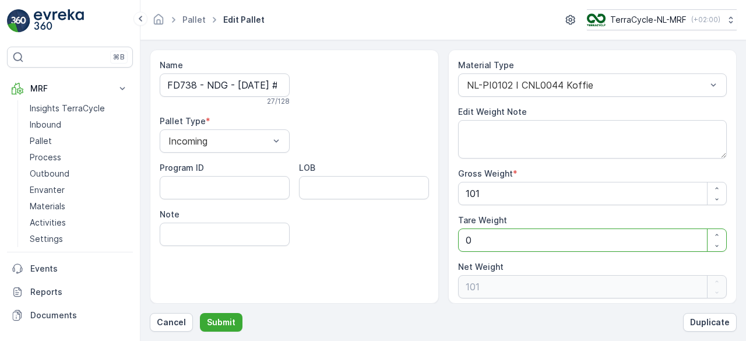
type Weight "0"
type Weight "1"
type Weight "100"
type Weight "1"
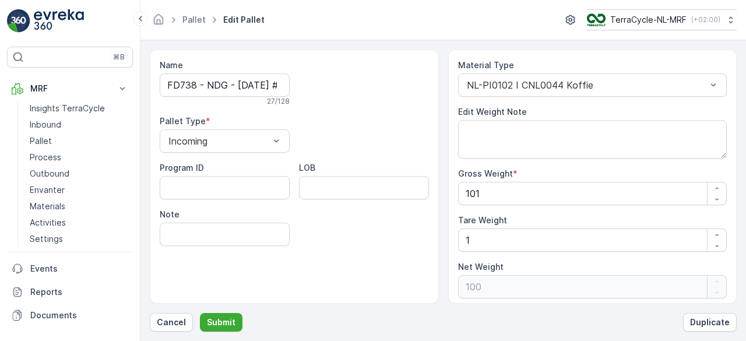
click at [366, 293] on div "Name FD738 - NDG - 11.09.2025 #2 27 / 128 Pallet Type * Incoming Program ID LOB…" at bounding box center [294, 177] width 289 height 254
click at [218, 322] on p "Submit" at bounding box center [221, 322] width 29 height 12
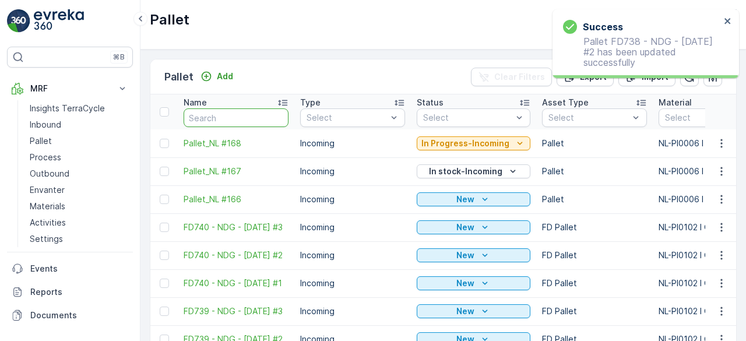
click at [205, 118] on input "text" at bounding box center [236, 117] width 105 height 19
type input "fd"
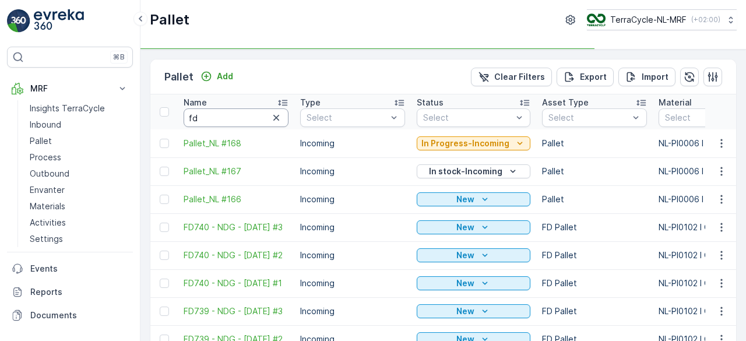
click at [205, 118] on input "fd" at bounding box center [236, 117] width 105 height 19
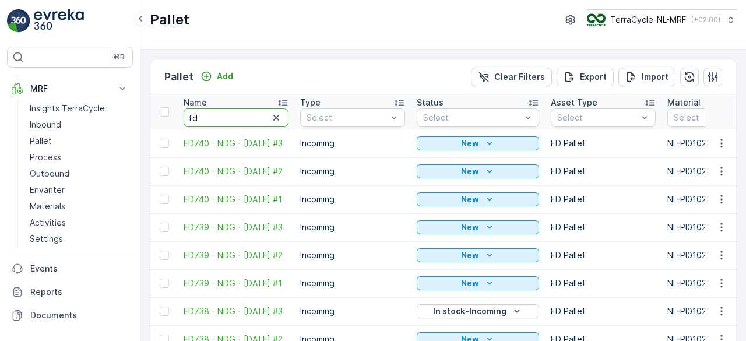
click at [205, 118] on input "fd" at bounding box center [236, 117] width 105 height 19
click at [205, 118] on input "fd7" at bounding box center [236, 117] width 105 height 19
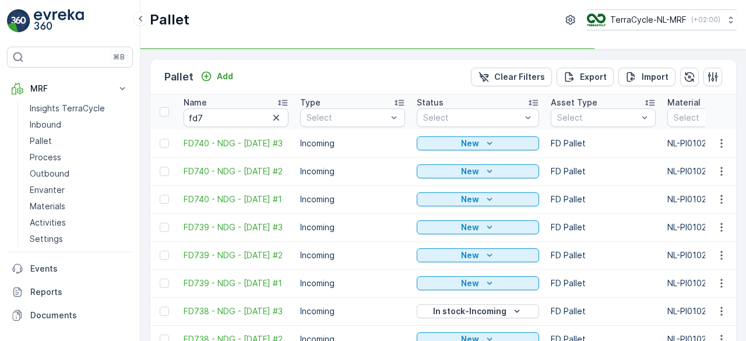
click at [205, 118] on input "fd7" at bounding box center [236, 117] width 105 height 19
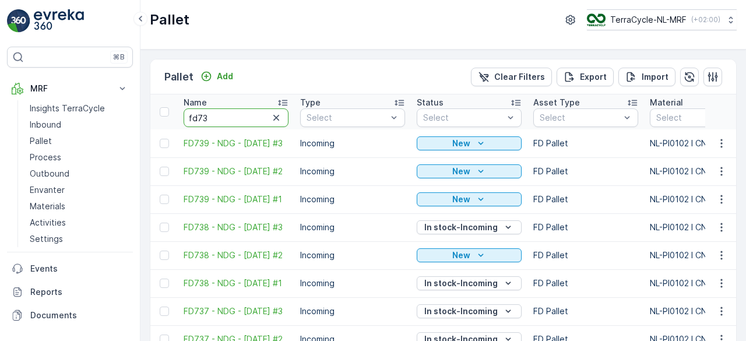
click at [205, 118] on input "fd73" at bounding box center [236, 117] width 105 height 19
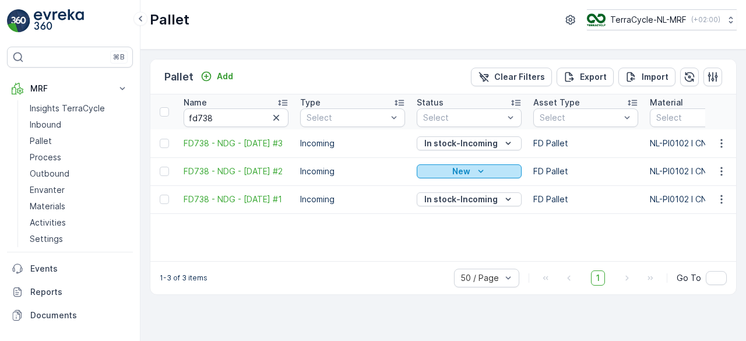
click at [433, 169] on div "New" at bounding box center [469, 172] width 96 height 12
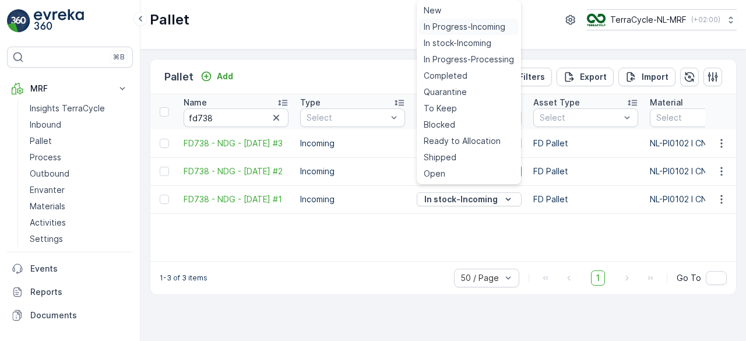
click at [471, 22] on span "In Progress-Incoming" at bounding box center [465, 27] width 82 height 12
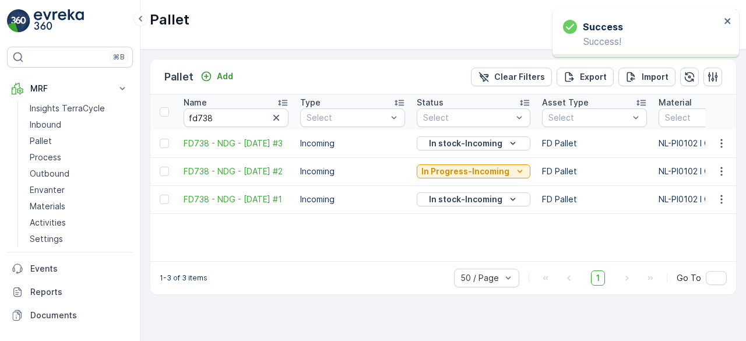
click at [456, 178] on div "In Progress-Incoming" at bounding box center [474, 171] width 114 height 16
click at [463, 172] on p "In Progress-Incoming" at bounding box center [465, 172] width 88 height 12
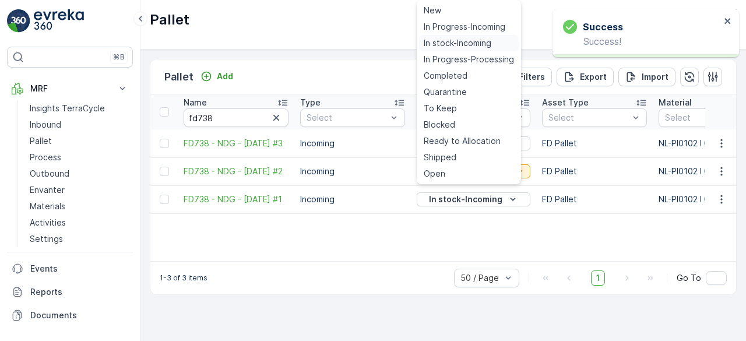
click at [428, 41] on span "In stock-Incoming" at bounding box center [458, 43] width 68 height 12
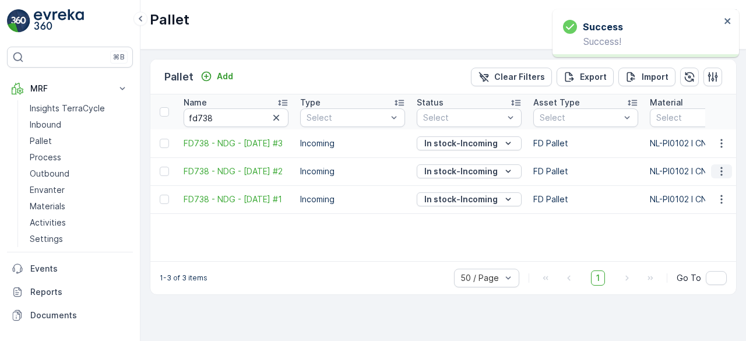
click at [720, 173] on icon "button" at bounding box center [722, 172] width 12 height 12
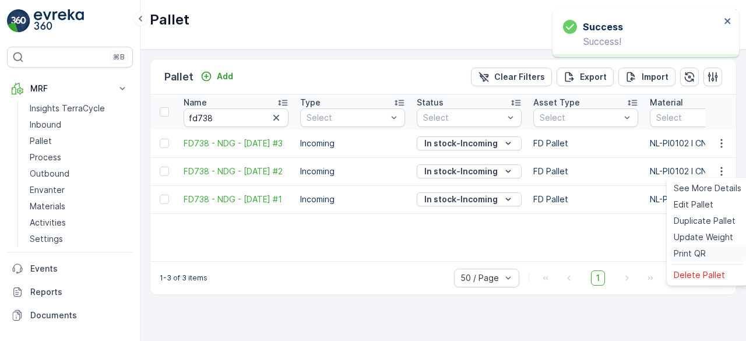
click at [682, 255] on span "Print QR" at bounding box center [690, 254] width 32 height 12
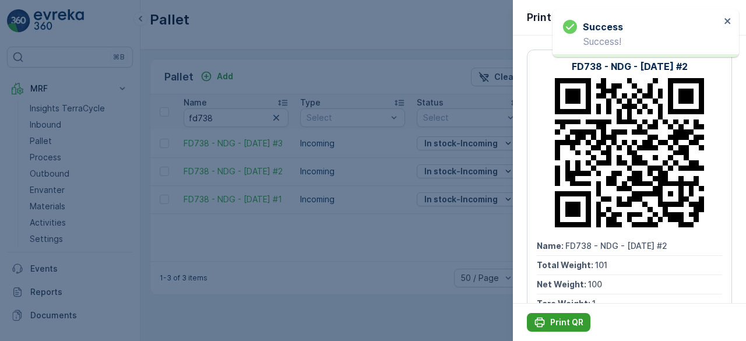
click at [552, 325] on p "Print QR" at bounding box center [566, 322] width 33 height 12
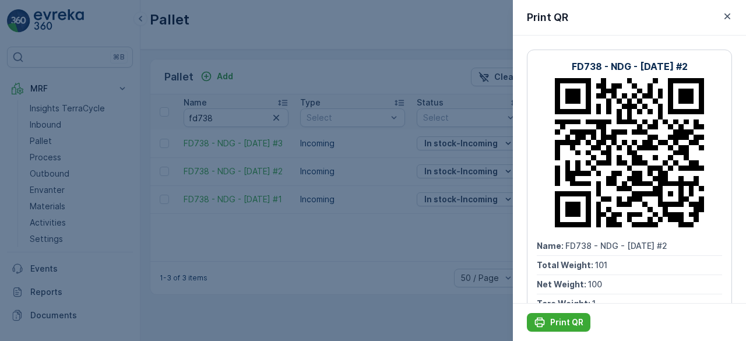
click at [48, 157] on div at bounding box center [373, 170] width 746 height 341
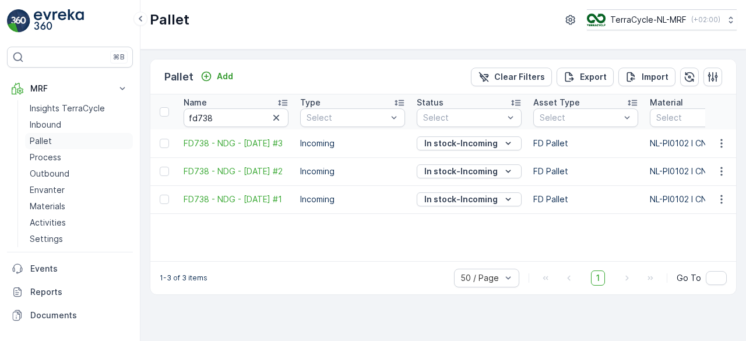
click at [49, 139] on p "Pallet" at bounding box center [41, 141] width 22 height 12
click at [47, 141] on p "Pallet" at bounding box center [41, 141] width 22 height 12
click at [37, 126] on p "Inbound" at bounding box center [45, 125] width 31 height 12
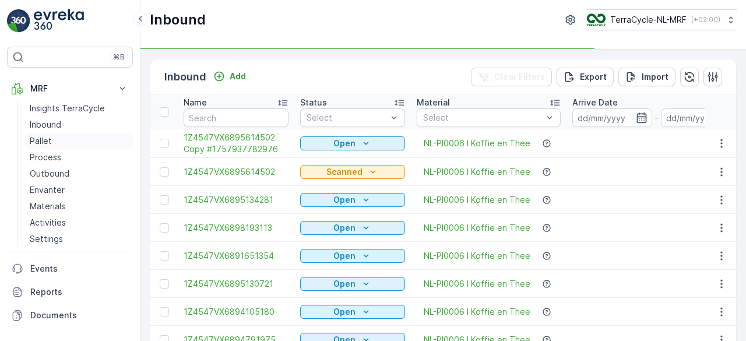
click at [37, 145] on p "Pallet" at bounding box center [41, 141] width 22 height 12
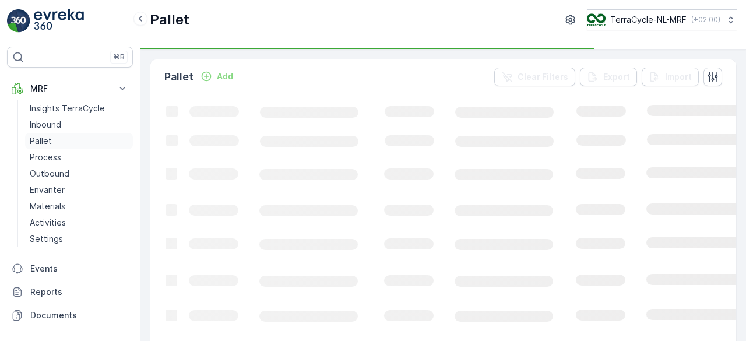
click at [37, 145] on p "Pallet" at bounding box center [41, 141] width 22 height 12
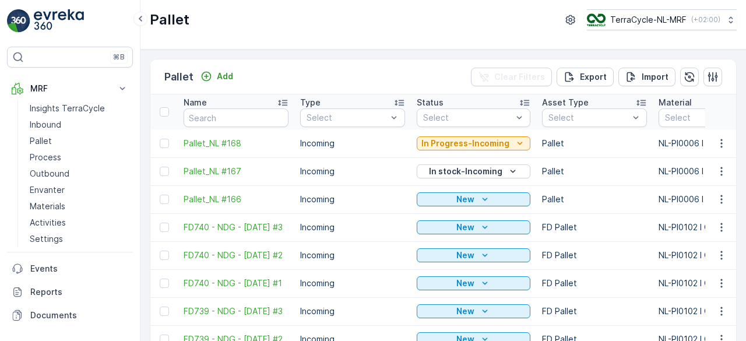
click at [233, 86] on div "Pallet Add Clear Filters Export Import" at bounding box center [443, 76] width 586 height 35
click at [221, 75] on p "Add" at bounding box center [225, 77] width 16 height 12
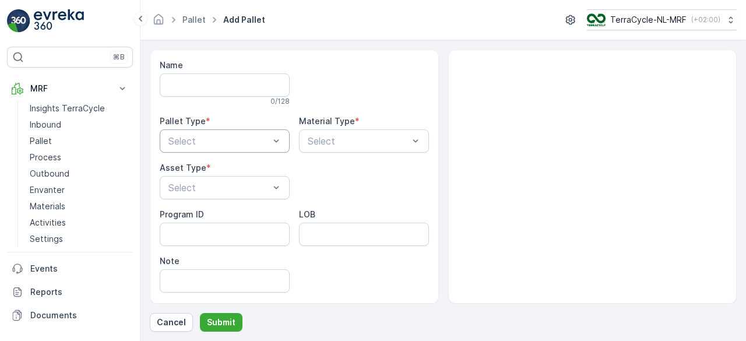
click at [202, 150] on div "Select" at bounding box center [225, 140] width 130 height 23
click at [201, 170] on span "Incoming" at bounding box center [186, 169] width 39 height 10
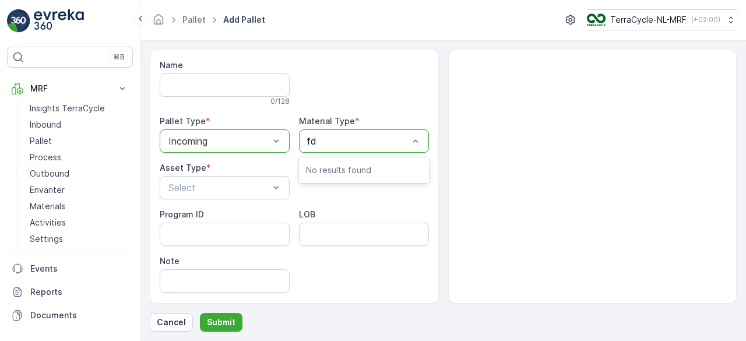
type input "f"
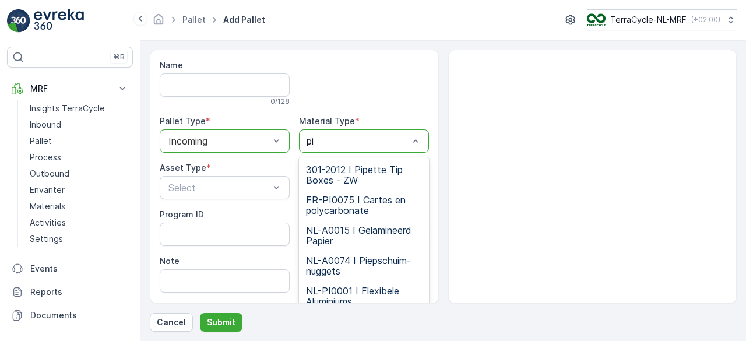
type input "p"
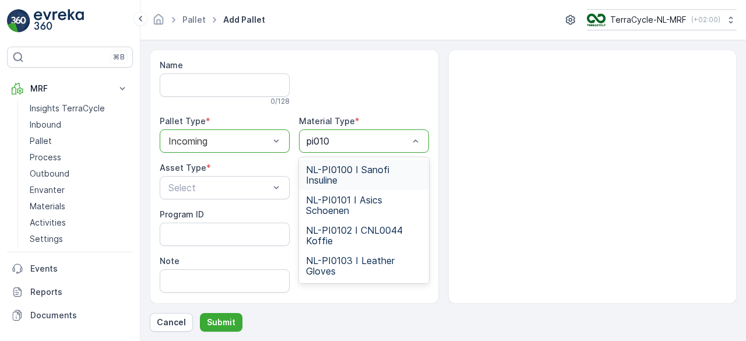
type input "pi0102"
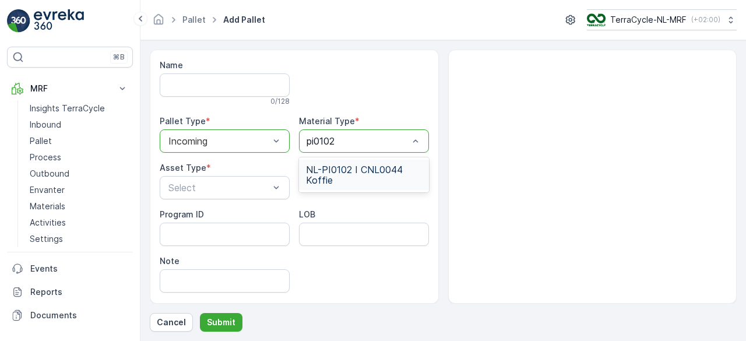
click at [352, 175] on span "NL-PI0102 I CNL0044 Koffie" at bounding box center [364, 174] width 116 height 21
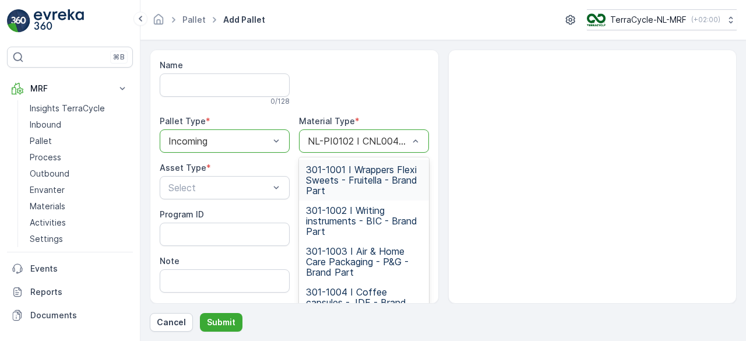
click at [368, 138] on div at bounding box center [358, 141] width 103 height 10
click at [518, 68] on div at bounding box center [592, 177] width 289 height 254
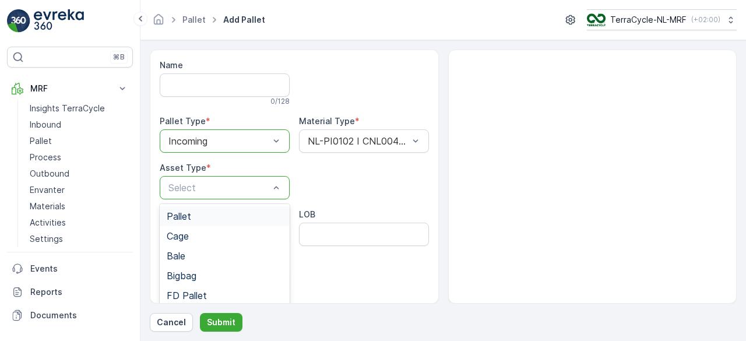
click at [198, 211] on div "Pallet" at bounding box center [225, 216] width 116 height 10
click at [227, 321] on p "Submit" at bounding box center [221, 322] width 29 height 12
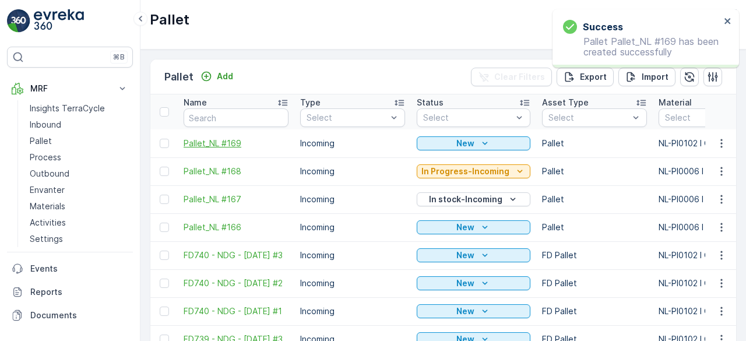
click at [205, 138] on span "Pallet_NL #169" at bounding box center [236, 144] width 105 height 12
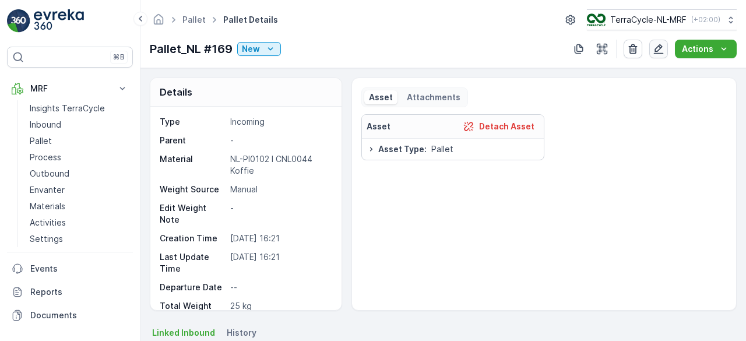
click at [655, 53] on icon "button" at bounding box center [659, 49] width 10 height 10
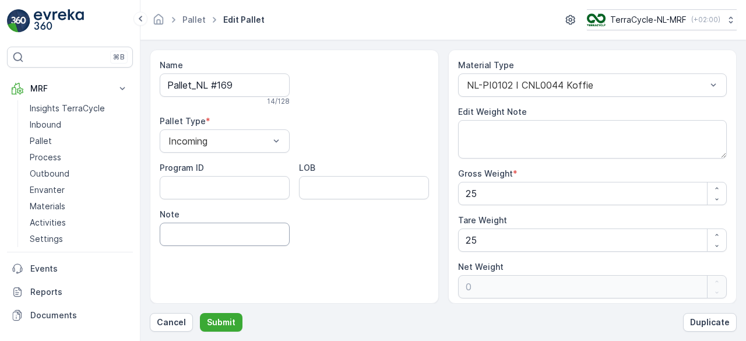
click at [213, 227] on input "Note" at bounding box center [225, 234] width 130 height 23
type input "F"
type input "Faded Label DGFD"
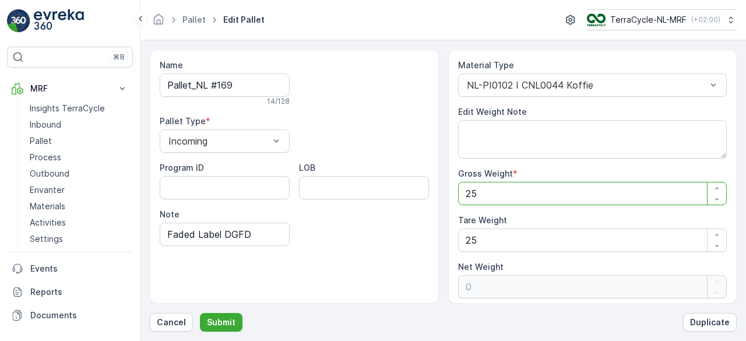
click at [511, 193] on Weight "25" at bounding box center [592, 193] width 269 height 23
type Weight "2"
type Weight "-23"
type Weight "0"
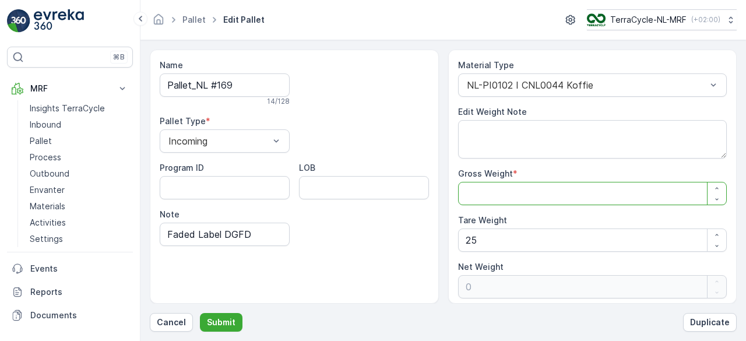
type Weight "1"
type Weight "-24"
type Weight "13"
type Weight "-12"
type Weight "134"
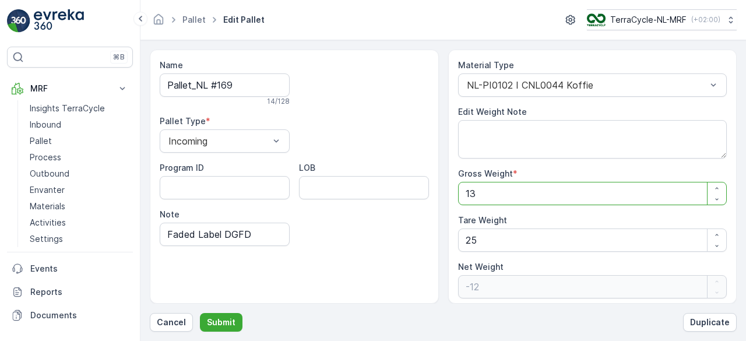
type Weight "109"
type Weight "134"
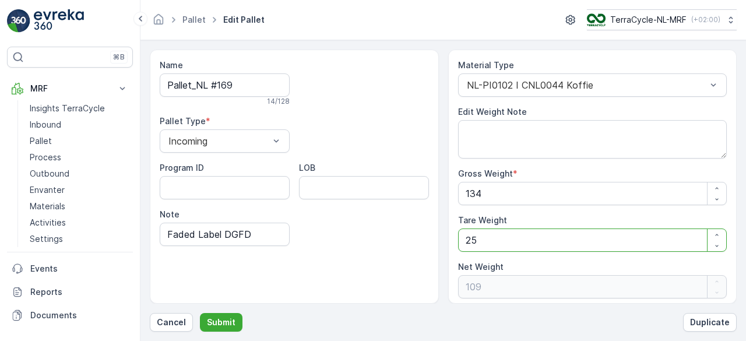
click at [483, 235] on Weight "25" at bounding box center [592, 239] width 269 height 23
type Weight "2"
type Weight "132"
type Weight "0"
type Weight "1"
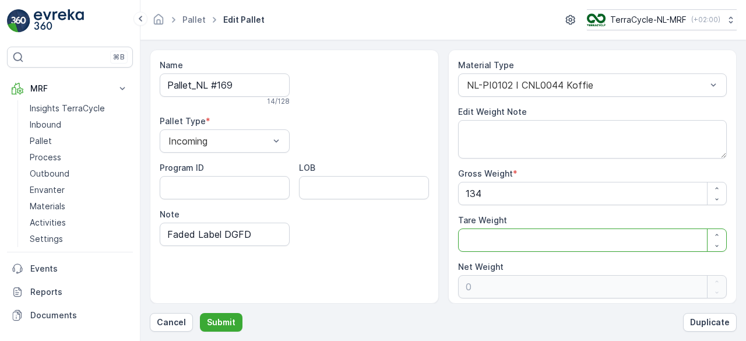
type Weight "133"
type Weight "1"
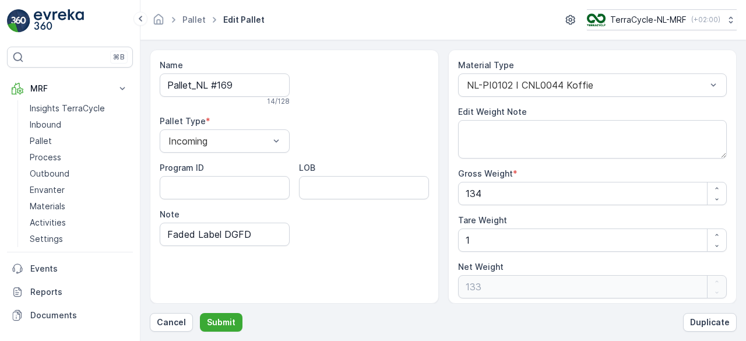
click at [304, 270] on div "Name Pallet_NL #169 14 / 128 Pallet Type * Incoming Program ID LOB Note Faded L…" at bounding box center [294, 177] width 289 height 254
click at [213, 321] on p "Submit" at bounding box center [221, 322] width 29 height 12
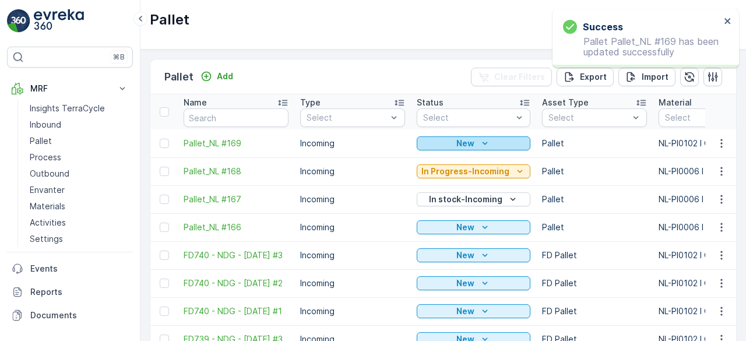
click at [472, 144] on div "New" at bounding box center [473, 144] width 104 height 12
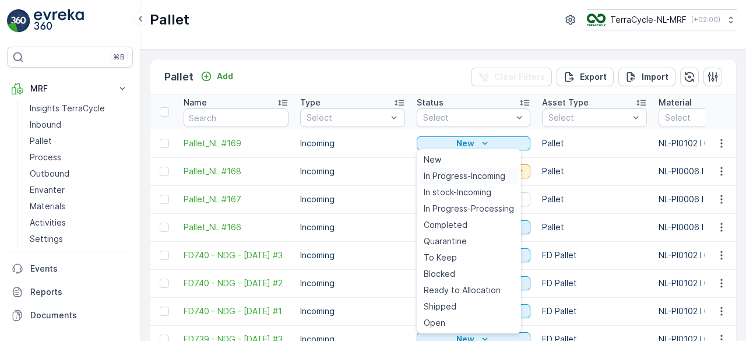
click at [460, 174] on span "In Progress-Incoming" at bounding box center [465, 176] width 82 height 12
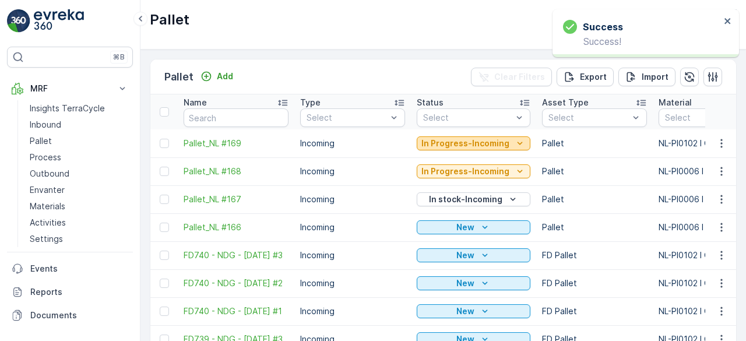
click at [444, 141] on p "In Progress-Incoming" at bounding box center [465, 144] width 88 height 12
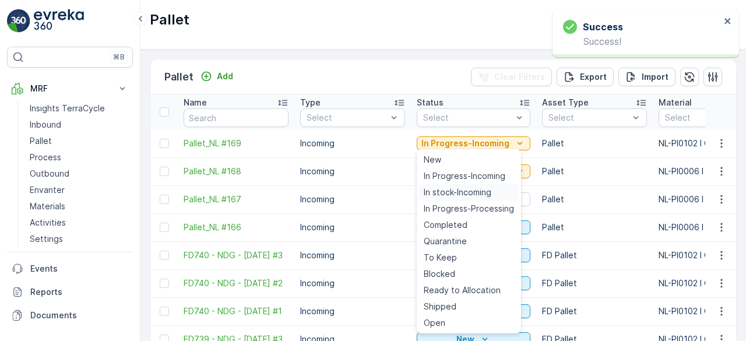
click at [441, 188] on span "In stock-Incoming" at bounding box center [458, 192] width 68 height 12
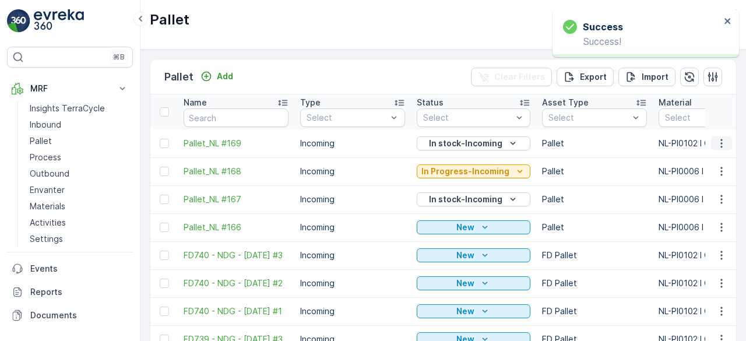
click at [718, 140] on icon "button" at bounding box center [722, 144] width 12 height 12
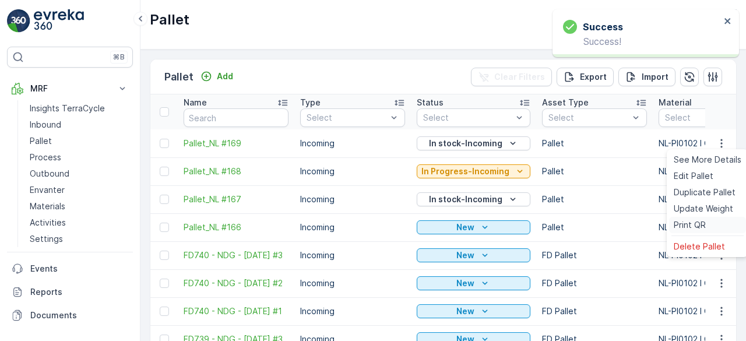
click at [681, 224] on span "Print QR" at bounding box center [690, 225] width 32 height 12
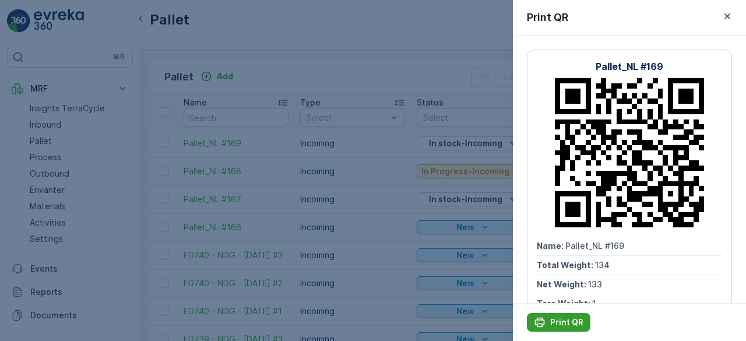
click at [552, 321] on p "Print QR" at bounding box center [566, 322] width 33 height 12
